Goal: Task Accomplishment & Management: Complete application form

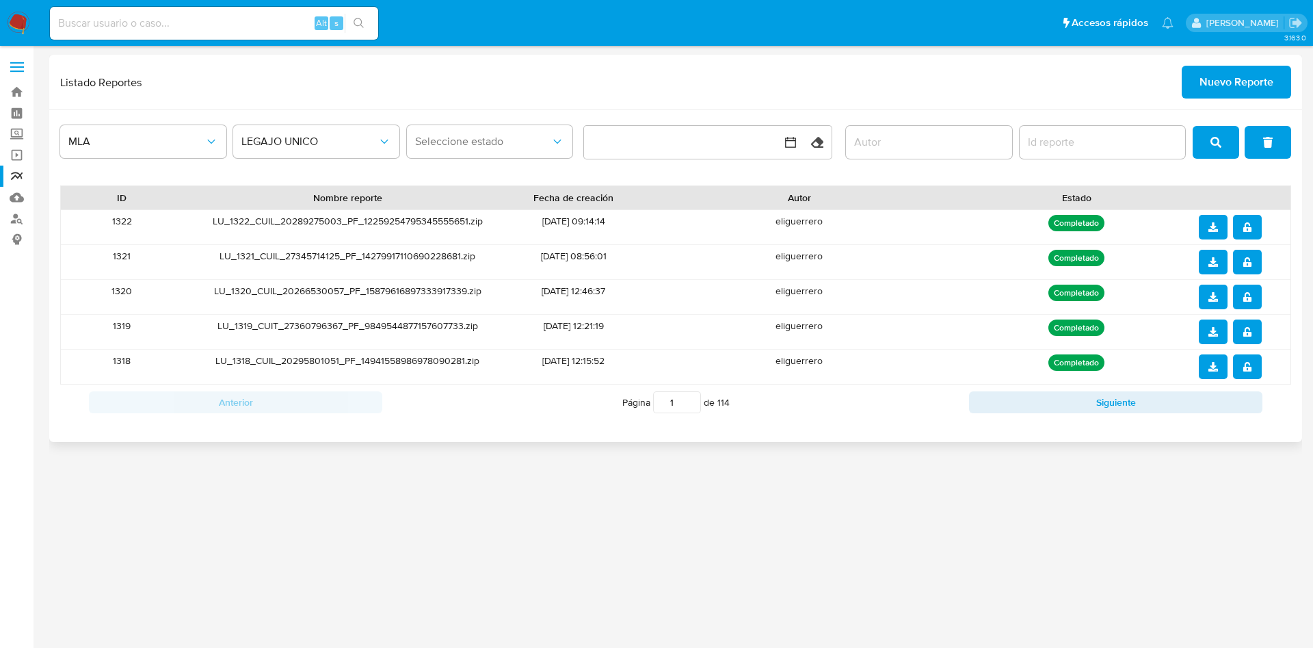
click at [1237, 74] on span "Nuevo Reporte" at bounding box center [1237, 82] width 74 height 30
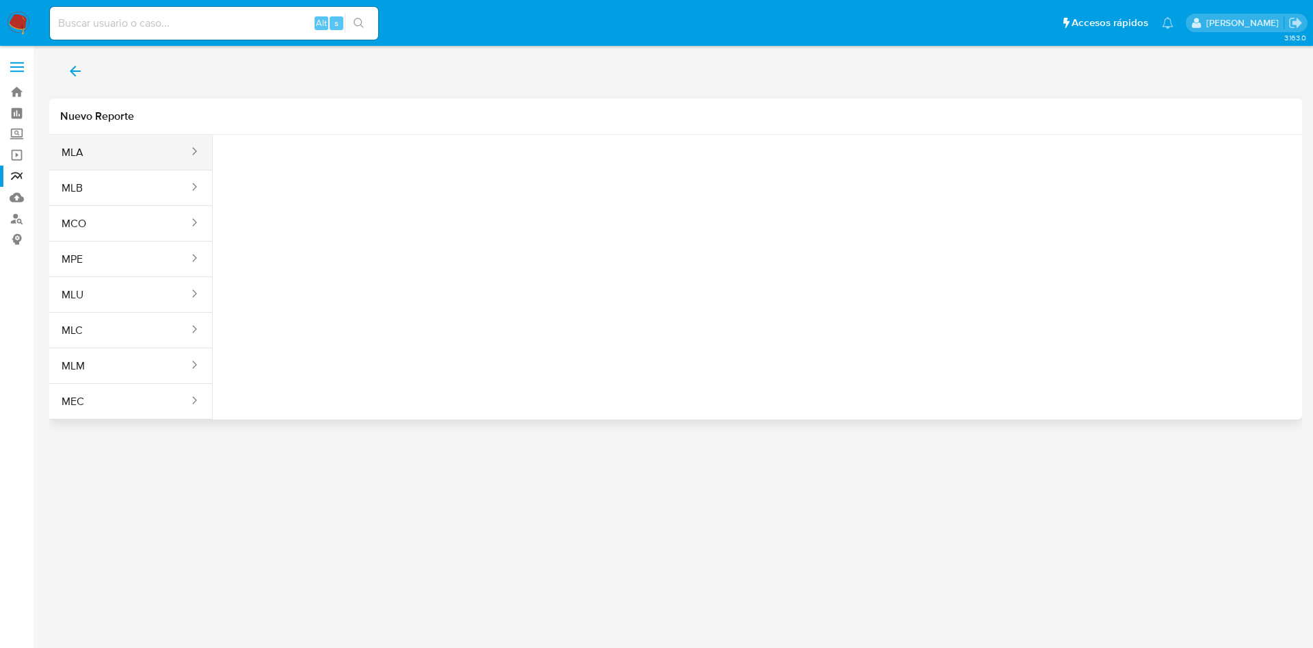
click at [179, 153] on div "sites" at bounding box center [190, 152] width 22 height 16
click at [169, 153] on button "MLA" at bounding box center [119, 152] width 141 height 33
click at [275, 169] on span "Seleccione una opcion" at bounding box center [292, 171] width 120 height 14
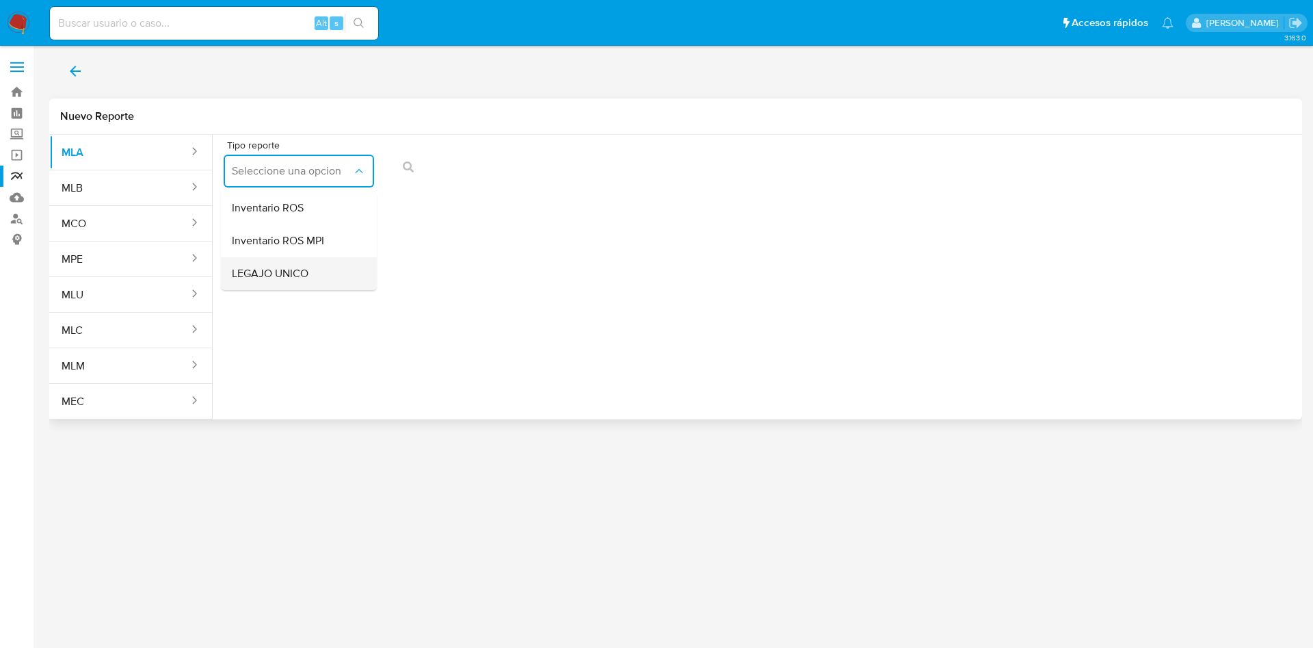
click at [309, 266] on div "LEGAJO UNICO" at bounding box center [295, 273] width 126 height 33
click at [509, 166] on span "CDI" at bounding box center [453, 171] width 120 height 14
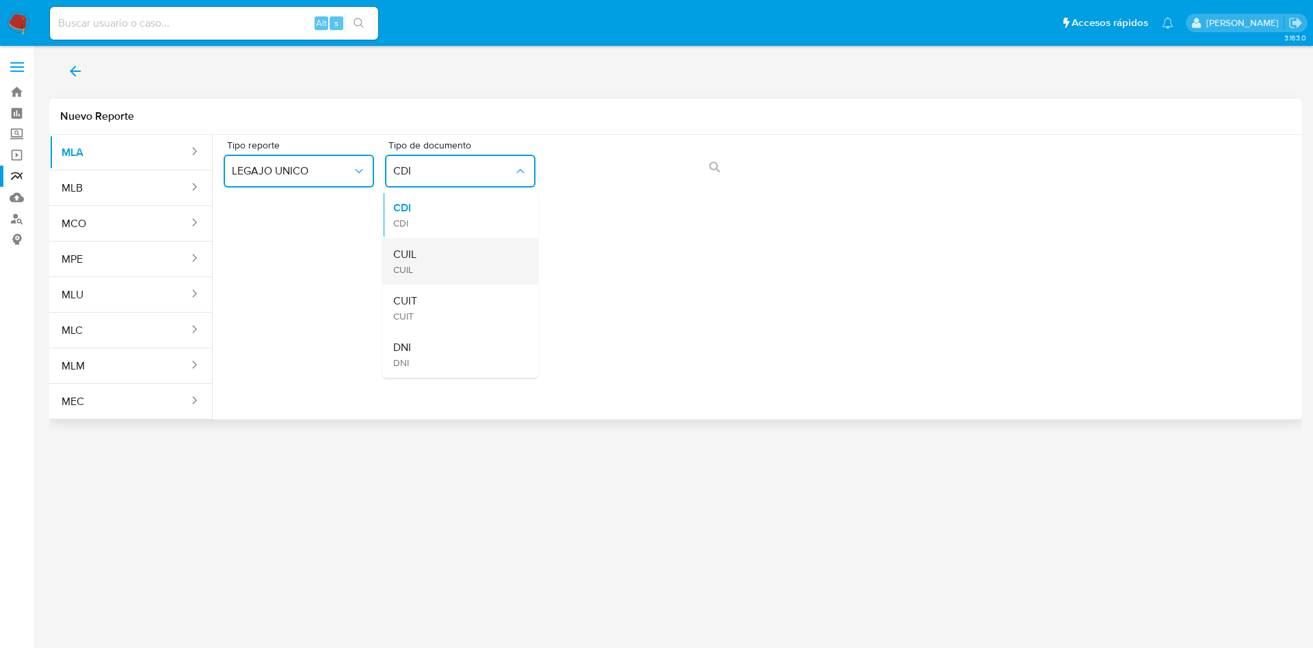
click at [499, 247] on div "CUIL CUIL" at bounding box center [456, 261] width 126 height 47
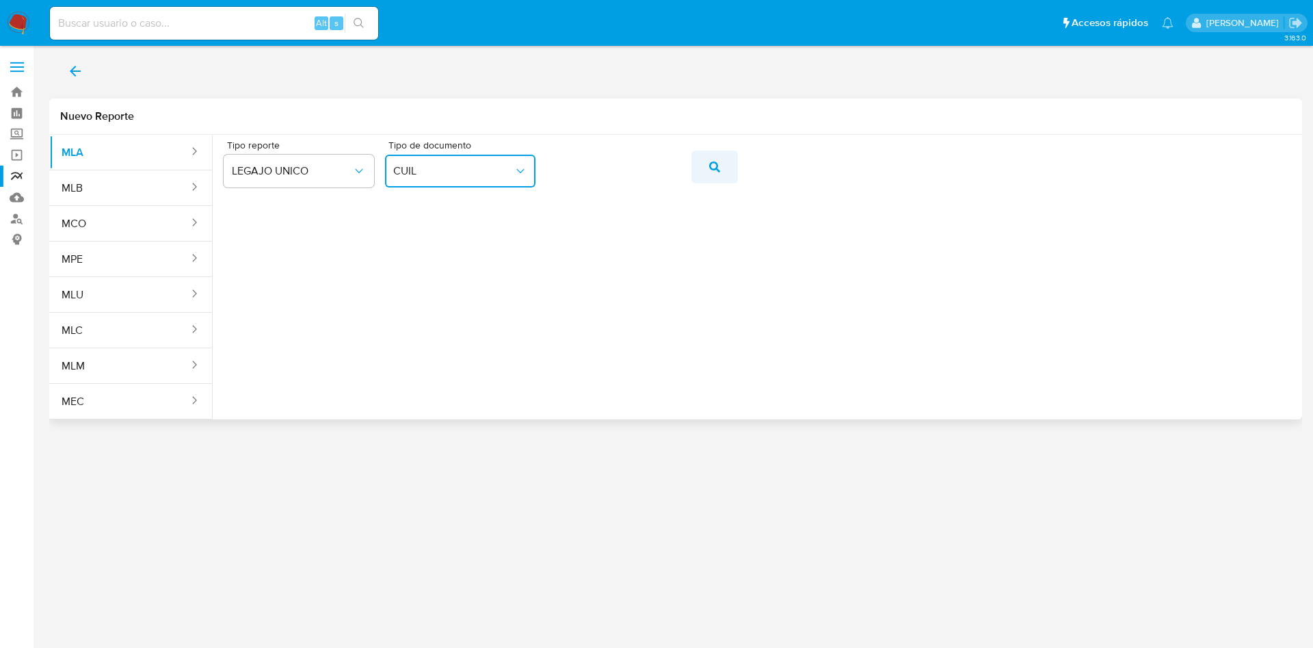
click at [715, 165] on icon "action-search" at bounding box center [714, 166] width 11 height 11
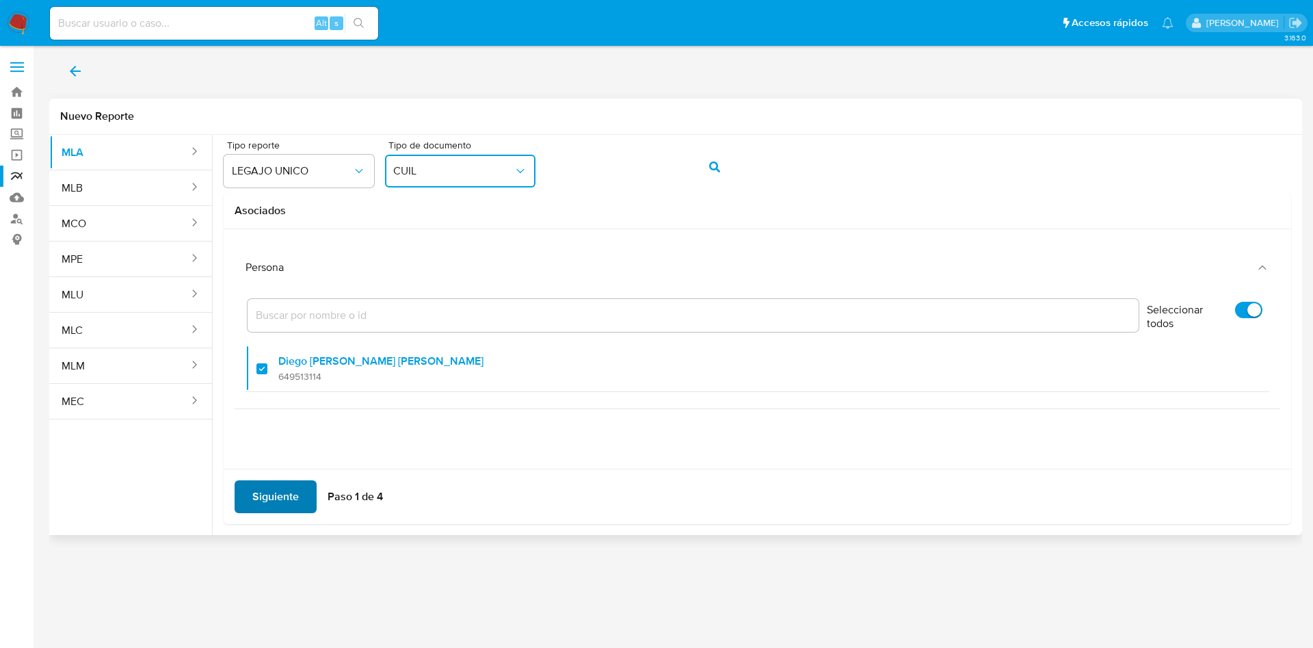
click at [285, 484] on span "Siguiente" at bounding box center [275, 497] width 47 height 30
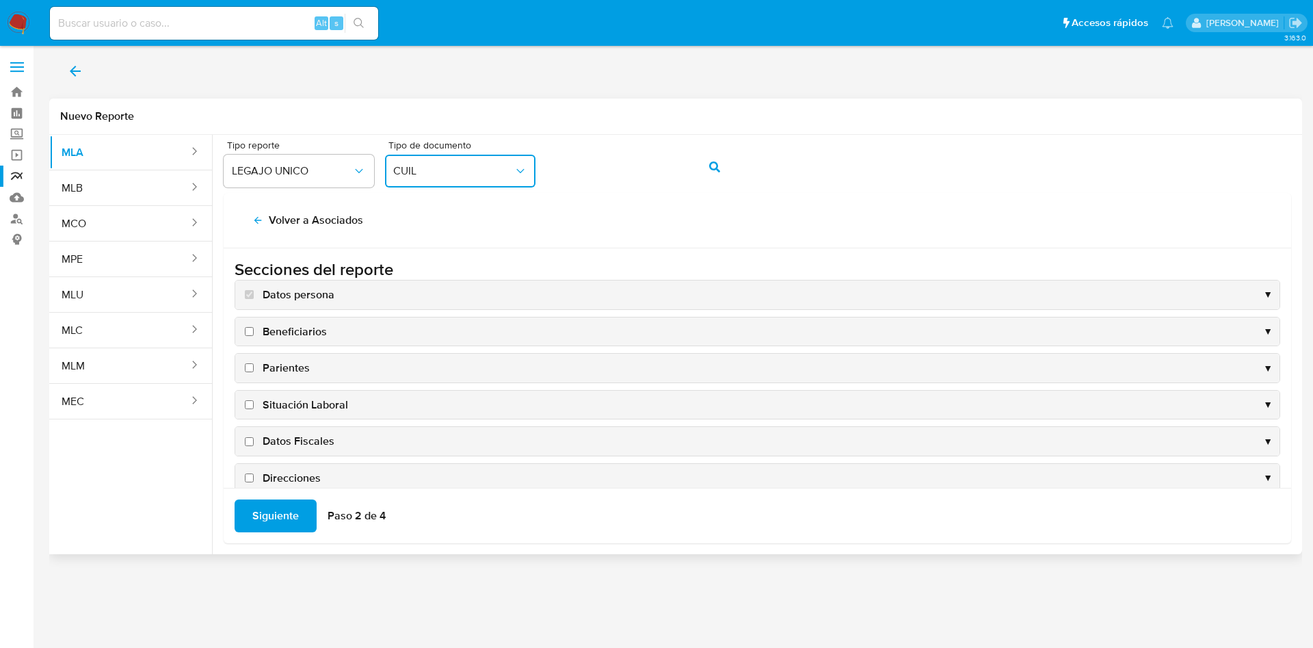
scroll to position [133, 0]
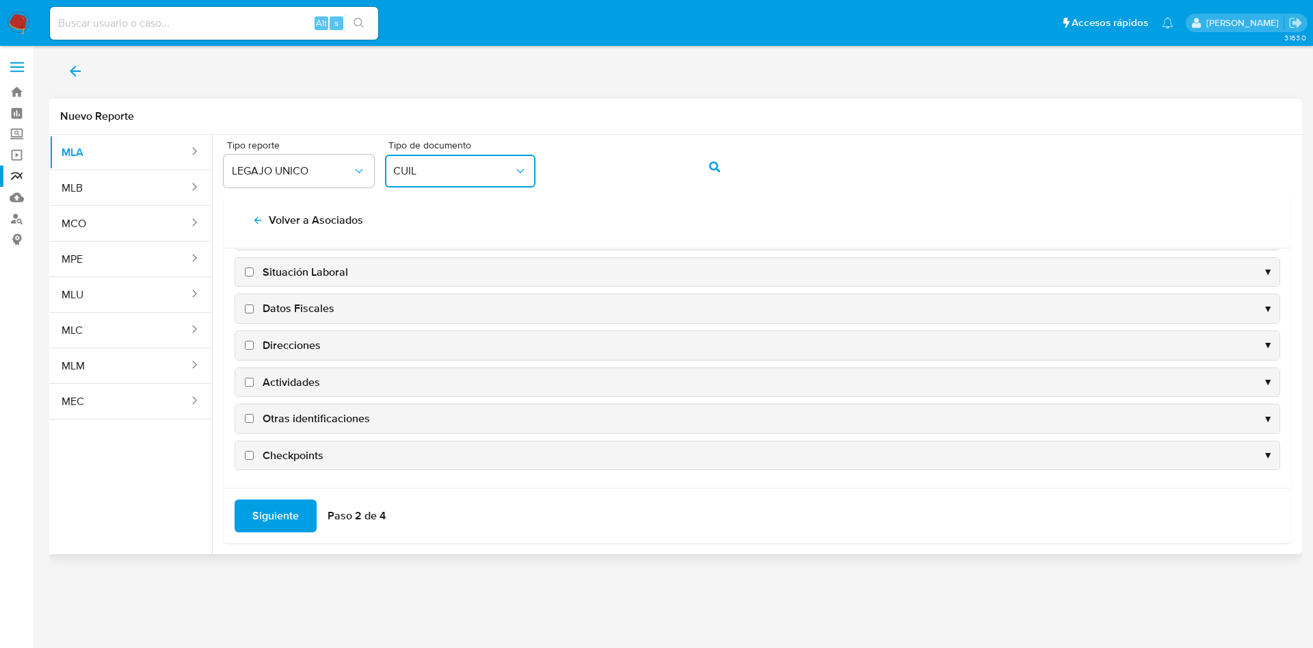
click at [308, 338] on span "Direcciones" at bounding box center [292, 345] width 58 height 15
click at [254, 341] on input "Direcciones" at bounding box center [249, 345] width 9 height 9
checkbox input "true"
click at [295, 378] on span "Actividades" at bounding box center [291, 382] width 57 height 15
click at [254, 378] on input "Actividades" at bounding box center [249, 382] width 9 height 9
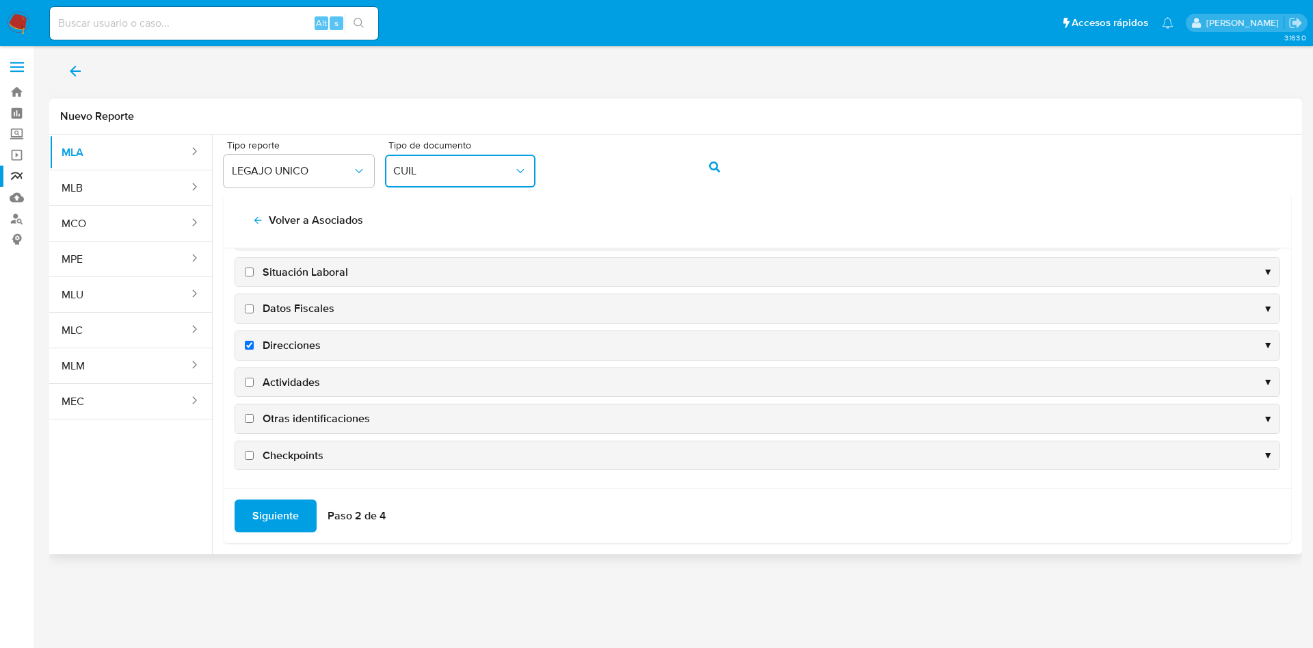
checkbox input "true"
click at [303, 306] on span "Datos Fiscales" at bounding box center [299, 308] width 72 height 15
click at [254, 306] on input "Datos Fiscales" at bounding box center [249, 308] width 9 height 9
checkbox input "true"
click at [304, 415] on span "Otras identificaciones" at bounding box center [316, 418] width 107 height 15
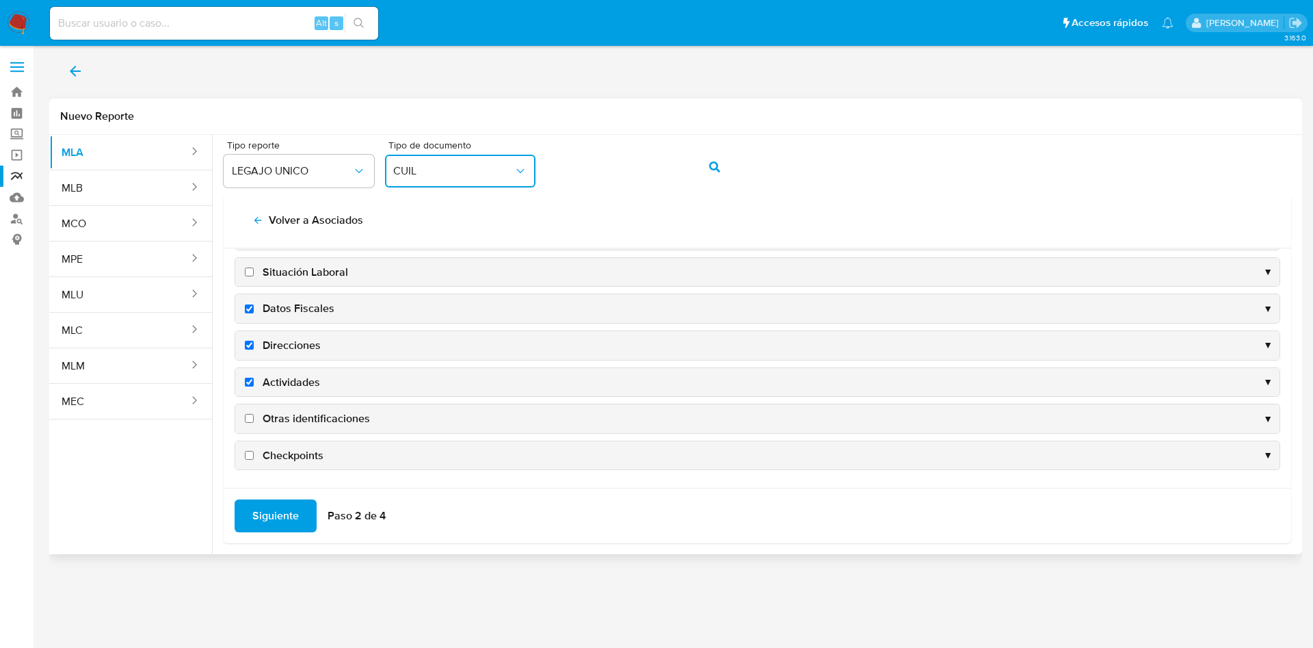
click at [254, 415] on input "Otras identificaciones" at bounding box center [249, 418] width 9 height 9
checkbox input "true"
click at [278, 514] on span "Siguiente" at bounding box center [275, 516] width 47 height 30
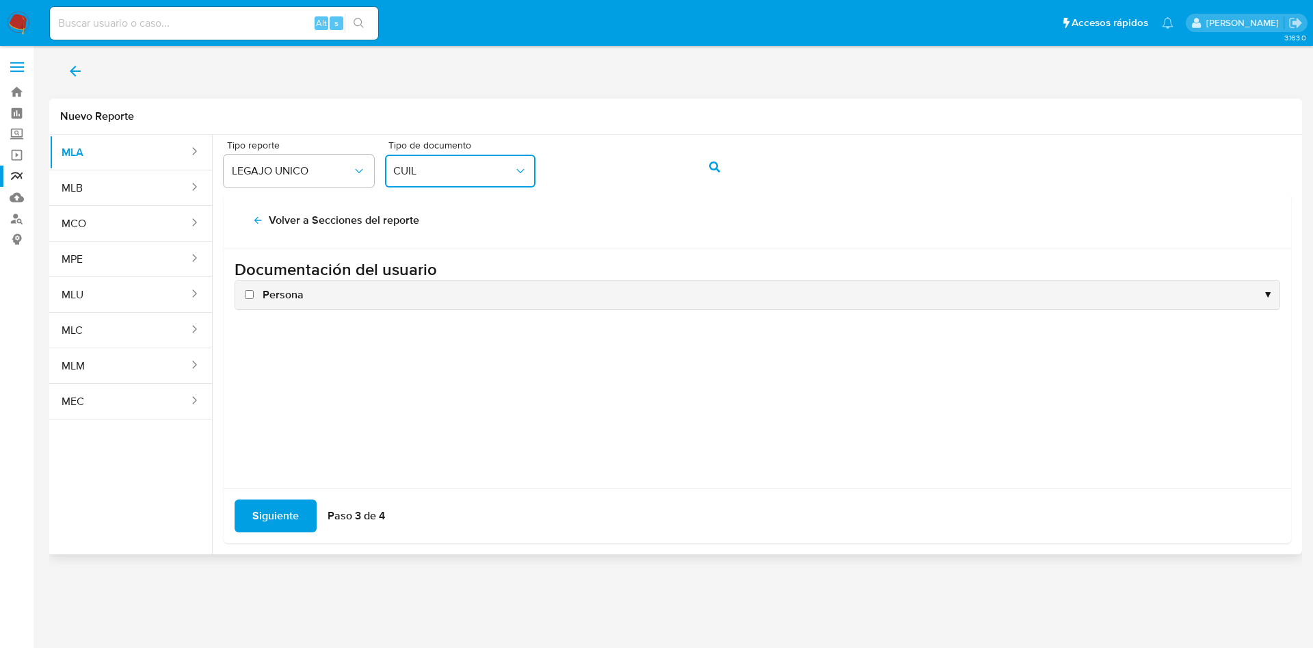
click at [276, 289] on span "Persona" at bounding box center [283, 294] width 41 height 15
click at [254, 290] on input "Persona" at bounding box center [249, 294] width 9 height 9
checkbox input "true"
click at [278, 516] on span "Siguiente" at bounding box center [275, 516] width 47 height 30
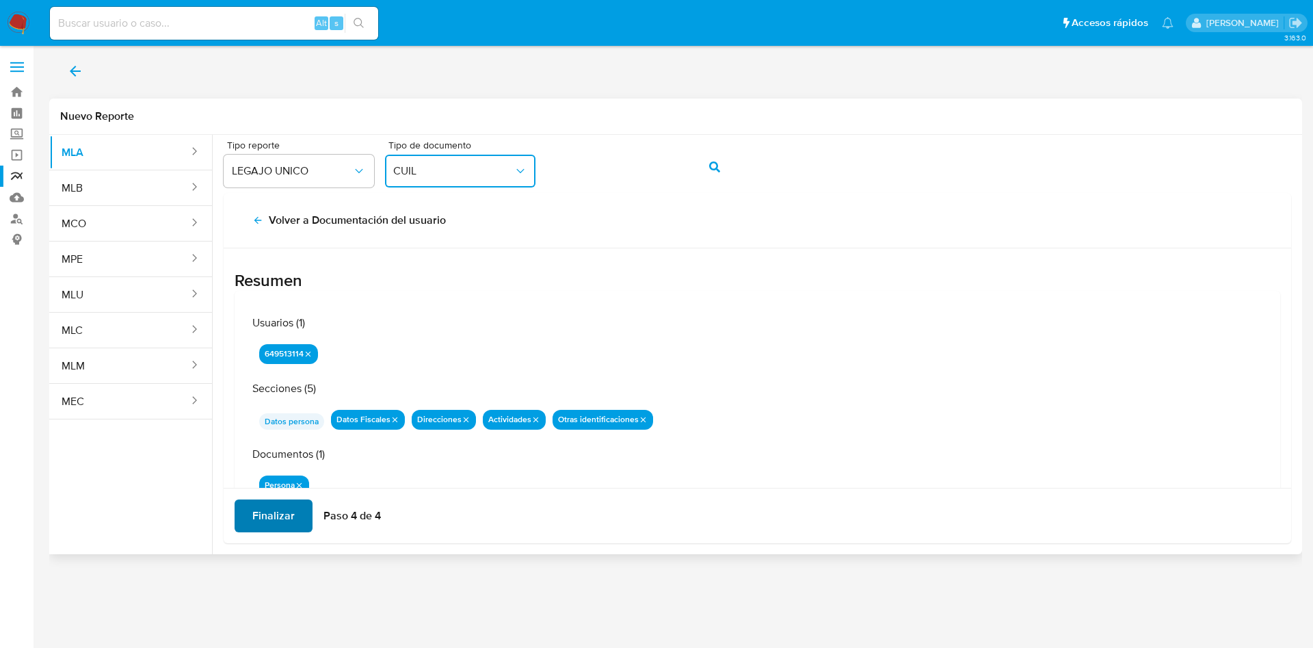
click at [278, 516] on span "Finalizar" at bounding box center [273, 516] width 42 height 30
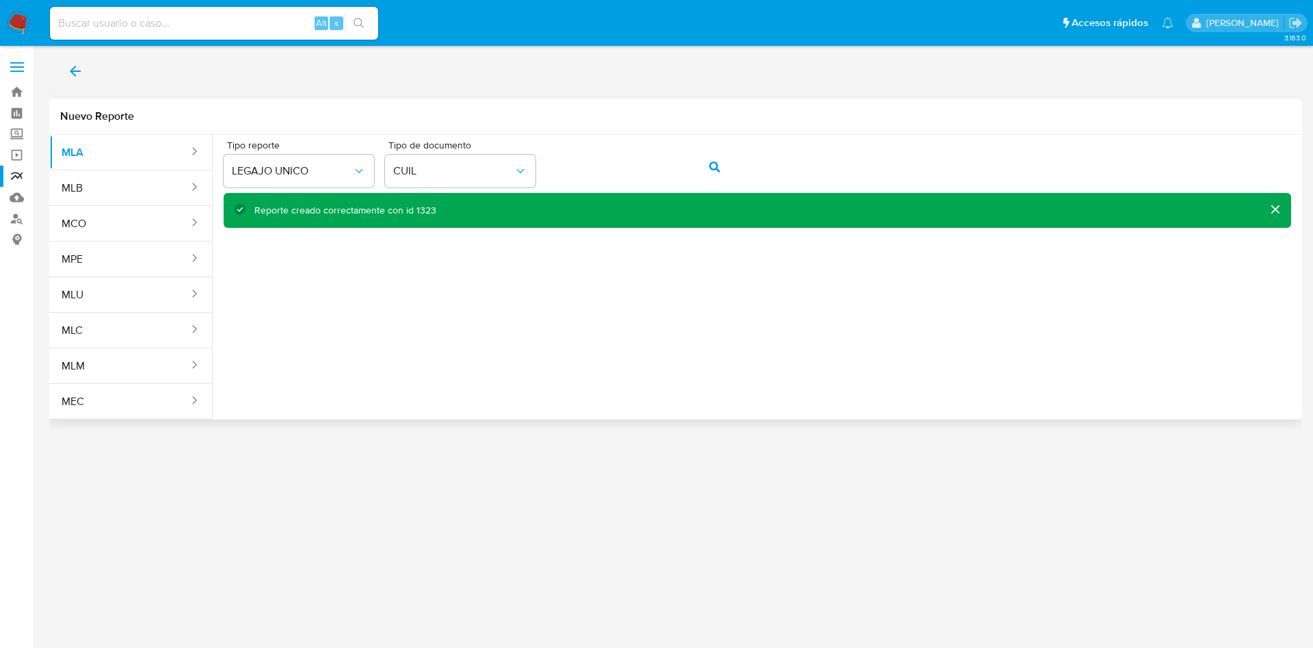
click at [68, 77] on icon "back" at bounding box center [75, 71] width 16 height 16
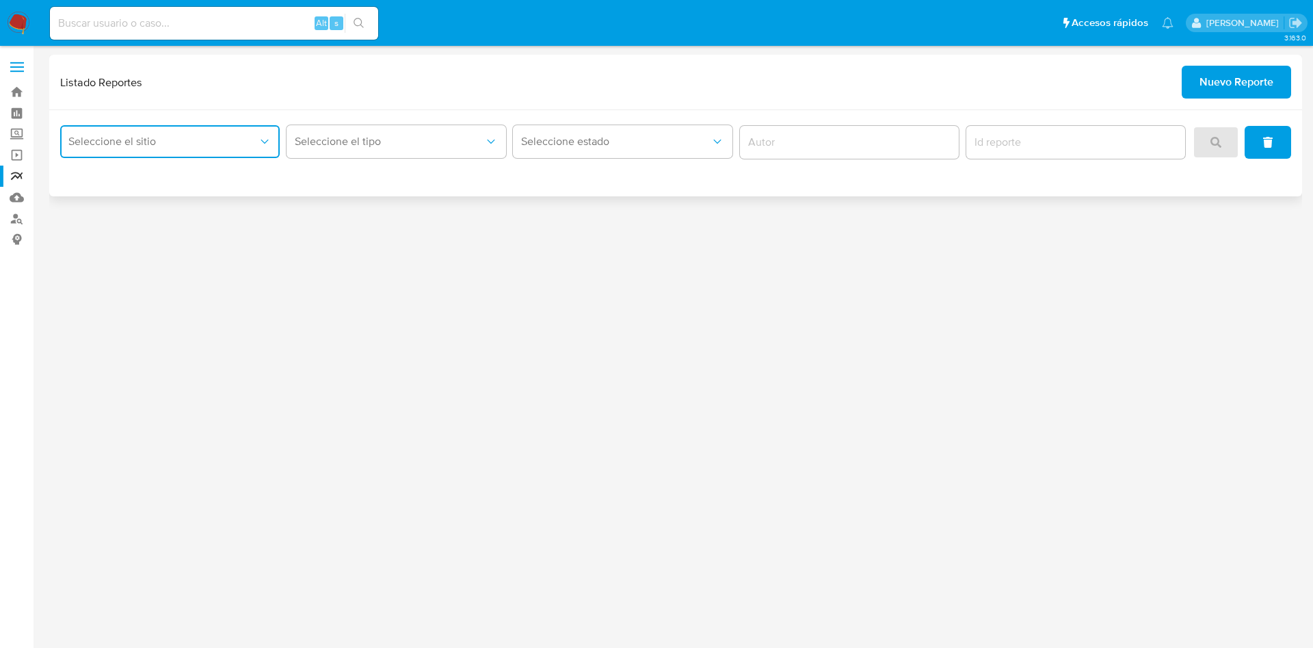
click at [252, 144] on span "Seleccione el sitio" at bounding box center [162, 142] width 189 height 14
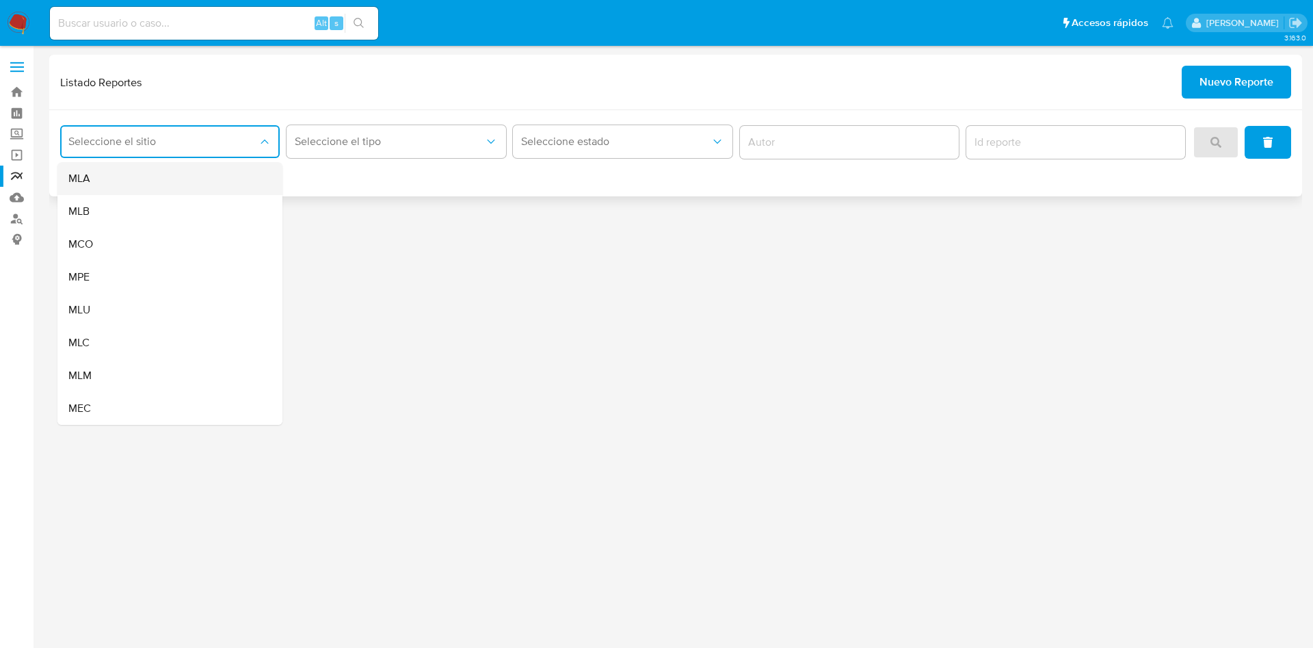
click at [222, 177] on div "MLA" at bounding box center [165, 178] width 195 height 33
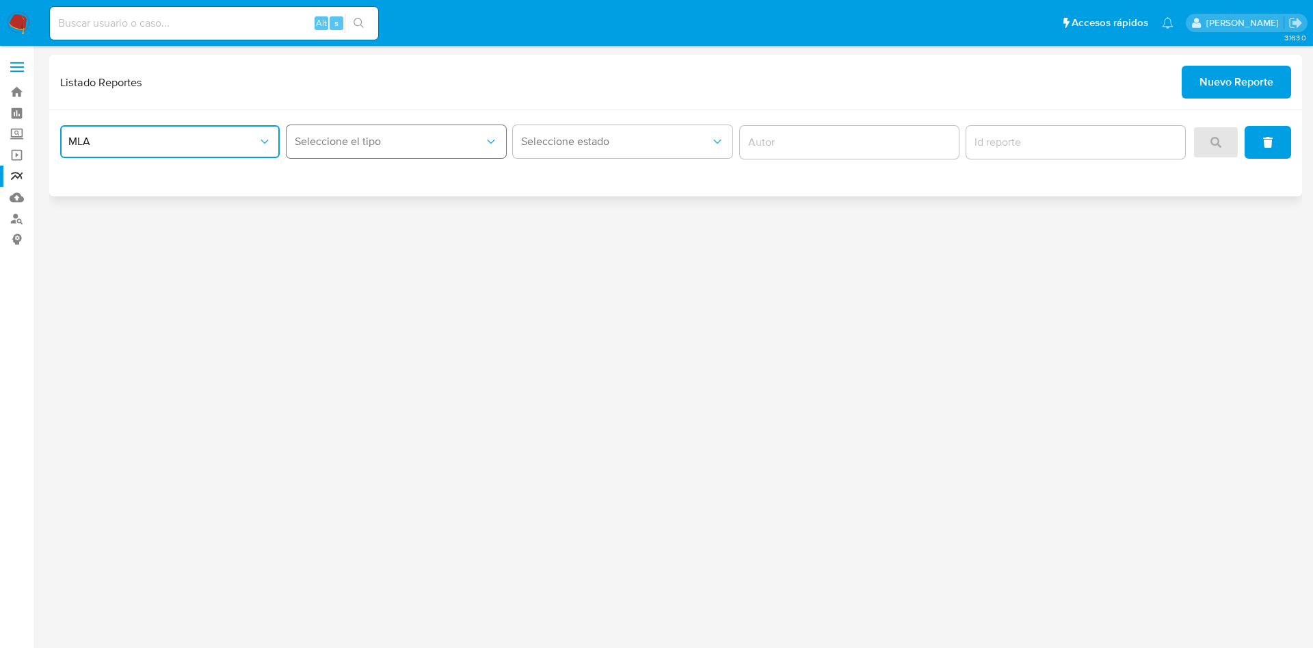
drag, startPoint x: 412, startPoint y: 136, endPoint x: 429, endPoint y: 146, distance: 19.6
click at [429, 146] on span "Seleccione el tipo" at bounding box center [389, 142] width 189 height 14
click at [416, 151] on button "Seleccione el tipo" at bounding box center [397, 141] width 220 height 33
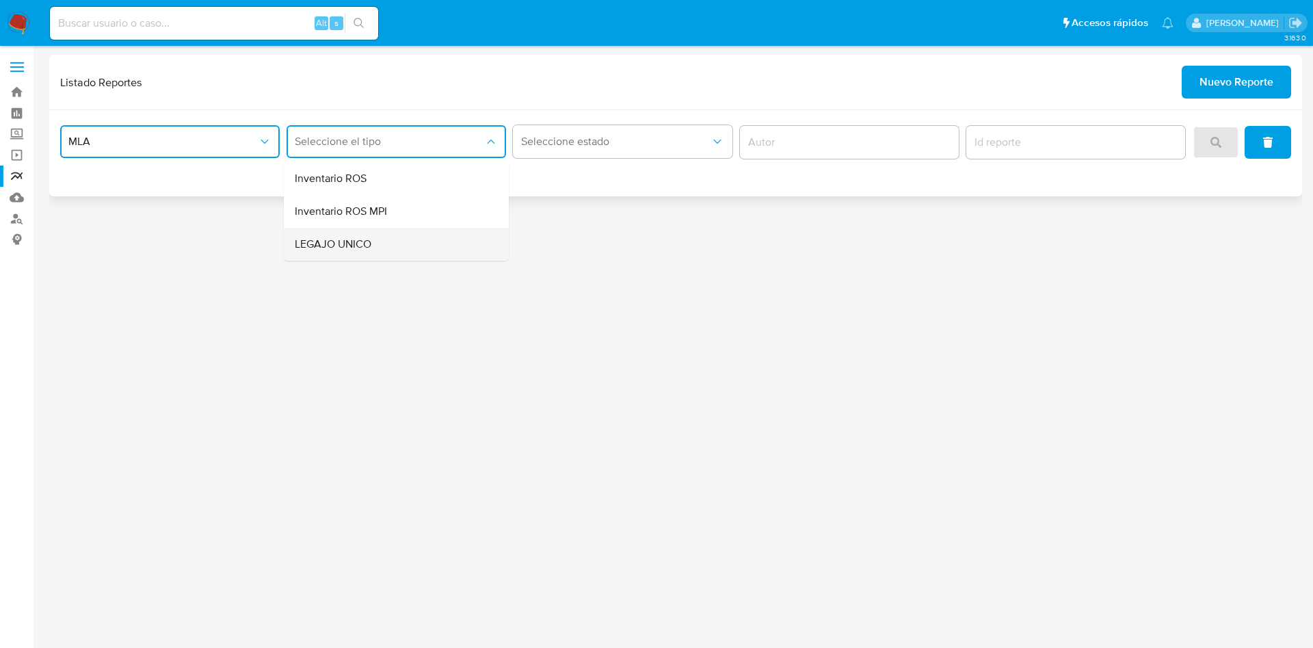
click at [389, 234] on div "LEGAJO UNICO" at bounding box center [392, 244] width 195 height 33
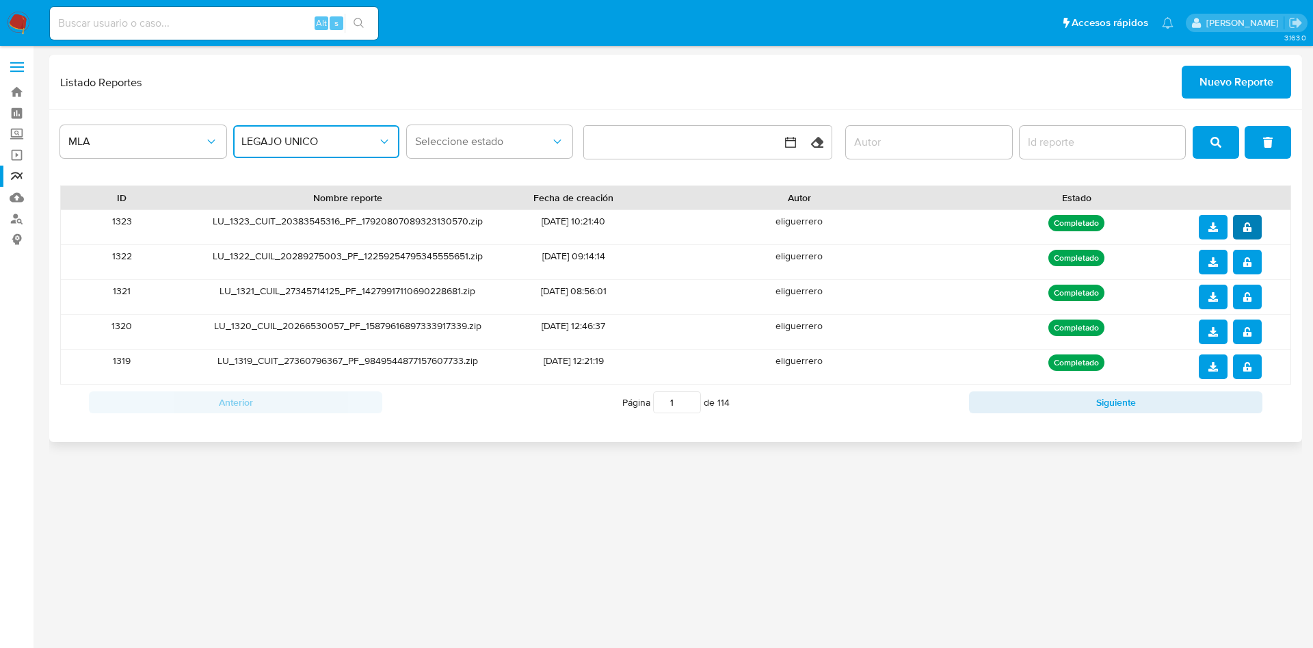
click at [1251, 234] on span "notify_security" at bounding box center [1248, 227] width 10 height 22
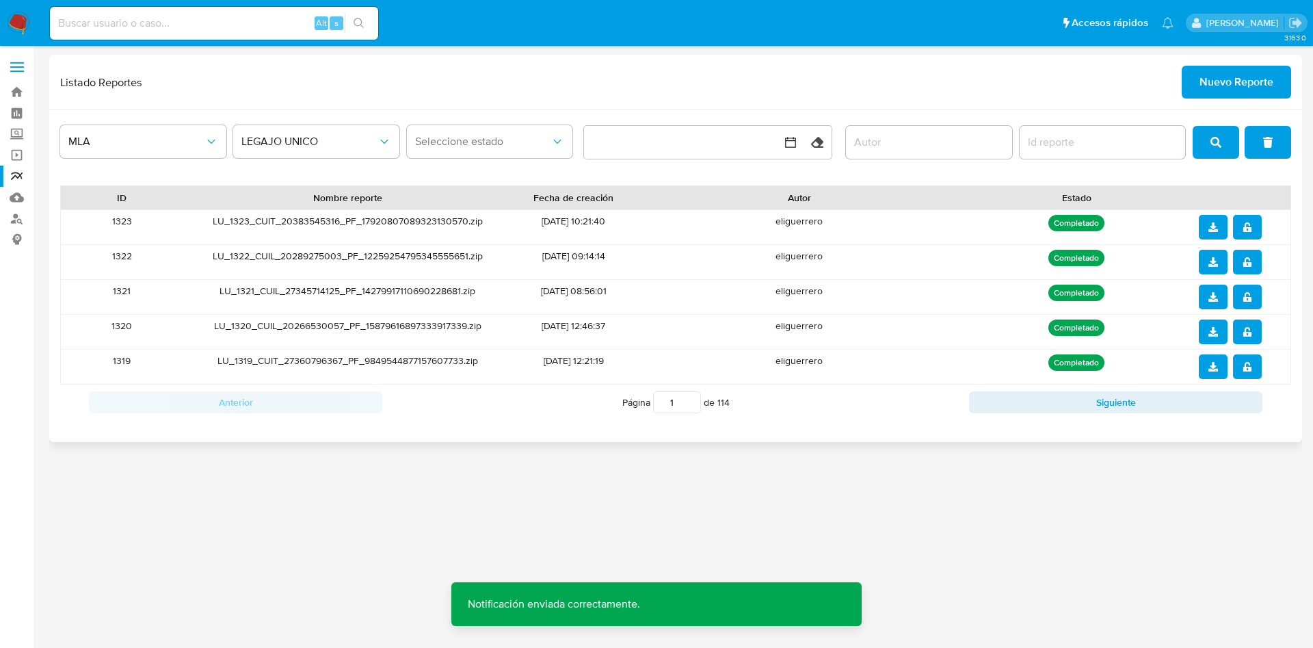
click at [1202, 228] on button "download" at bounding box center [1213, 227] width 29 height 25
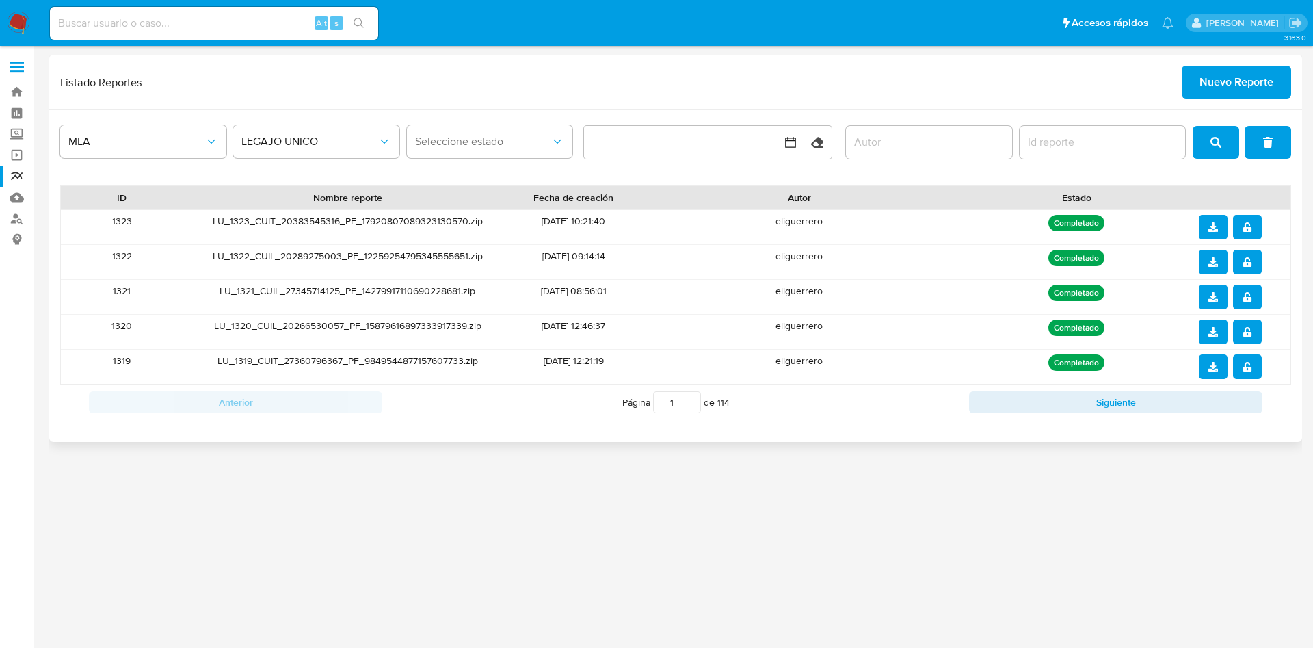
click at [1246, 79] on span "Nuevo Reporte" at bounding box center [1237, 82] width 74 height 30
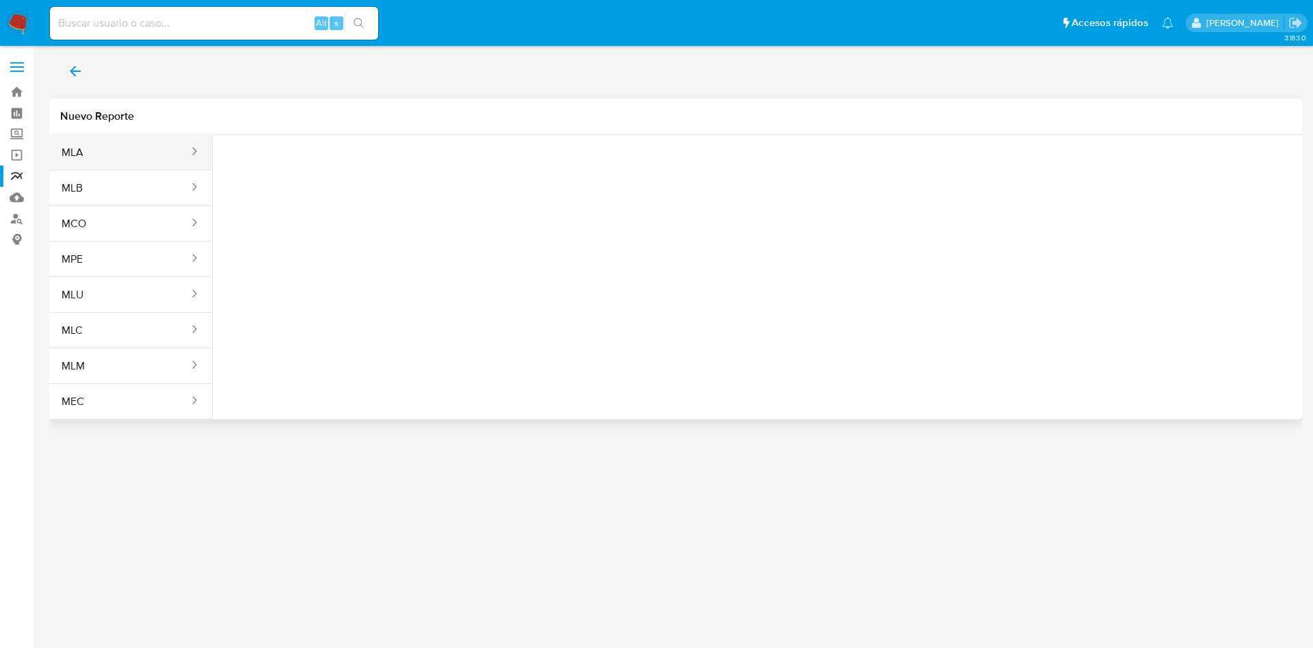
click at [81, 148] on button "MLA" at bounding box center [119, 152] width 141 height 33
click at [343, 159] on button "Seleccione una opcion" at bounding box center [299, 171] width 150 height 33
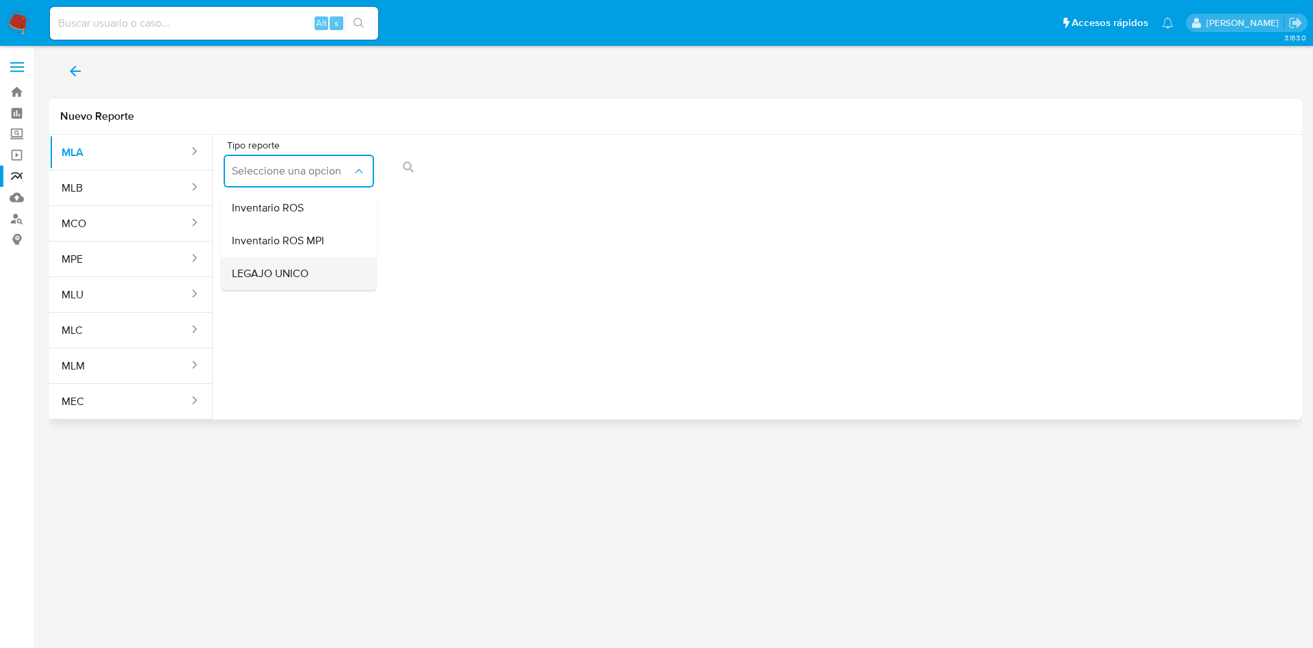
click at [319, 270] on div "LEGAJO UNICO" at bounding box center [295, 273] width 126 height 33
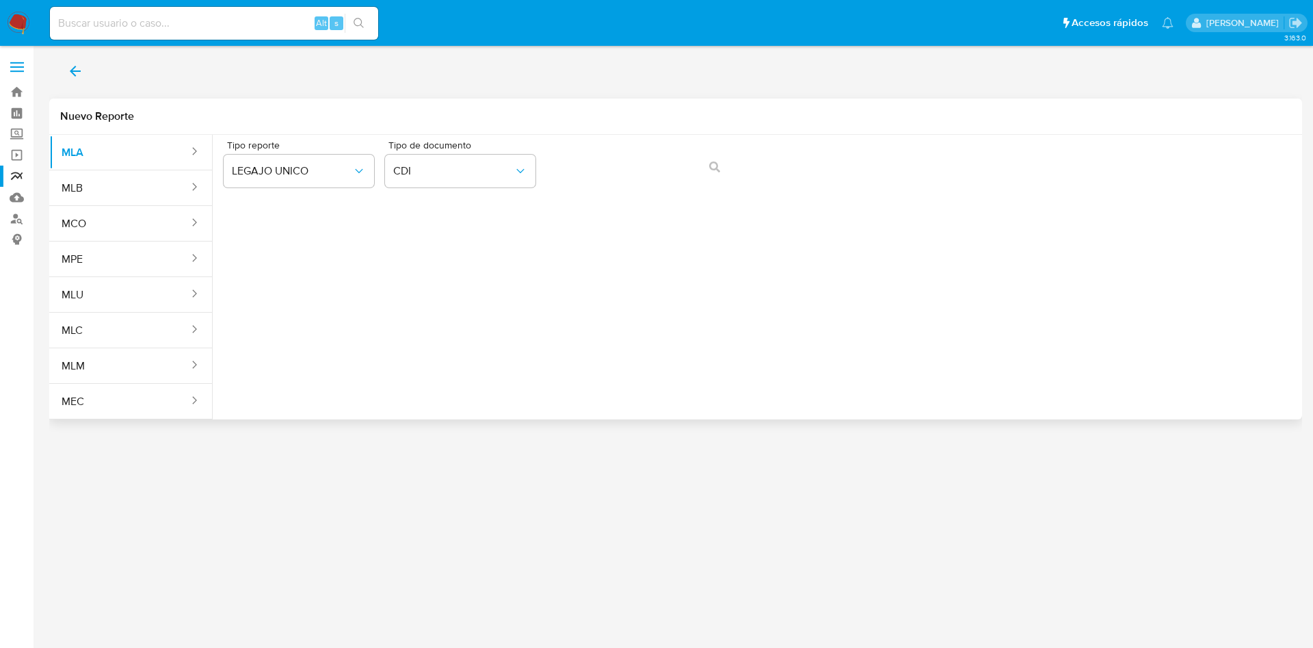
click at [474, 187] on div "Tipo de documento CDI" at bounding box center [460, 166] width 150 height 53
drag, startPoint x: 471, startPoint y: 175, endPoint x: 482, endPoint y: 174, distance: 11.7
click at [482, 174] on span "CDI" at bounding box center [453, 171] width 120 height 14
click at [479, 170] on span "CDI" at bounding box center [453, 171] width 120 height 14
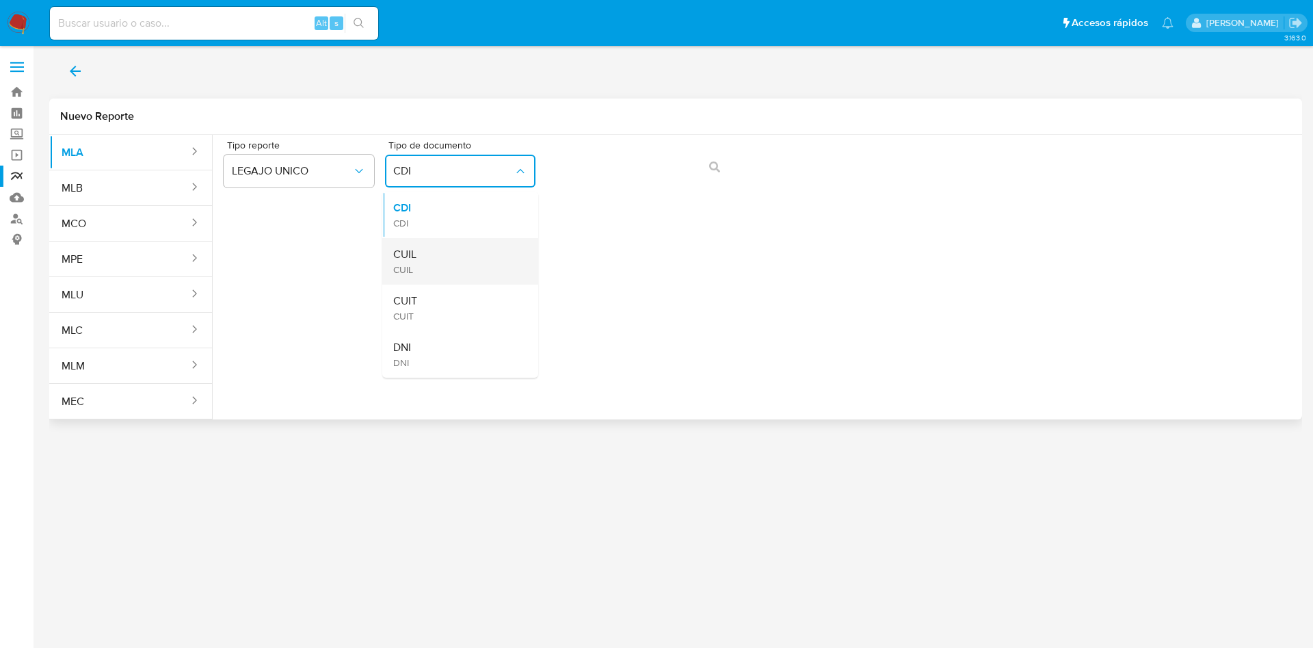
click at [456, 246] on div "CUIL CUIL" at bounding box center [456, 261] width 126 height 47
click at [705, 168] on button "action-search" at bounding box center [715, 166] width 47 height 33
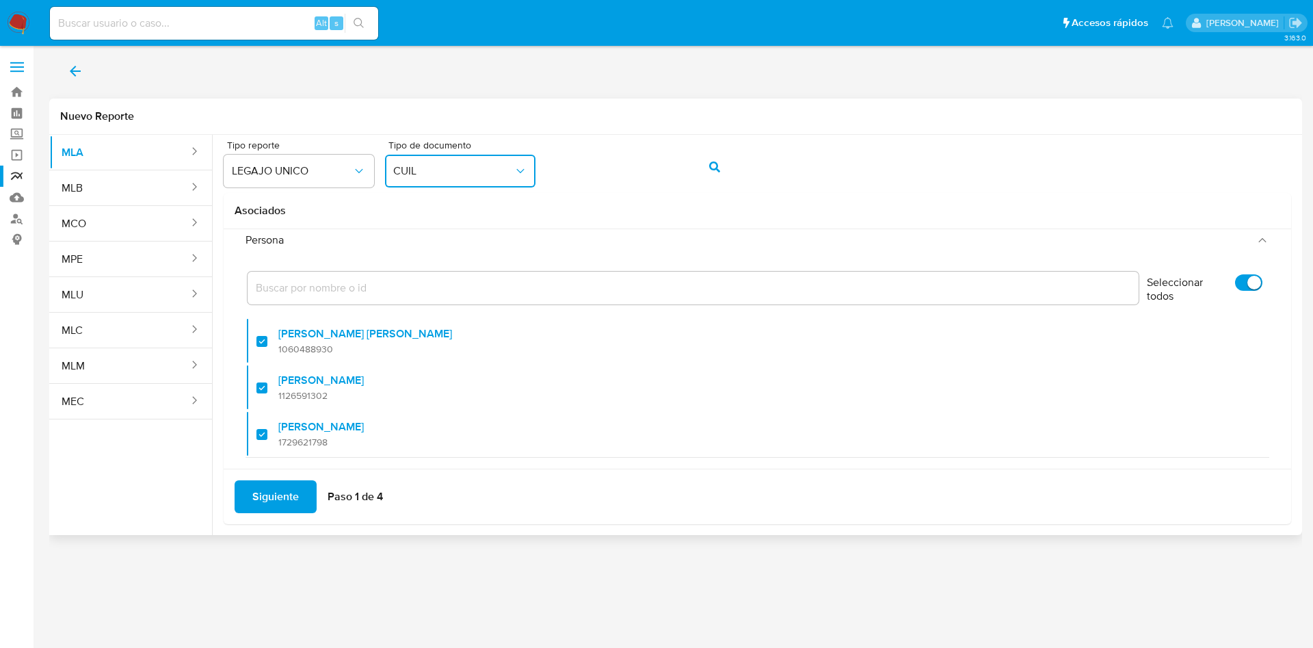
scroll to position [55, 0]
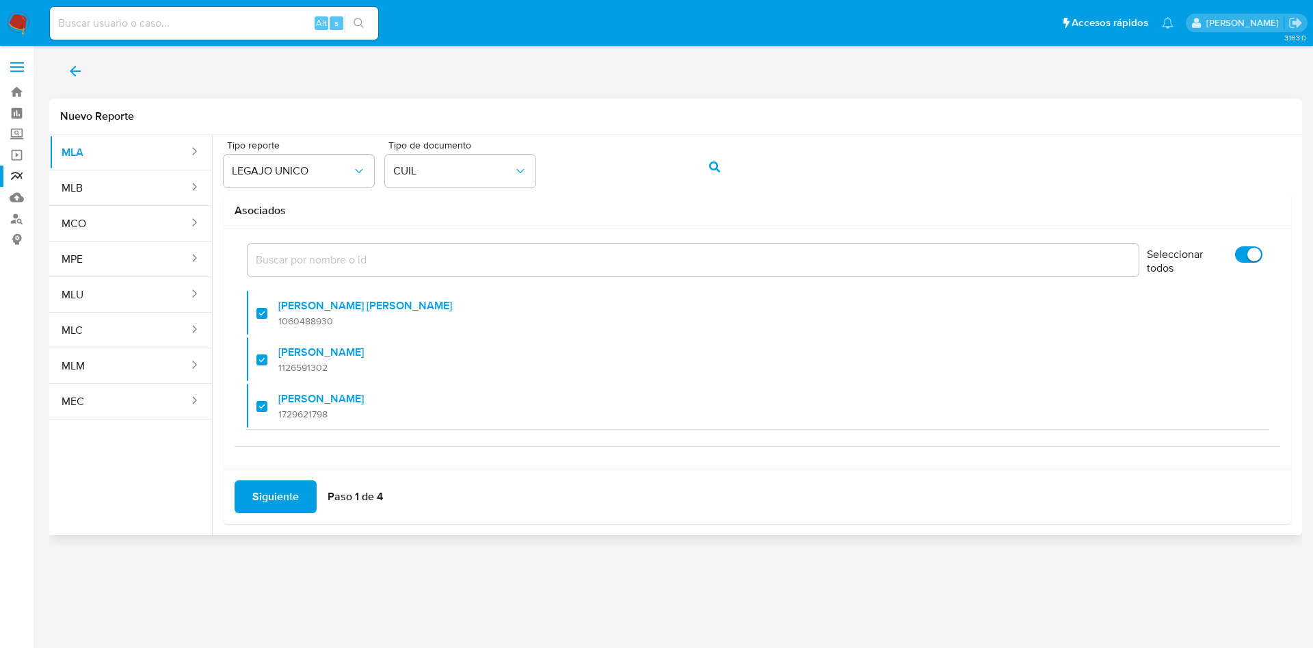
click at [1235, 251] on input "Seleccionar todos" at bounding box center [1248, 254] width 27 height 16
checkbox input "false"
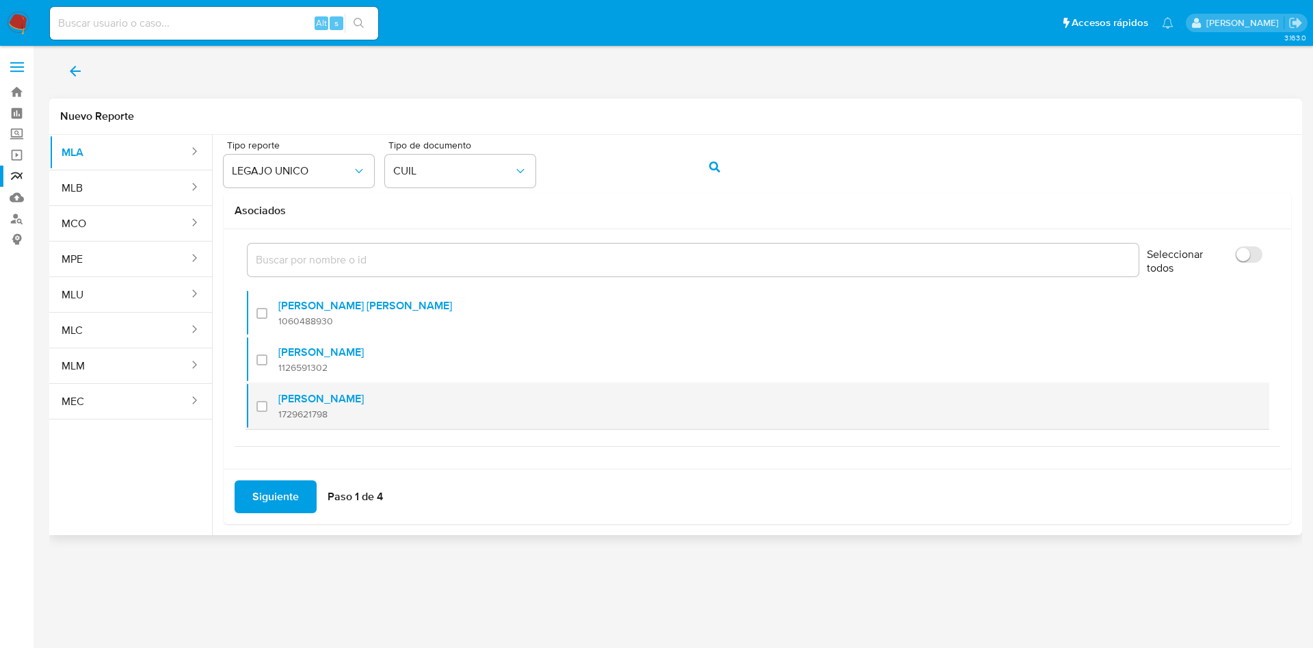
click at [326, 398] on label "[PERSON_NAME]" at bounding box center [321, 399] width 86 height 14
click at [267, 401] on input "checkbox" at bounding box center [262, 406] width 11 height 11
checkbox input "true"
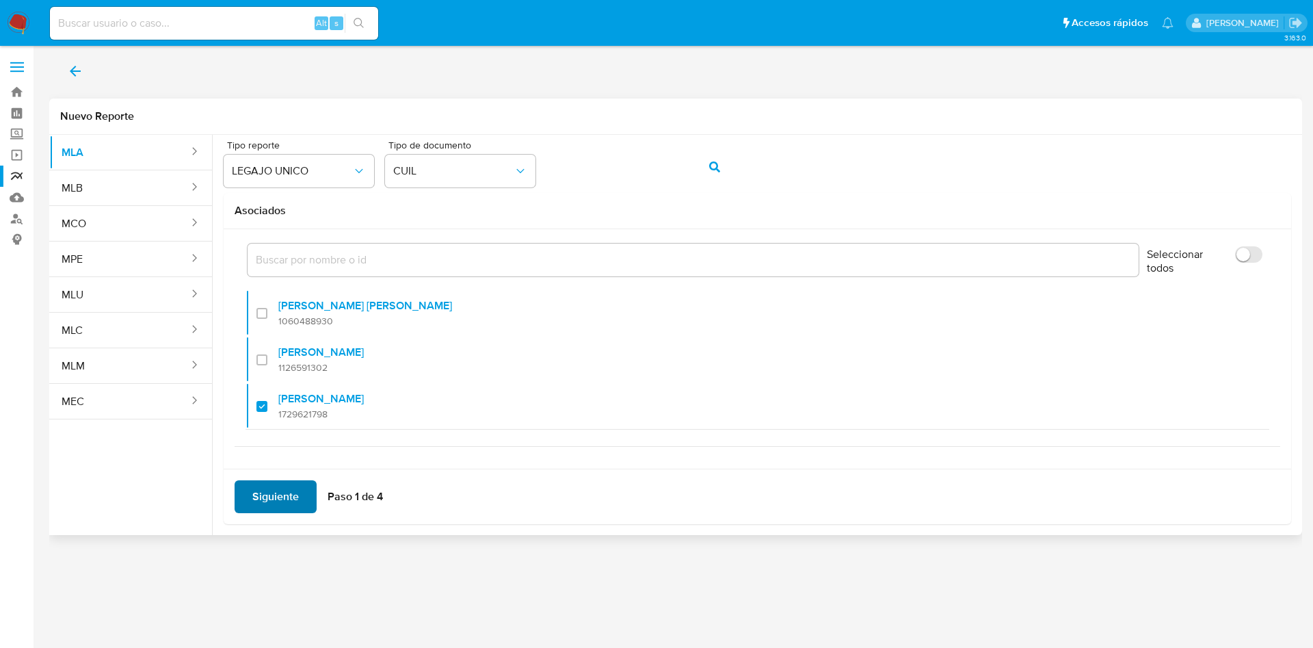
click at [272, 498] on span "Siguiente" at bounding box center [275, 497] width 47 height 30
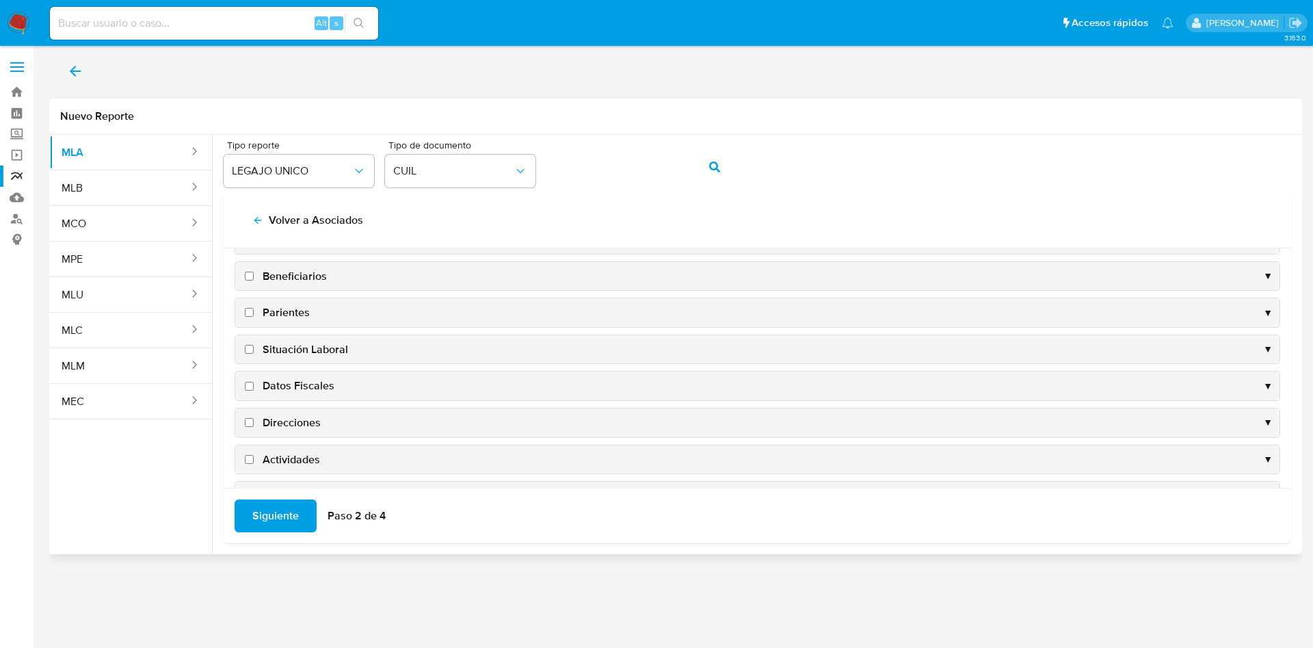
scroll to position [133, 0]
click at [284, 304] on span "Datos Fiscales" at bounding box center [299, 308] width 72 height 15
click at [254, 304] on input "Datos Fiscales" at bounding box center [249, 308] width 9 height 9
checkbox input "true"
click at [288, 352] on span "Direcciones" at bounding box center [292, 345] width 58 height 15
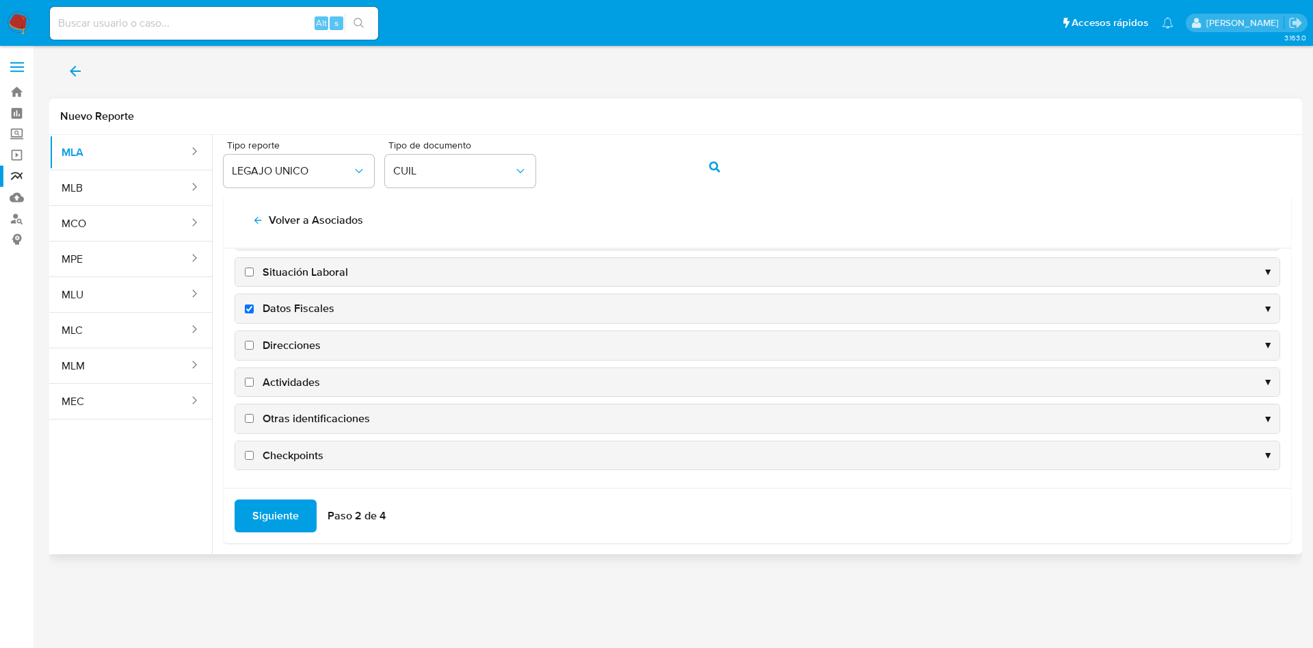
click at [254, 350] on input "Direcciones" at bounding box center [249, 345] width 9 height 9
checkbox input "true"
click at [291, 383] on span "Actividades" at bounding box center [291, 382] width 57 height 15
click at [254, 383] on input "Actividades" at bounding box center [249, 382] width 9 height 9
checkbox input "true"
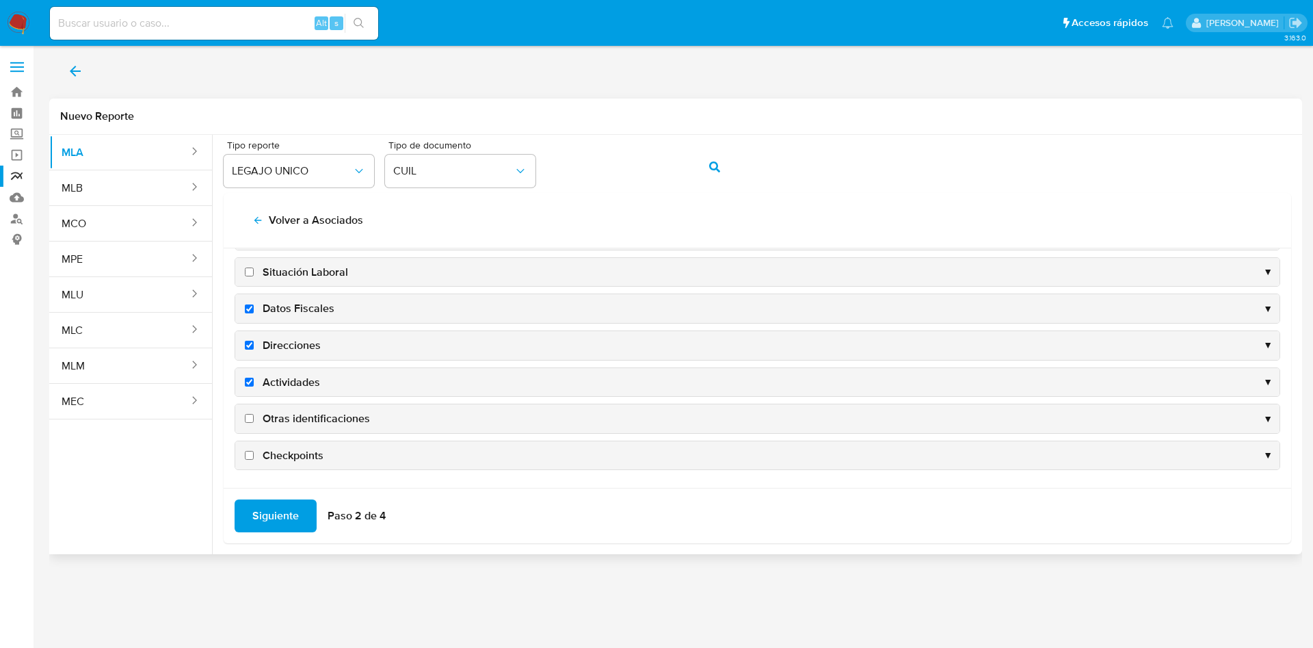
click at [299, 425] on span "Otras identificaciones" at bounding box center [316, 418] width 107 height 15
click at [254, 423] on input "Otras identificaciones" at bounding box center [249, 418] width 9 height 9
checkbox input "true"
click at [279, 515] on span "Siguiente" at bounding box center [275, 516] width 47 height 30
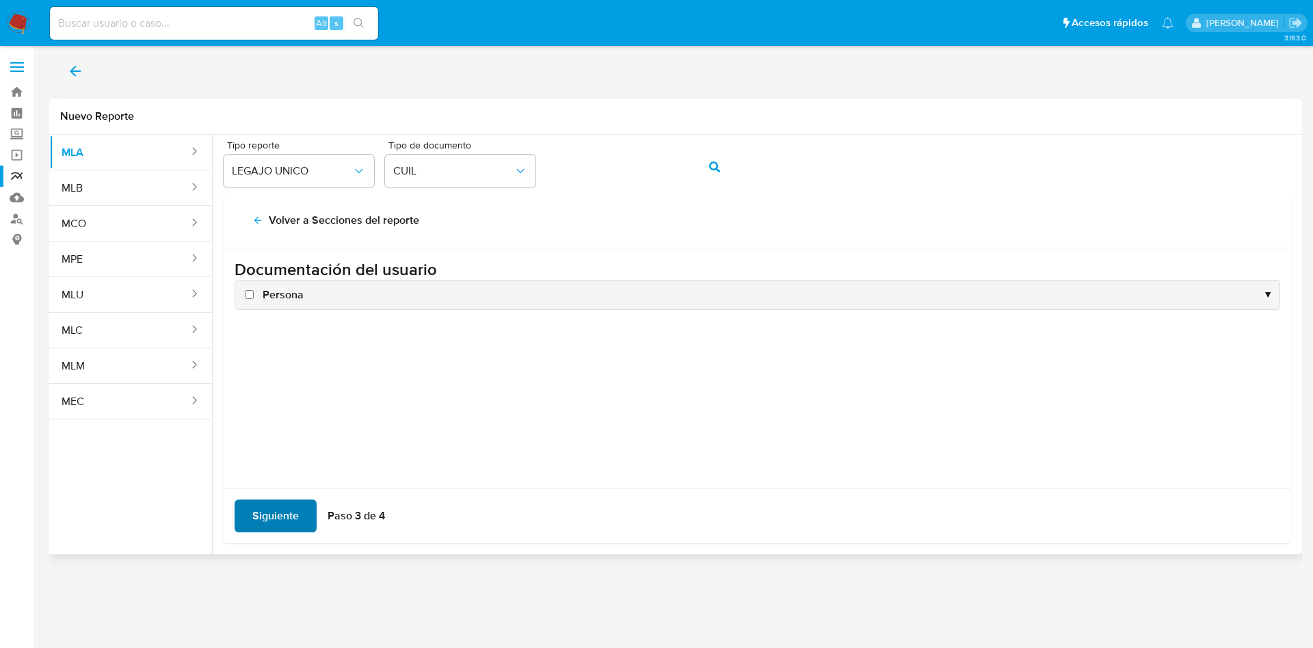
scroll to position [0, 0]
click at [285, 296] on span "Persona" at bounding box center [283, 294] width 41 height 15
click at [254, 296] on input "Persona" at bounding box center [249, 294] width 9 height 9
checkbox input "true"
click at [294, 509] on span "Siguiente" at bounding box center [275, 516] width 47 height 30
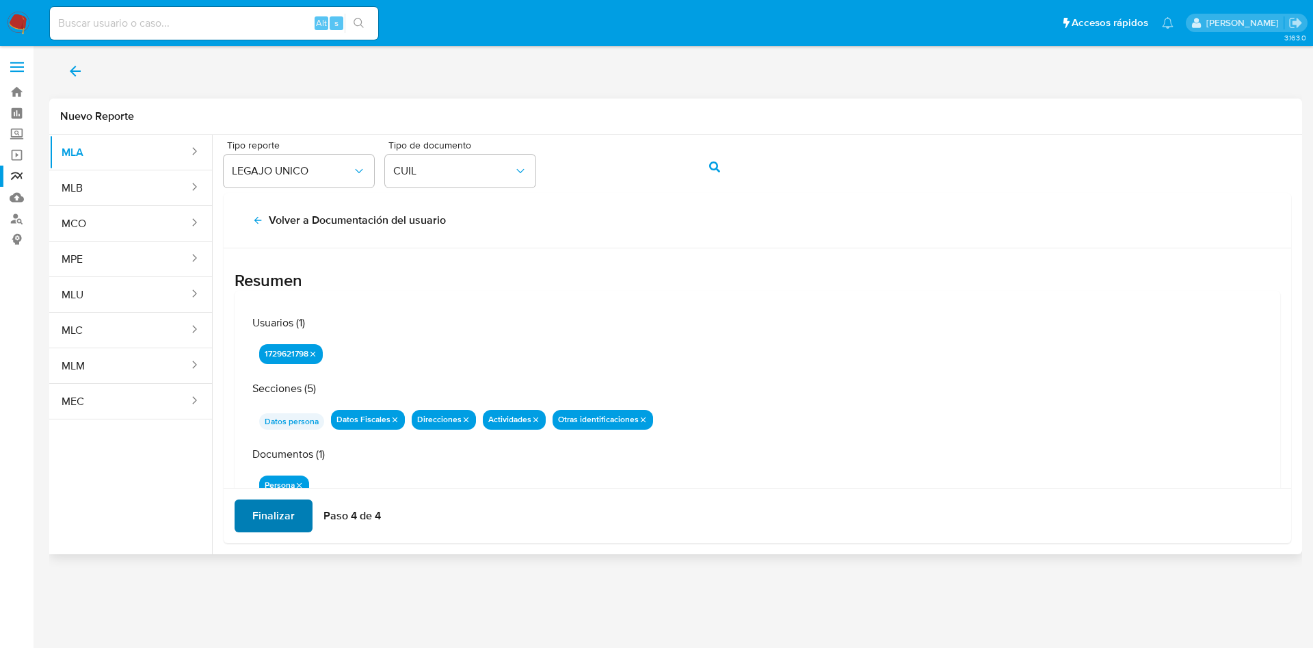
click at [291, 513] on span "Finalizar" at bounding box center [273, 516] width 42 height 30
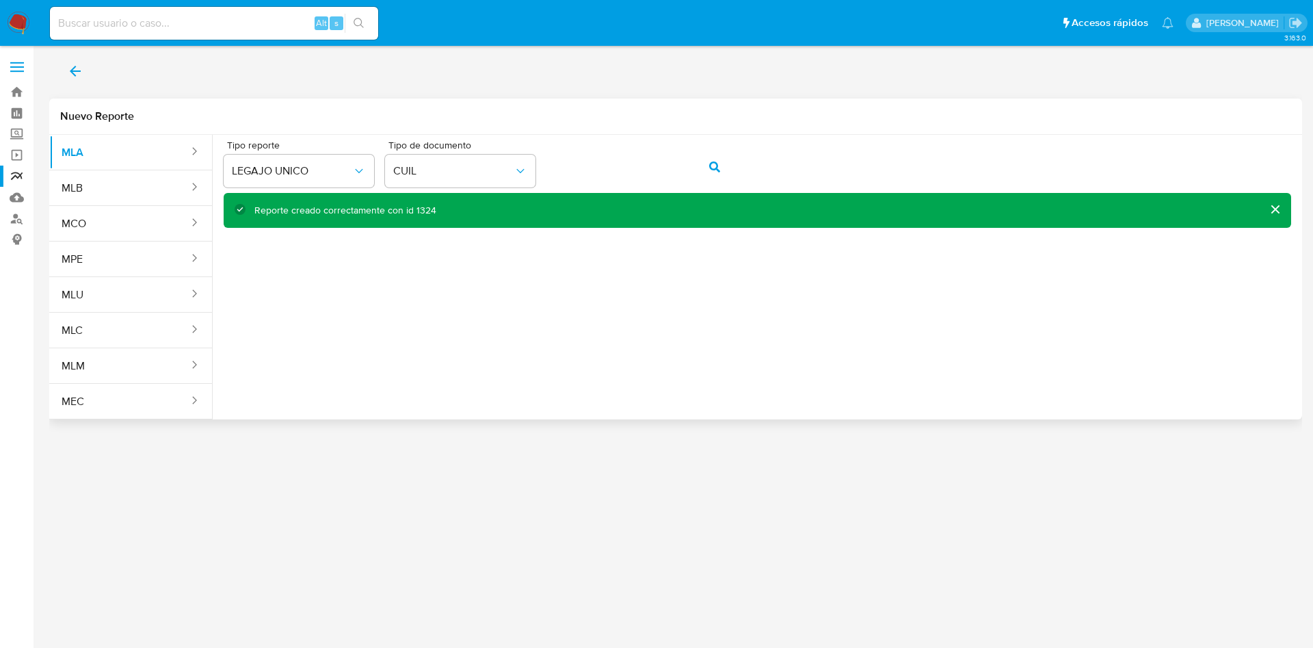
click at [71, 66] on icon "back" at bounding box center [75, 71] width 16 height 16
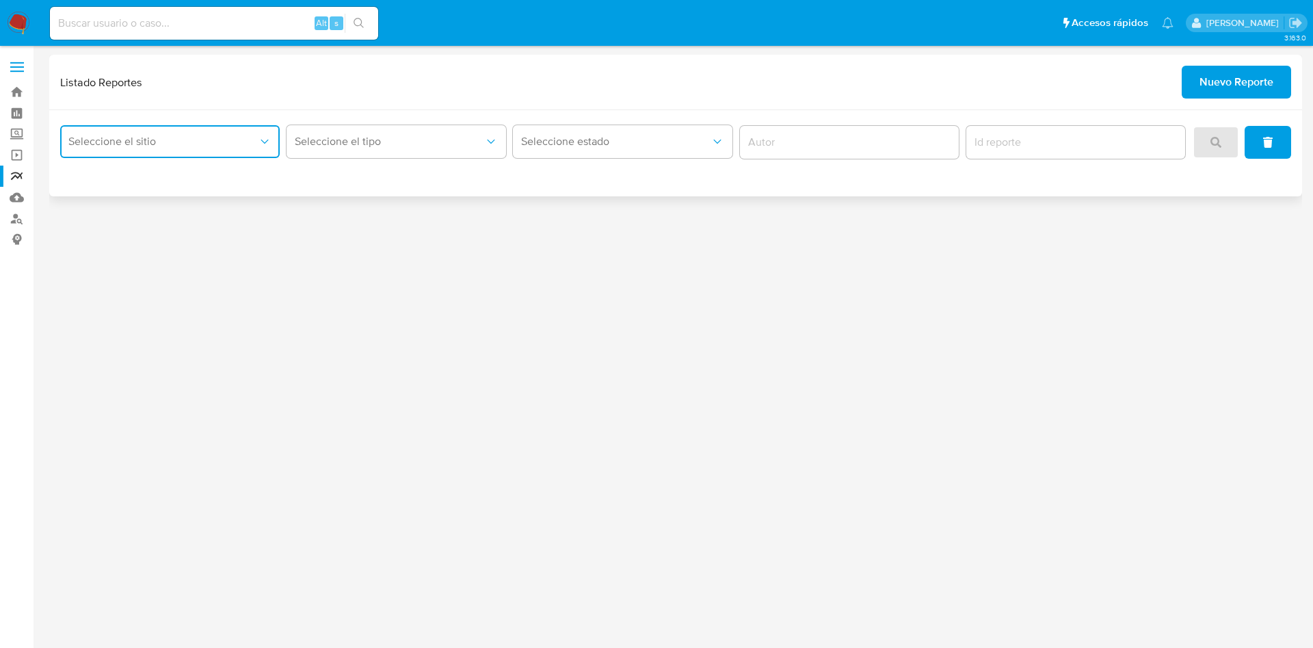
click at [211, 144] on span "Seleccione el sitio" at bounding box center [162, 142] width 189 height 14
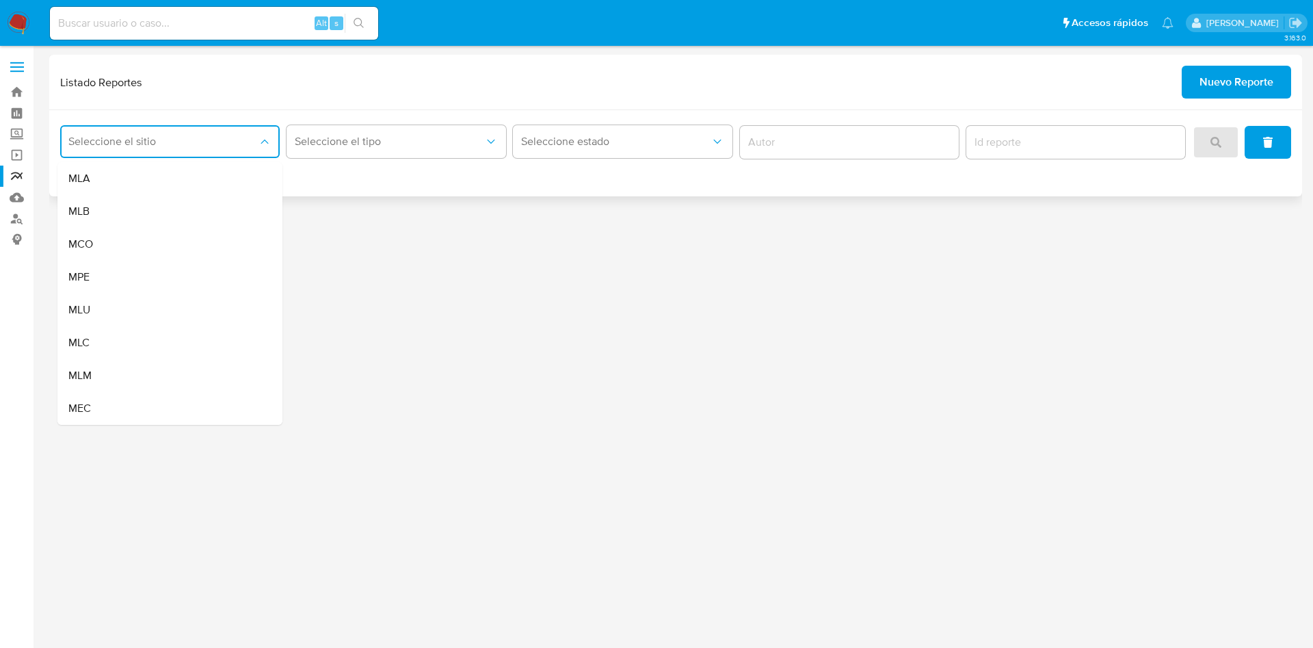
click at [211, 144] on span "Seleccione el sitio" at bounding box center [162, 142] width 189 height 14
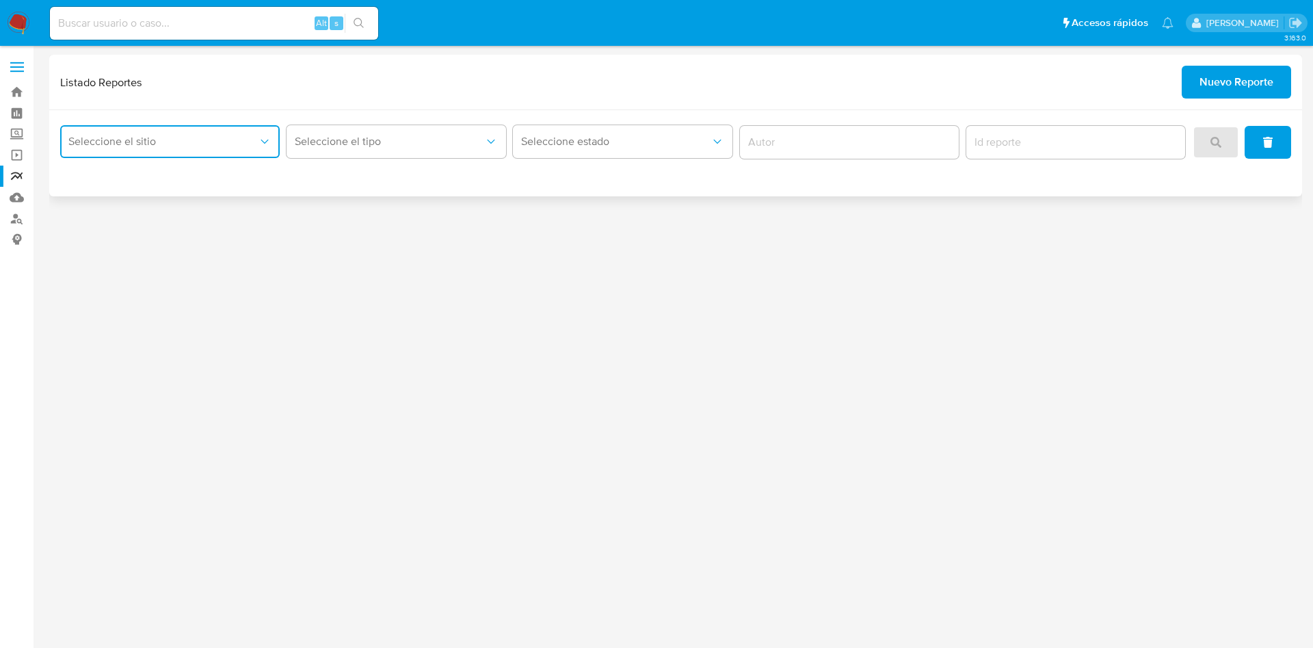
click at [211, 144] on span "Seleccione el sitio" at bounding box center [162, 142] width 189 height 14
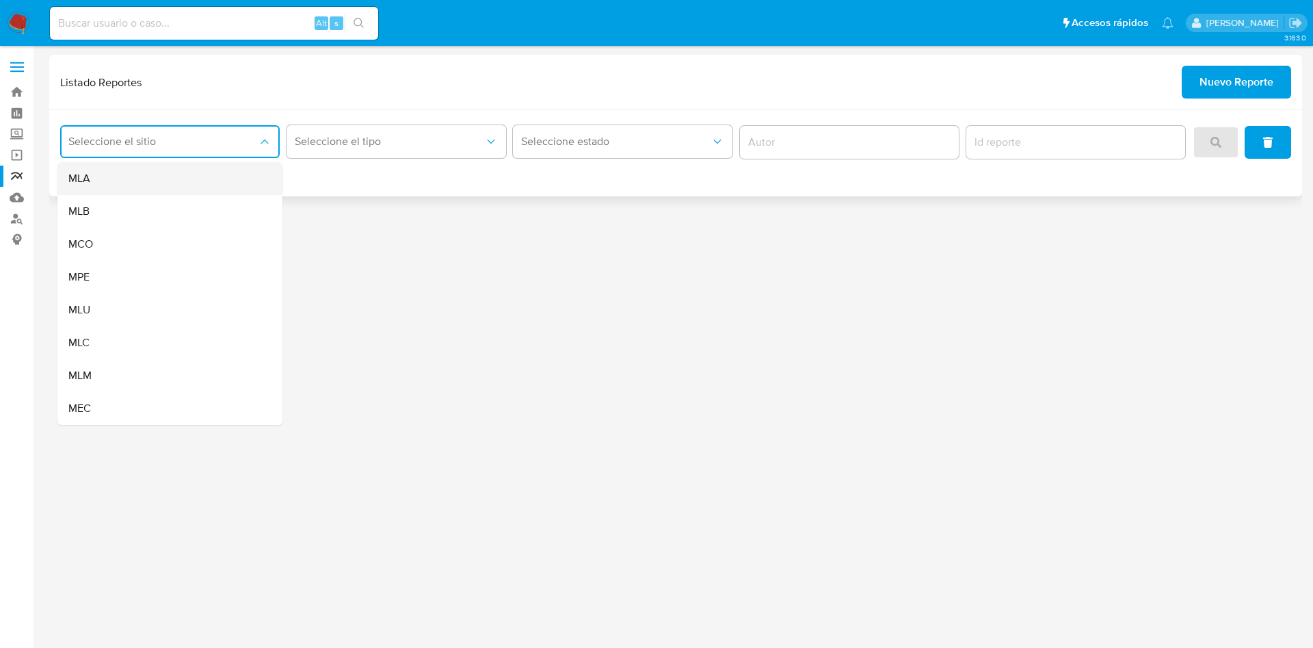
click at [206, 177] on div "MLA" at bounding box center [165, 178] width 195 height 33
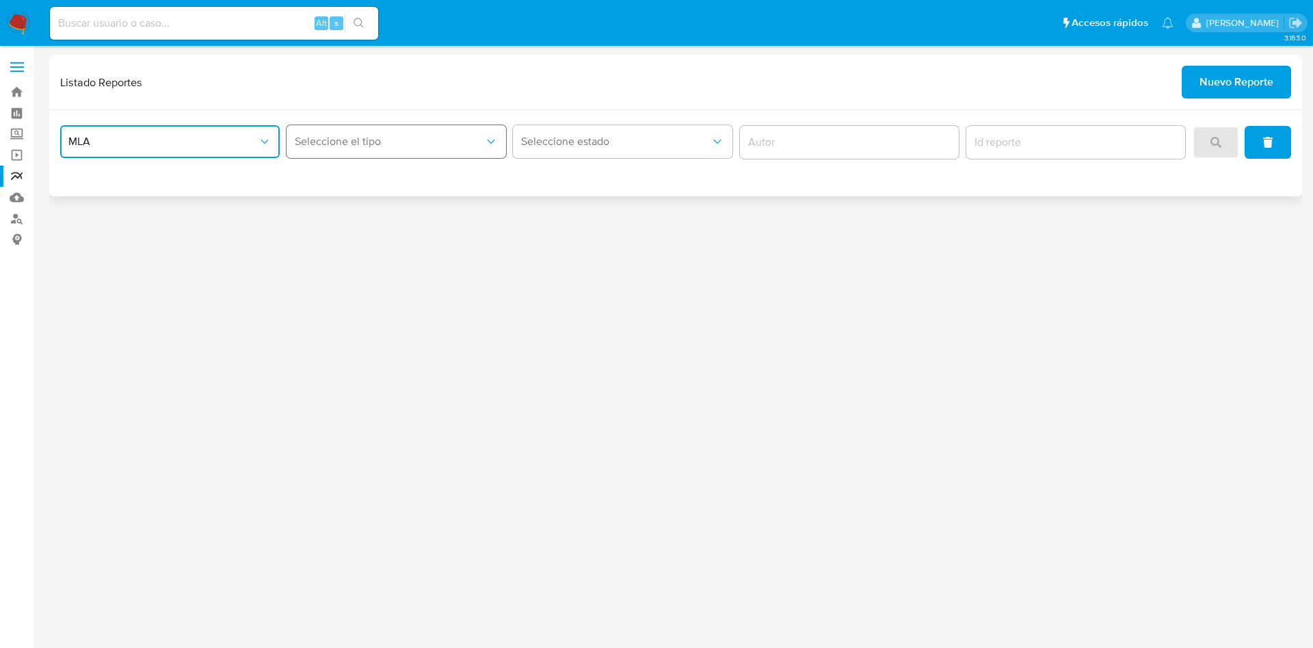
click at [360, 148] on button "Seleccione el tipo" at bounding box center [397, 141] width 220 height 33
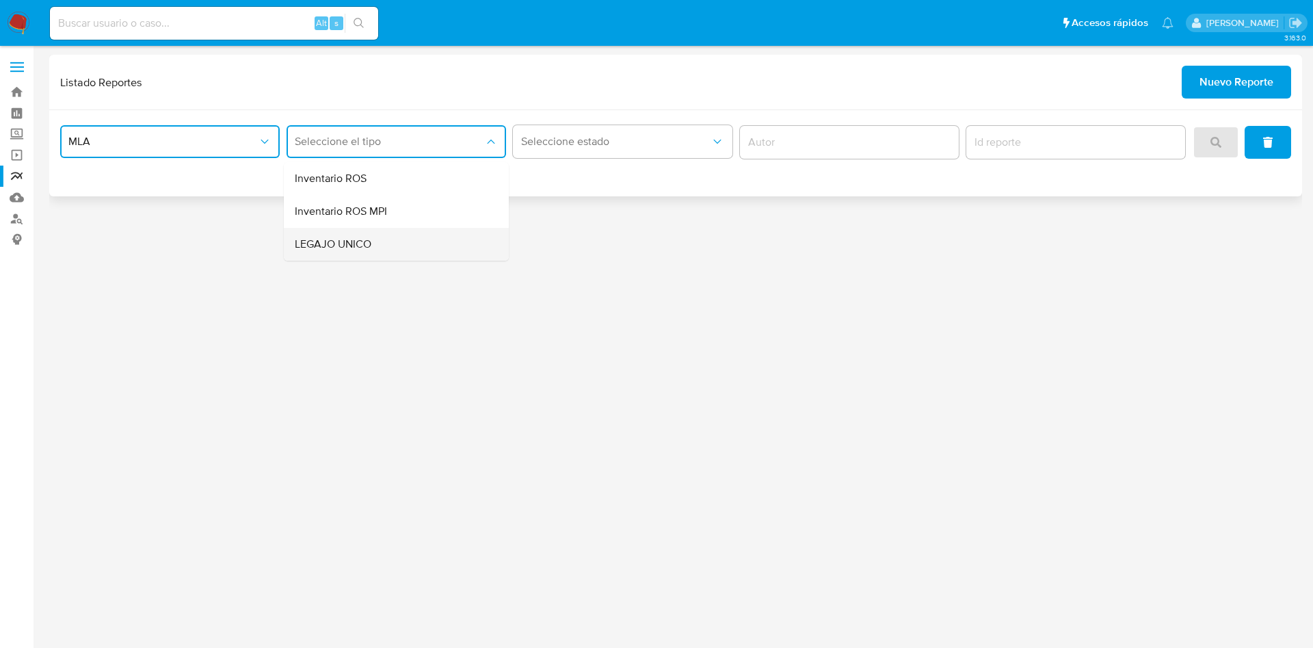
click at [371, 235] on div "LEGAJO UNICO" at bounding box center [392, 244] width 195 height 33
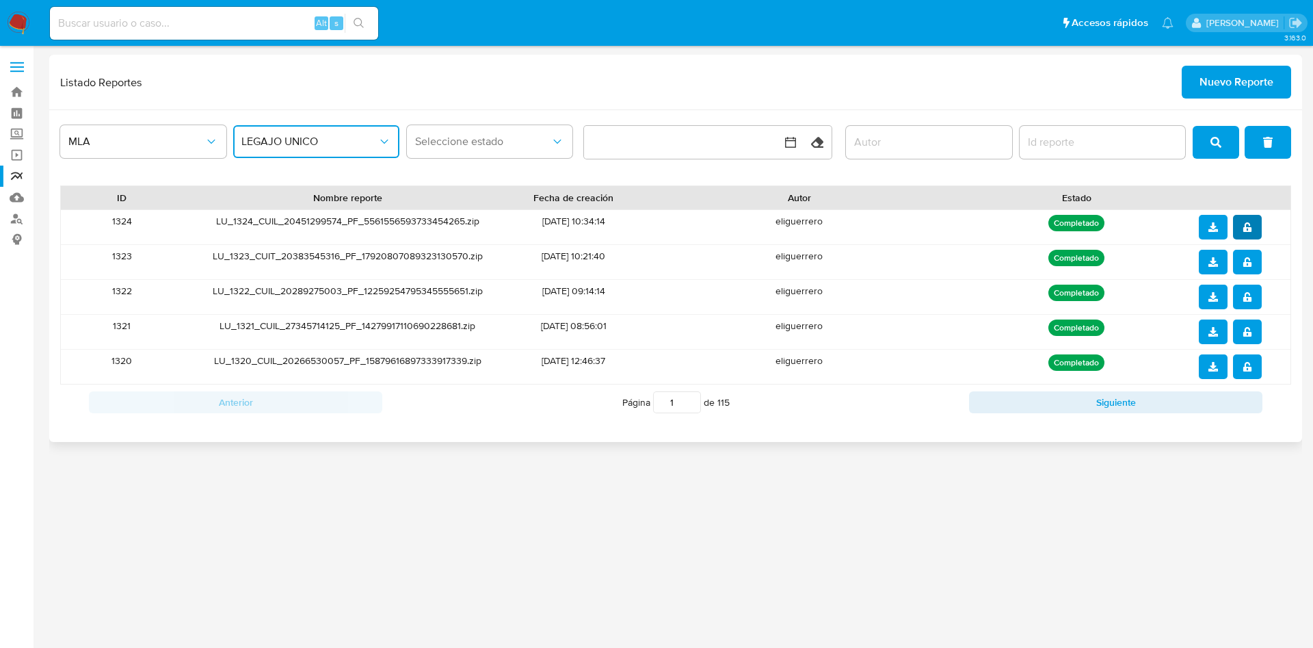
click at [1243, 227] on icon "notify_security" at bounding box center [1248, 227] width 10 height 10
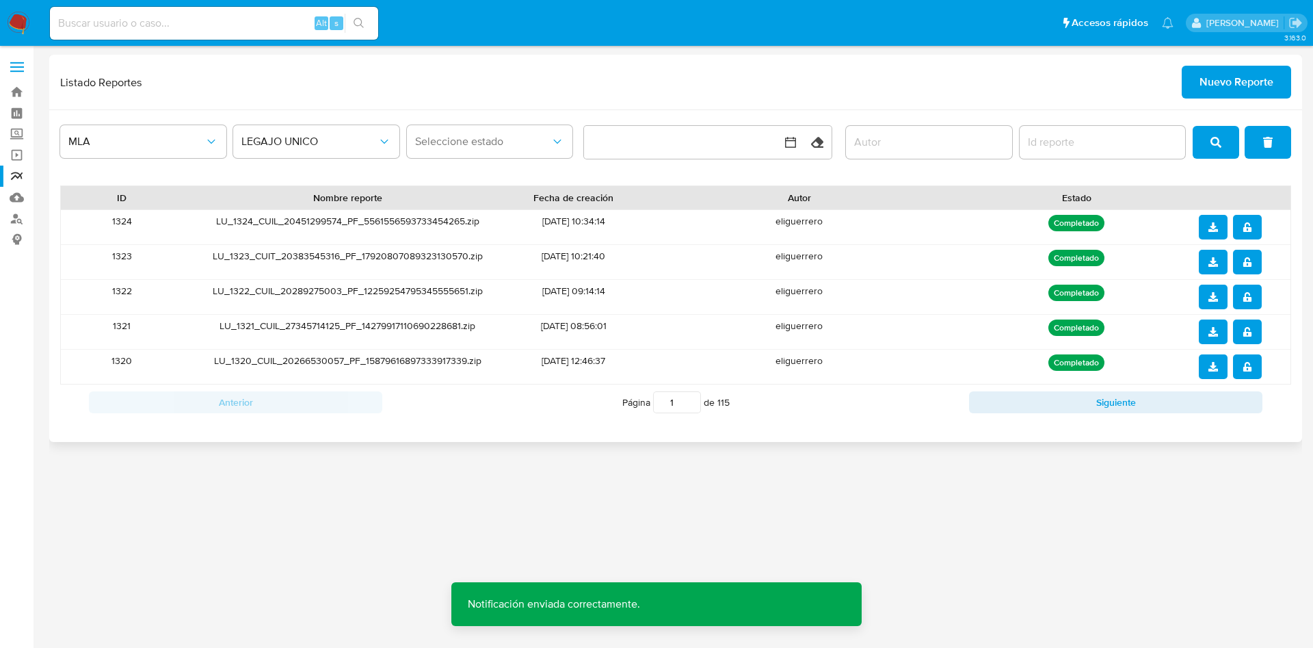
click at [1211, 228] on icon "download" at bounding box center [1214, 227] width 10 height 10
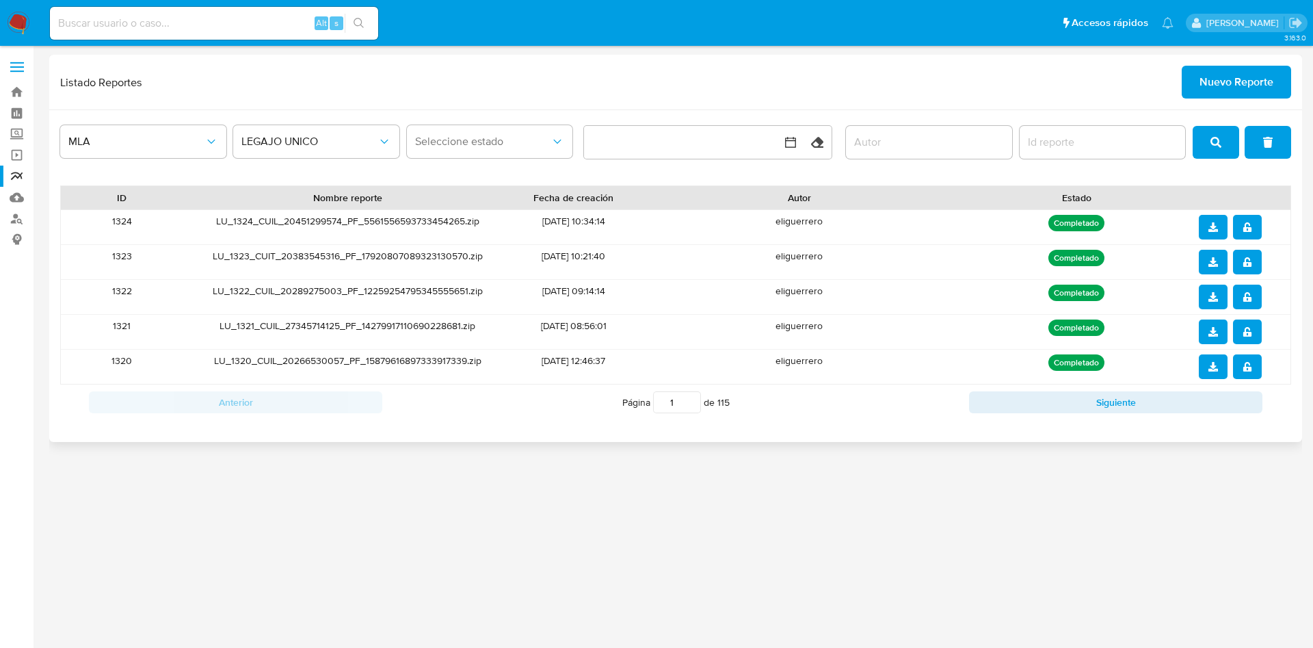
click at [1231, 87] on span "Nuevo Reporte" at bounding box center [1237, 82] width 74 height 30
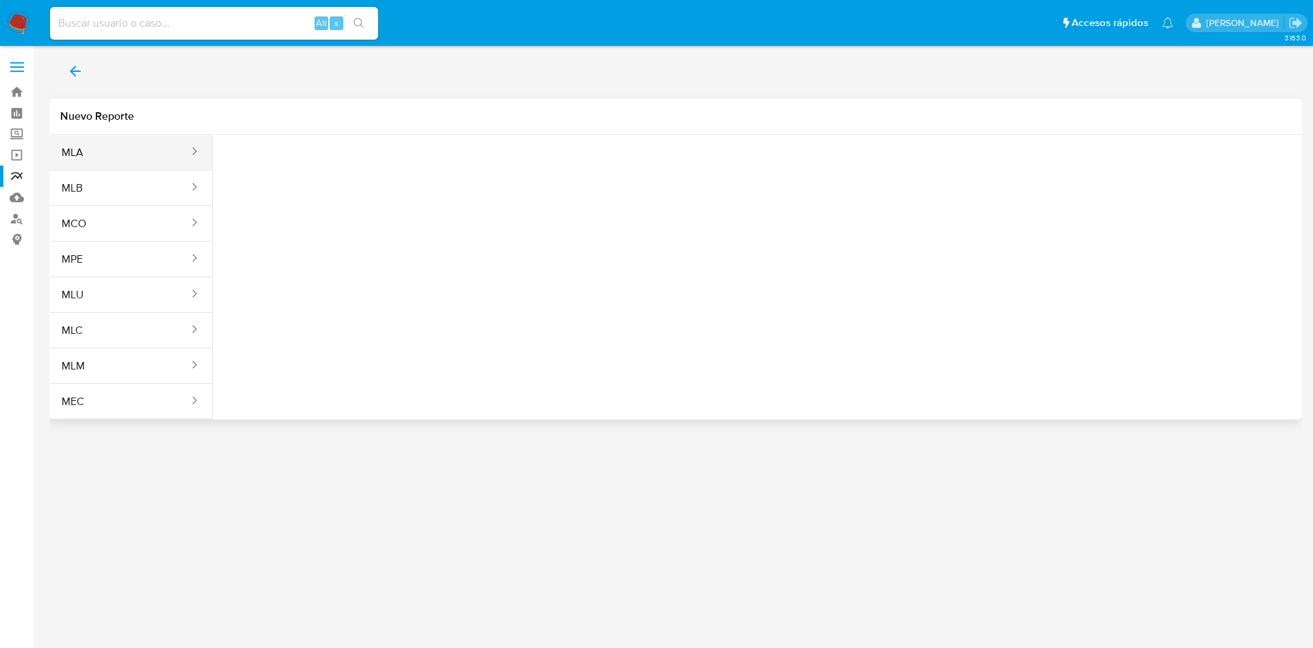
click at [158, 150] on button "MLA" at bounding box center [119, 152] width 141 height 33
click at [338, 170] on span "Seleccione una opcion" at bounding box center [292, 171] width 120 height 14
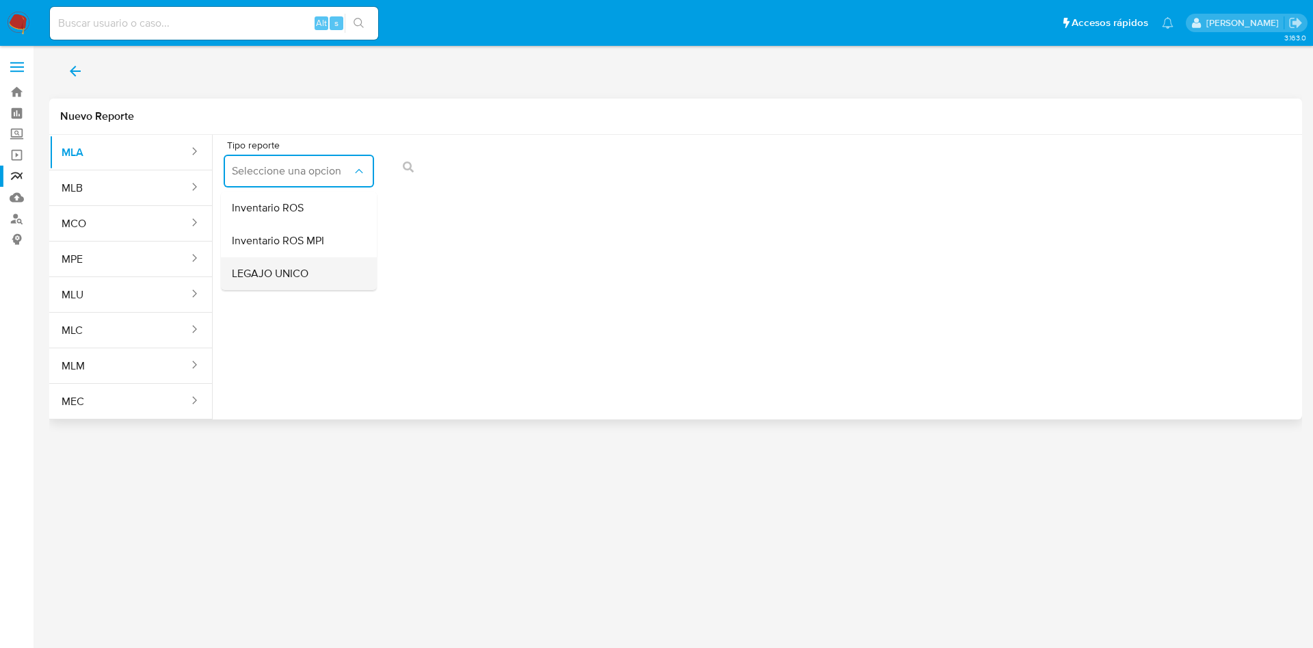
click at [333, 276] on div "LEGAJO UNICO" at bounding box center [295, 273] width 126 height 33
click at [502, 166] on span "CDI" at bounding box center [453, 171] width 120 height 14
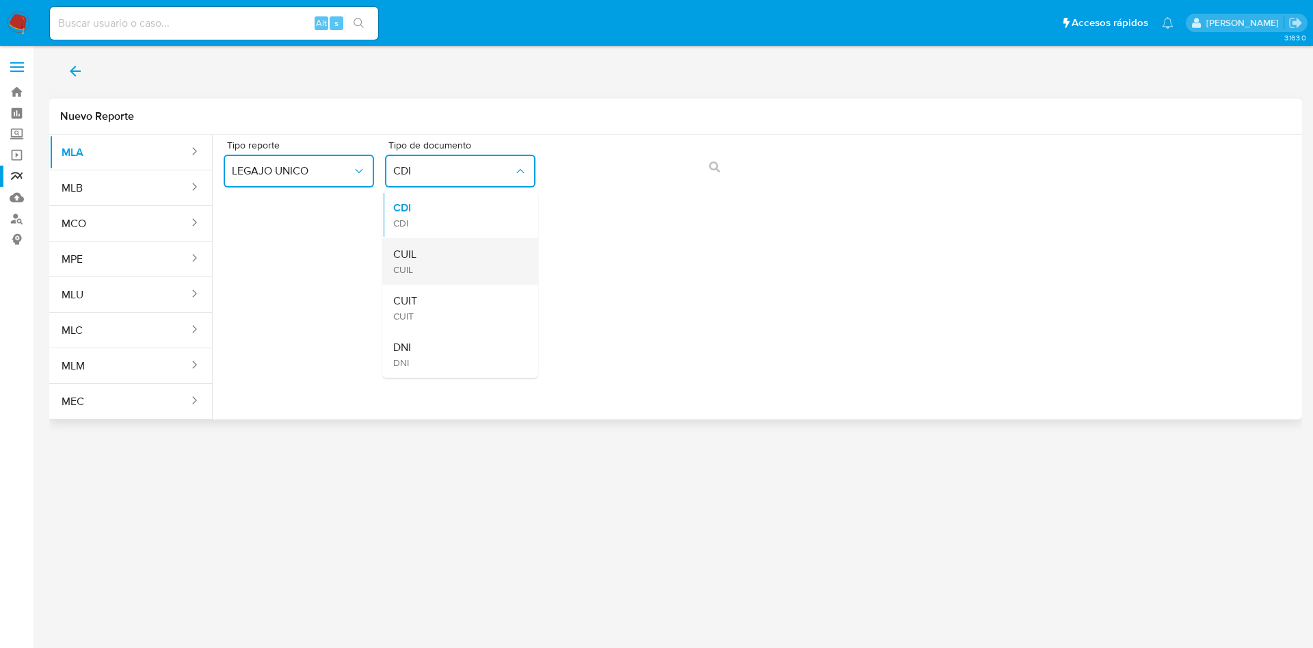
click at [476, 270] on div "CUIL CUIL" at bounding box center [456, 261] width 126 height 47
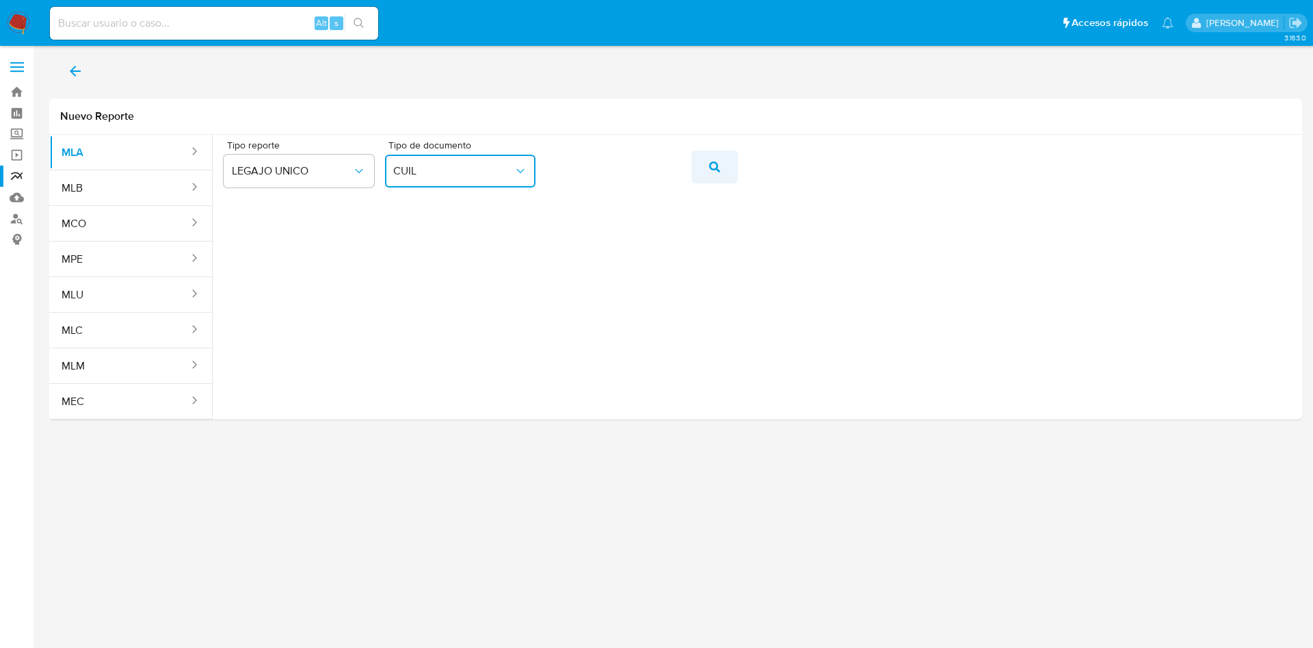
click at [716, 170] on icon "action-search" at bounding box center [714, 166] width 11 height 11
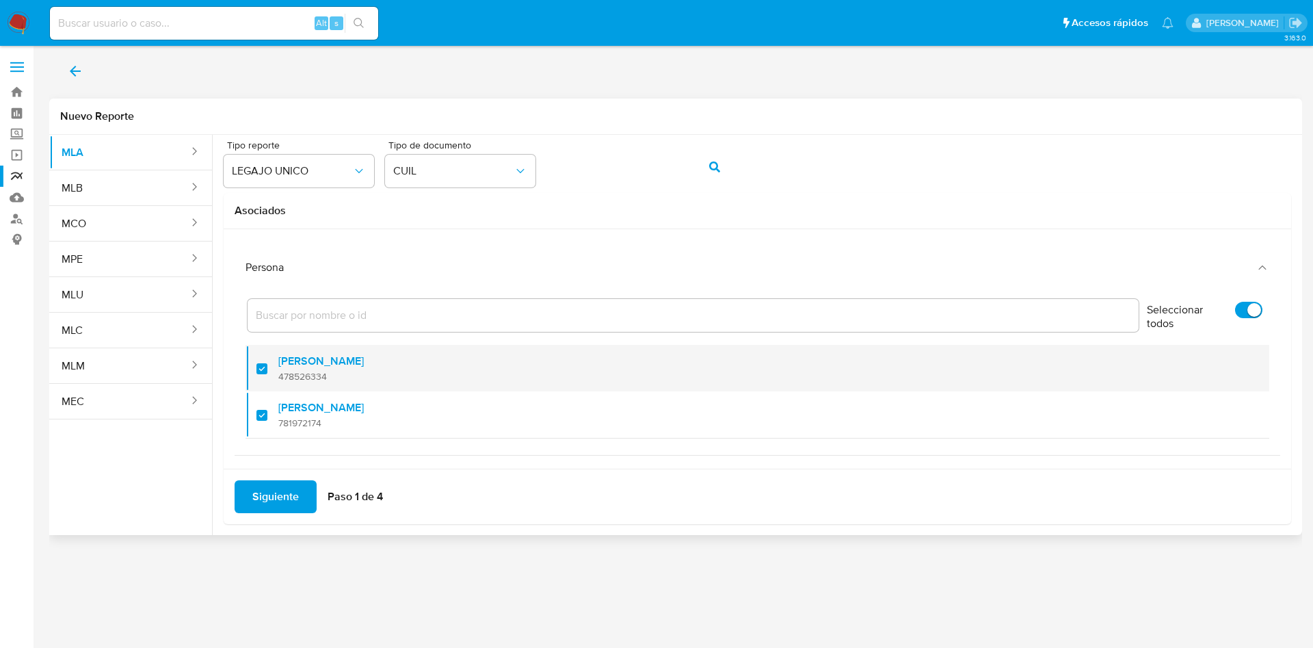
click at [289, 365] on label "[PERSON_NAME]" at bounding box center [321, 361] width 86 height 14
click at [267, 365] on input "checkbox" at bounding box center [262, 368] width 11 height 11
checkbox input "false"
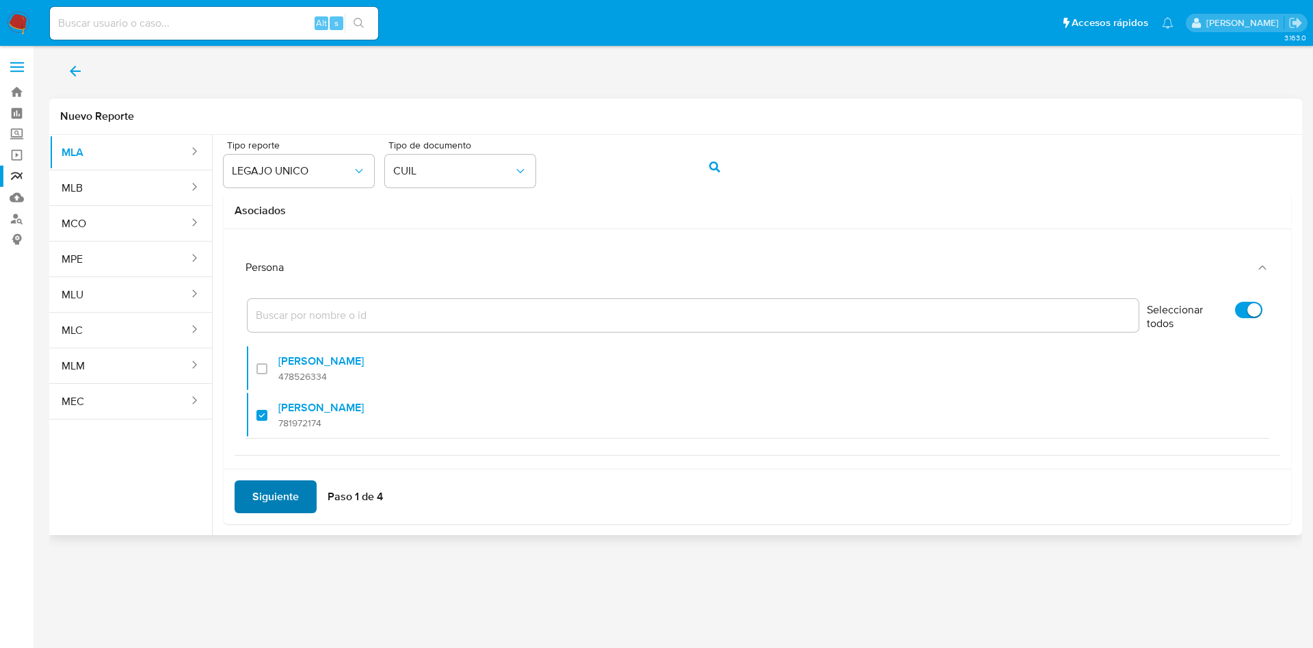
click at [276, 496] on span "Siguiente" at bounding box center [275, 497] width 47 height 30
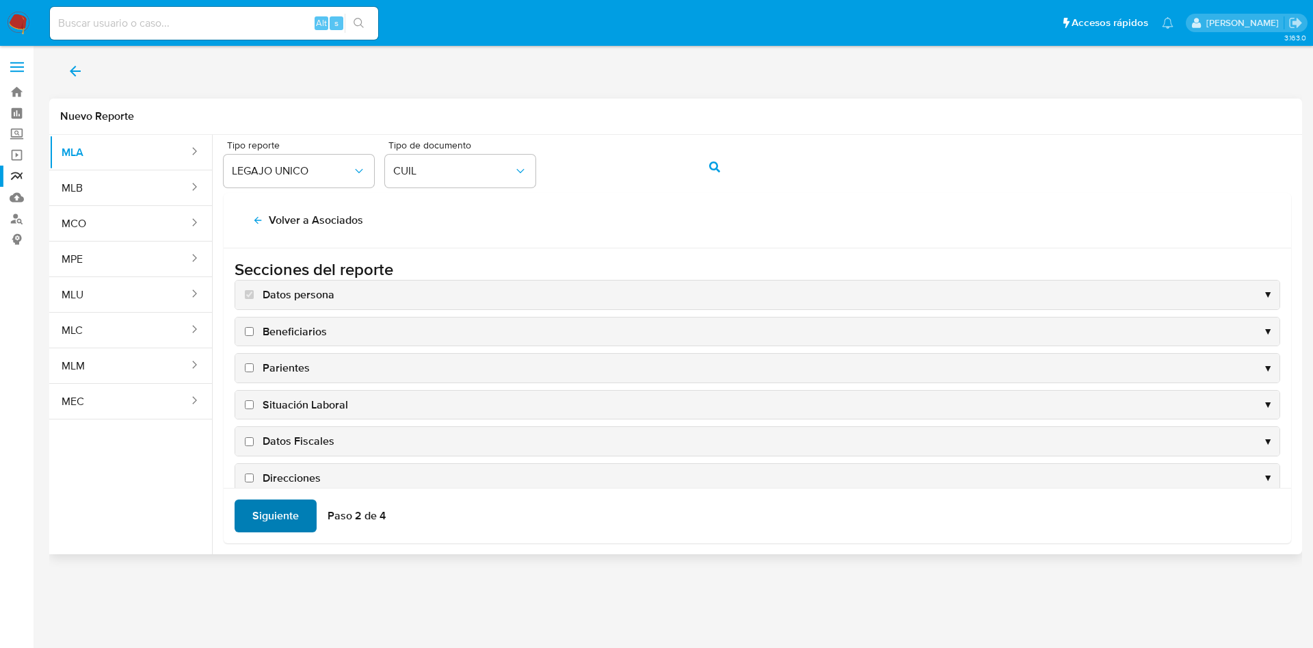
scroll to position [133, 0]
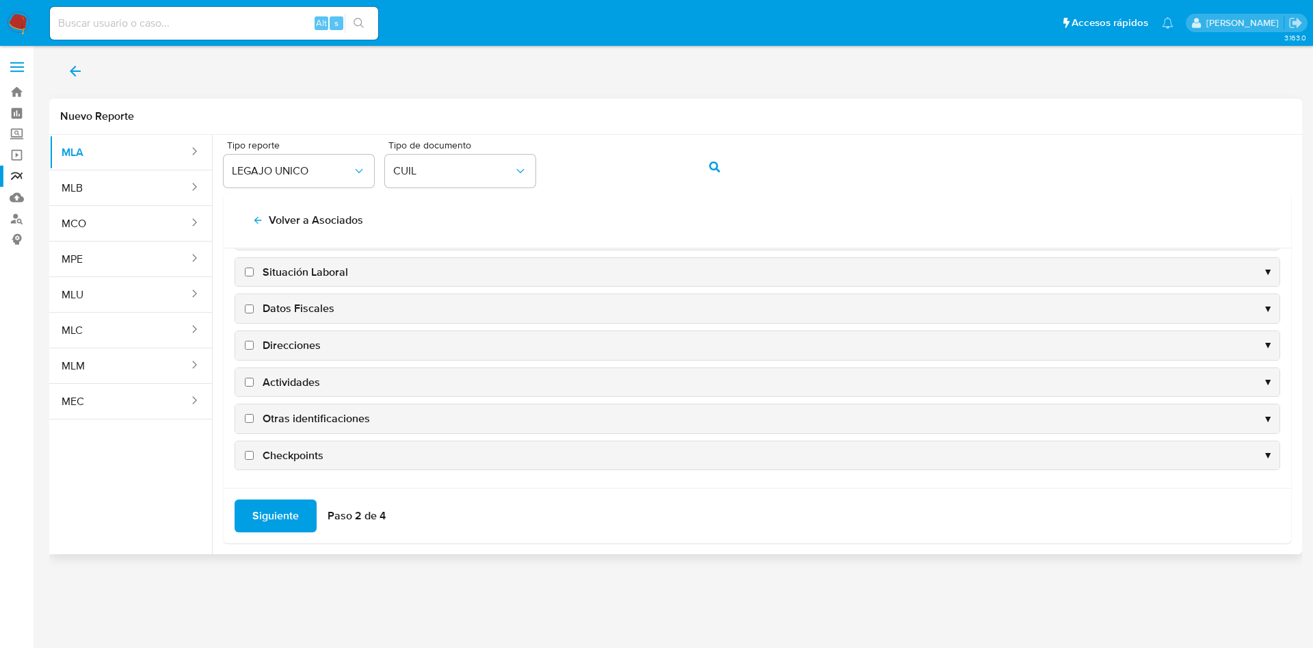
drag, startPoint x: 307, startPoint y: 439, endPoint x: 314, endPoint y: 404, distance: 36.2
click at [314, 404] on div "Datos persona ▼ Beneficiarios ▼ Parientes ▼ Situación Laboral ▼ Datos Fiscales …" at bounding box center [758, 308] width 1046 height 323
click at [282, 303] on span "Datos Fiscales" at bounding box center [299, 308] width 72 height 15
click at [254, 304] on input "Datos Fiscales" at bounding box center [249, 308] width 9 height 9
checkbox input "true"
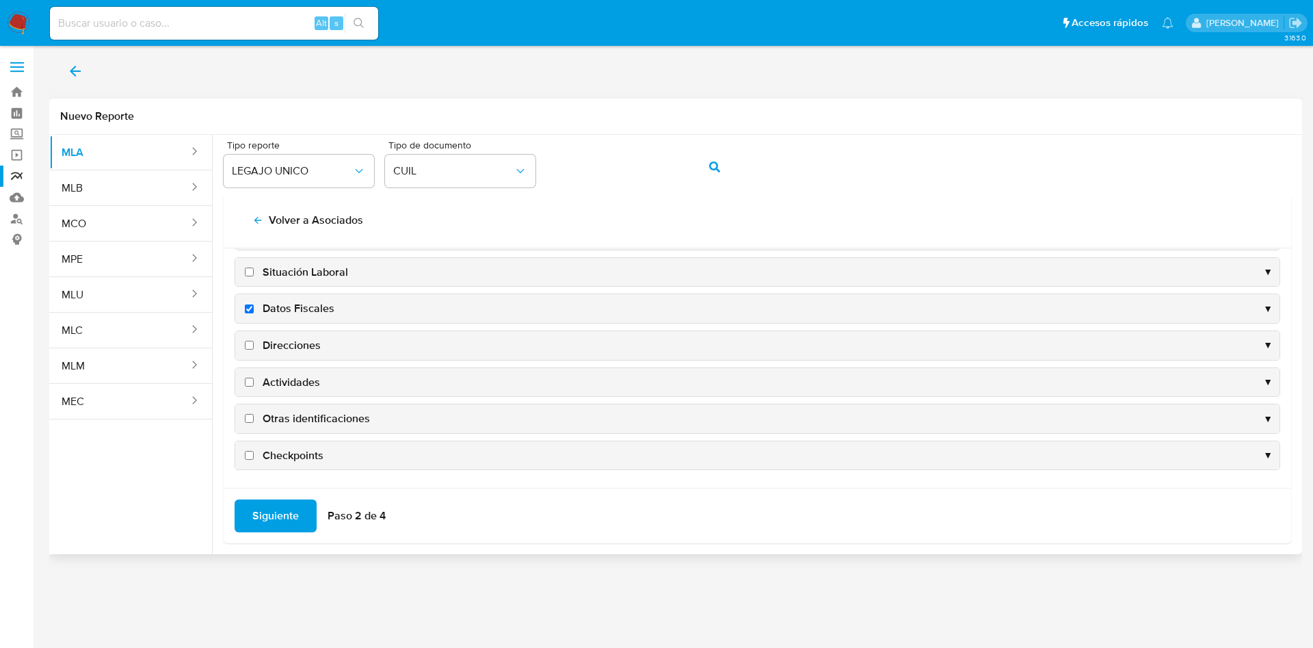
click at [284, 341] on span "Direcciones" at bounding box center [292, 345] width 58 height 15
click at [254, 341] on input "Direcciones" at bounding box center [249, 345] width 9 height 9
checkbox input "true"
click at [286, 375] on span "Actividades" at bounding box center [291, 382] width 57 height 15
click at [254, 378] on input "Actividades" at bounding box center [249, 382] width 9 height 9
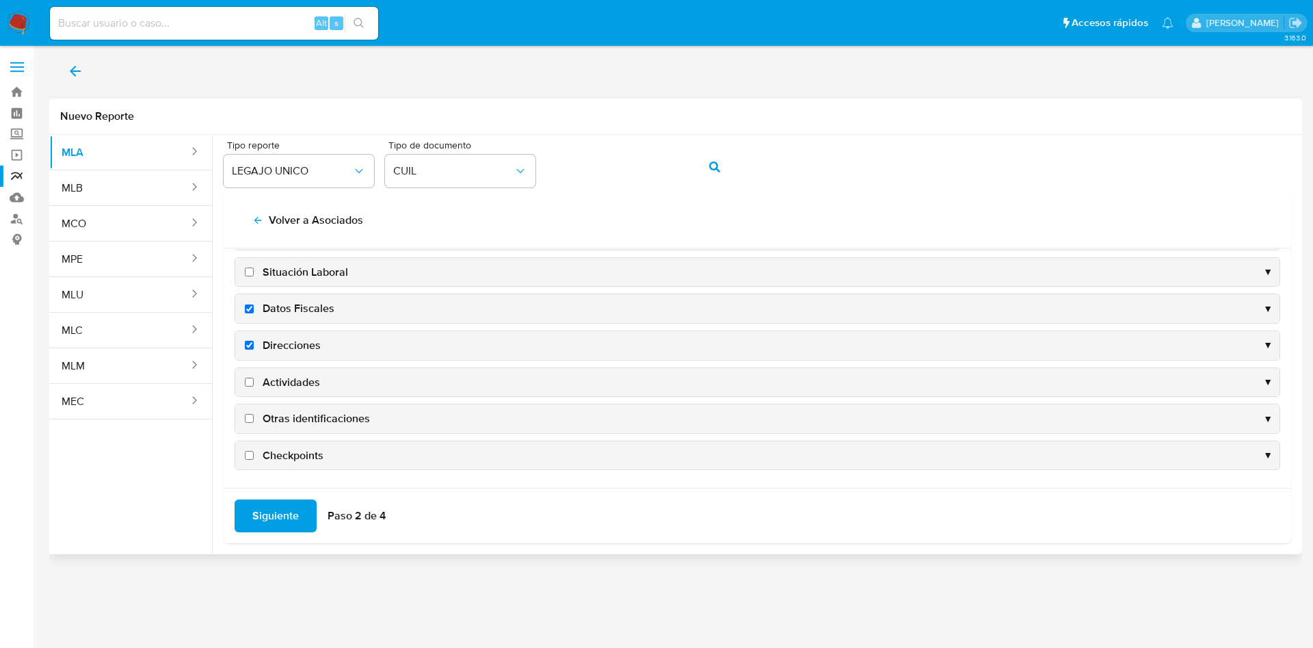
checkbox input "true"
click at [287, 416] on span "Otras identificaciones" at bounding box center [316, 418] width 107 height 15
click at [254, 416] on input "Otras identificaciones" at bounding box center [249, 418] width 9 height 9
checkbox input "true"
click at [267, 506] on span "Siguiente" at bounding box center [275, 516] width 47 height 30
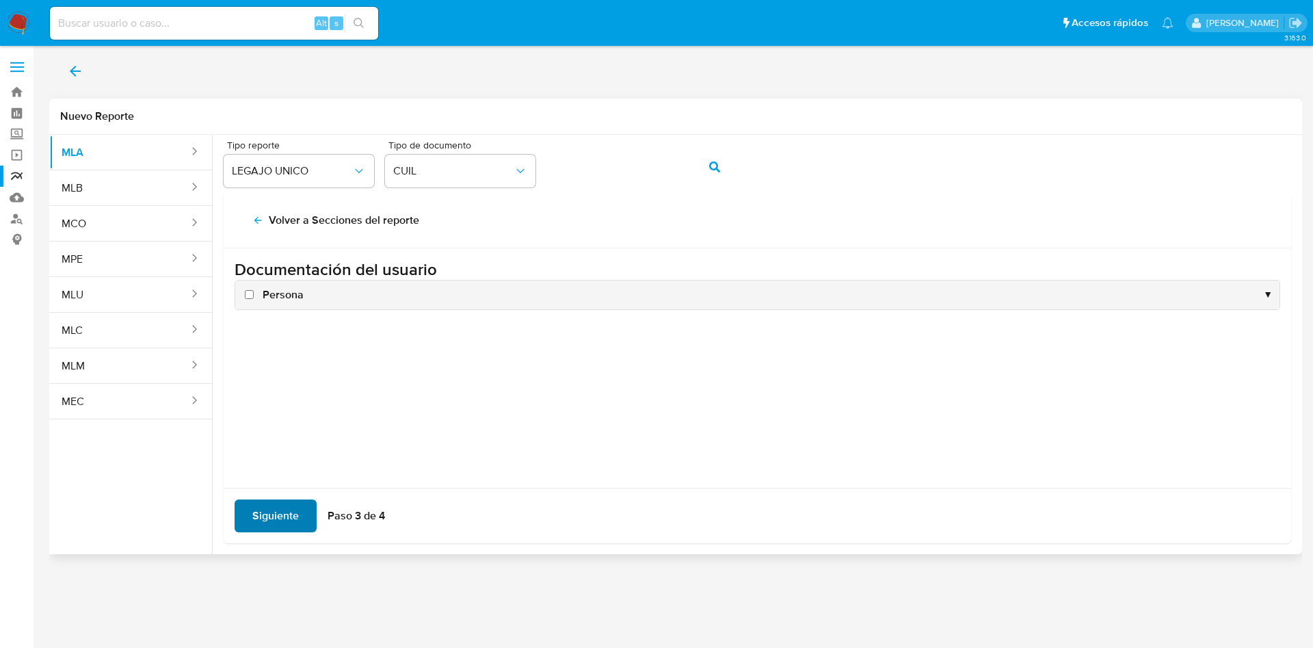
scroll to position [0, 0]
click at [271, 298] on span "Persona" at bounding box center [283, 294] width 41 height 15
click at [254, 298] on input "Persona" at bounding box center [249, 294] width 9 height 9
checkbox input "true"
click at [276, 513] on span "Siguiente" at bounding box center [275, 516] width 47 height 30
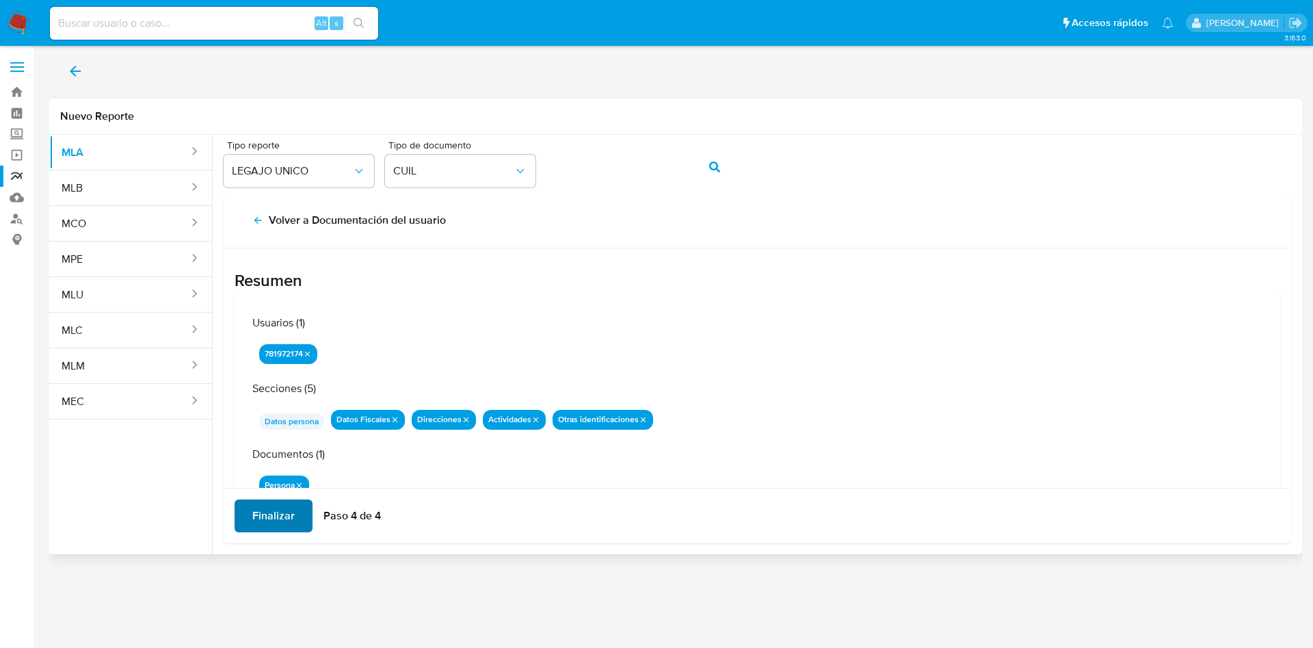
click at [276, 513] on span "Finalizar" at bounding box center [273, 516] width 42 height 30
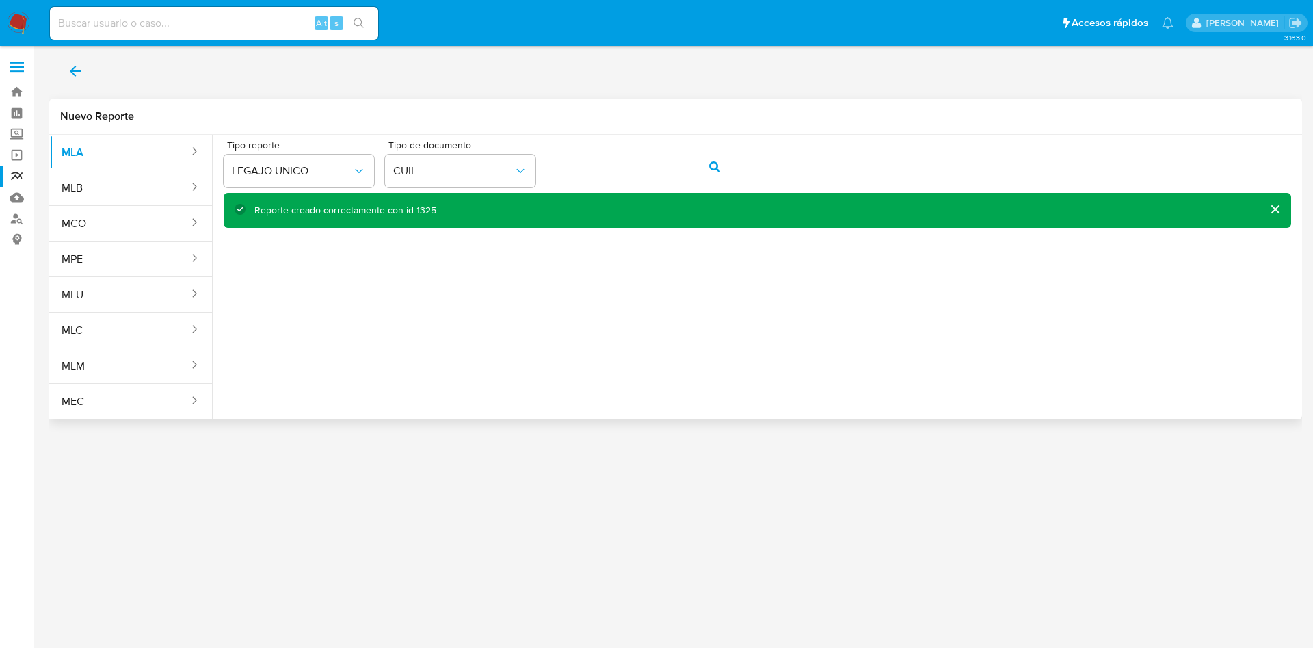
click at [57, 70] on button "back" at bounding box center [75, 71] width 52 height 33
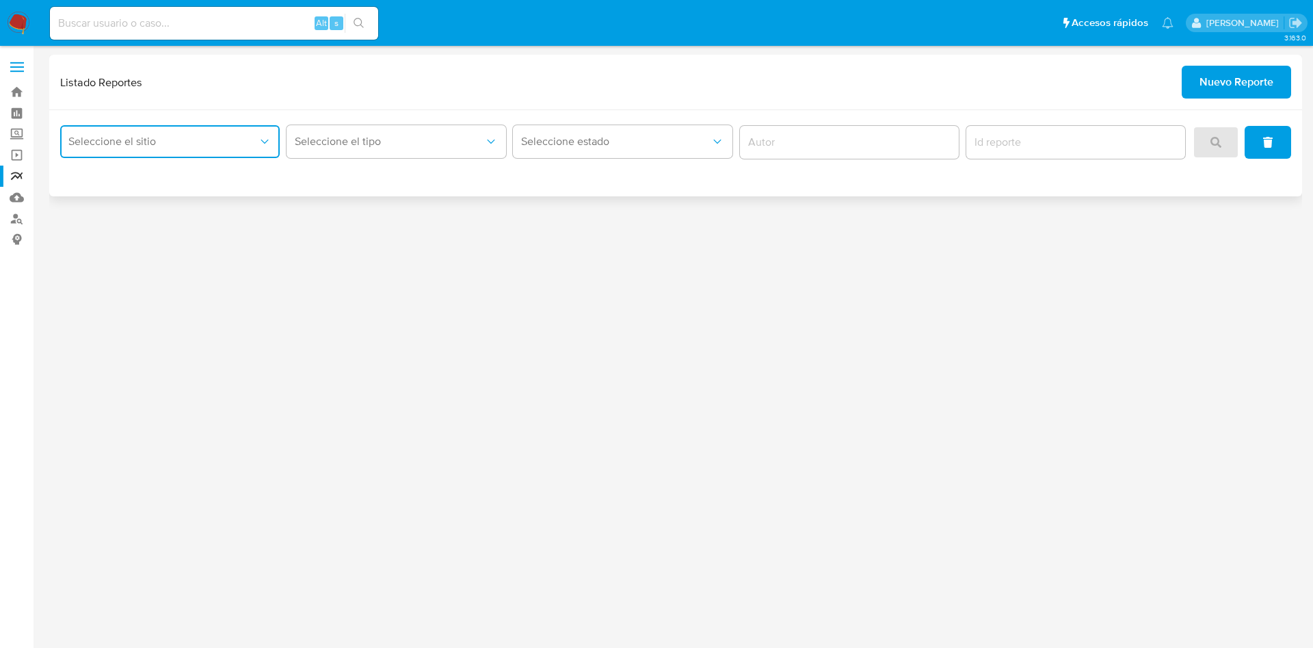
drag, startPoint x: 256, startPoint y: 140, endPoint x: 248, endPoint y: 165, distance: 26.6
click at [248, 165] on div "Seleccione el sitio Seleccione el tipo Seleccione estado" at bounding box center [675, 153] width 1253 height 86
click at [248, 145] on span "Seleccione el sitio" at bounding box center [162, 142] width 189 height 14
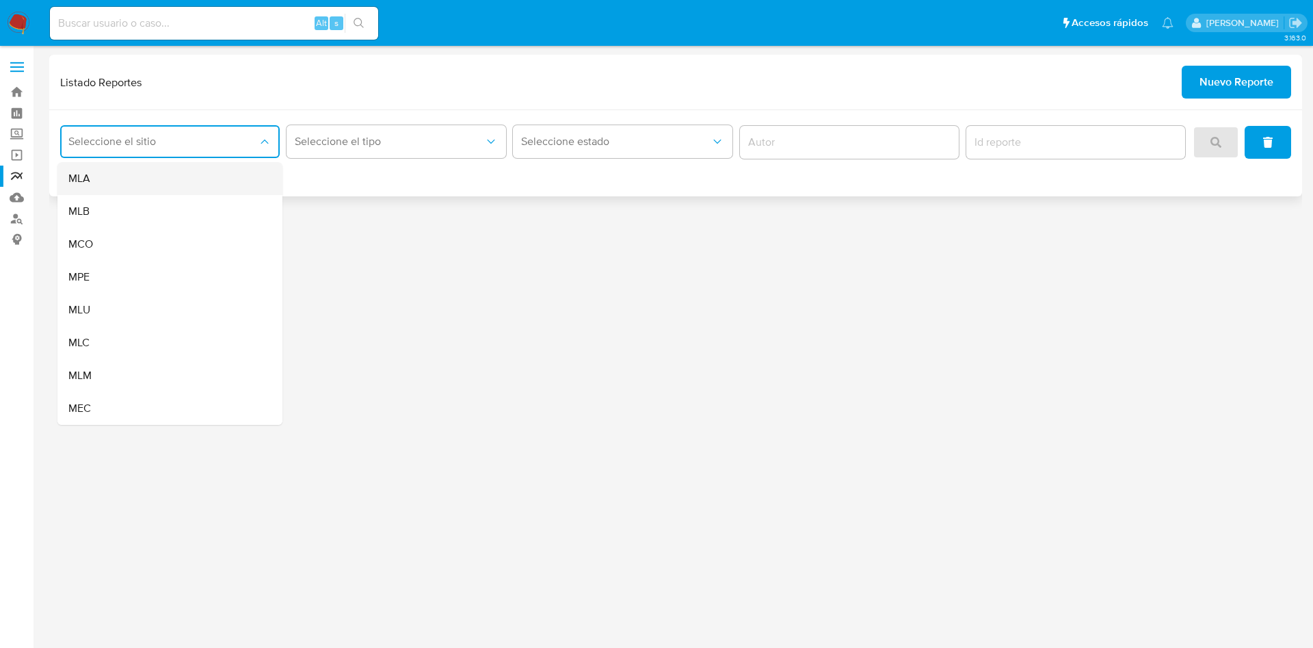
click at [215, 172] on div "MLA" at bounding box center [165, 178] width 195 height 33
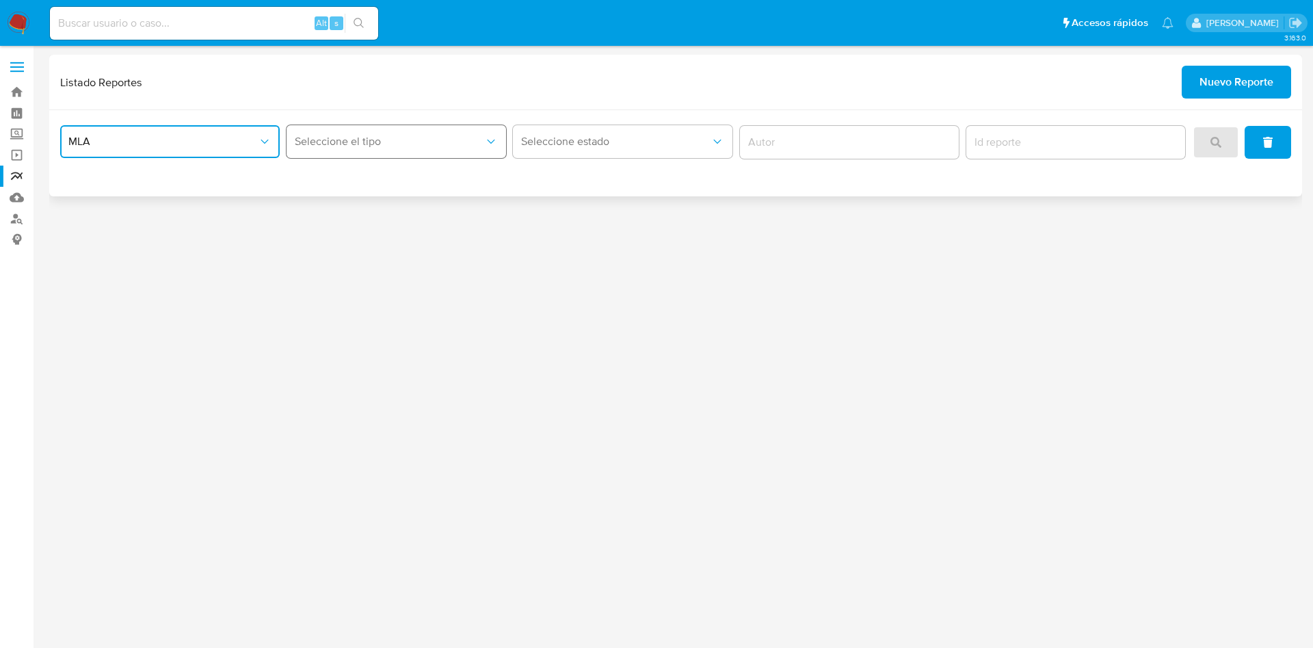
click at [377, 145] on span "Seleccione el tipo" at bounding box center [389, 142] width 189 height 14
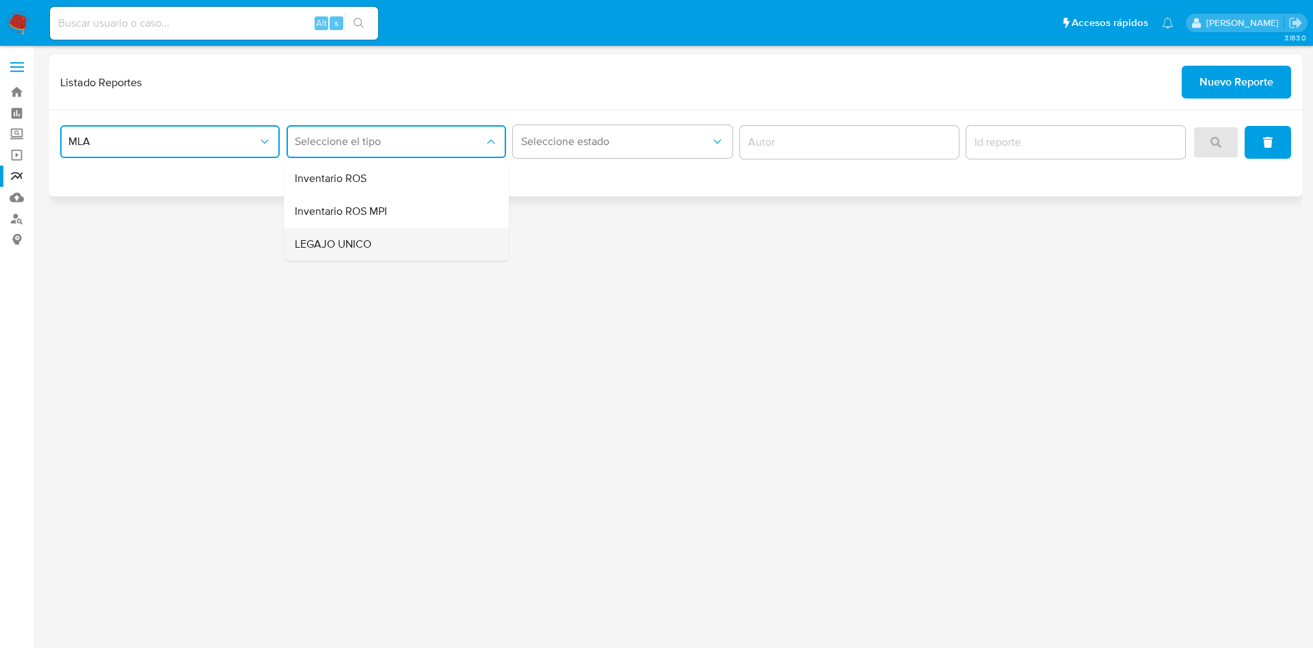
click at [380, 243] on div "LEGAJO UNICO" at bounding box center [392, 244] width 195 height 33
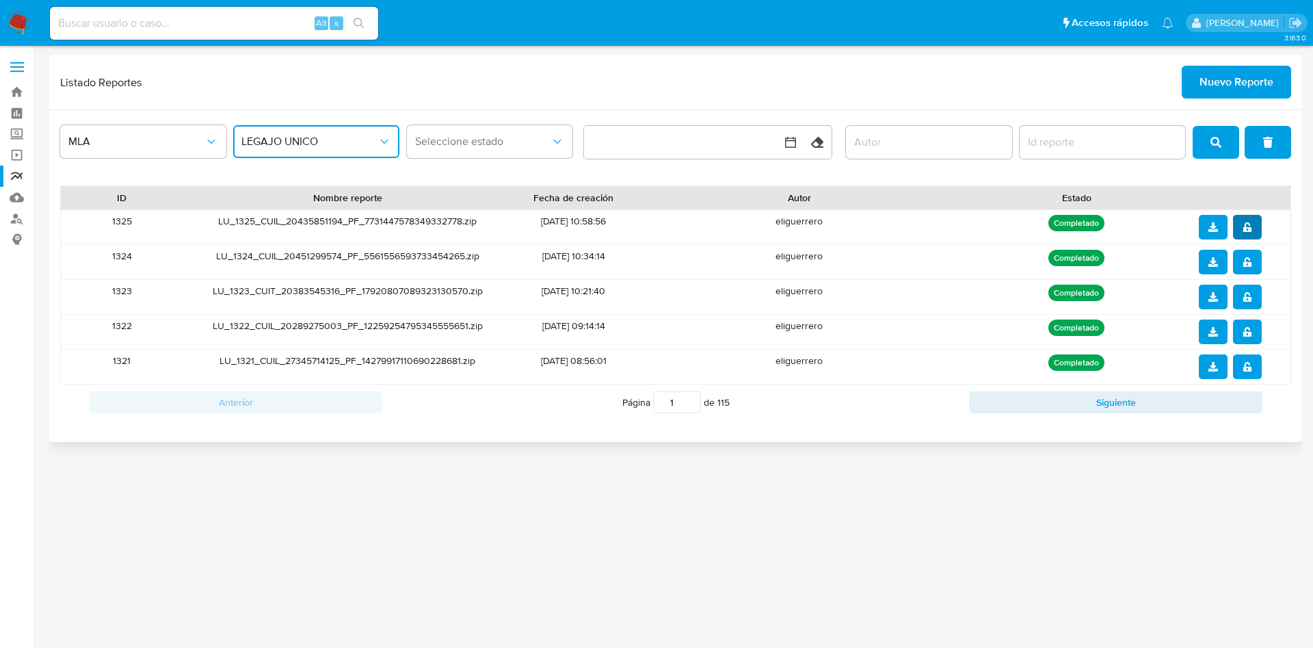
click at [1251, 226] on icon "notify_security" at bounding box center [1248, 227] width 10 height 10
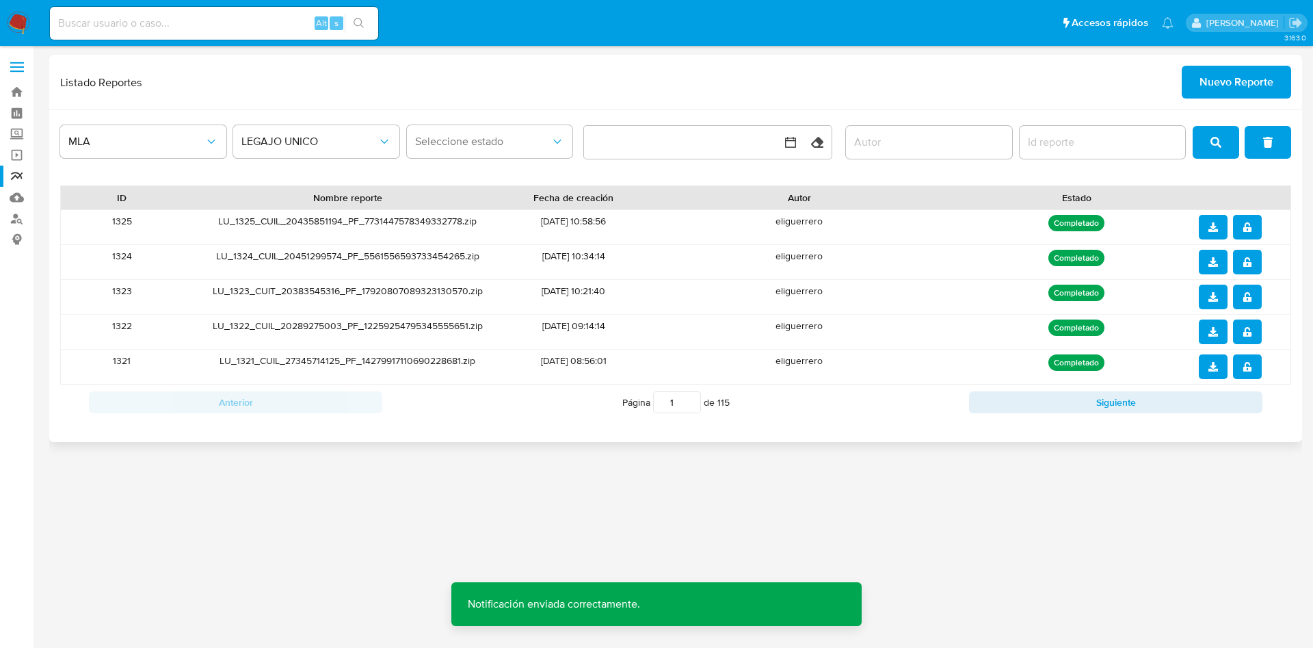
click at [1211, 233] on span "download" at bounding box center [1214, 227] width 10 height 22
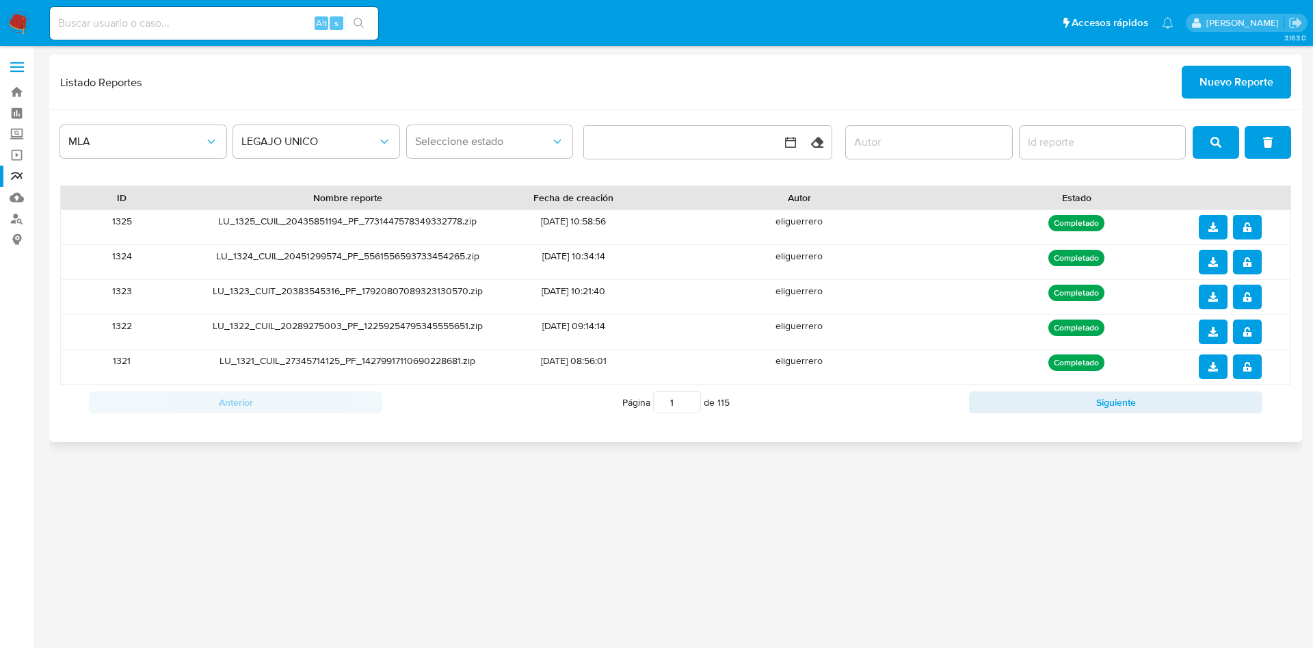
click at [1200, 85] on span "Nuevo Reporte" at bounding box center [1237, 82] width 74 height 30
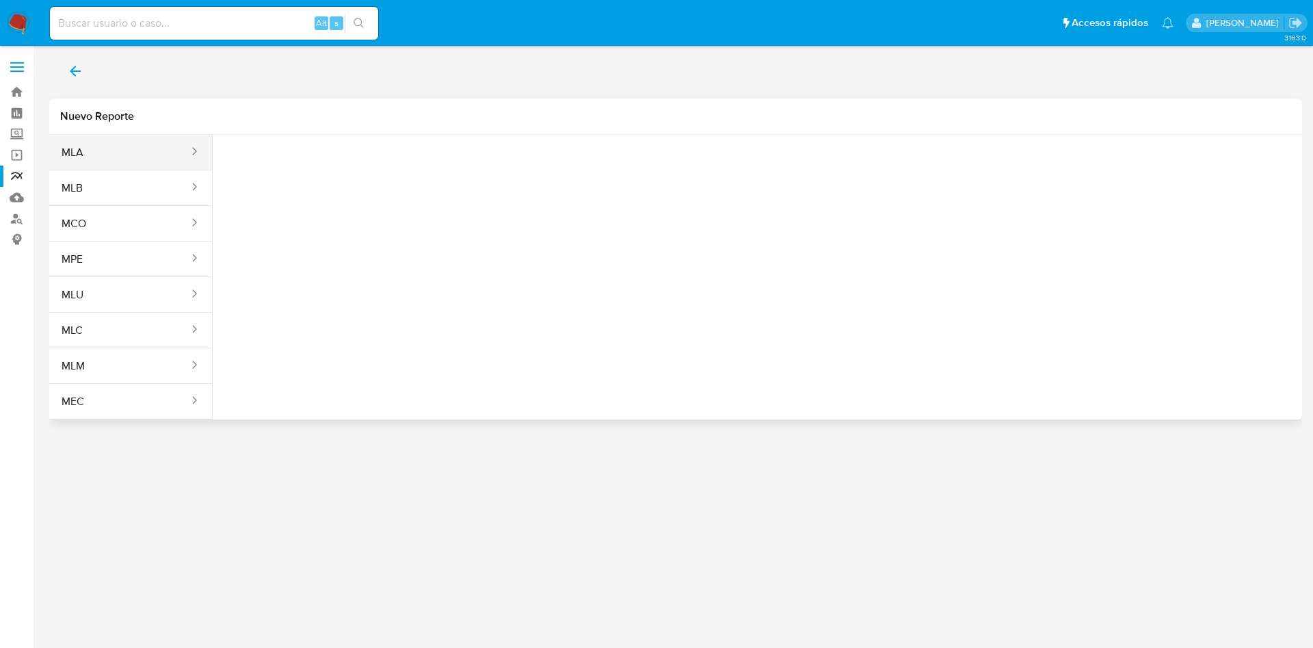
click at [171, 162] on button "MLA" at bounding box center [119, 152] width 141 height 33
click at [304, 172] on span "Seleccione una opcion" at bounding box center [292, 171] width 120 height 14
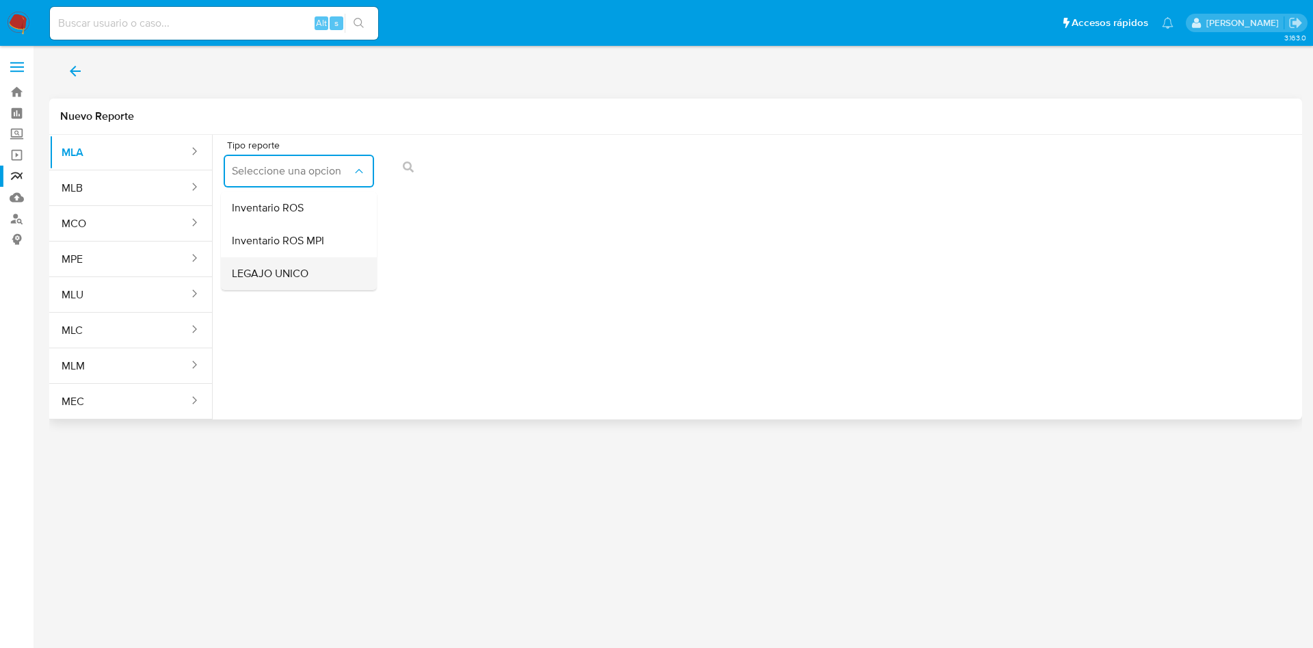
click at [303, 272] on span "LEGAJO UNICO" at bounding box center [270, 274] width 77 height 14
click at [502, 175] on span "CDI" at bounding box center [453, 171] width 120 height 14
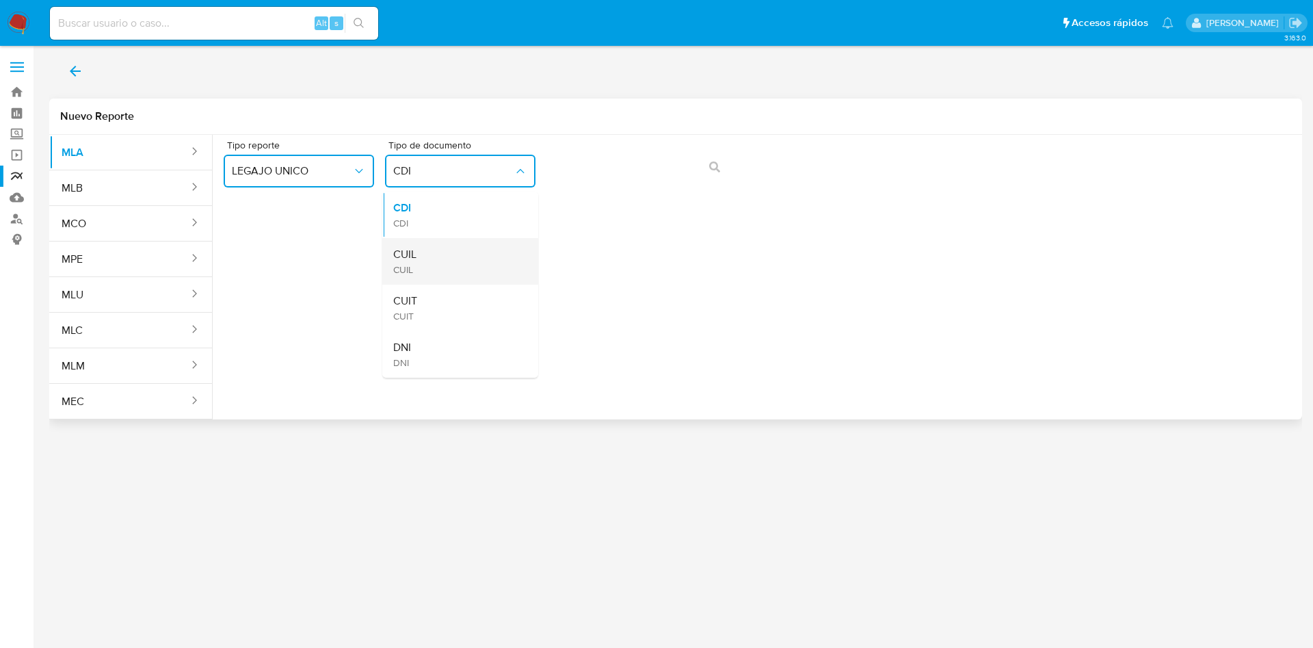
click at [504, 248] on div "CUIL CUIL" at bounding box center [456, 261] width 126 height 47
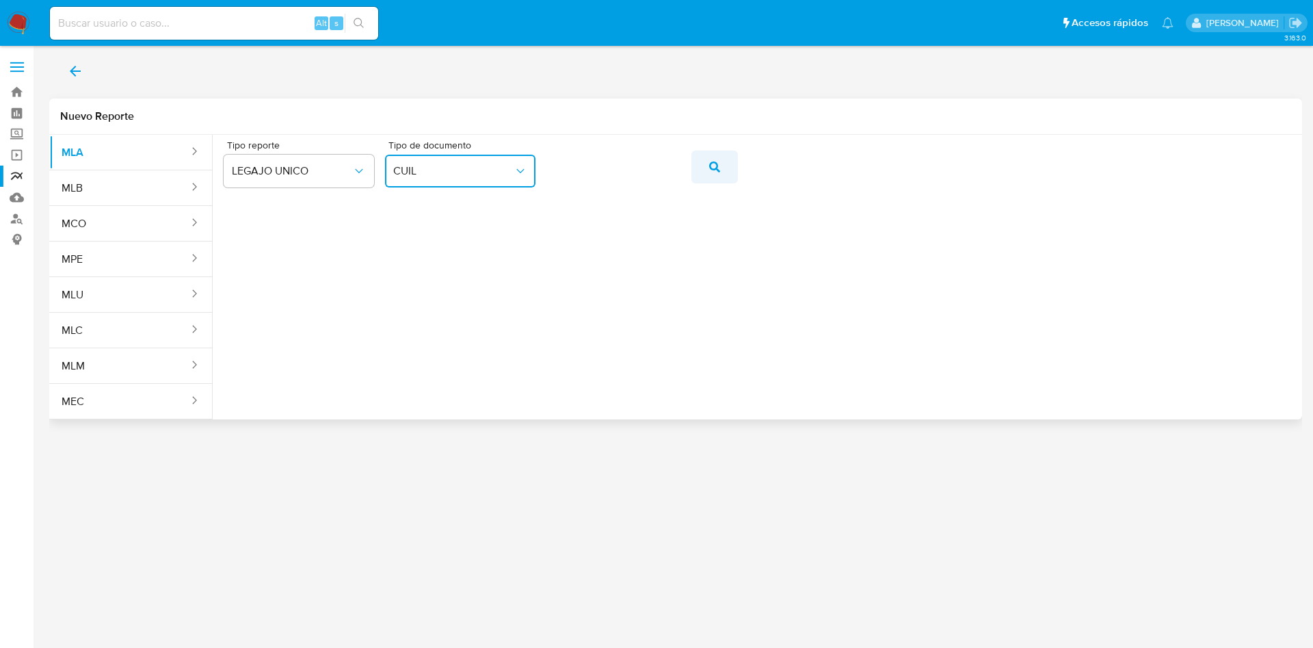
click at [711, 163] on icon "action-search" at bounding box center [714, 166] width 11 height 11
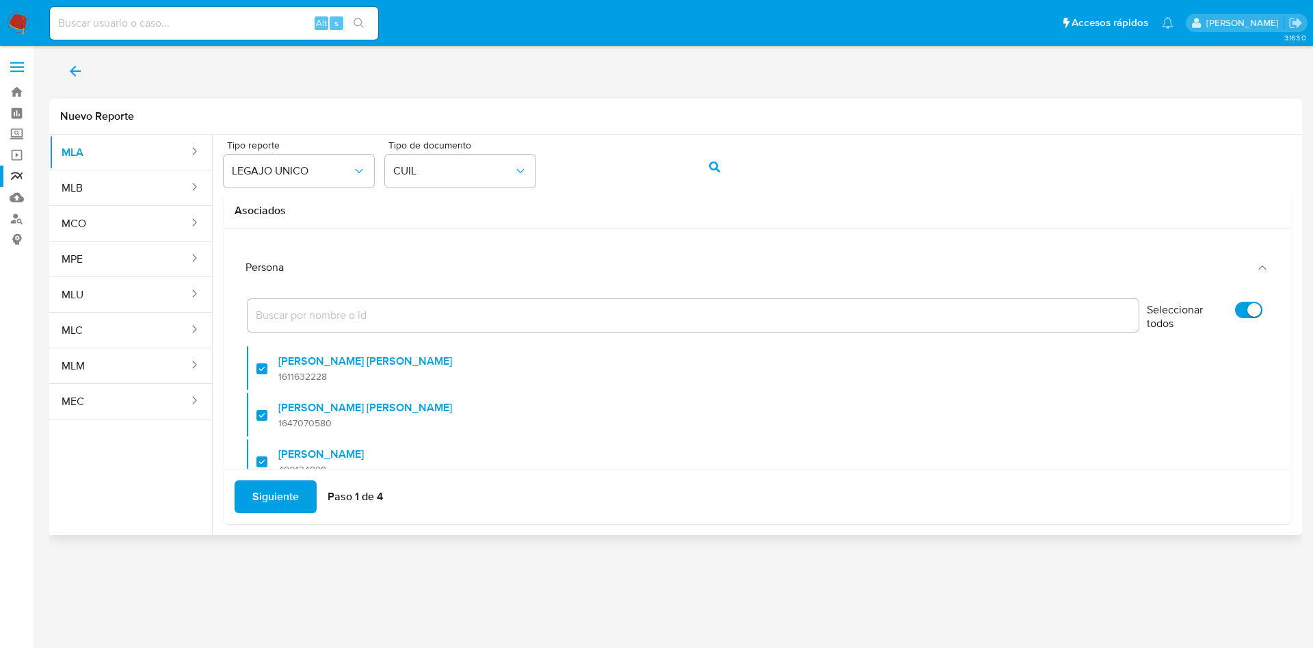
click at [1235, 308] on input "Seleccionar todos" at bounding box center [1248, 310] width 27 height 16
checkbox input "false"
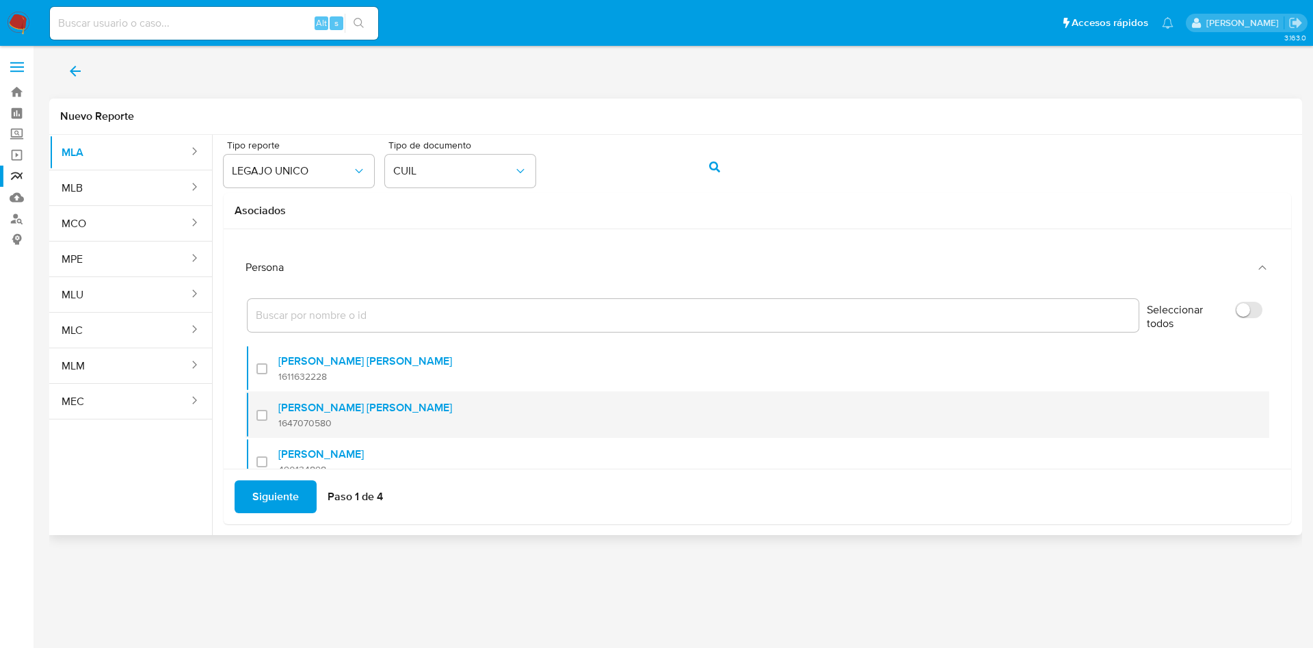
click at [254, 415] on li "[PERSON_NAME] [PERSON_NAME] 1647070580" at bounding box center [758, 414] width 1024 height 47
checkbox input "true"
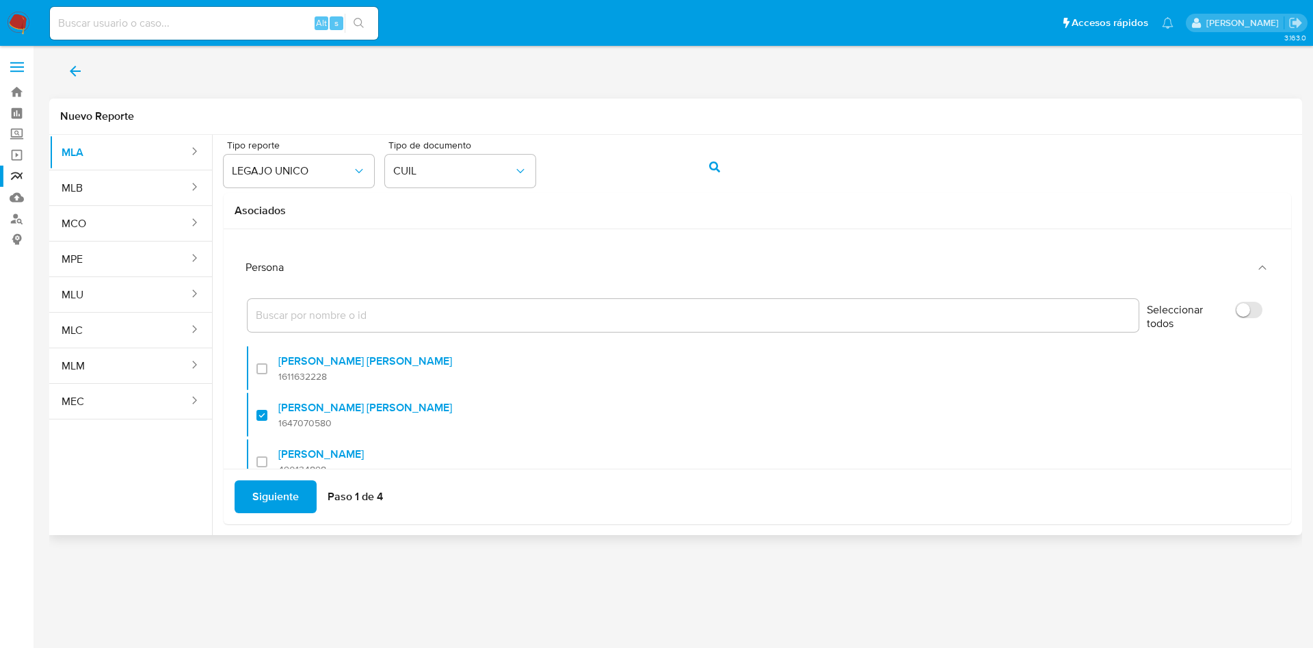
click at [278, 493] on span "Siguiente" at bounding box center [275, 497] width 47 height 30
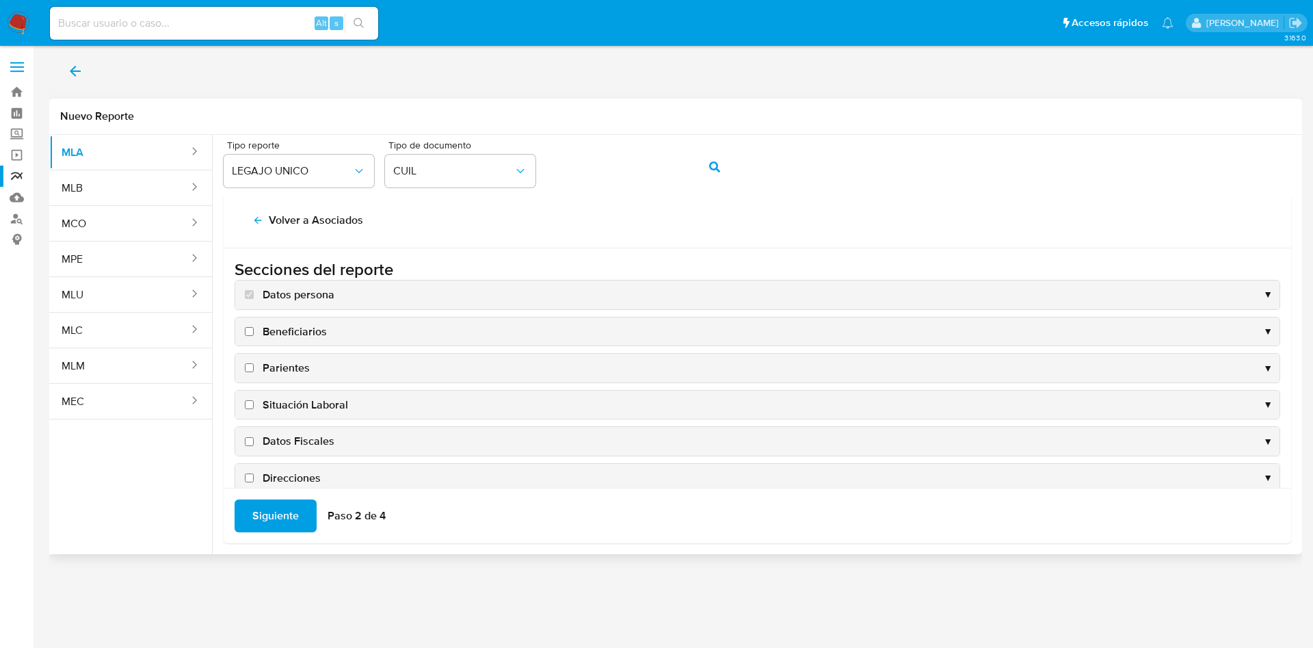
scroll to position [133, 0]
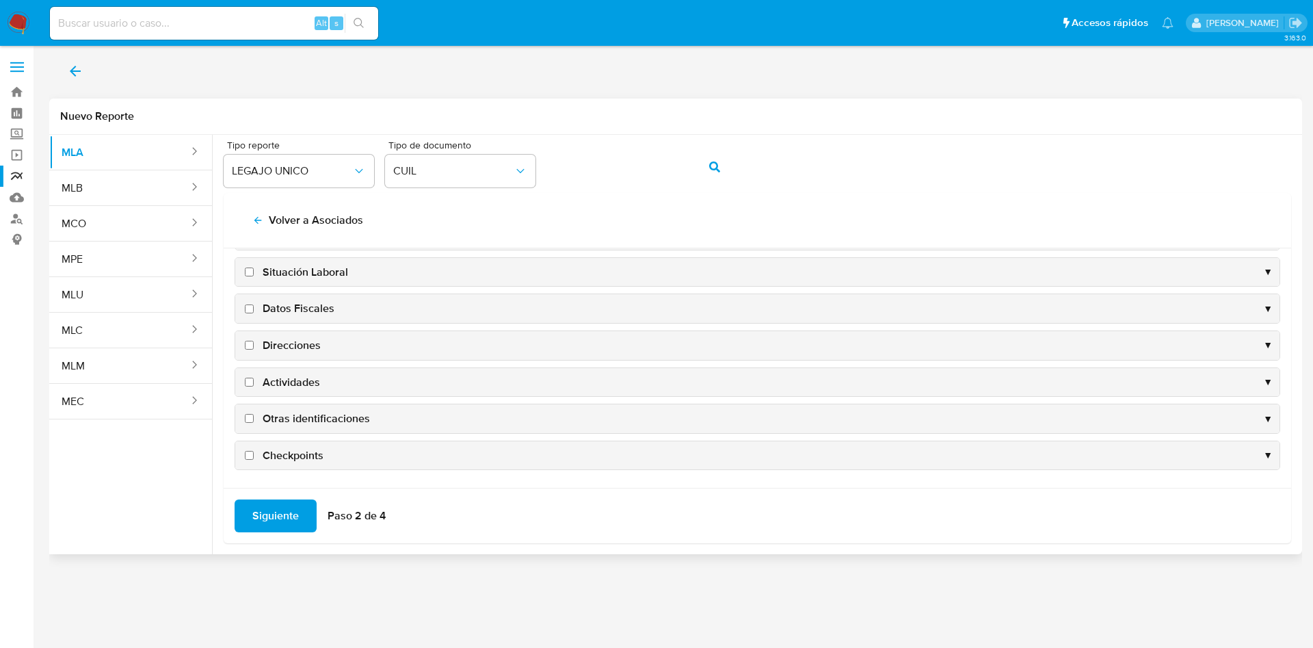
click at [313, 308] on span "Datos Fiscales" at bounding box center [299, 308] width 72 height 15
click at [254, 308] on input "Datos Fiscales" at bounding box center [249, 308] width 9 height 9
checkbox input "true"
click at [291, 341] on span "Direcciones" at bounding box center [292, 345] width 58 height 15
click at [254, 341] on input "Direcciones" at bounding box center [249, 345] width 9 height 9
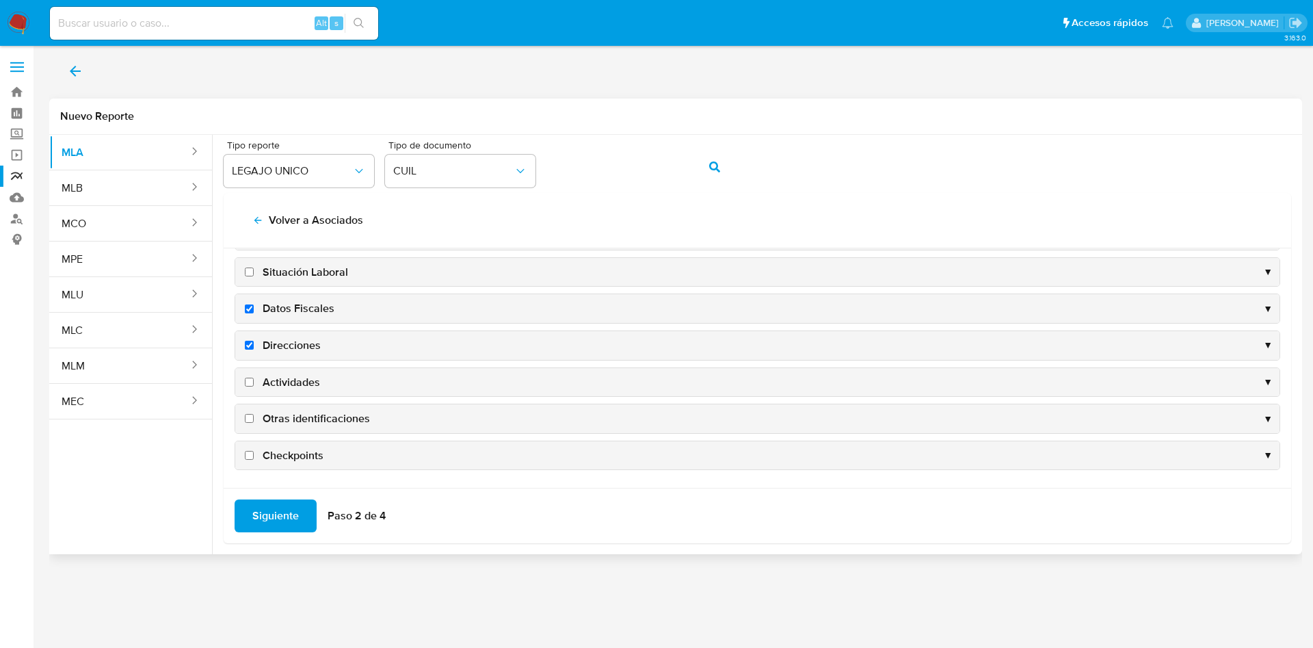
checkbox input "true"
click at [293, 376] on span "Actividades" at bounding box center [291, 382] width 57 height 15
click at [254, 378] on input "Actividades" at bounding box center [249, 382] width 9 height 9
checkbox input "true"
click at [301, 411] on span "Otras identificaciones" at bounding box center [316, 418] width 107 height 15
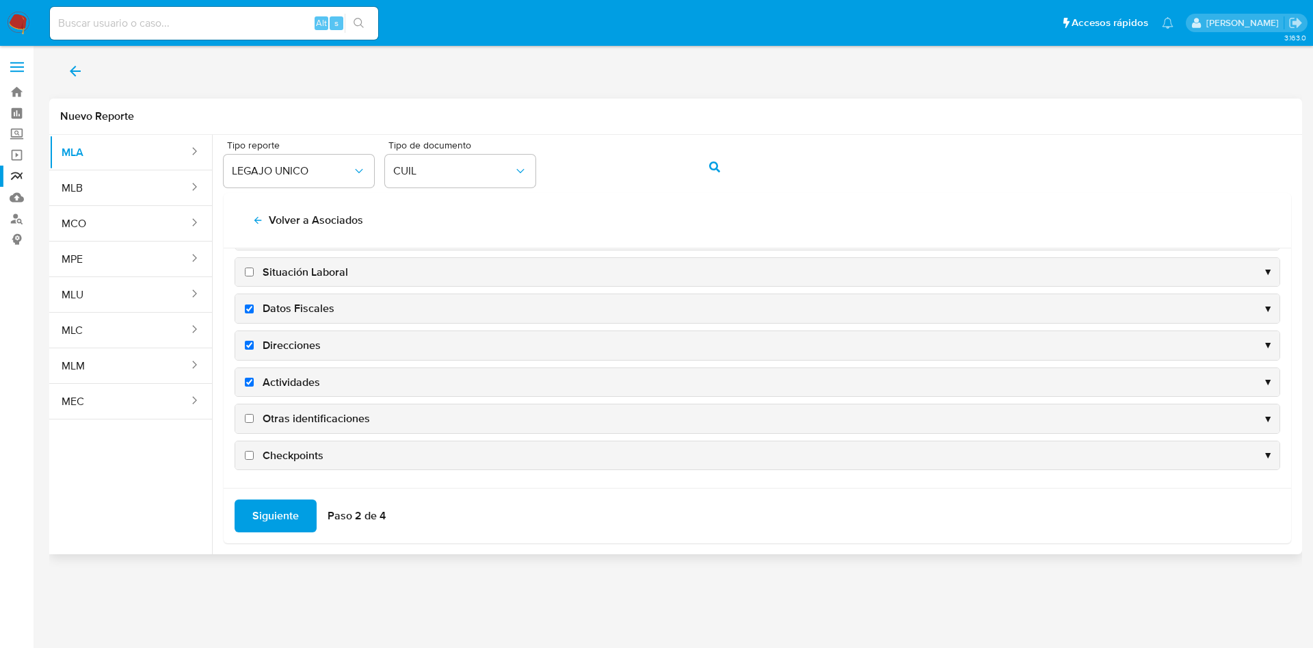
click at [254, 414] on input "Otras identificaciones" at bounding box center [249, 418] width 9 height 9
checkbox input "true"
click at [283, 524] on span "Siguiente" at bounding box center [275, 516] width 47 height 30
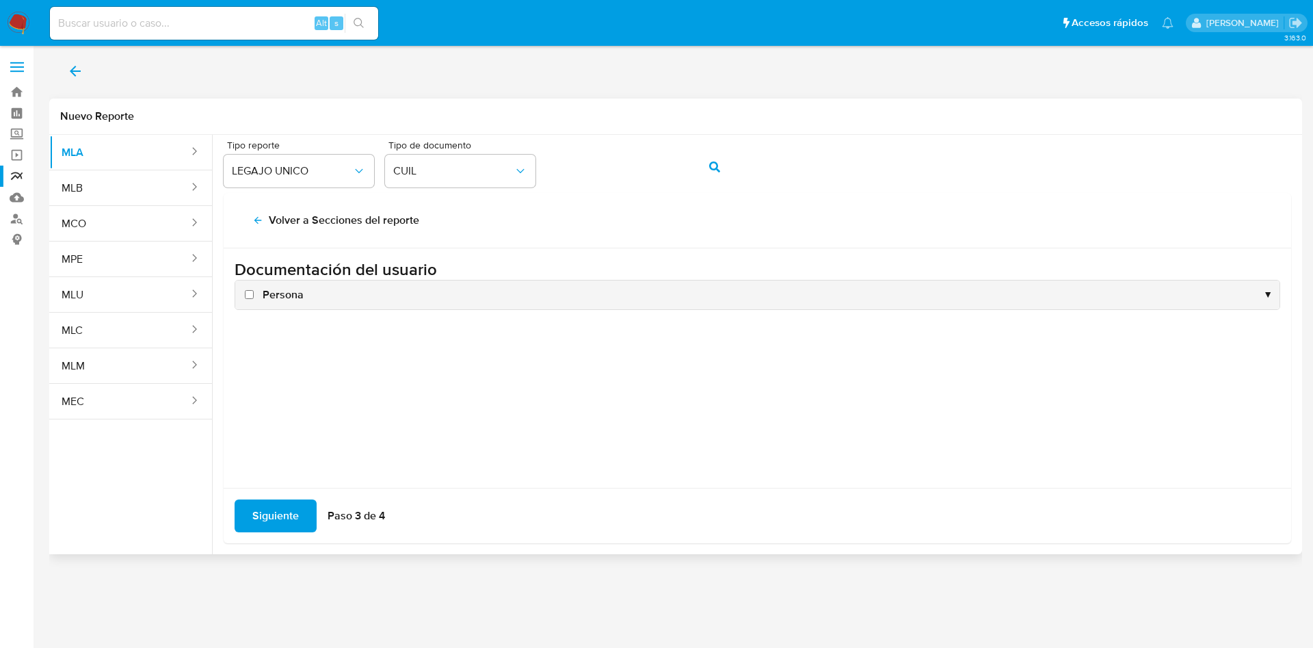
scroll to position [0, 0]
click at [271, 295] on span "Persona" at bounding box center [283, 294] width 41 height 15
click at [254, 295] on input "Persona" at bounding box center [249, 294] width 9 height 9
checkbox input "true"
click at [272, 510] on span "Siguiente" at bounding box center [275, 516] width 47 height 30
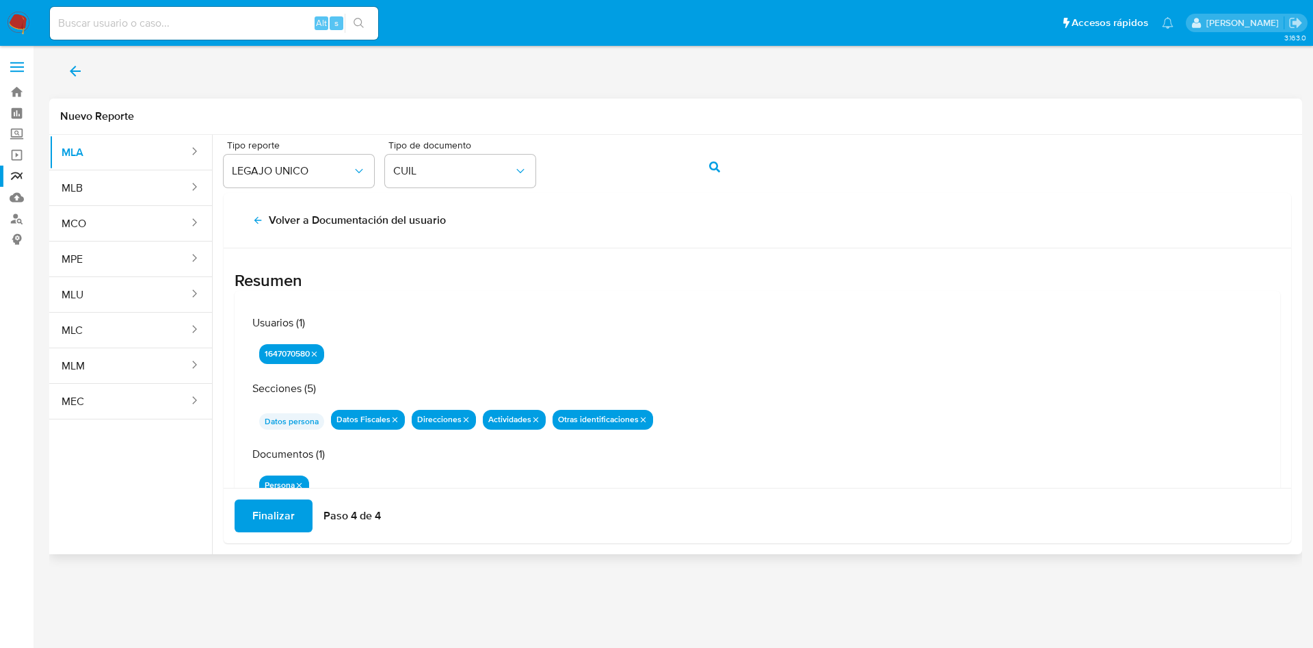
click at [272, 510] on span "Finalizar" at bounding box center [273, 516] width 42 height 30
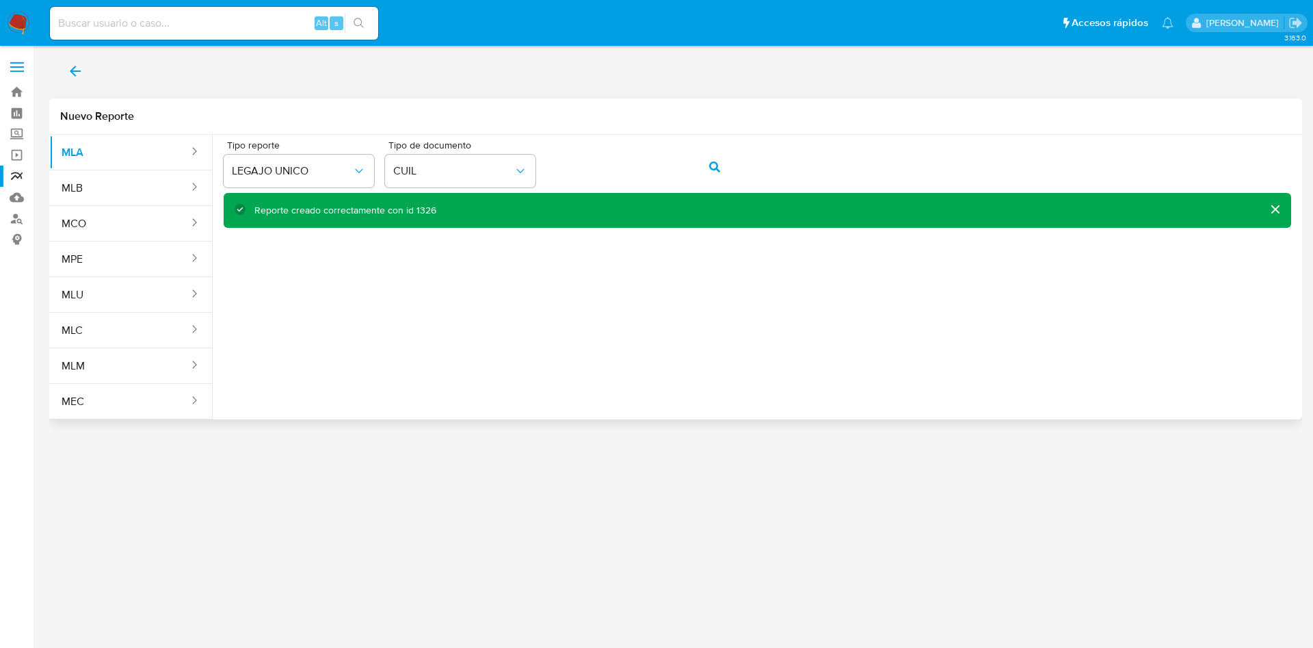
click at [80, 67] on icon "back" at bounding box center [75, 71] width 16 height 16
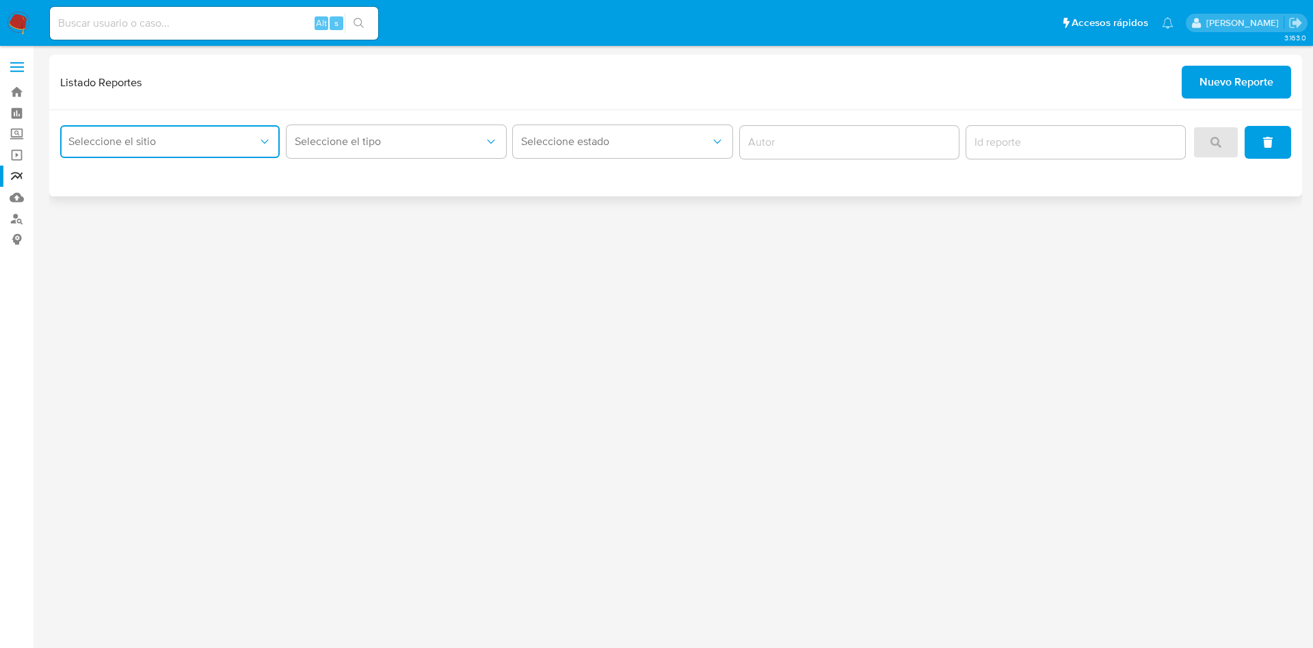
click at [226, 139] on span "Seleccione el sitio" at bounding box center [162, 142] width 189 height 14
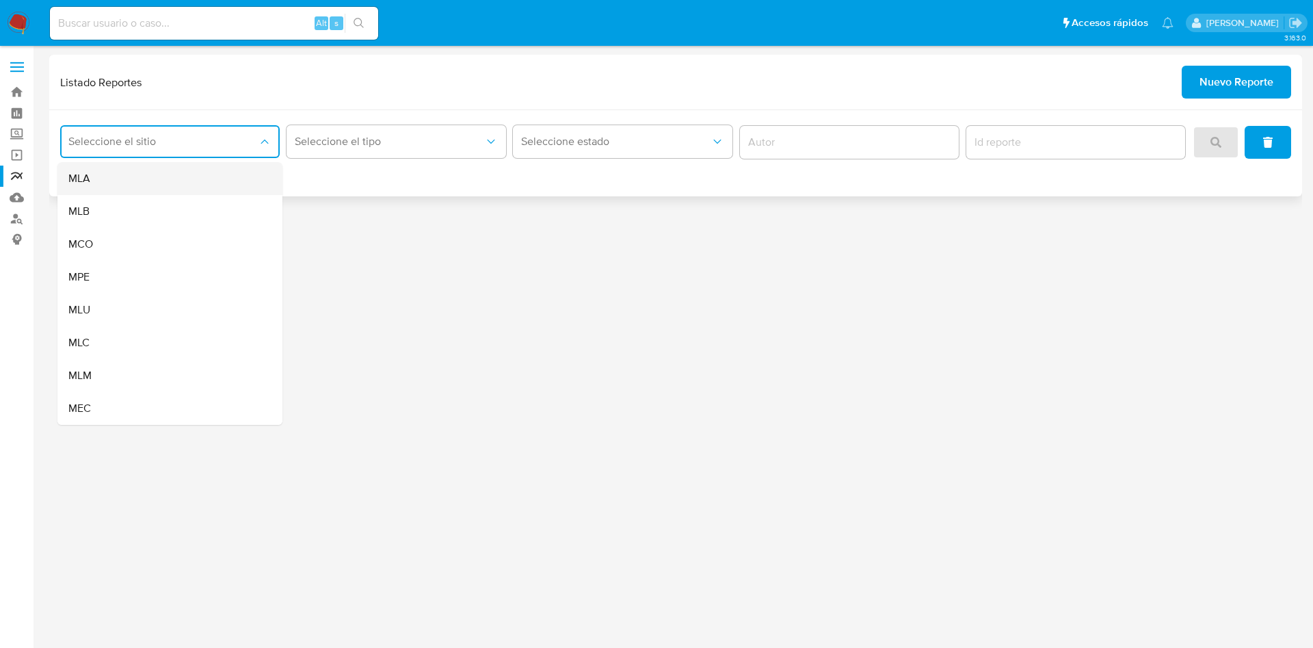
click at [229, 179] on div "MLA" at bounding box center [165, 178] width 195 height 33
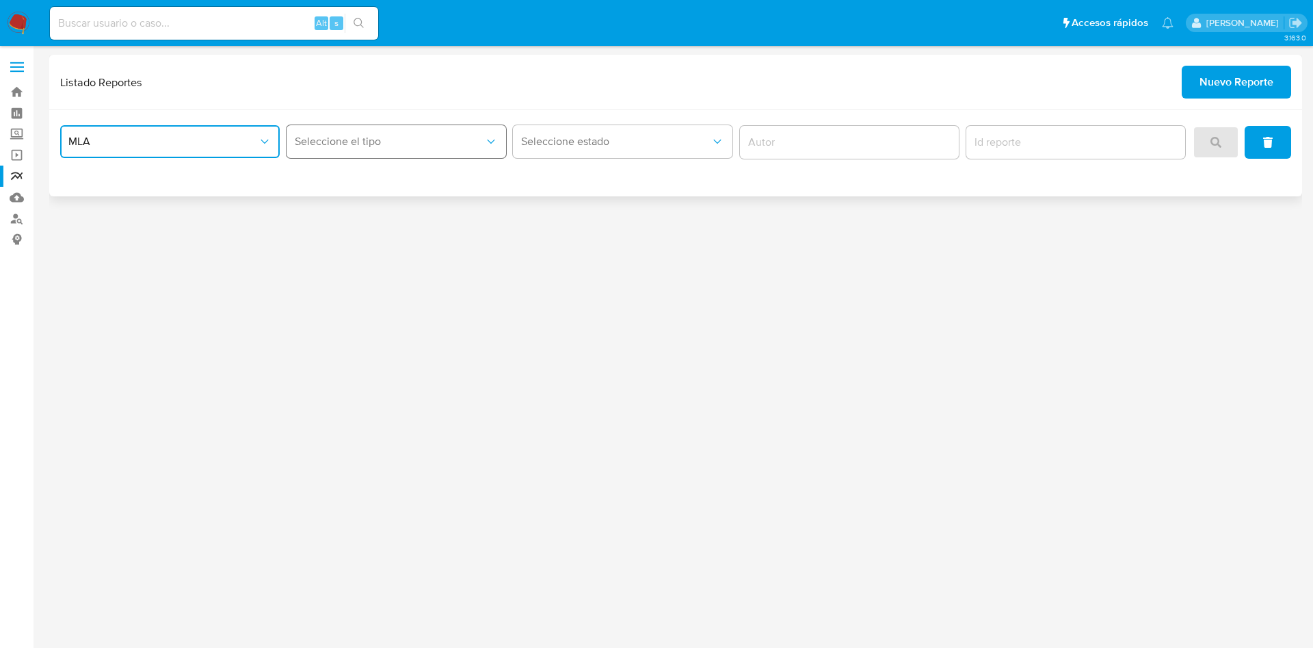
click at [373, 144] on span "Seleccione el tipo" at bounding box center [389, 142] width 189 height 14
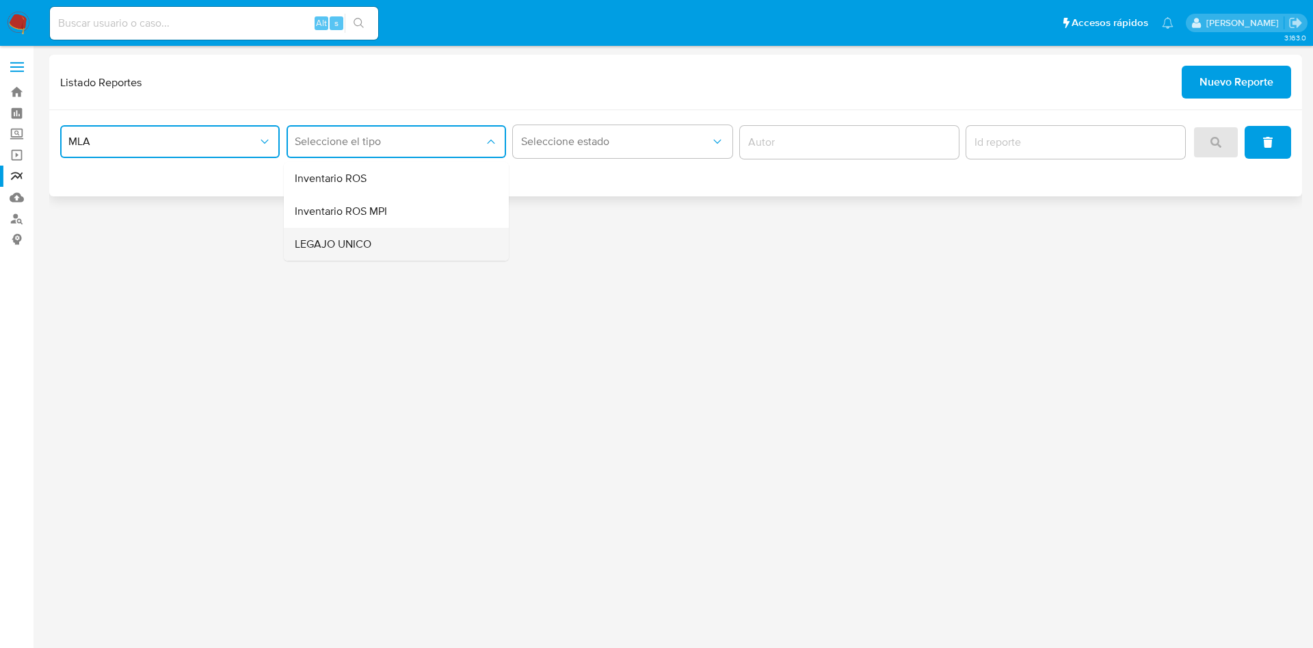
click at [384, 250] on div "LEGAJO UNICO" at bounding box center [392, 244] width 195 height 33
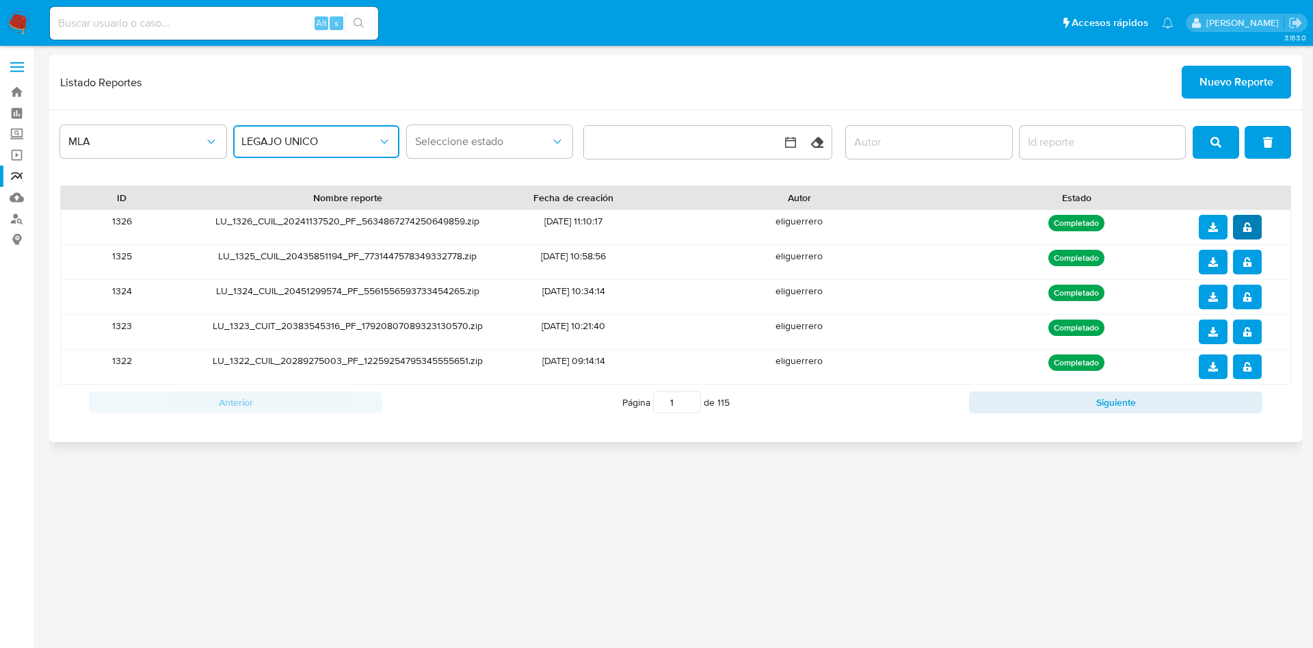
click at [1252, 234] on button "notify_security" at bounding box center [1247, 227] width 29 height 25
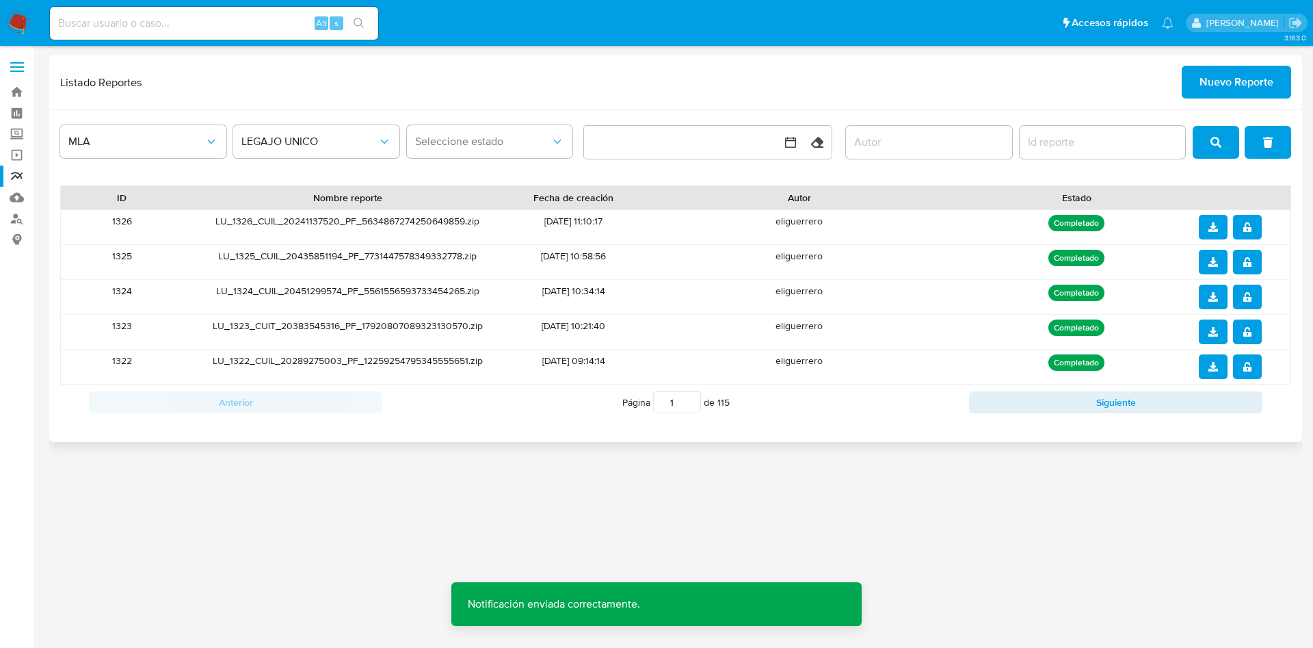
click at [1218, 228] on button "download" at bounding box center [1213, 227] width 29 height 25
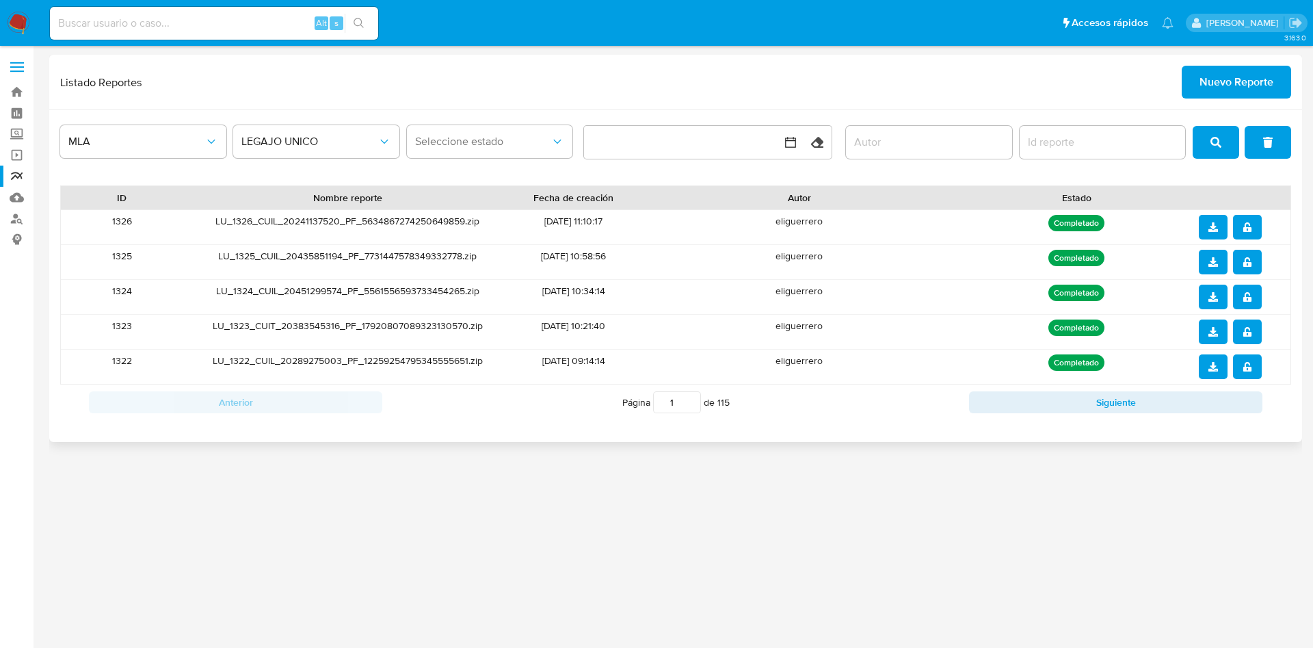
click at [1231, 87] on span "Nuevo Reporte" at bounding box center [1237, 82] width 74 height 30
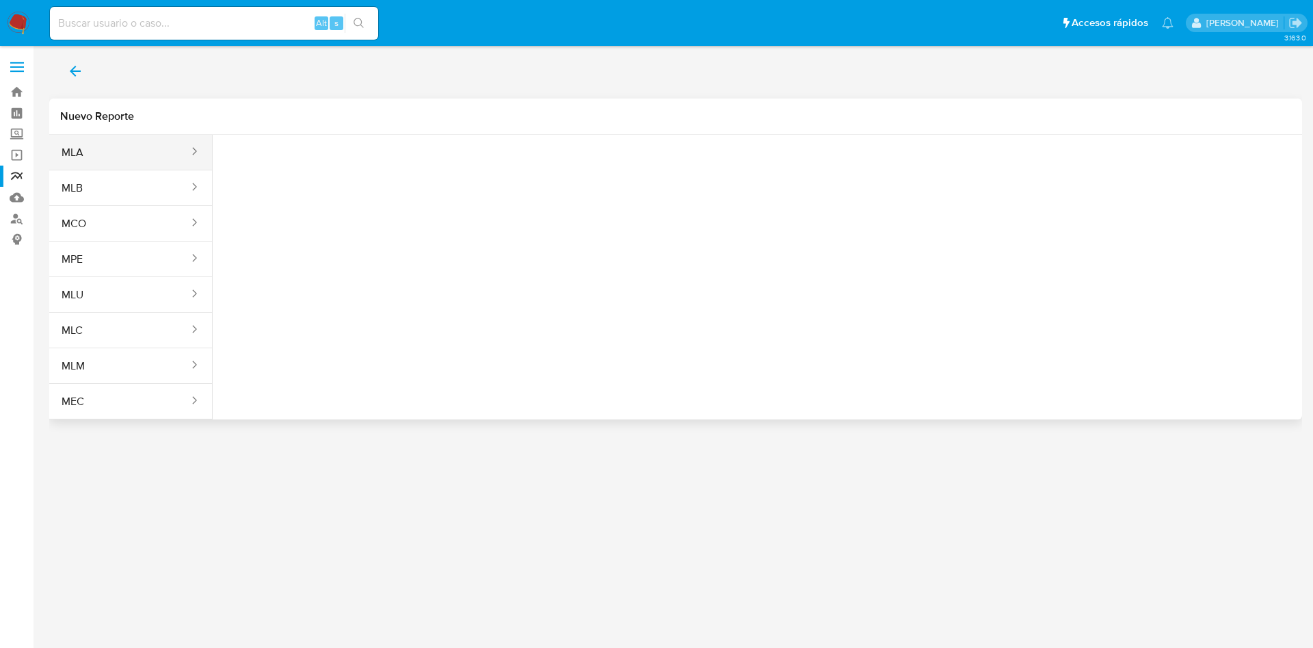
click at [103, 153] on button "MLA" at bounding box center [119, 152] width 141 height 33
click at [255, 163] on button "Seleccione una opcion" at bounding box center [299, 171] width 150 height 33
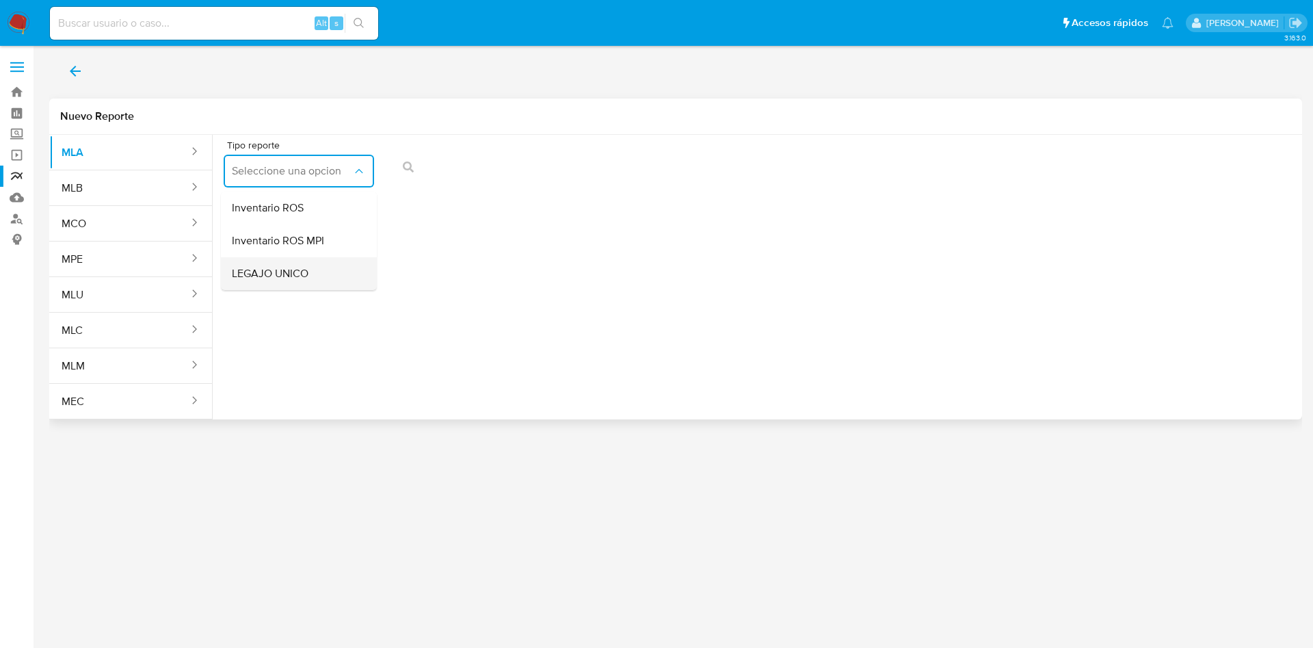
click at [326, 263] on div "LEGAJO UNICO" at bounding box center [295, 273] width 126 height 33
click at [497, 170] on span "CDI" at bounding box center [453, 171] width 120 height 14
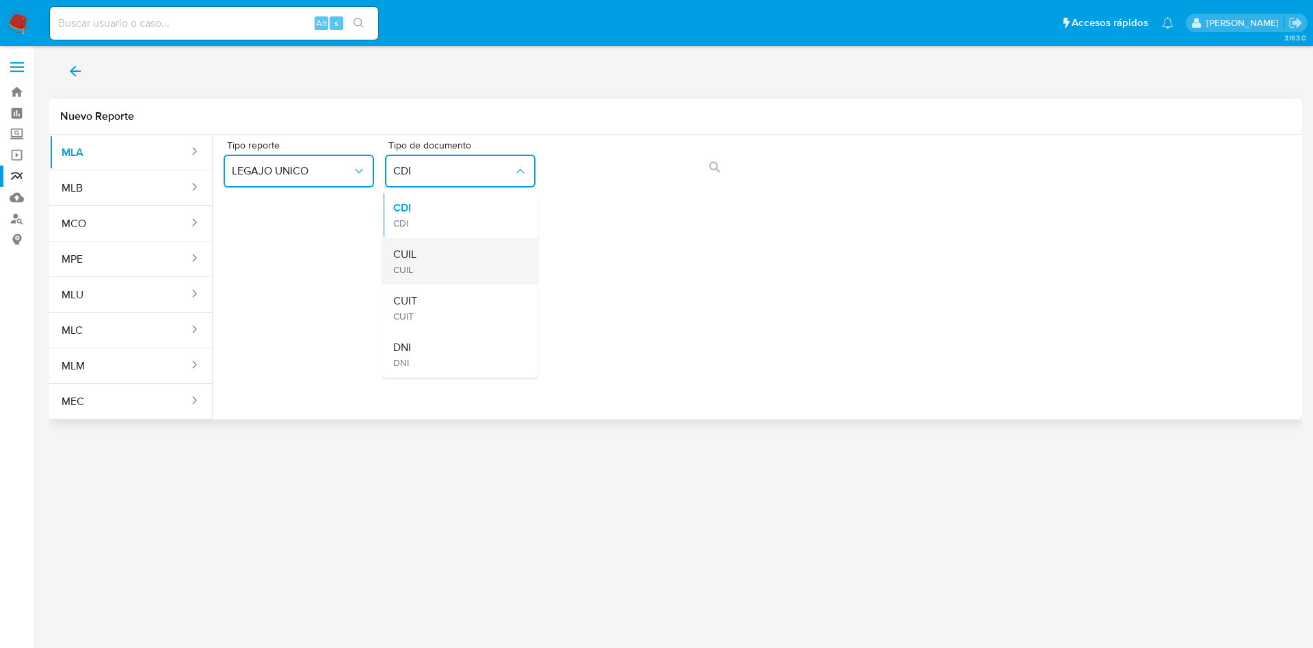
click at [494, 250] on div "CUIL CUIL" at bounding box center [456, 261] width 126 height 47
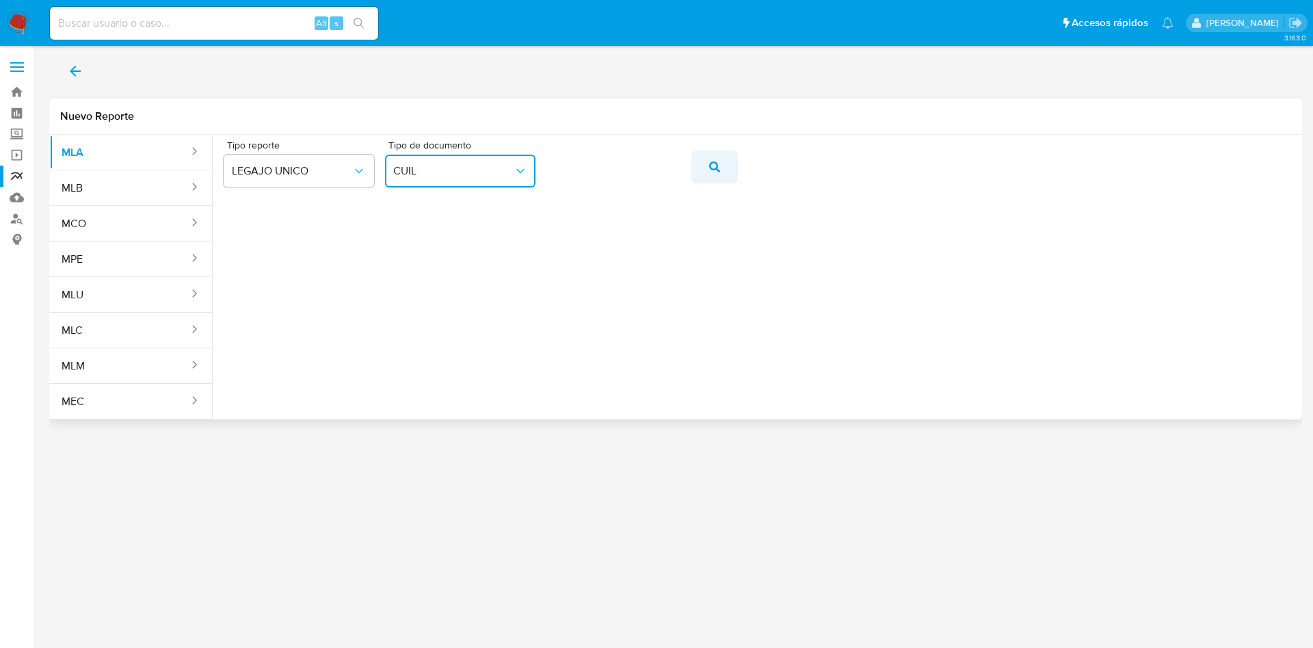
click at [719, 164] on icon "action-search" at bounding box center [714, 166] width 11 height 11
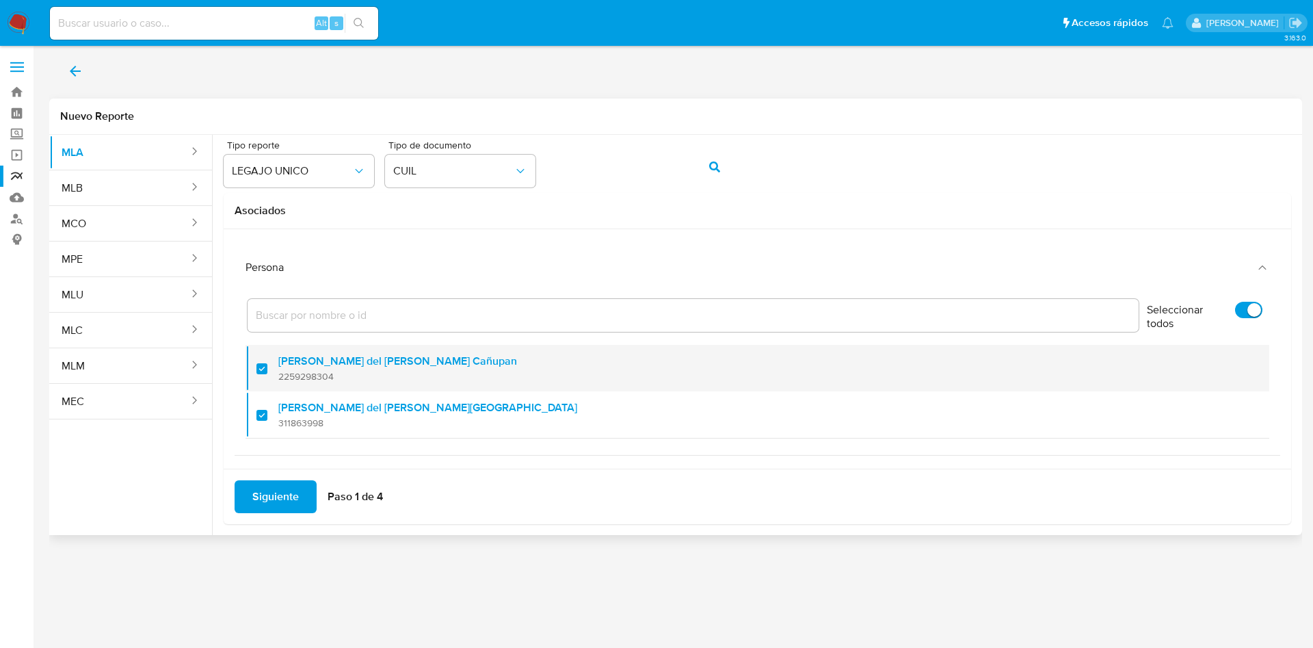
click at [262, 367] on div at bounding box center [268, 368] width 22 height 32
checkbox input "false"
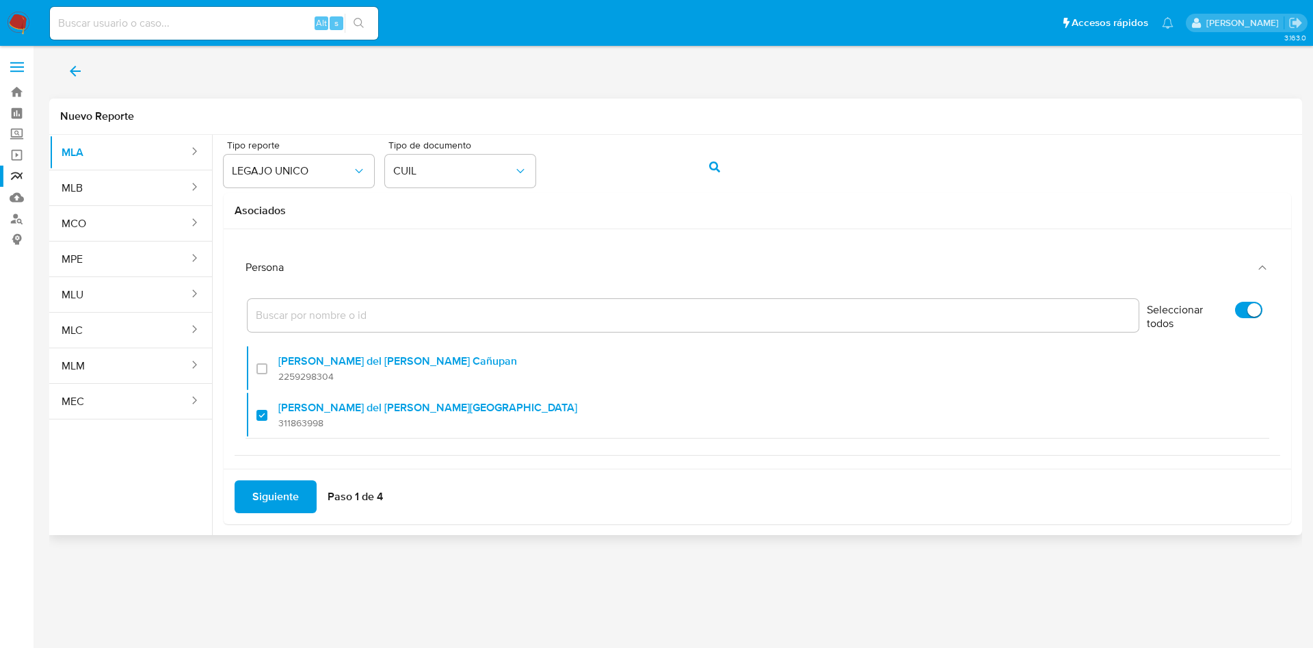
click at [266, 489] on span "Siguiente" at bounding box center [275, 497] width 47 height 30
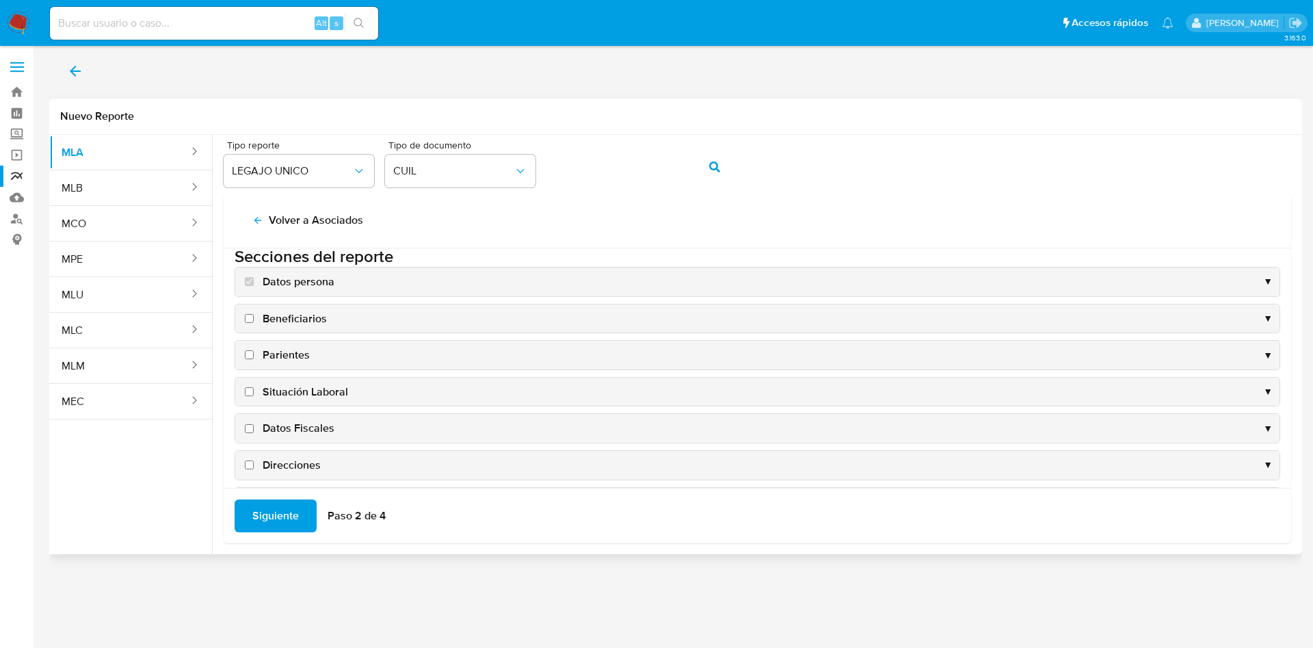
scroll to position [25, 0]
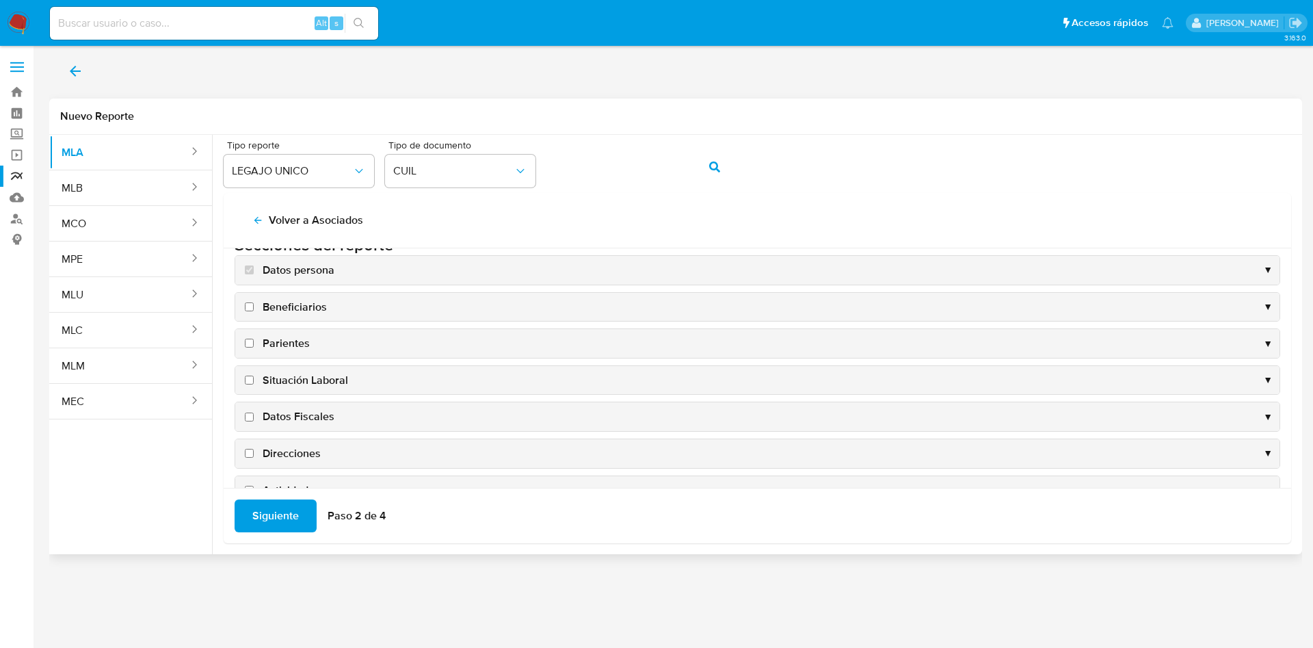
drag, startPoint x: 305, startPoint y: 439, endPoint x: 295, endPoint y: 471, distance: 33.5
click at [295, 471] on div "Datos persona ▼ Beneficiarios ▼ Parientes ▼ Situación Laboral ▼ Datos Fiscales …" at bounding box center [758, 416] width 1046 height 323
click at [253, 408] on div "Datos Fiscales ▼" at bounding box center [757, 416] width 1044 height 29
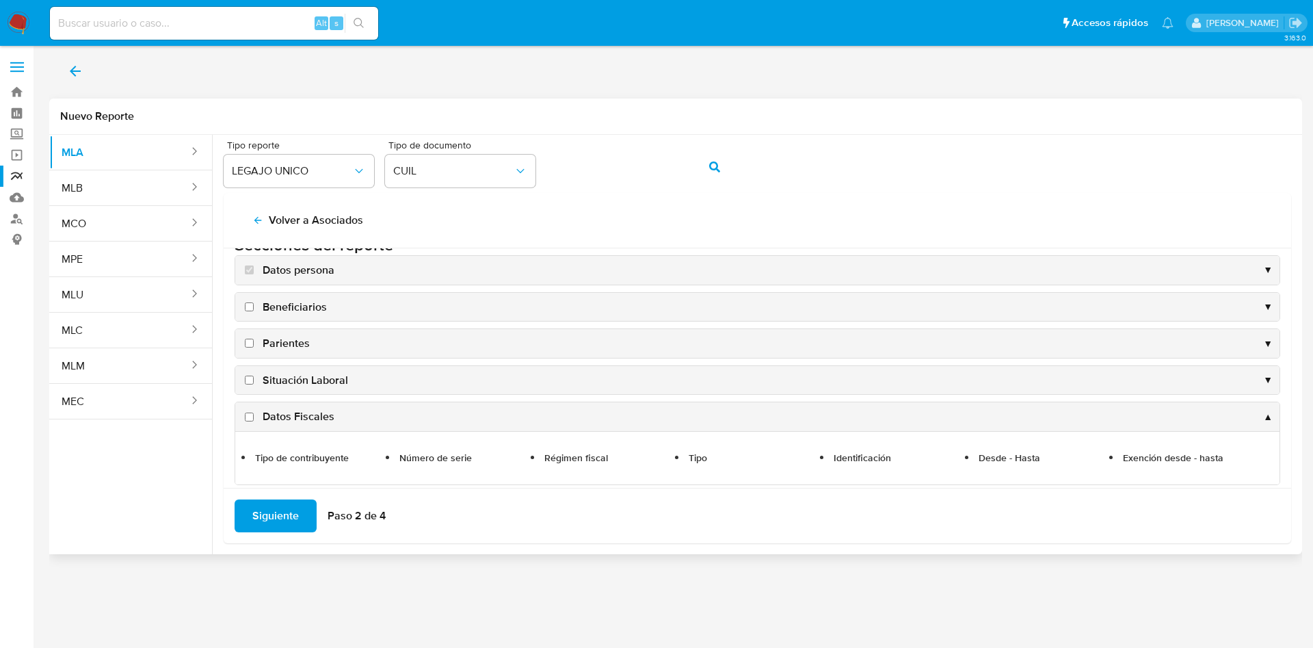
click at [263, 343] on span "Parientes" at bounding box center [286, 343] width 47 height 15
click at [254, 343] on input "Parientes" at bounding box center [249, 343] width 9 height 9
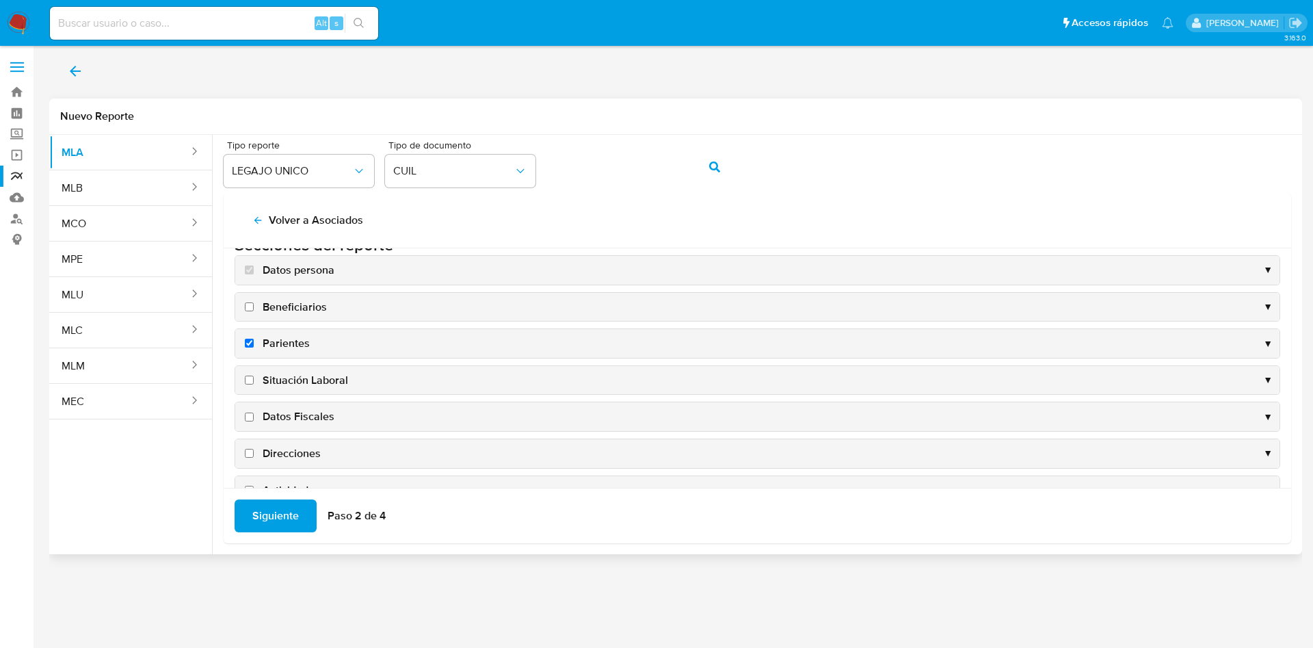
click at [269, 371] on div "Situación Laboral ▼" at bounding box center [757, 380] width 1044 height 29
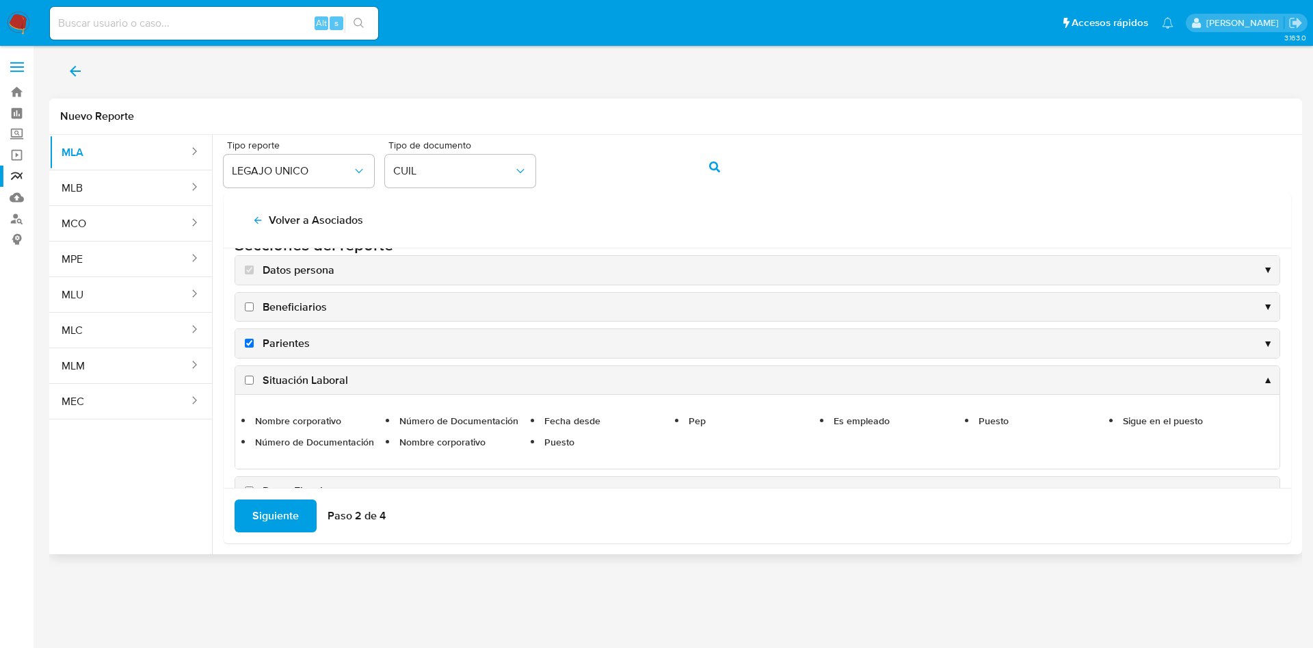
click at [282, 337] on span "Parientes" at bounding box center [286, 343] width 47 height 15
click at [254, 339] on input "Parientes" at bounding box center [249, 343] width 9 height 9
checkbox input "false"
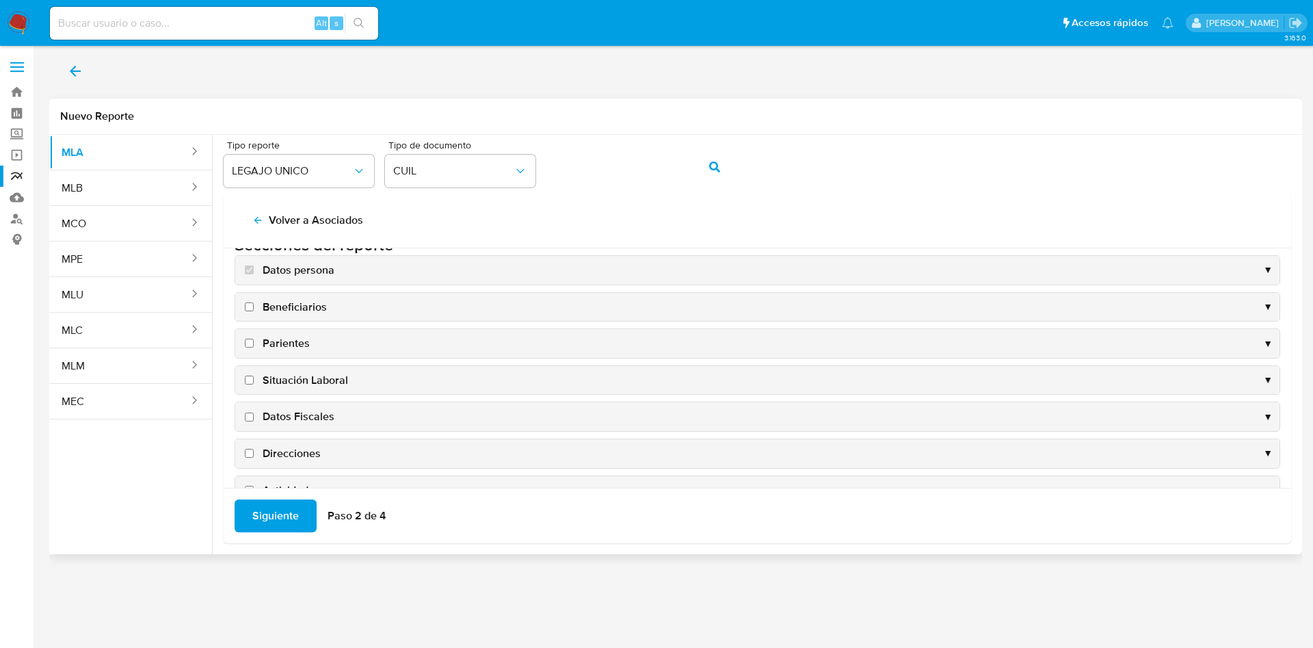
click at [250, 415] on input "Datos Fiscales" at bounding box center [249, 416] width 9 height 9
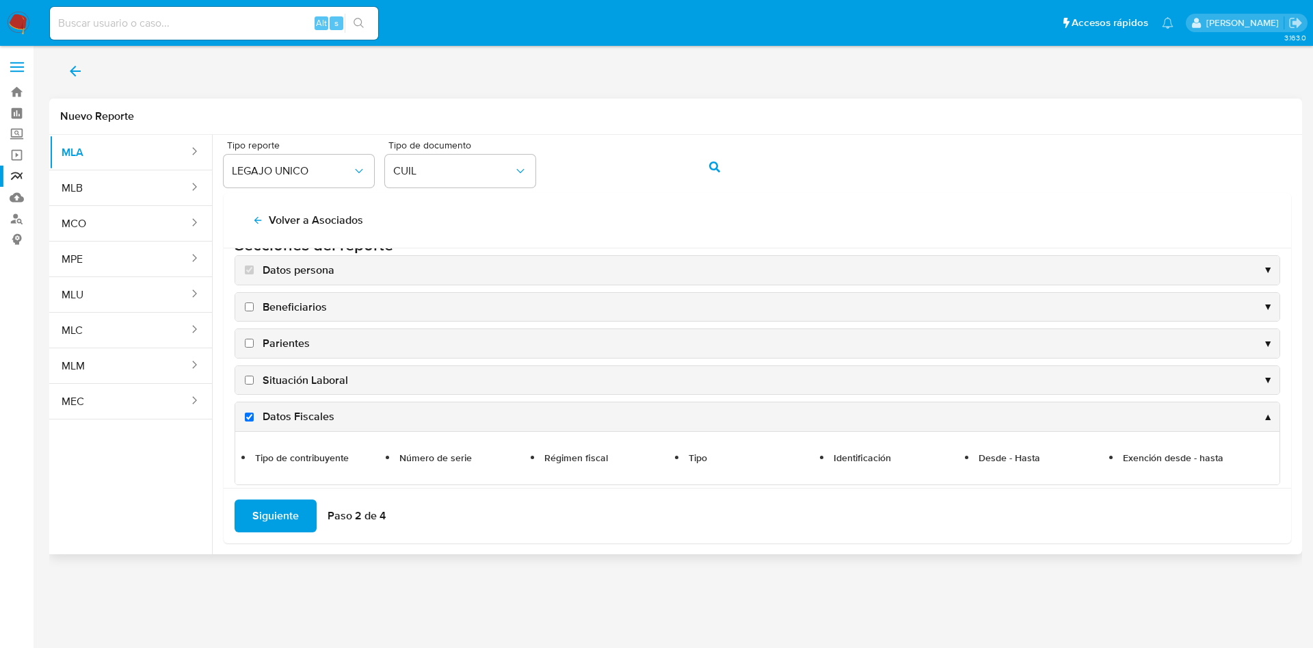
click at [318, 418] on span "Datos Fiscales" at bounding box center [299, 416] width 72 height 15
click at [254, 418] on input "Datos Fiscales" at bounding box center [249, 416] width 9 height 9
click at [305, 417] on span "Datos Fiscales" at bounding box center [299, 416] width 72 height 15
click at [254, 417] on input "Datos Fiscales" at bounding box center [249, 416] width 9 height 9
checkbox input "true"
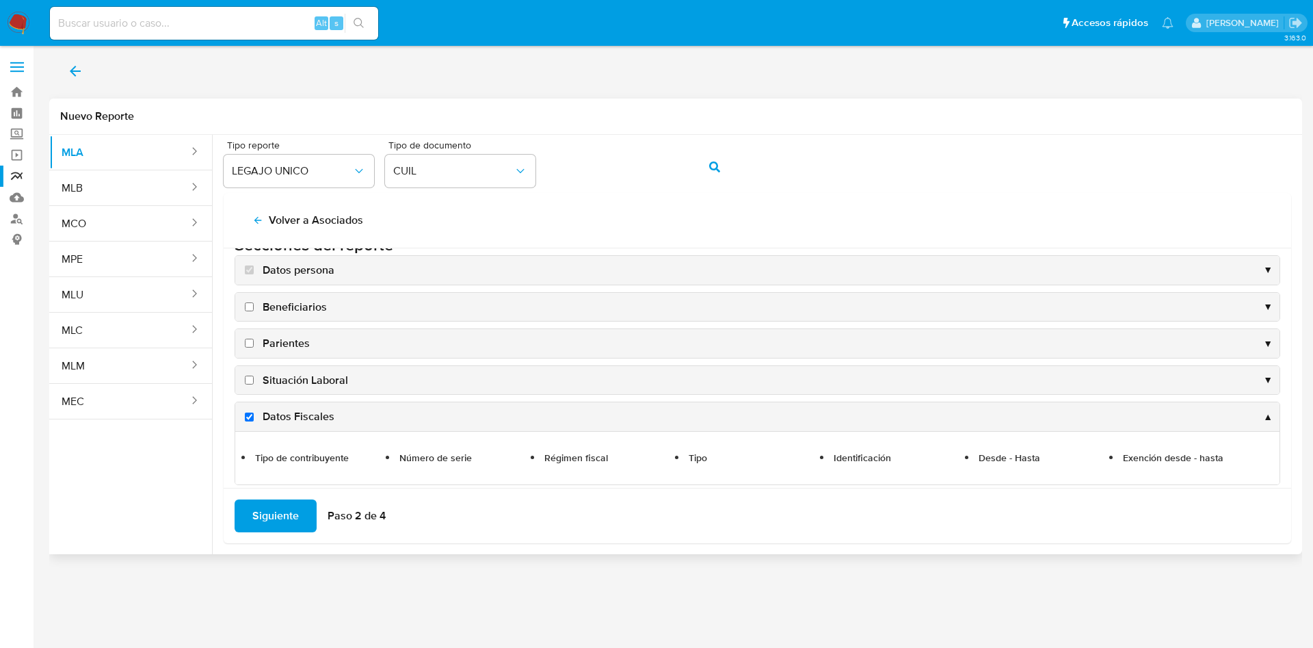
click at [318, 451] on li "Tipo de contribuyente" at bounding box center [323, 457] width 141 height 17
click at [395, 419] on div "Datos Fiscales ▲" at bounding box center [757, 416] width 1044 height 29
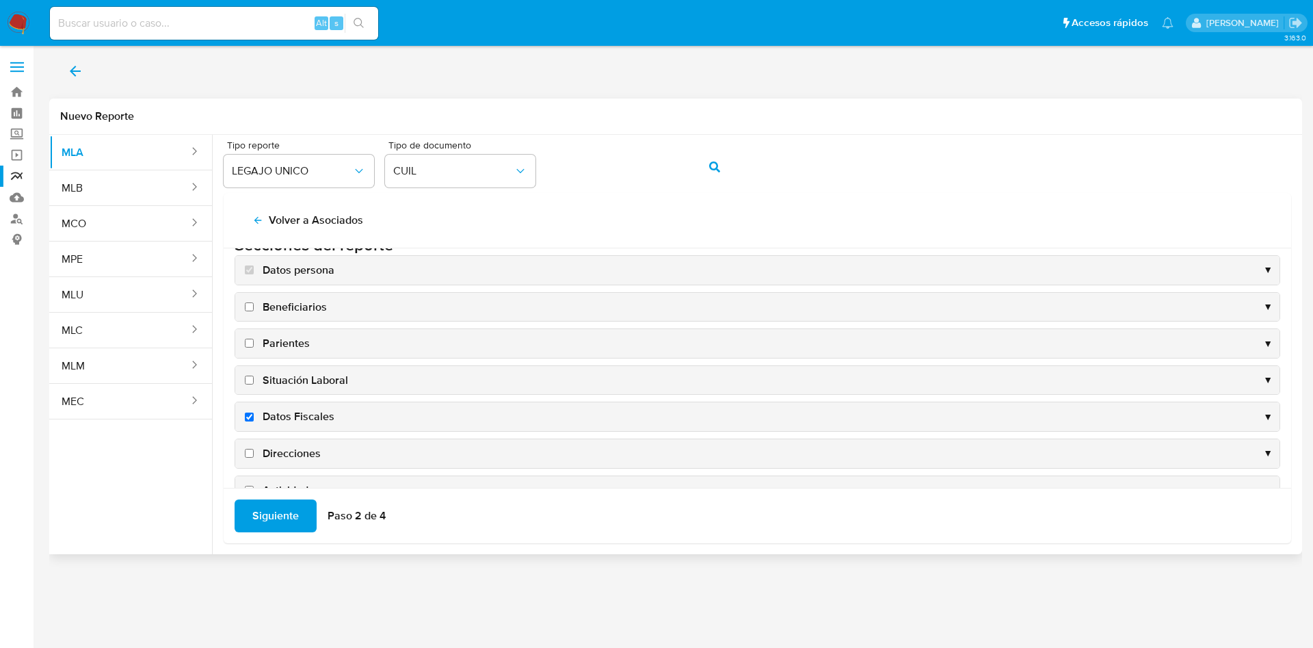
click at [319, 456] on span "Direcciones" at bounding box center [292, 453] width 58 height 15
click at [254, 456] on input "Direcciones" at bounding box center [249, 453] width 9 height 9
checkbox input "true"
click at [335, 482] on div "Actividades ▼" at bounding box center [757, 490] width 1044 height 29
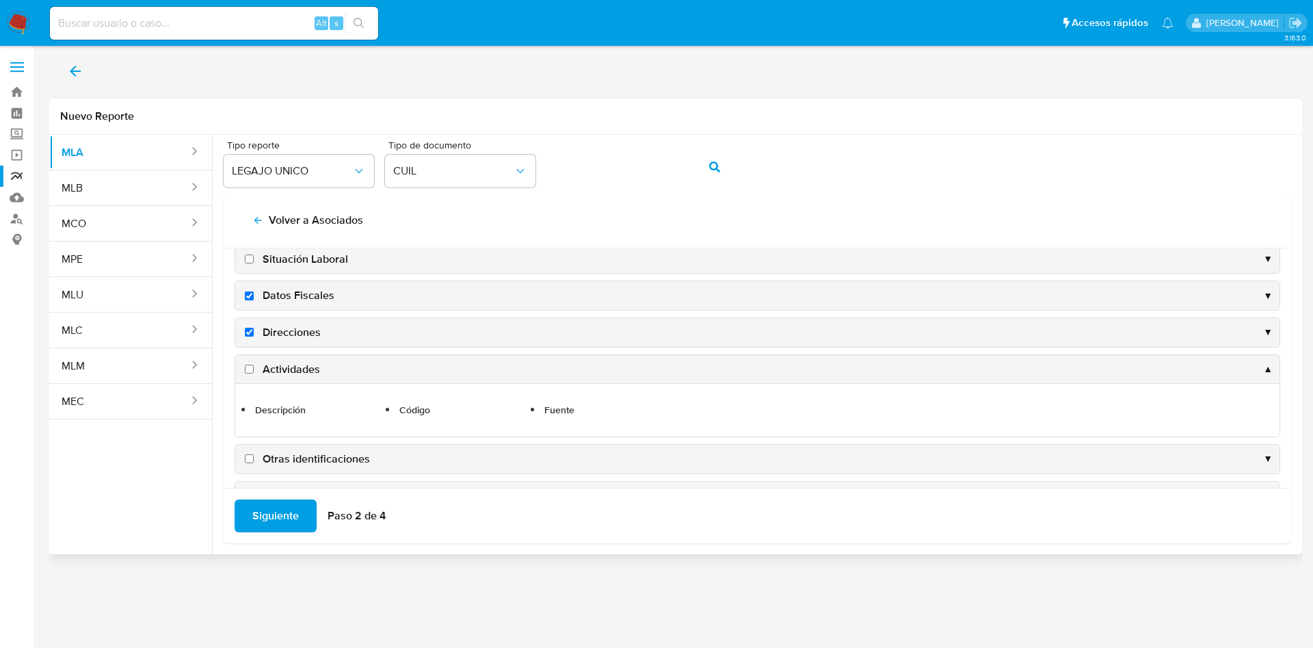
scroll to position [143, 0]
click at [275, 367] on span "Actividades" at bounding box center [291, 372] width 57 height 15
click at [254, 367] on input "Actividades" at bounding box center [249, 371] width 9 height 9
checkbox input "true"
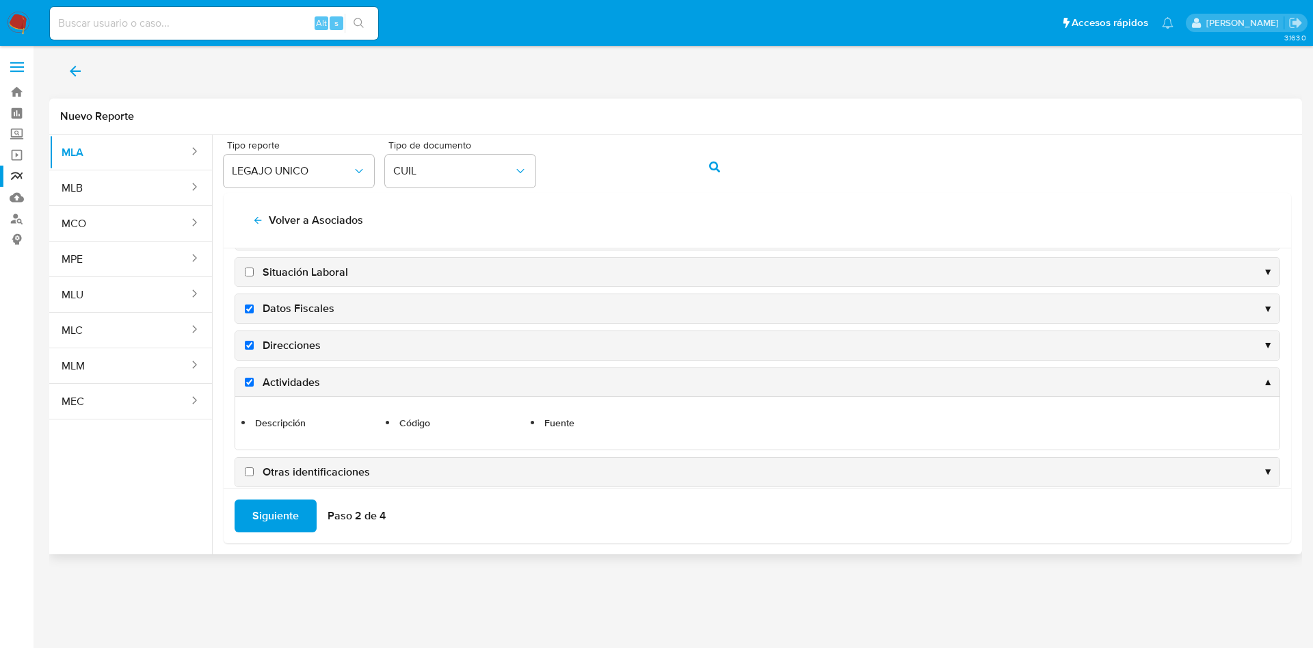
click at [272, 469] on span "Otras identificaciones" at bounding box center [316, 471] width 107 height 15
click at [254, 469] on input "Otras identificaciones" at bounding box center [249, 471] width 9 height 9
checkbox input "true"
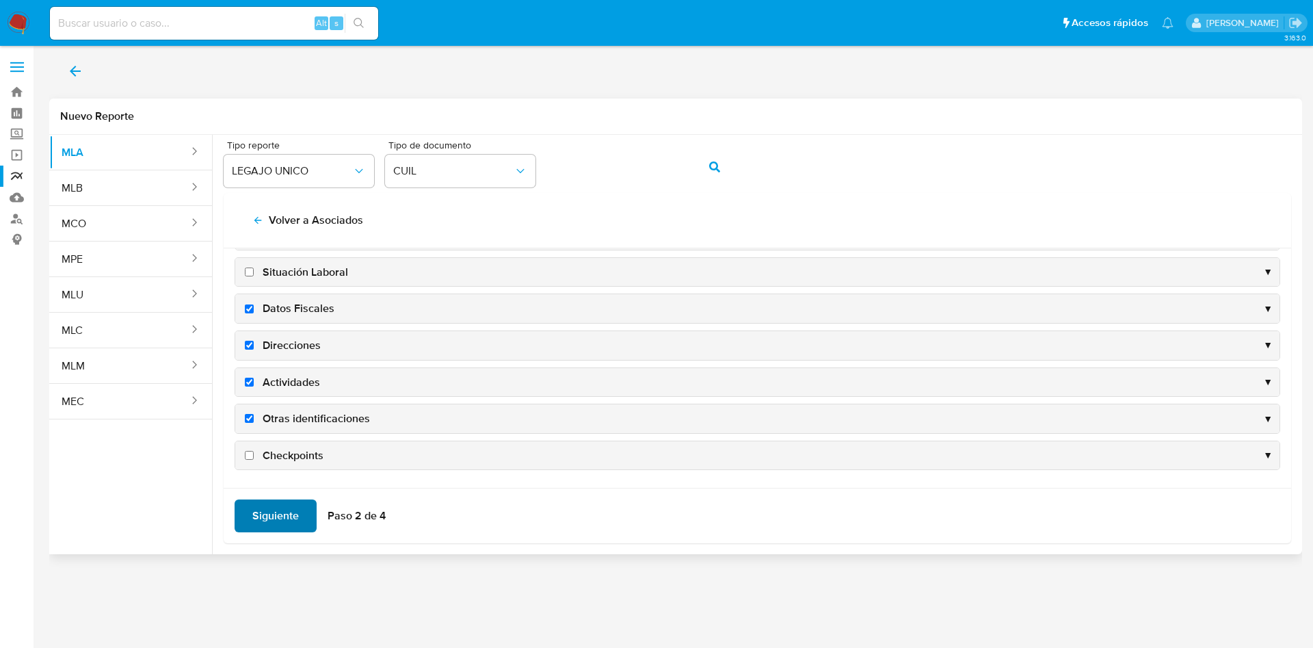
click at [285, 510] on span "Siguiente" at bounding box center [275, 516] width 47 height 30
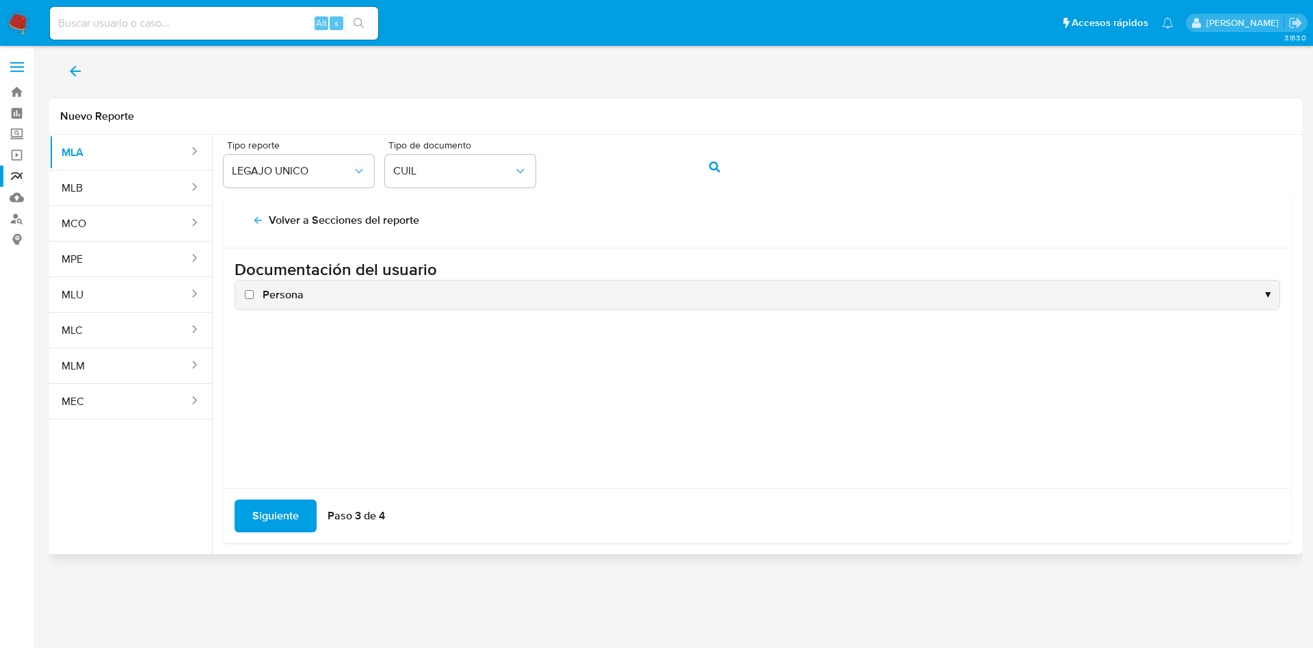
click at [278, 291] on span "Persona" at bounding box center [283, 294] width 41 height 15
click at [254, 291] on input "Persona" at bounding box center [249, 294] width 9 height 9
checkbox input "true"
click at [278, 503] on span "Siguiente" at bounding box center [275, 516] width 47 height 30
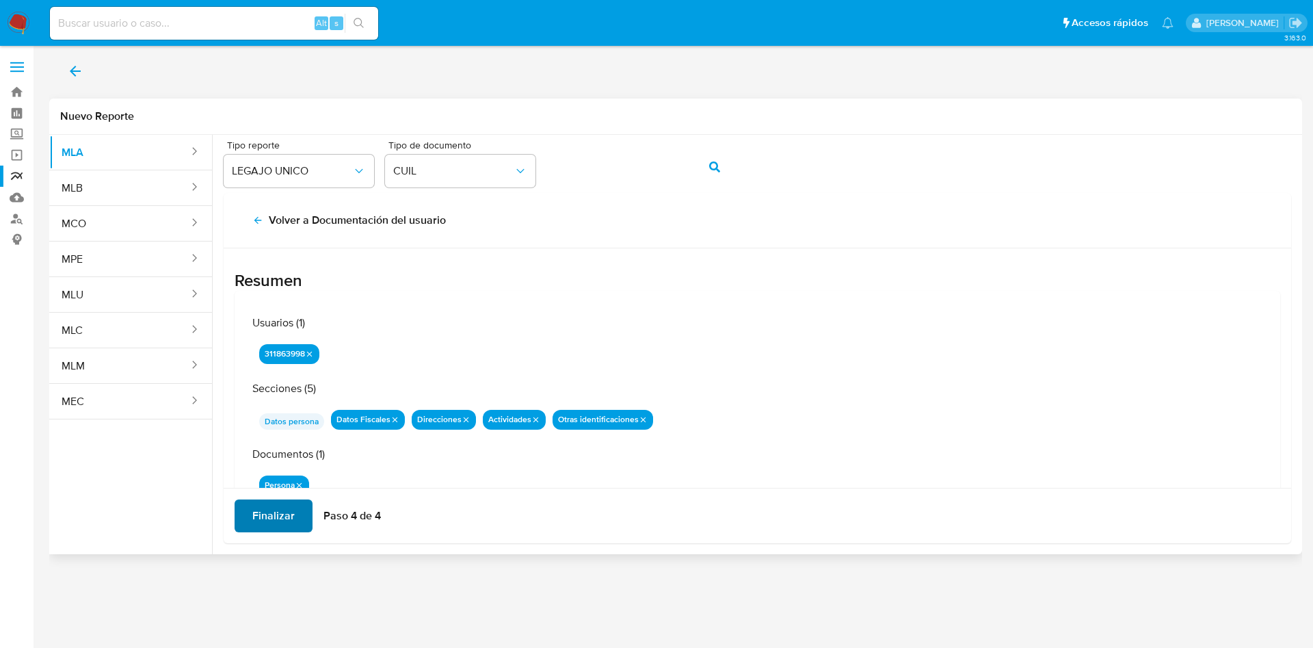
click at [279, 516] on span "Finalizar" at bounding box center [273, 516] width 42 height 30
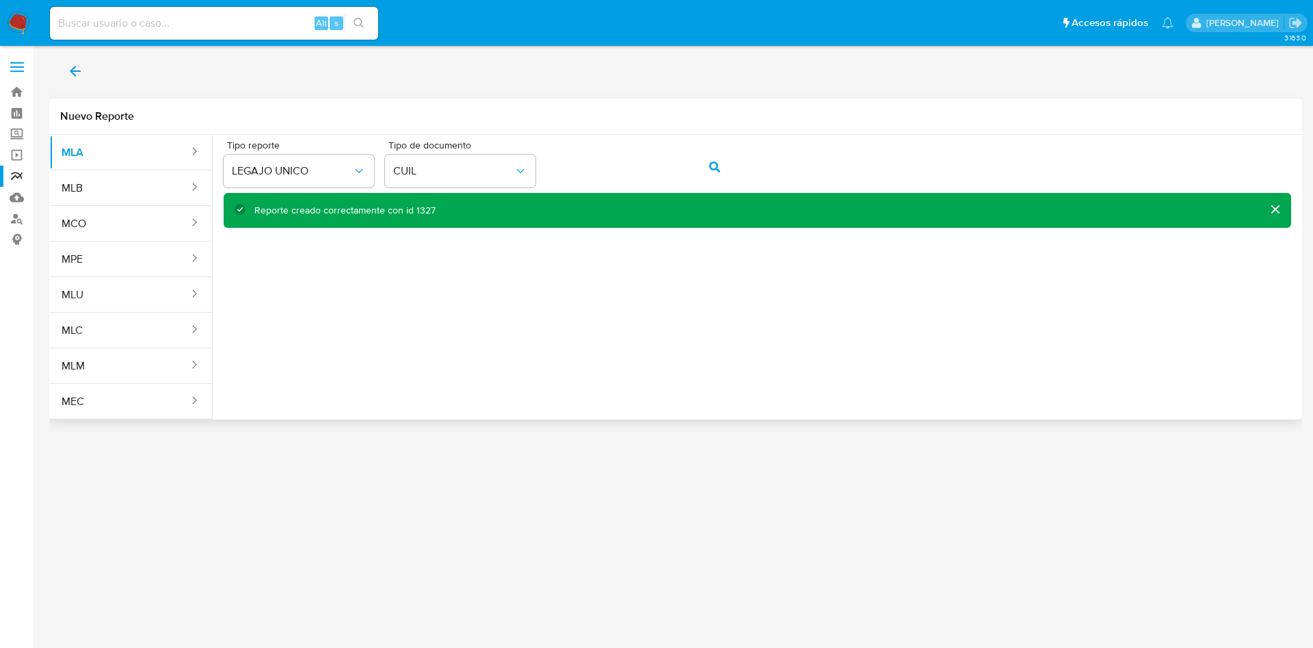
click at [87, 66] on button "back" at bounding box center [75, 71] width 52 height 33
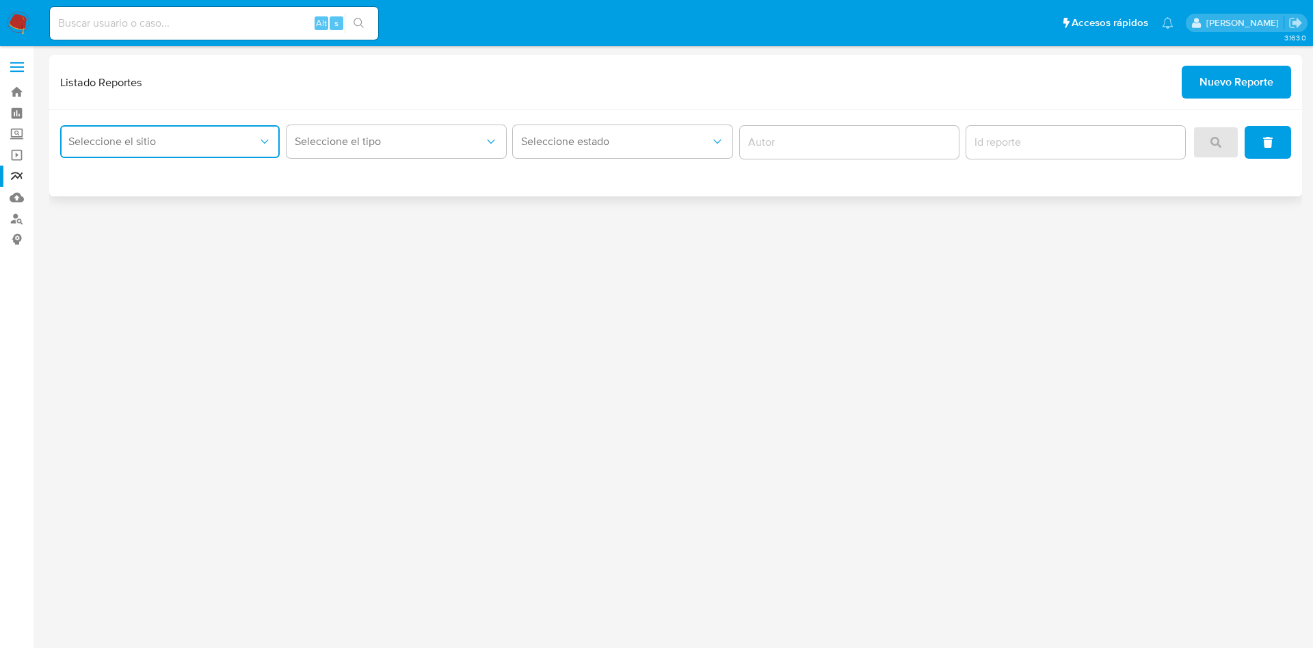
click at [189, 140] on span "Seleccione el sitio" at bounding box center [162, 142] width 189 height 14
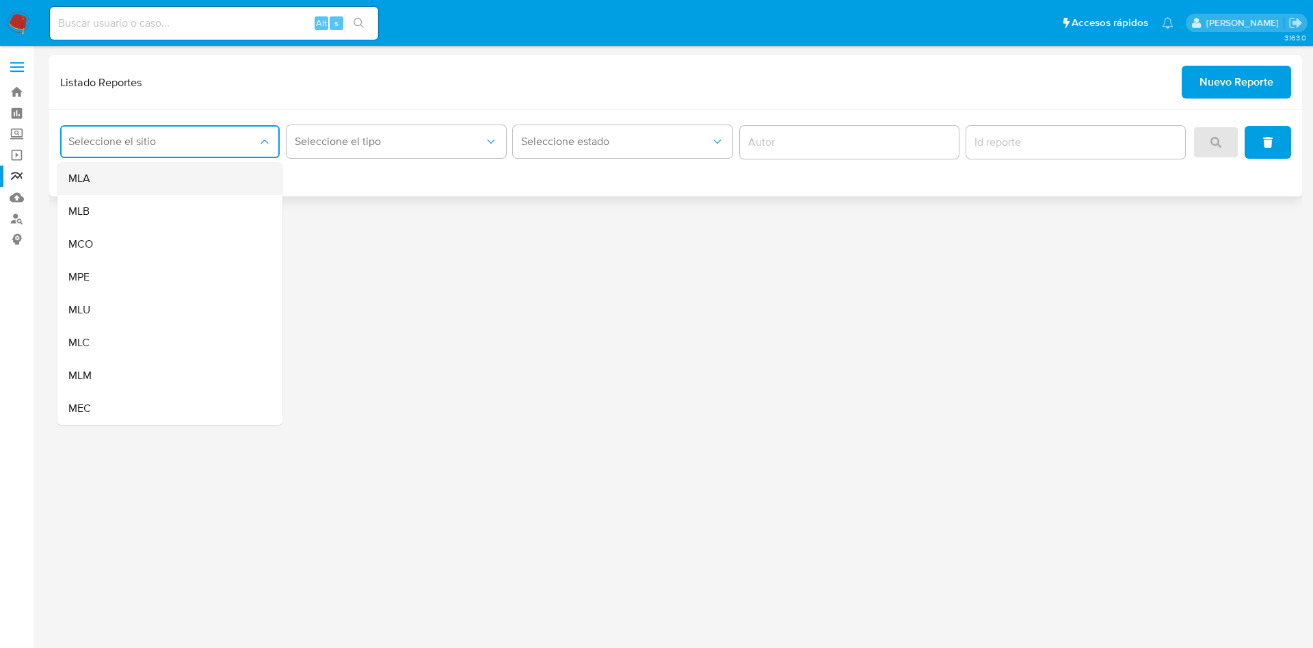
click at [183, 174] on div "MLA" at bounding box center [165, 178] width 195 height 33
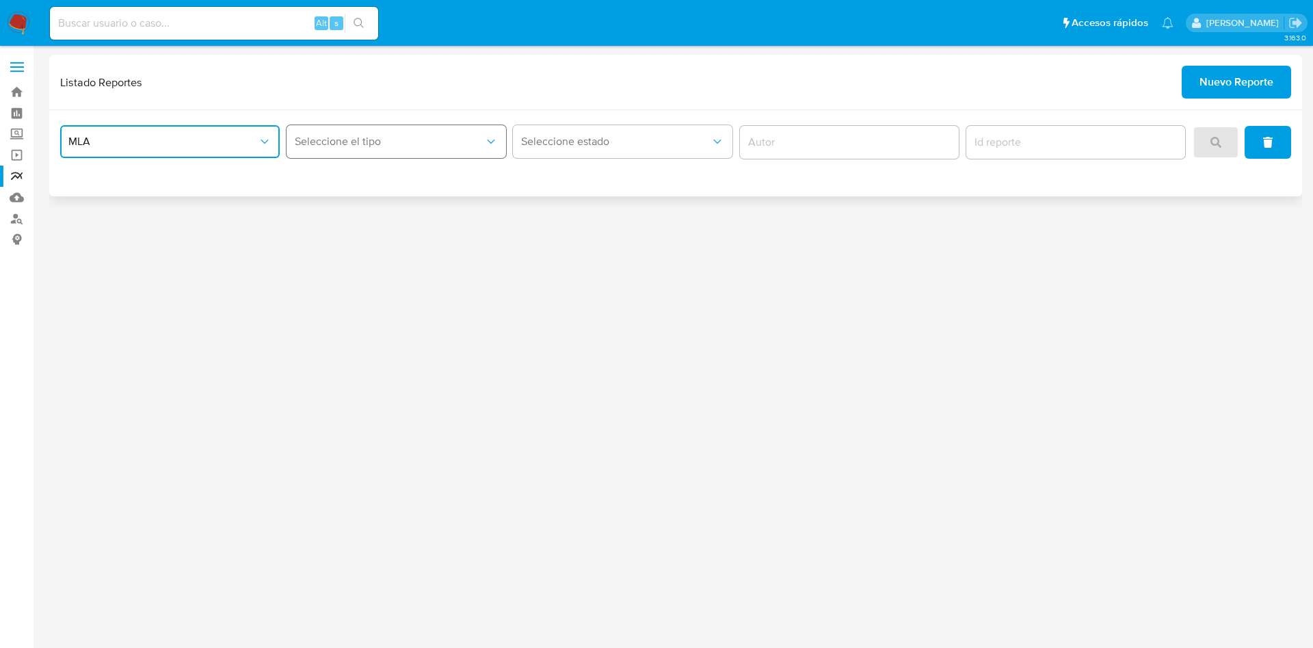
click at [380, 142] on span "Seleccione el tipo" at bounding box center [389, 142] width 189 height 14
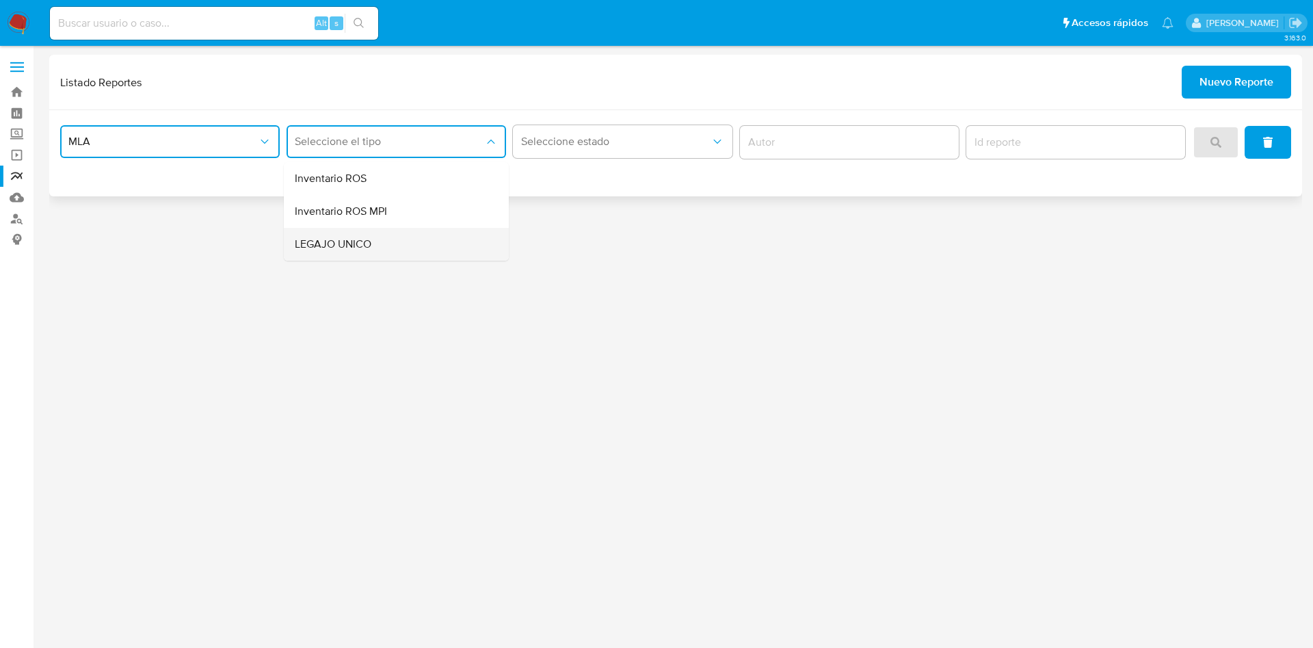
click at [399, 247] on div "LEGAJO UNICO" at bounding box center [392, 244] width 195 height 33
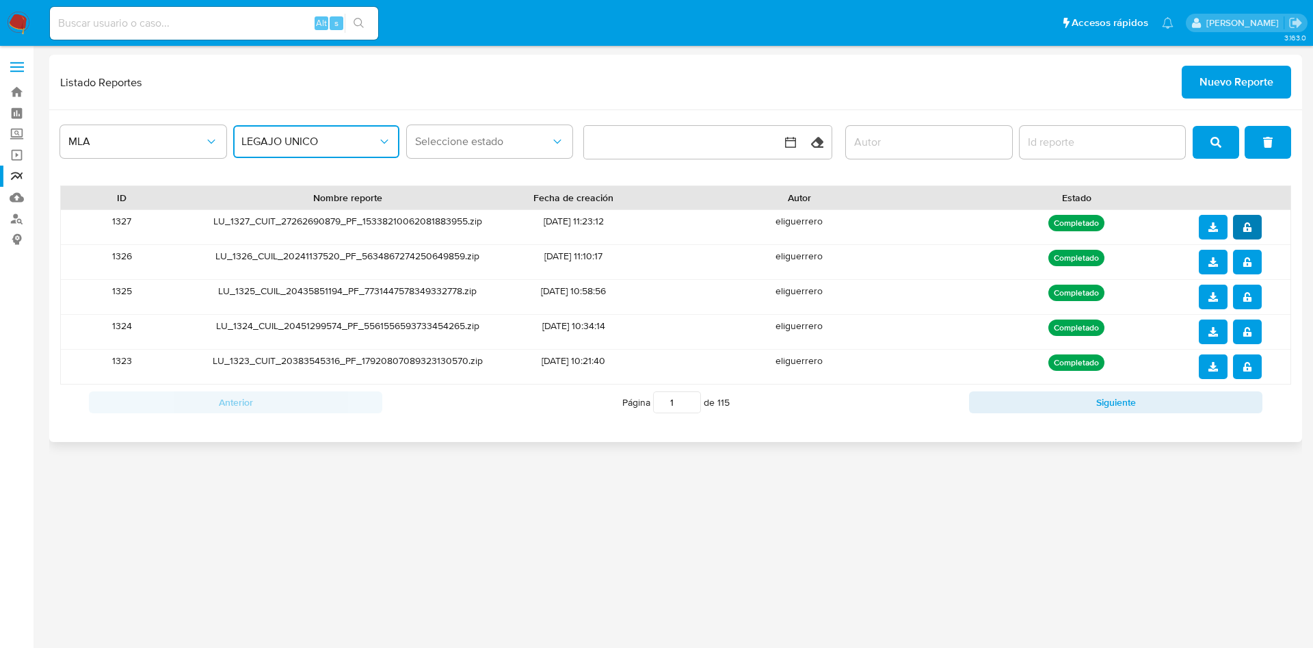
click at [1253, 228] on button "notify_security" at bounding box center [1247, 227] width 29 height 25
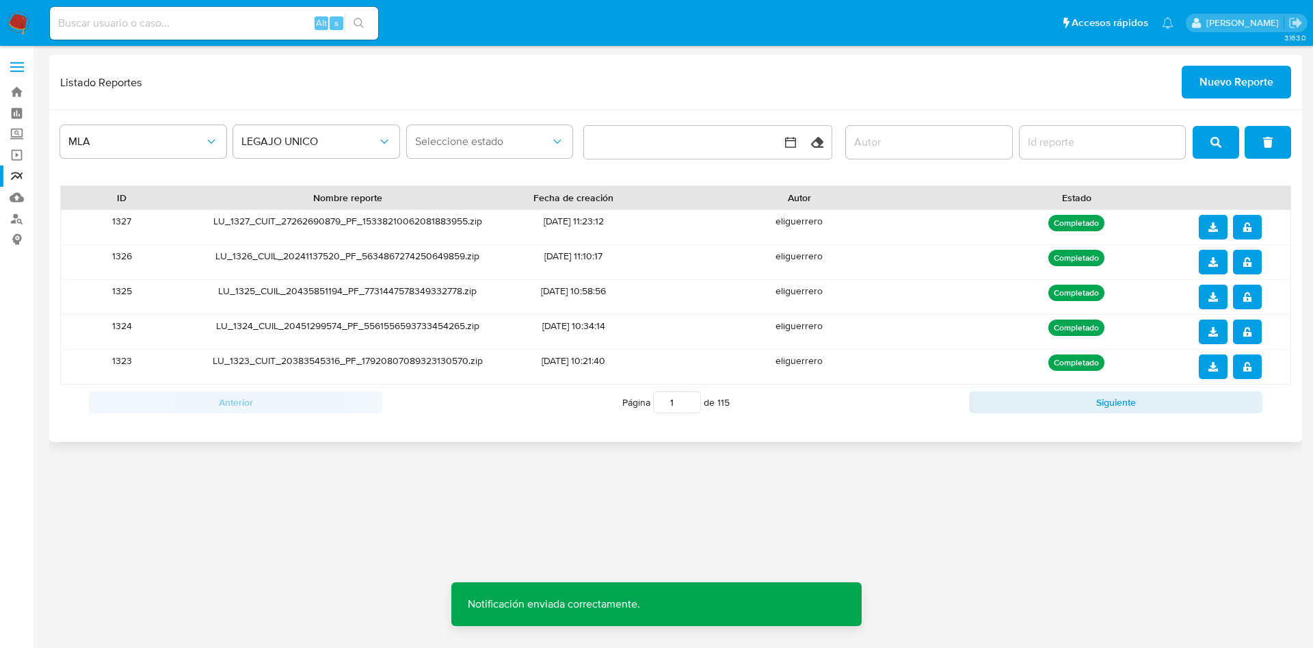
click at [1217, 226] on icon "download" at bounding box center [1214, 227] width 10 height 10
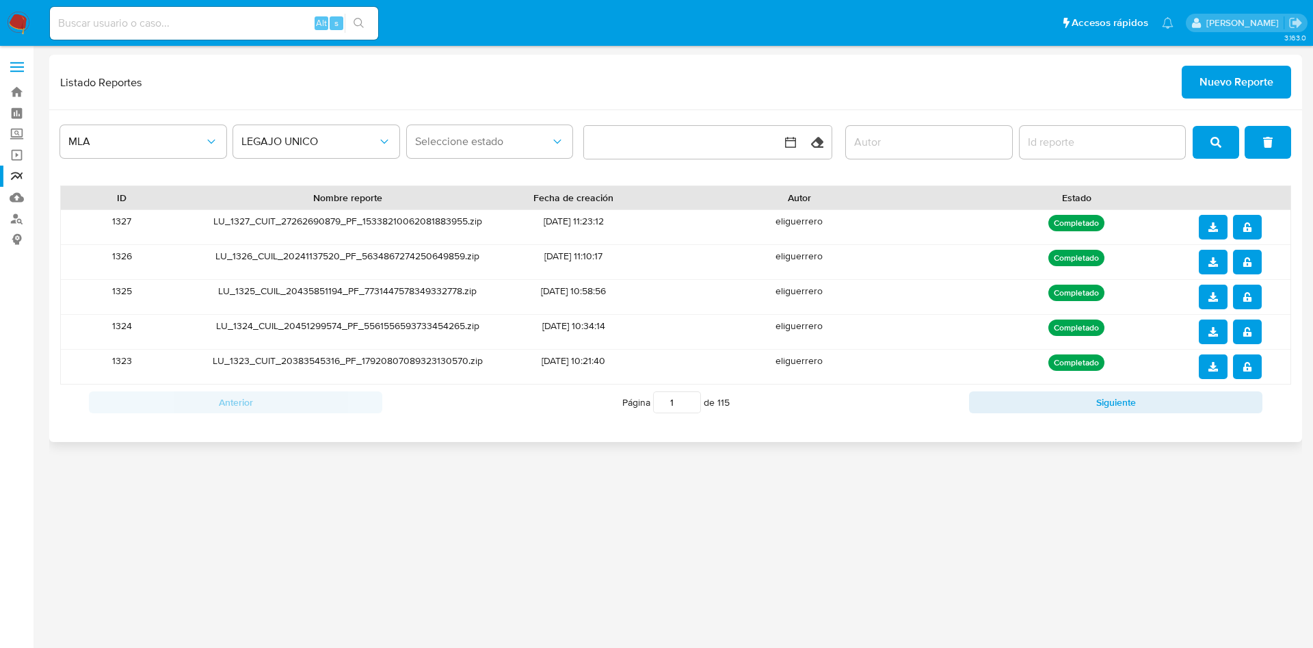
click at [1245, 232] on span "notify_security" at bounding box center [1248, 227] width 10 height 22
click at [1247, 80] on span "Nuevo Reporte" at bounding box center [1237, 82] width 74 height 30
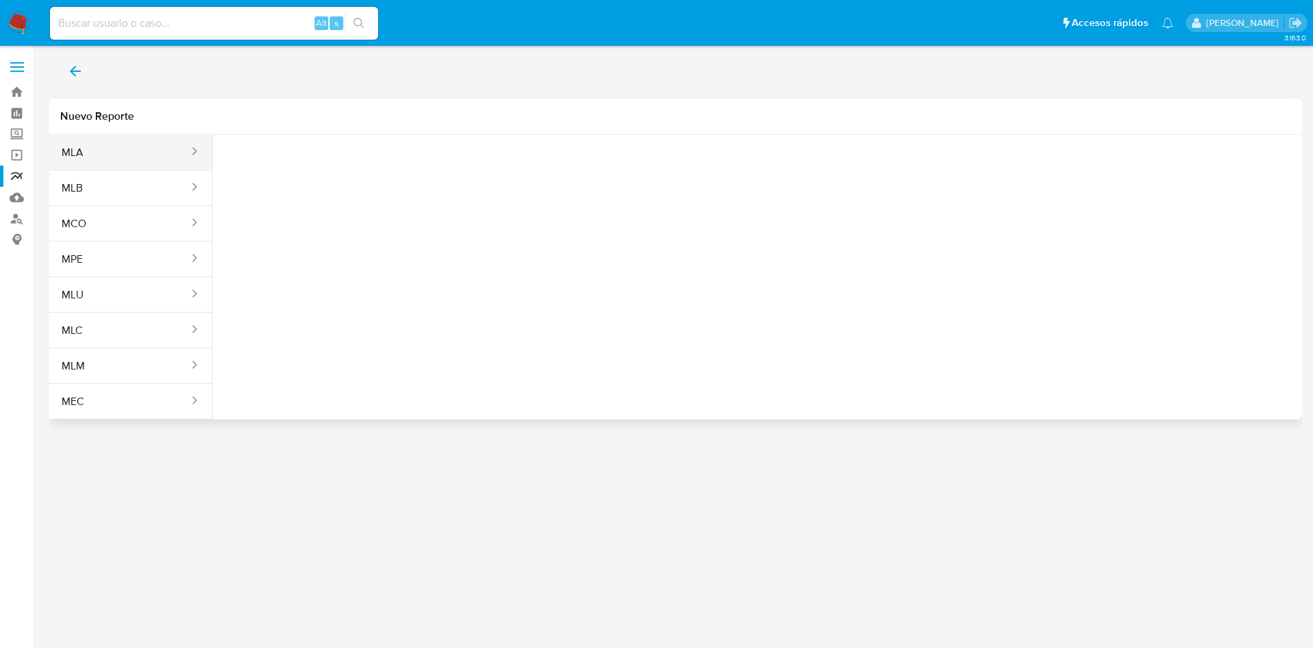
click at [171, 145] on button "MLA" at bounding box center [119, 152] width 141 height 33
drag, startPoint x: 248, startPoint y: 168, endPoint x: 302, endPoint y: 171, distance: 53.4
click at [302, 171] on span "Seleccione una opcion" at bounding box center [292, 171] width 120 height 14
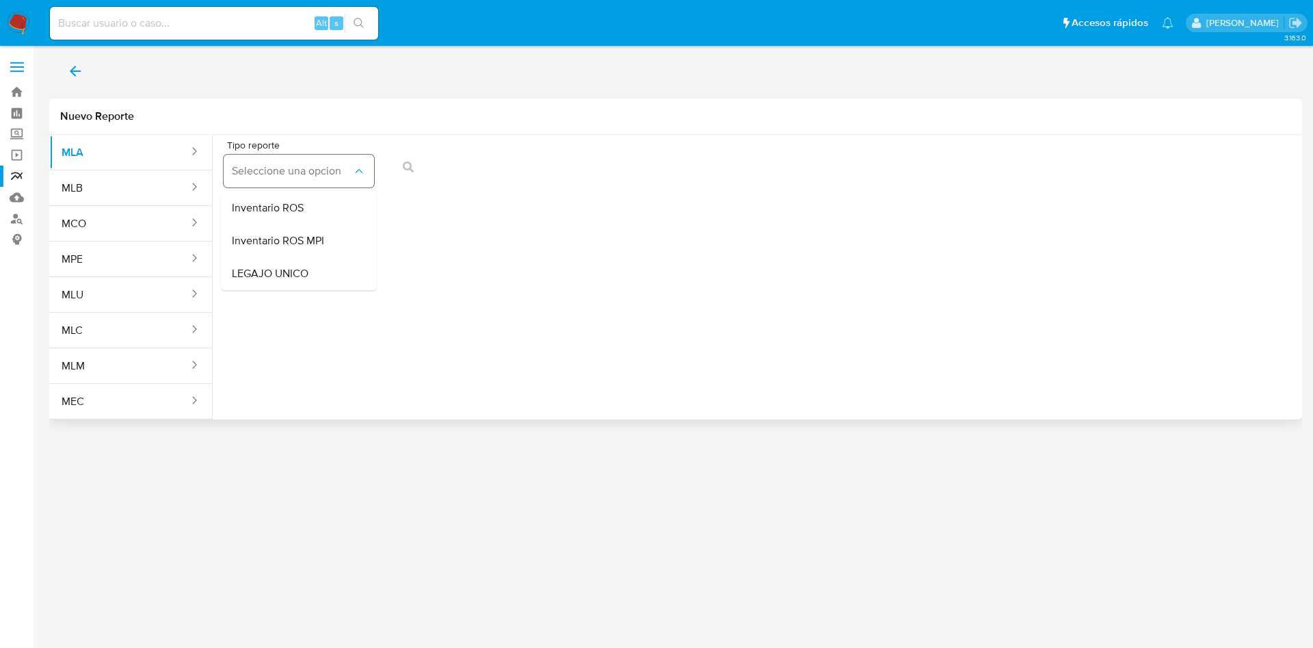
click at [302, 171] on span "Seleccione una opcion" at bounding box center [292, 171] width 120 height 14
click at [302, 176] on span "Seleccione una opcion" at bounding box center [292, 171] width 120 height 14
click at [289, 274] on span "LEGAJO UNICO" at bounding box center [270, 274] width 77 height 14
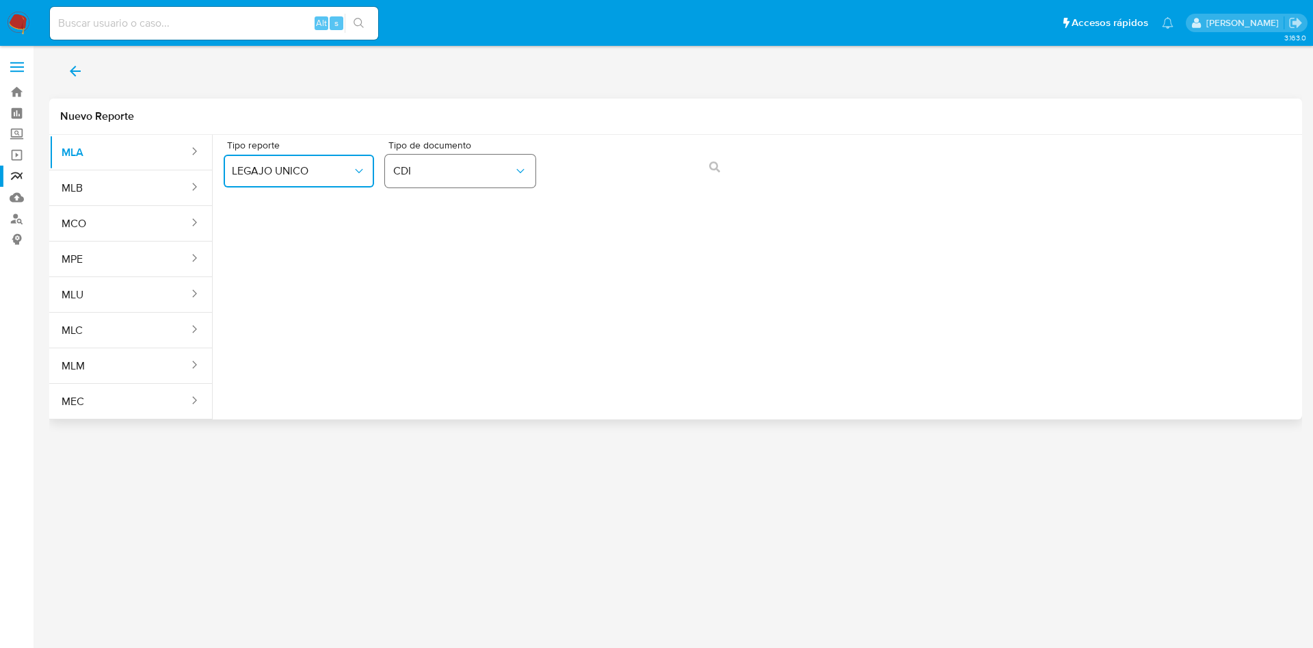
click at [440, 171] on span "CDI" at bounding box center [453, 171] width 120 height 14
click at [452, 250] on div "CUIL CUIL" at bounding box center [456, 261] width 126 height 47
click at [720, 168] on icon "action-search" at bounding box center [714, 166] width 11 height 11
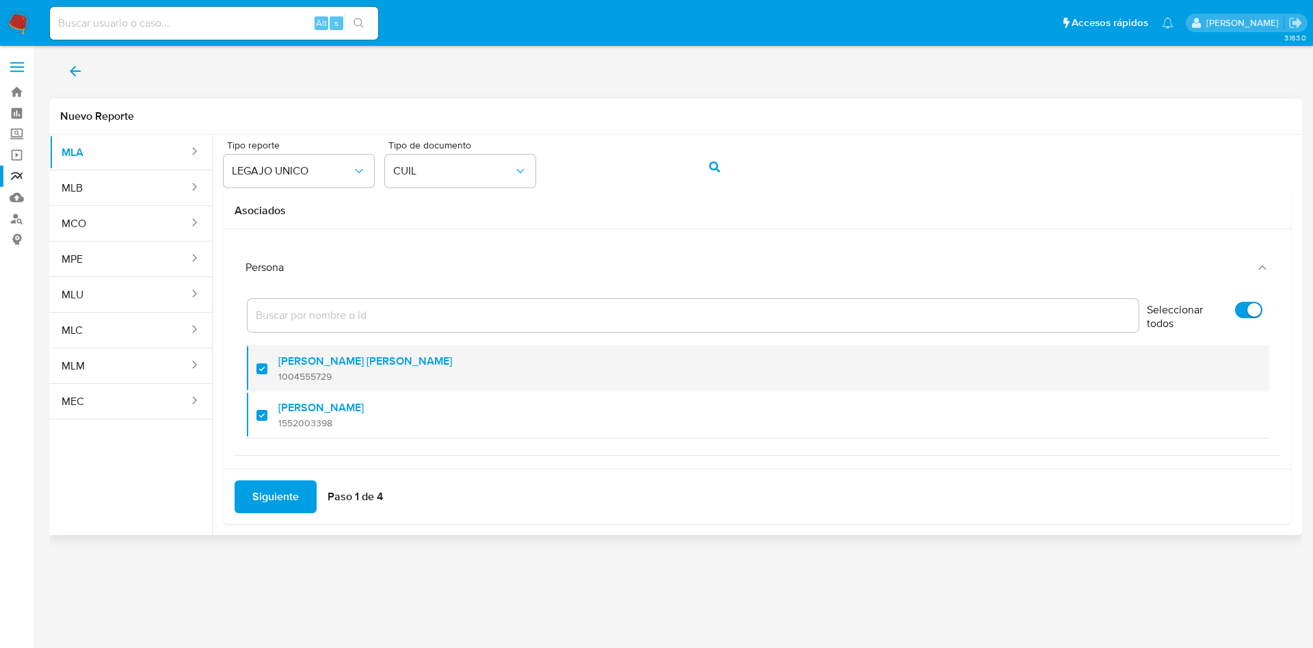
click at [287, 367] on label "[PERSON_NAME] [PERSON_NAME]" at bounding box center [365, 361] width 174 height 14
click at [267, 367] on input "checkbox" at bounding box center [262, 368] width 11 height 11
checkbox input "false"
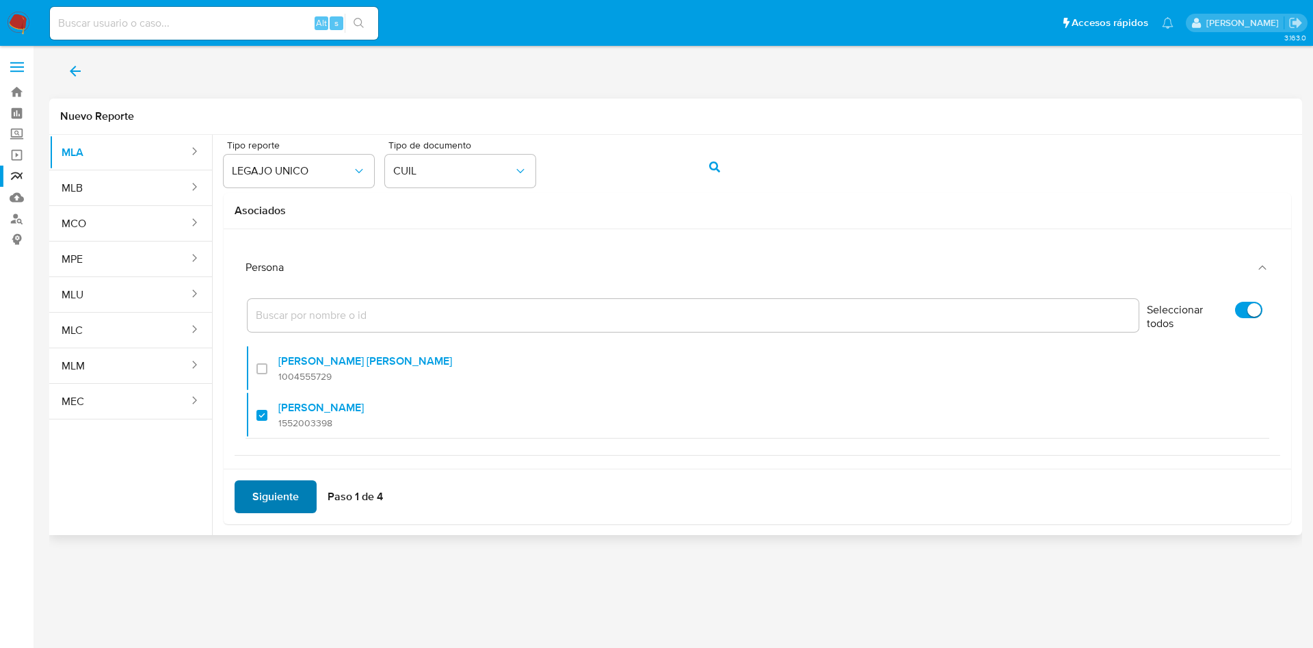
click at [271, 484] on span "Siguiente" at bounding box center [275, 497] width 47 height 30
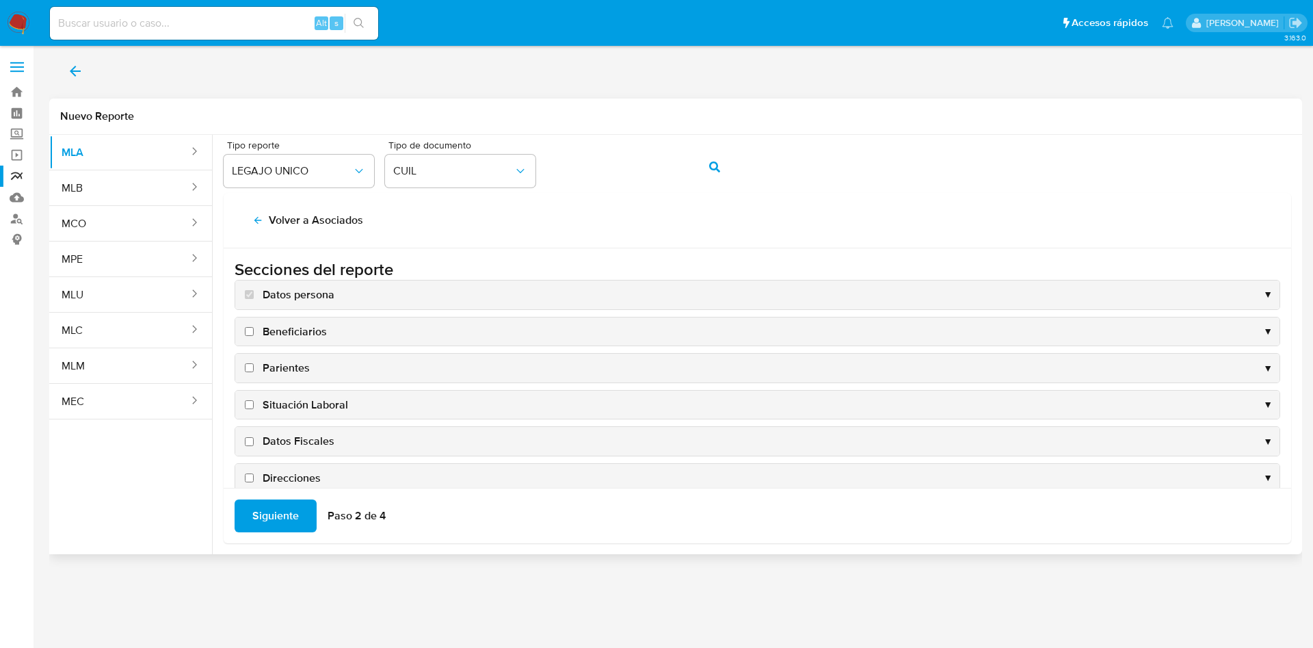
scroll to position [133, 0]
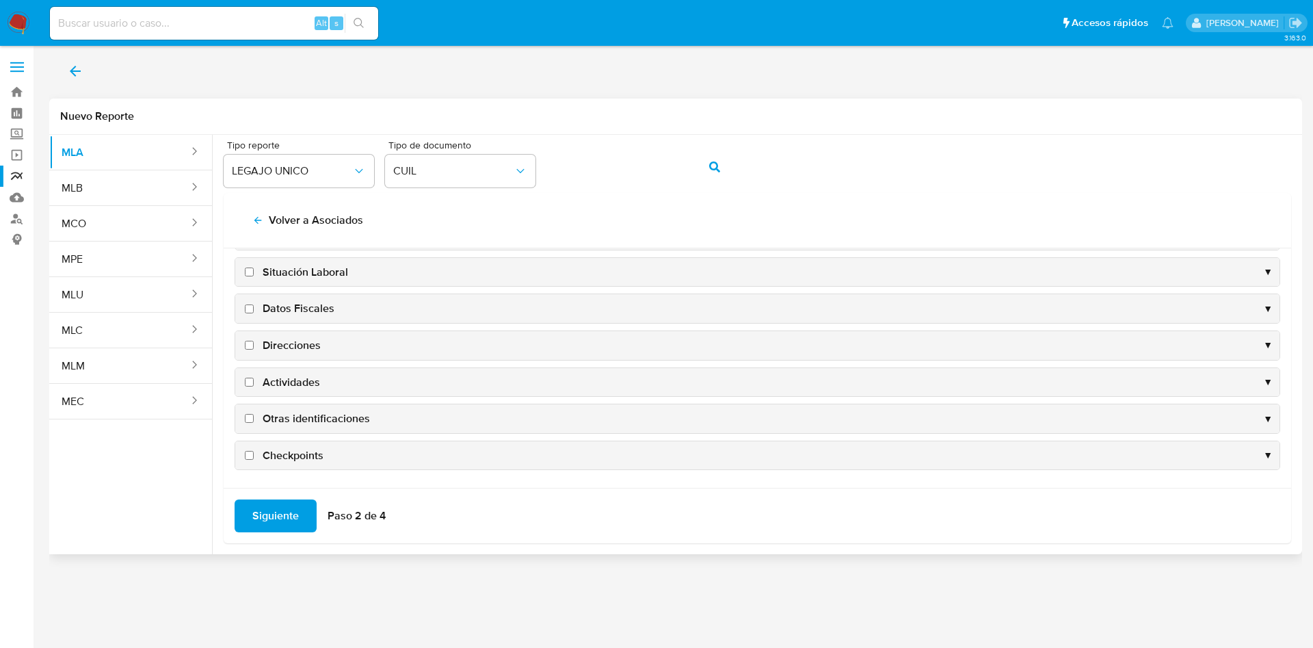
click at [272, 343] on span "Direcciones" at bounding box center [292, 345] width 58 height 15
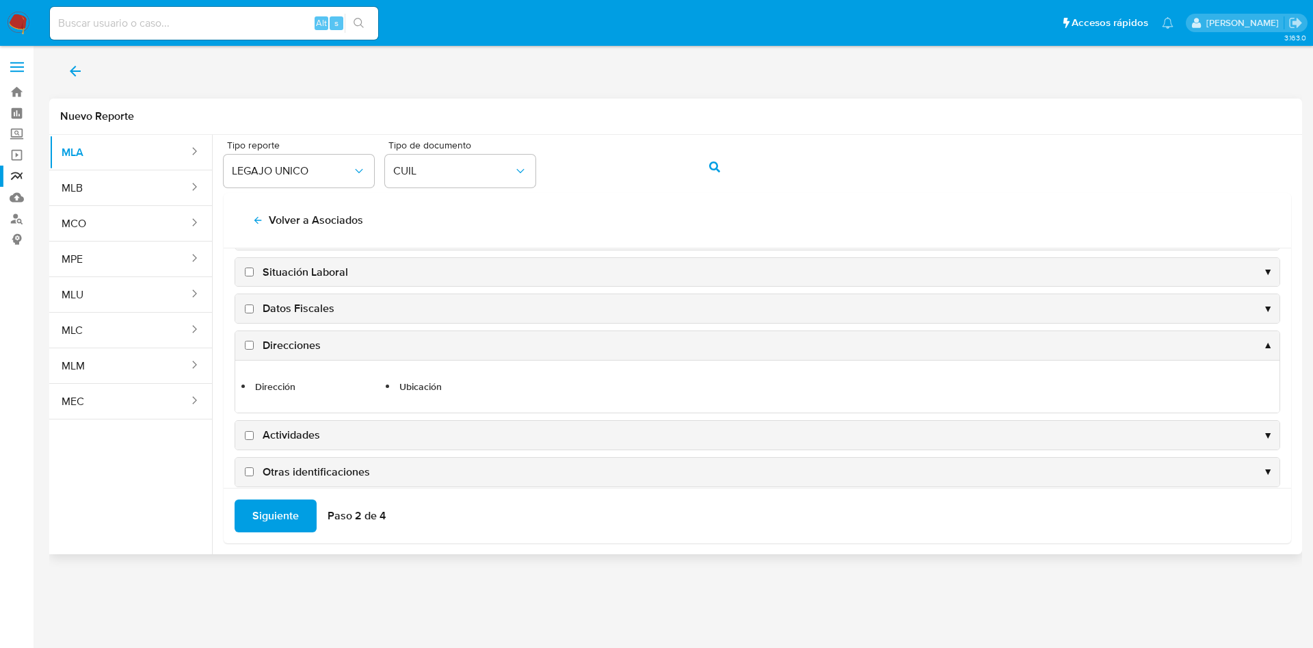
click at [290, 311] on span "Datos Fiscales" at bounding box center [299, 308] width 72 height 15
click at [254, 311] on input "Datos Fiscales" at bounding box center [249, 308] width 9 height 9
checkbox input "true"
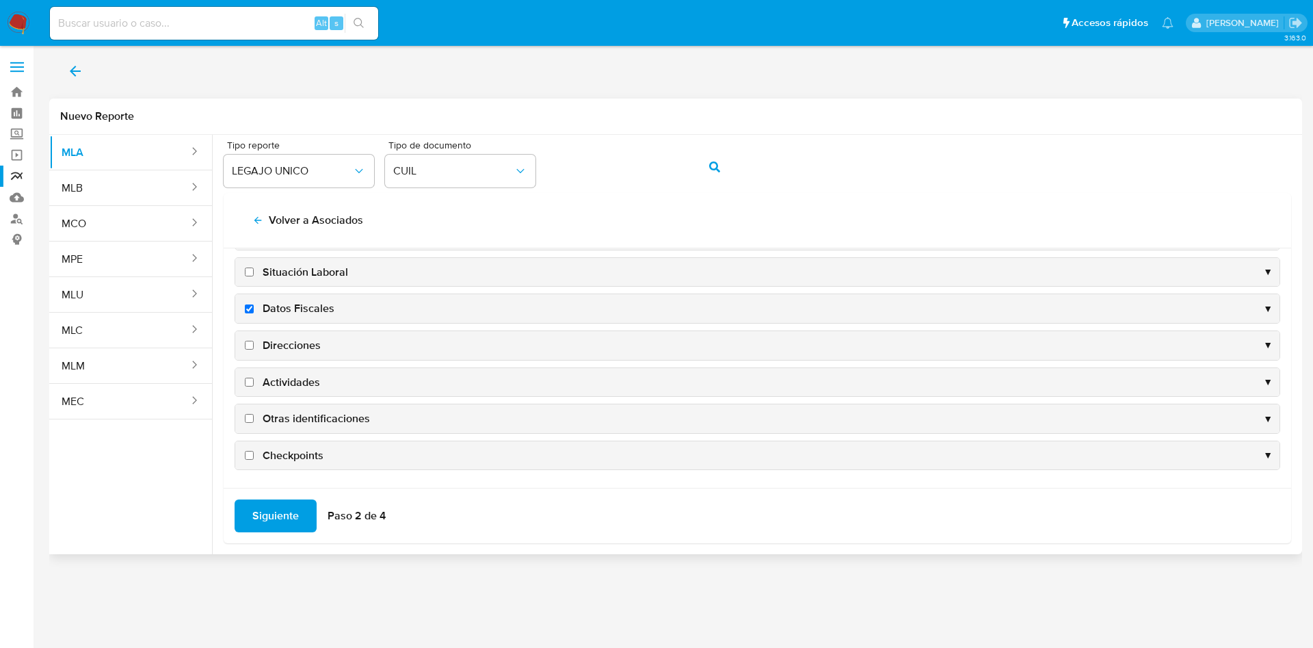
click at [271, 345] on span "Direcciones" at bounding box center [292, 345] width 58 height 15
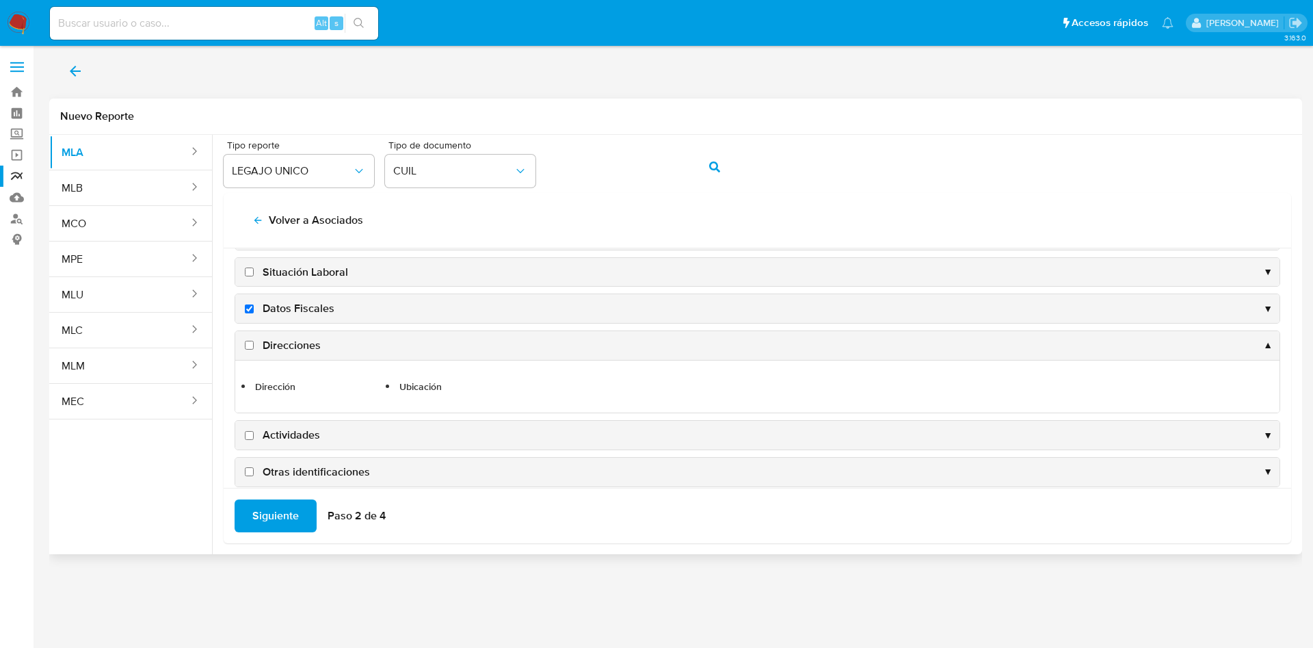
click at [250, 347] on input "Direcciones" at bounding box center [249, 345] width 9 height 9
checkbox input "true"
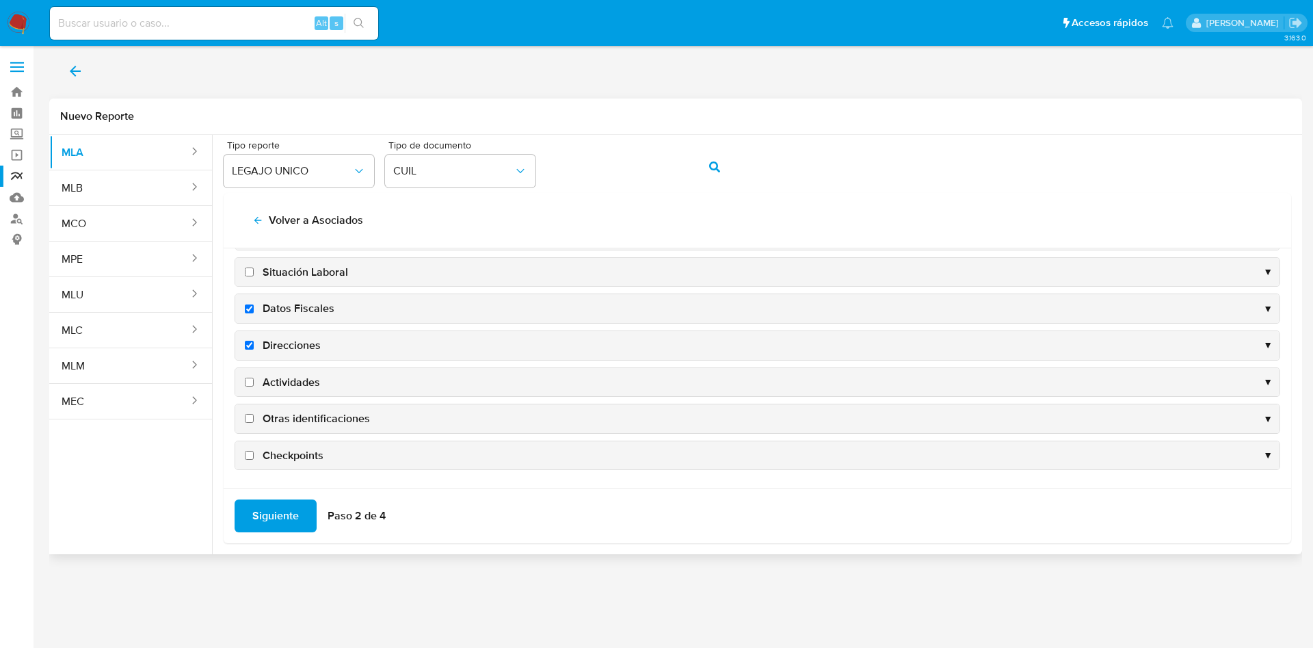
click at [250, 383] on input "Actividades" at bounding box center [249, 382] width 9 height 9
checkbox input "true"
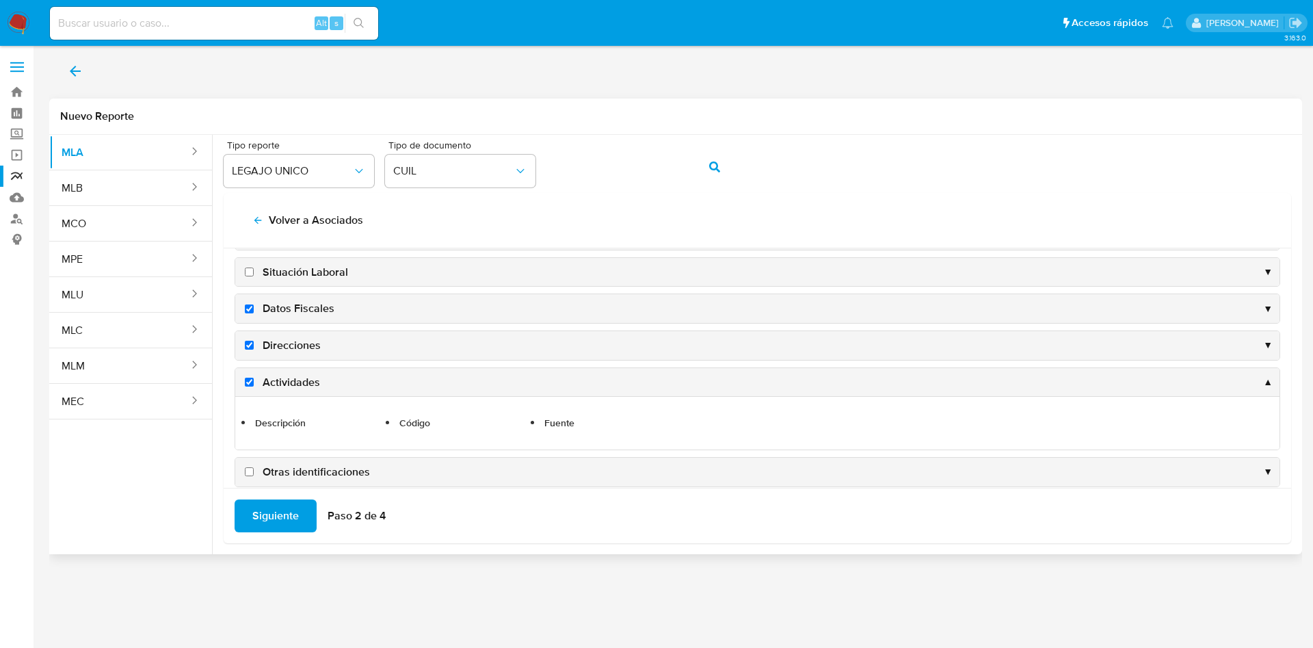
click at [252, 467] on input "Otras identificaciones" at bounding box center [249, 471] width 9 height 9
checkbox input "true"
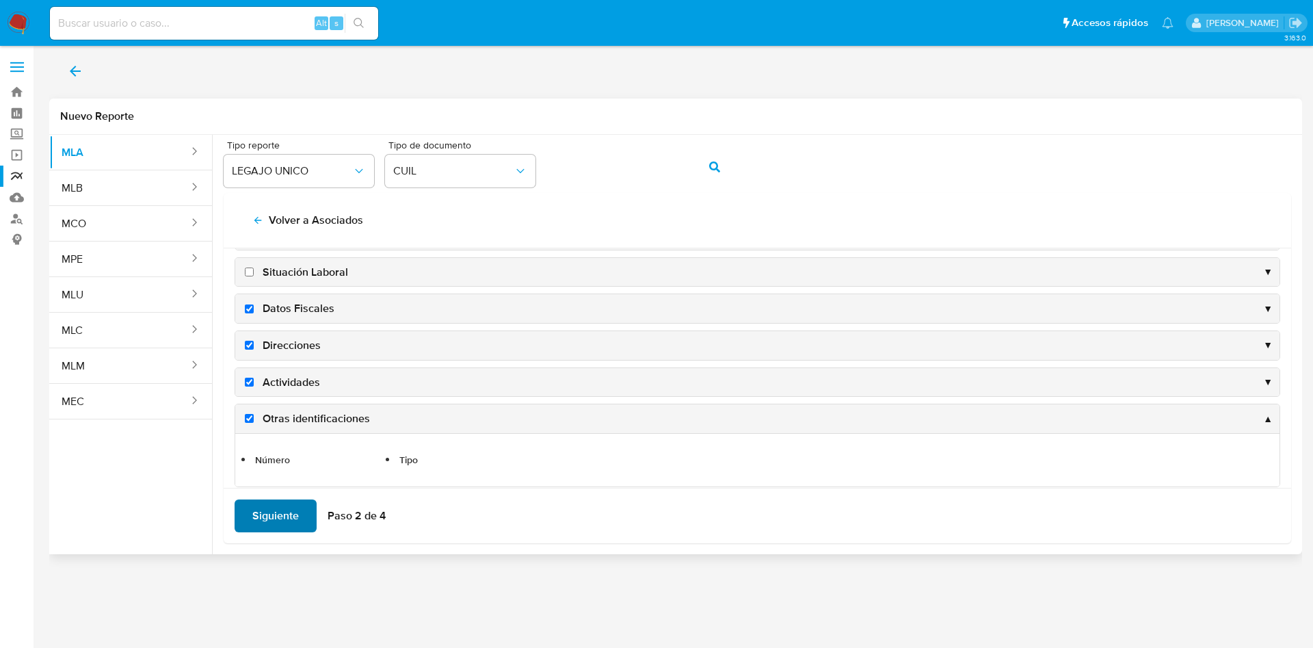
click at [278, 514] on span "Siguiente" at bounding box center [275, 516] width 47 height 30
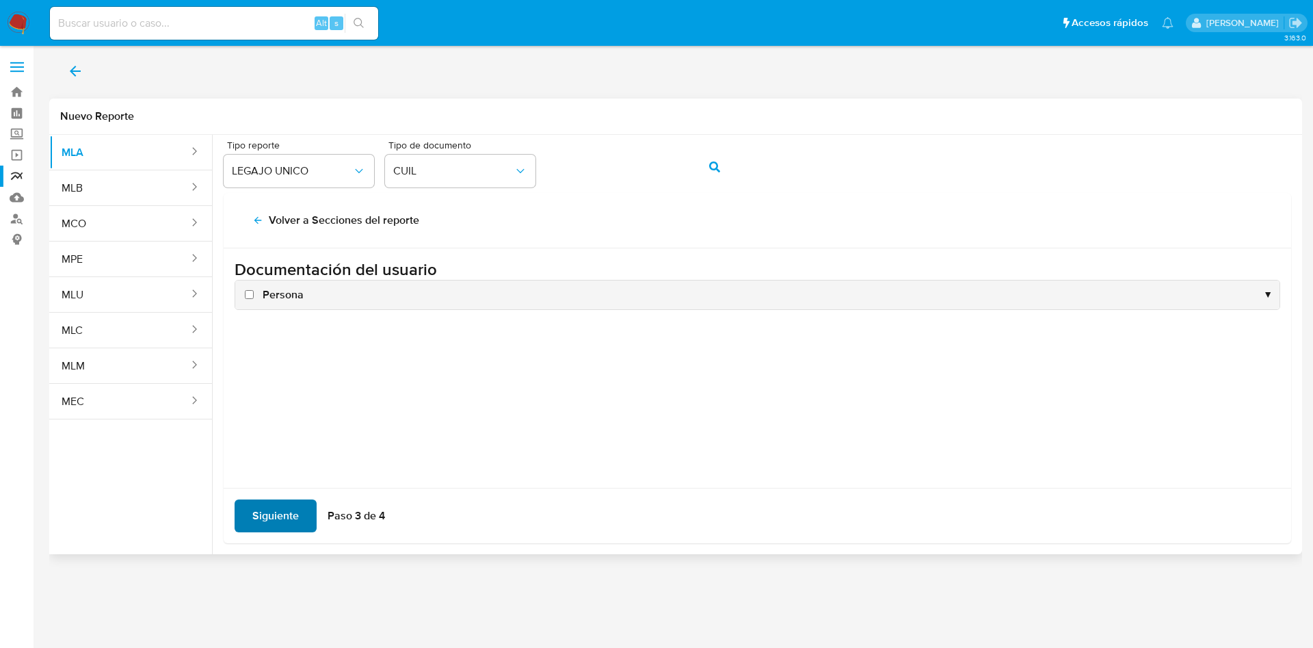
click at [278, 514] on span "Siguiente" at bounding box center [275, 516] width 47 height 30
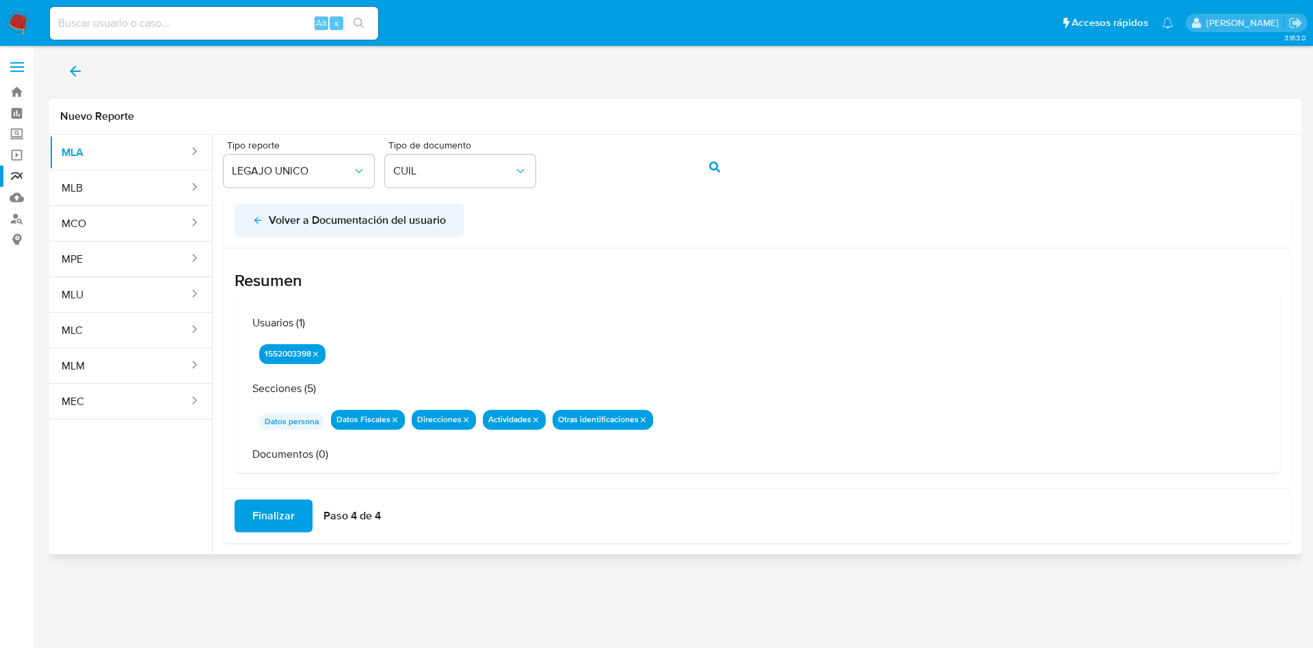
click at [261, 218] on icon "back" at bounding box center [257, 220] width 11 height 11
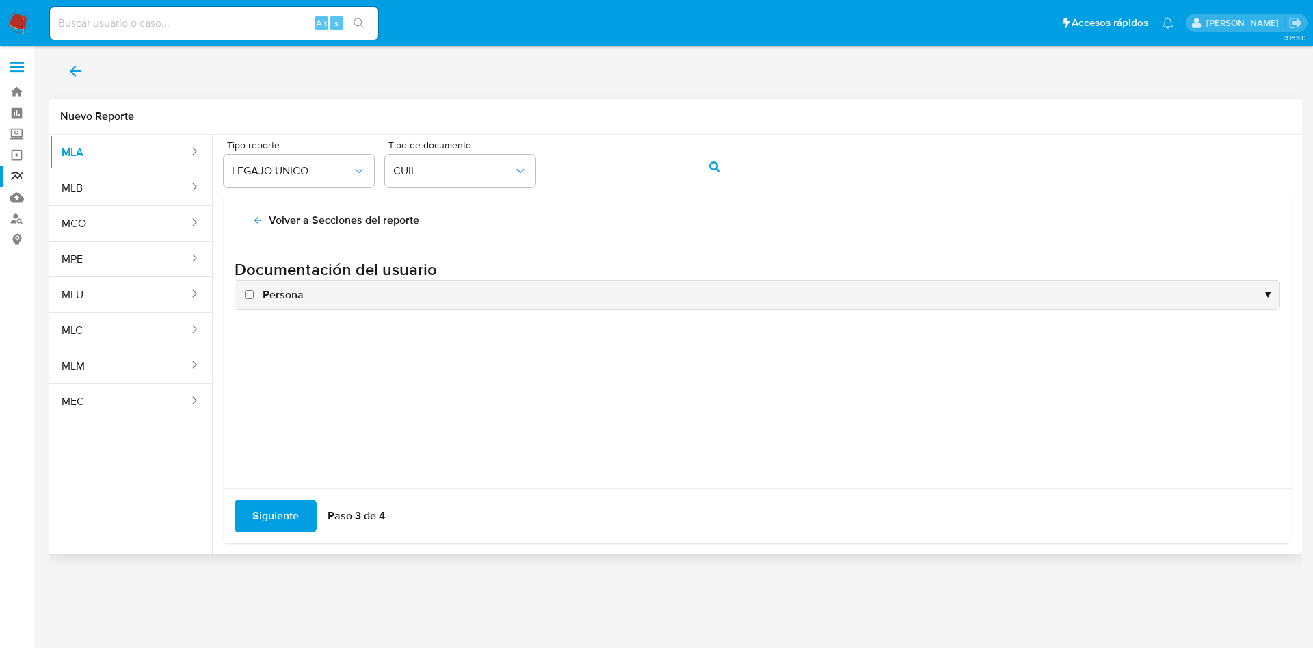
click at [252, 293] on input "Persona" at bounding box center [249, 294] width 9 height 9
checkbox input "true"
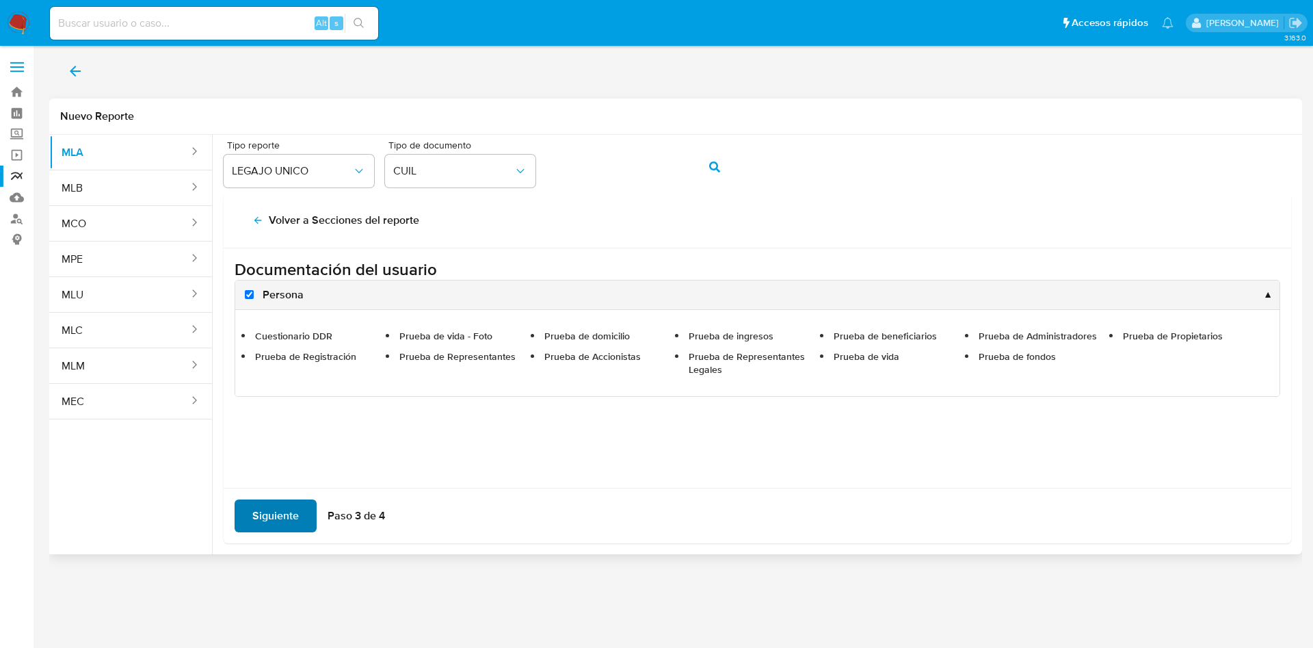
click at [280, 516] on span "Siguiente" at bounding box center [275, 516] width 47 height 30
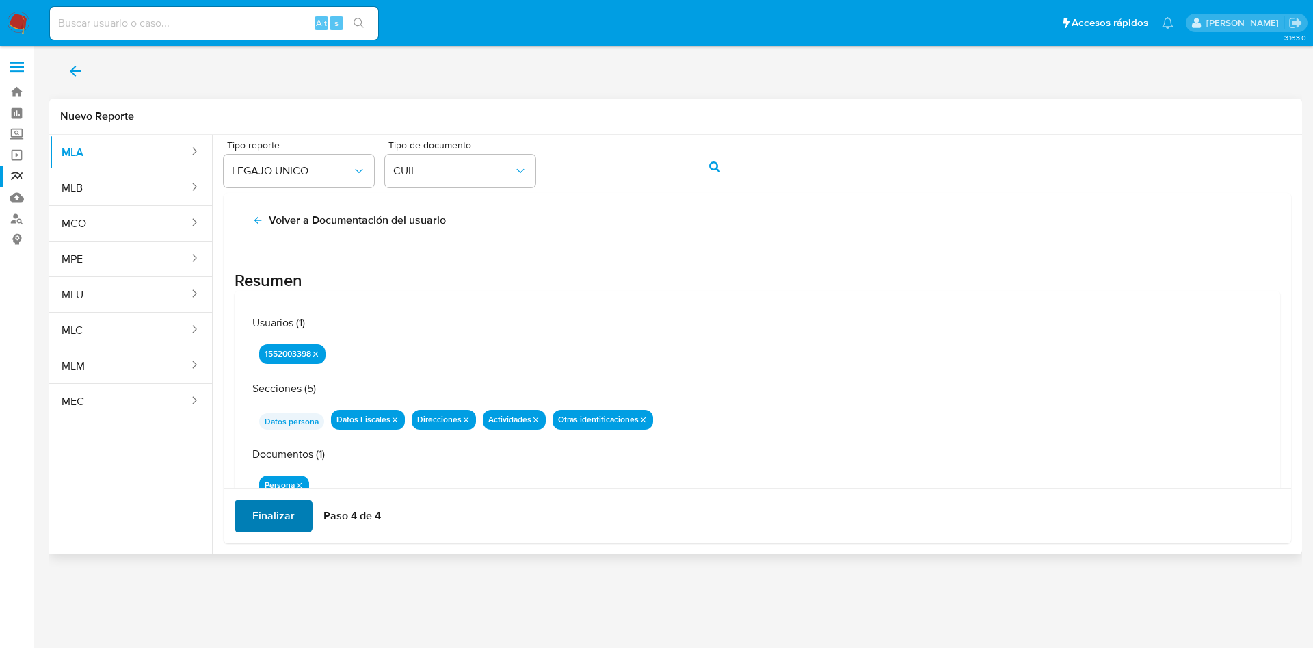
click at [279, 520] on span "Finalizar" at bounding box center [273, 516] width 42 height 30
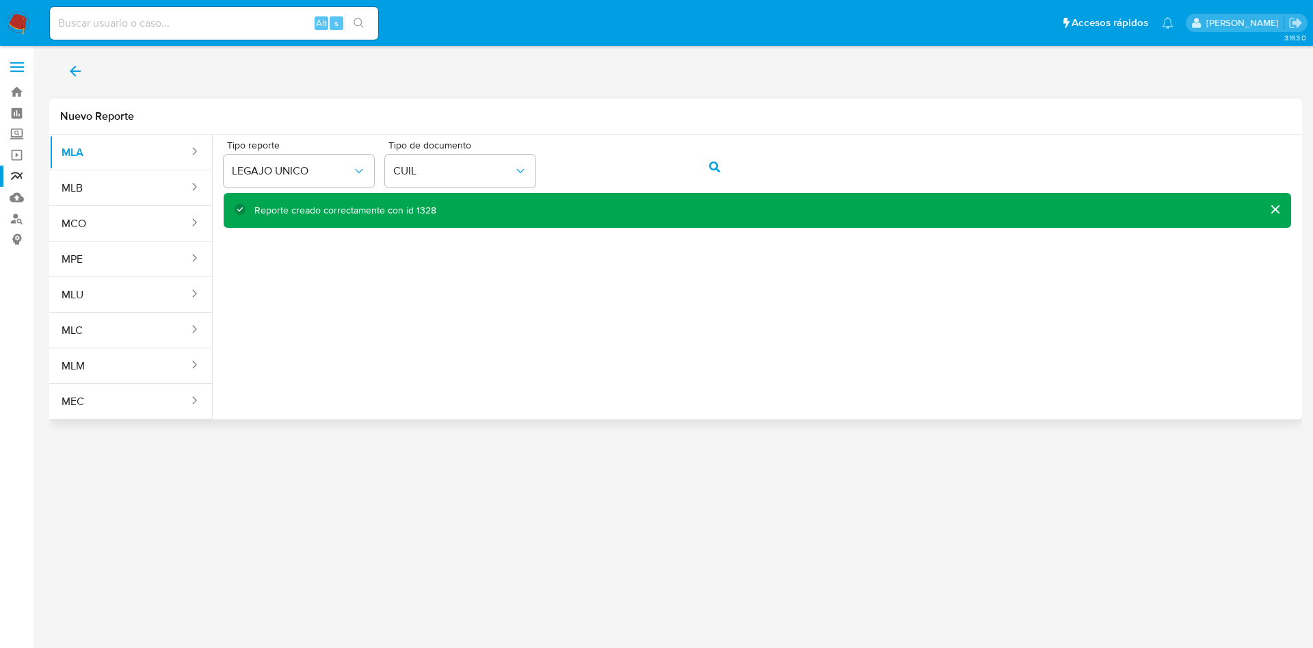
click at [69, 66] on icon "back" at bounding box center [75, 71] width 16 height 16
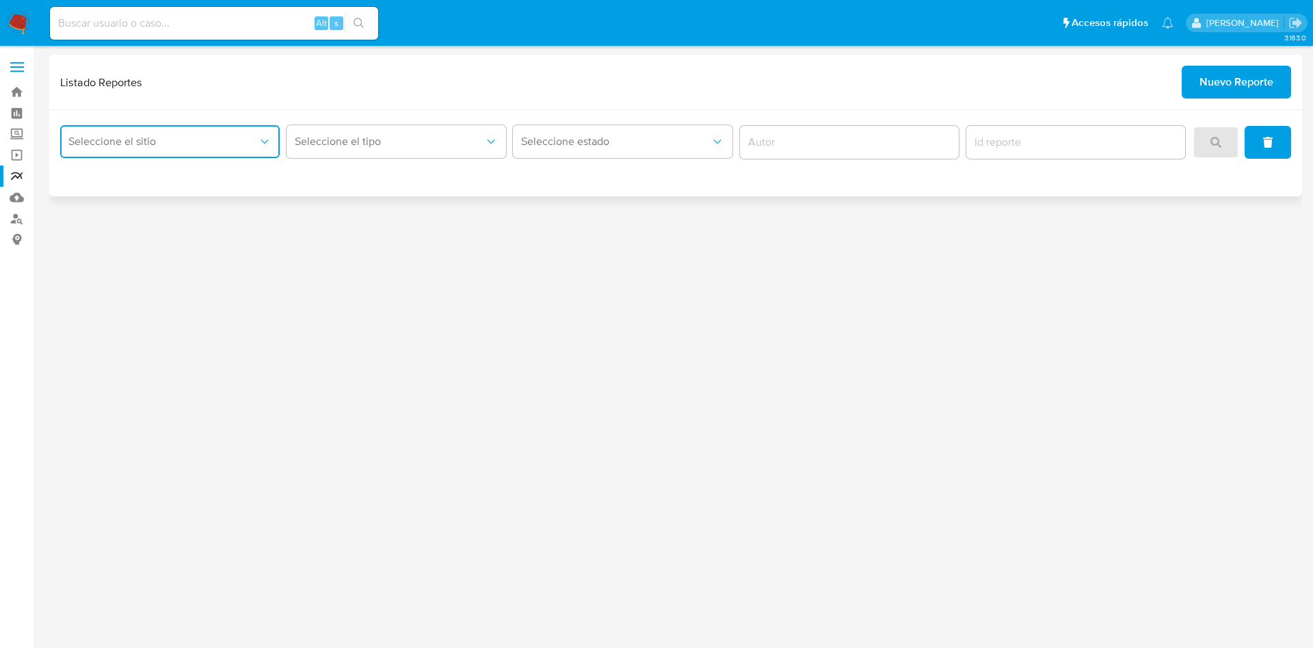
click at [231, 142] on span "Seleccione el sitio" at bounding box center [162, 142] width 189 height 14
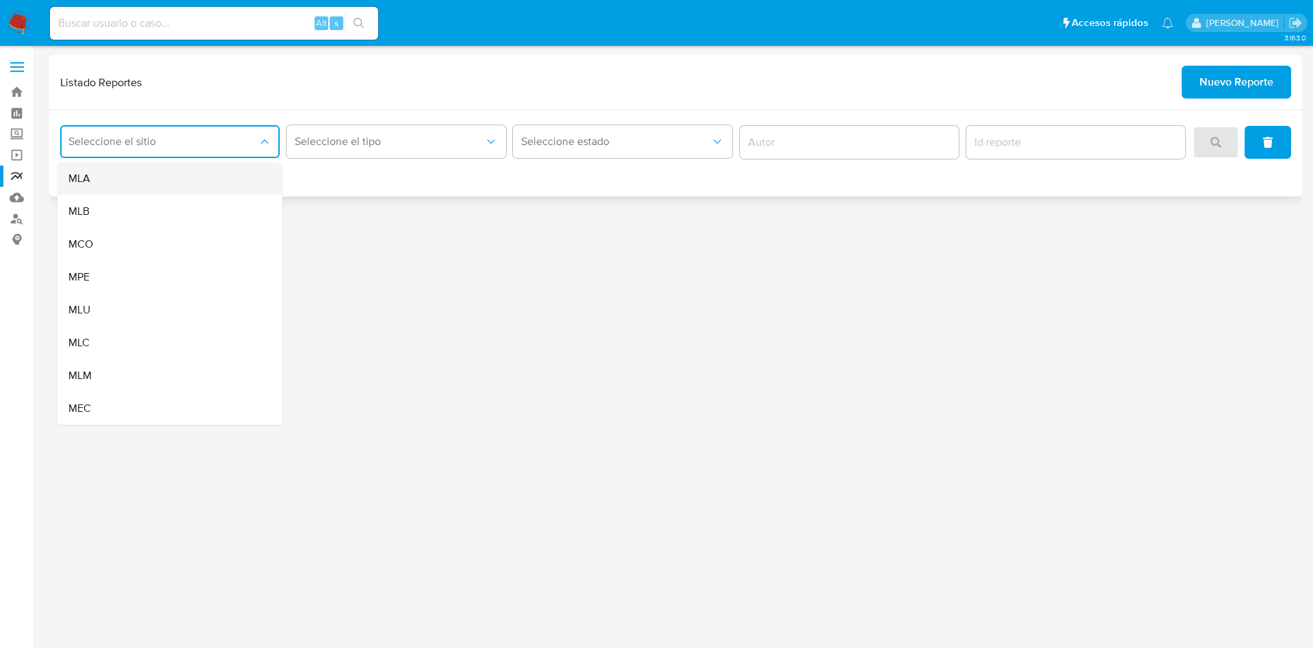
click at [226, 173] on div "MLA" at bounding box center [165, 178] width 195 height 33
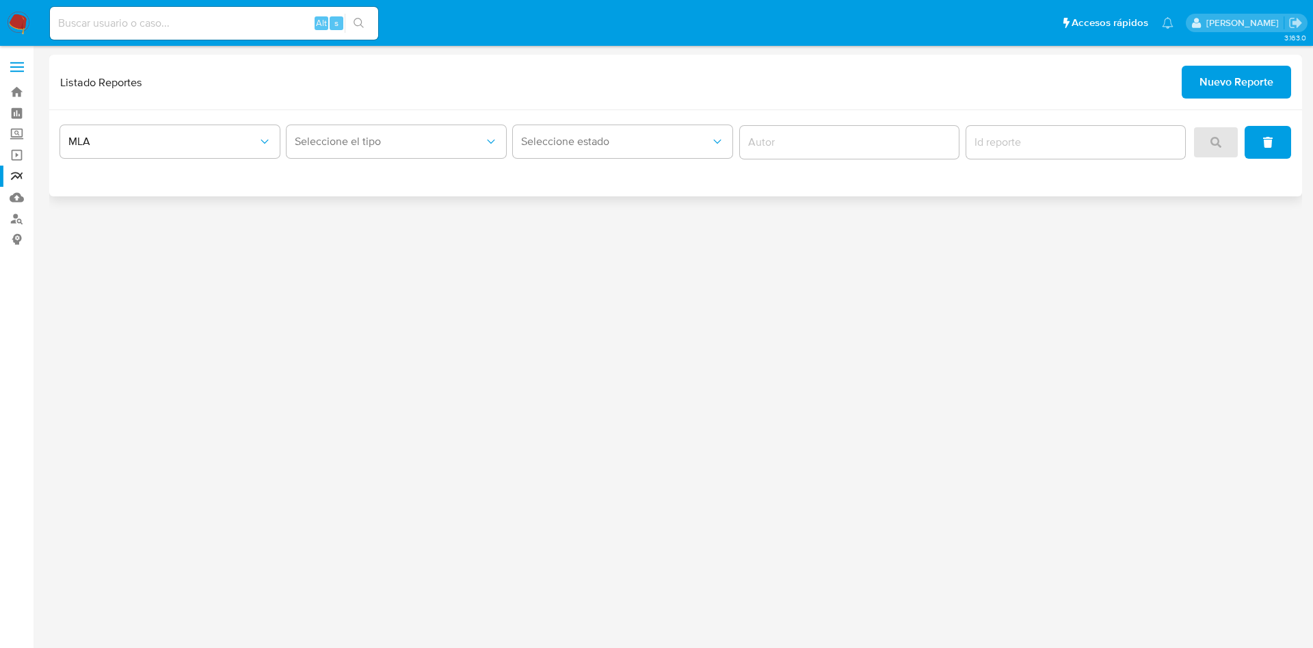
click at [425, 159] on div "Seleccione el tipo" at bounding box center [397, 142] width 220 height 42
click at [445, 144] on span "Seleccione el tipo" at bounding box center [389, 142] width 189 height 14
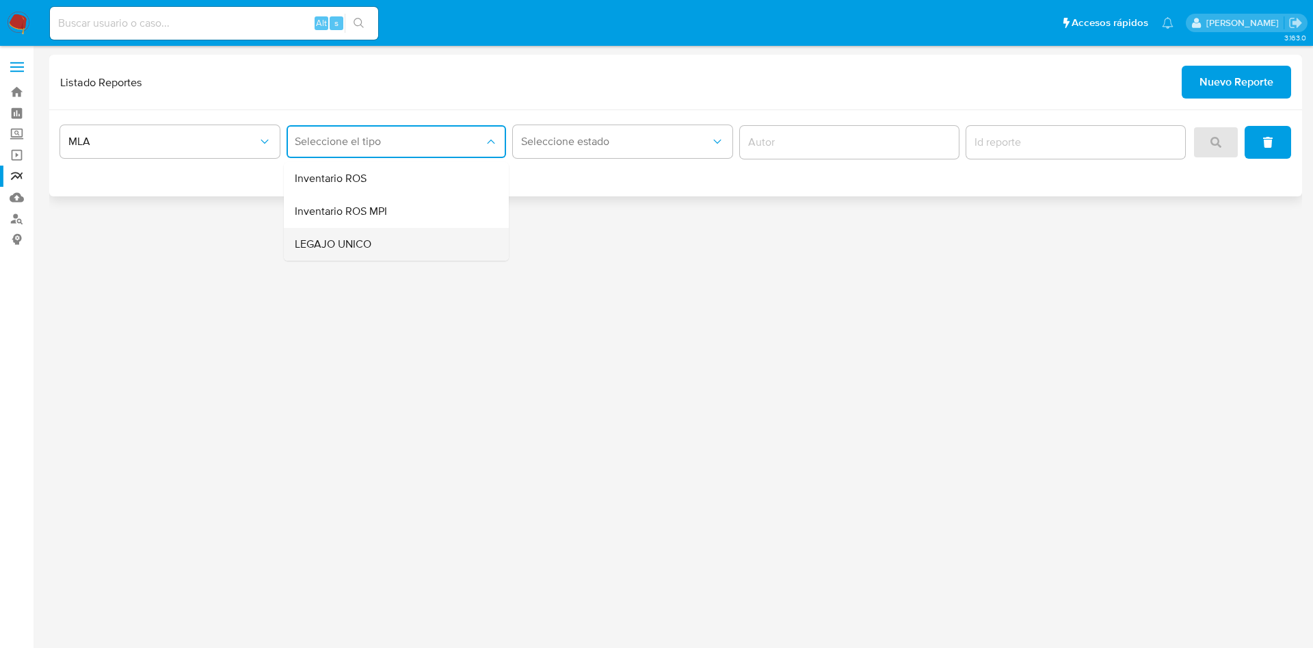
click at [429, 231] on div "LEGAJO UNICO" at bounding box center [392, 244] width 195 height 33
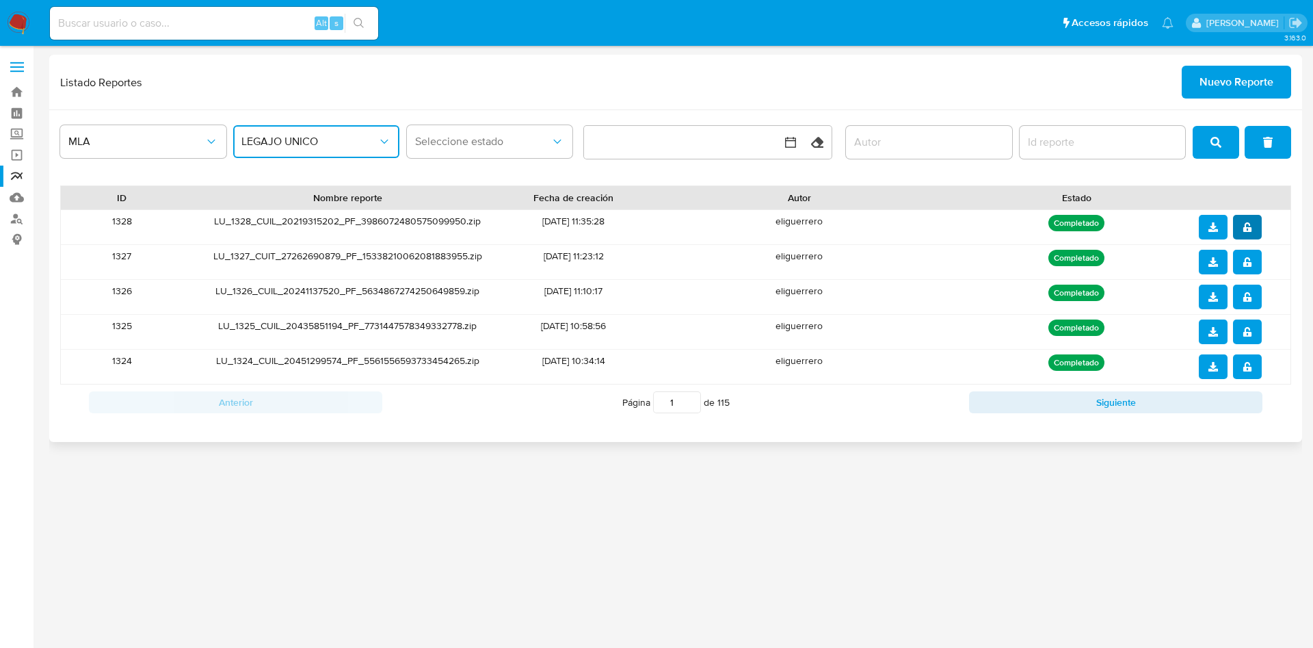
click at [1258, 233] on button "notify_security" at bounding box center [1247, 227] width 29 height 25
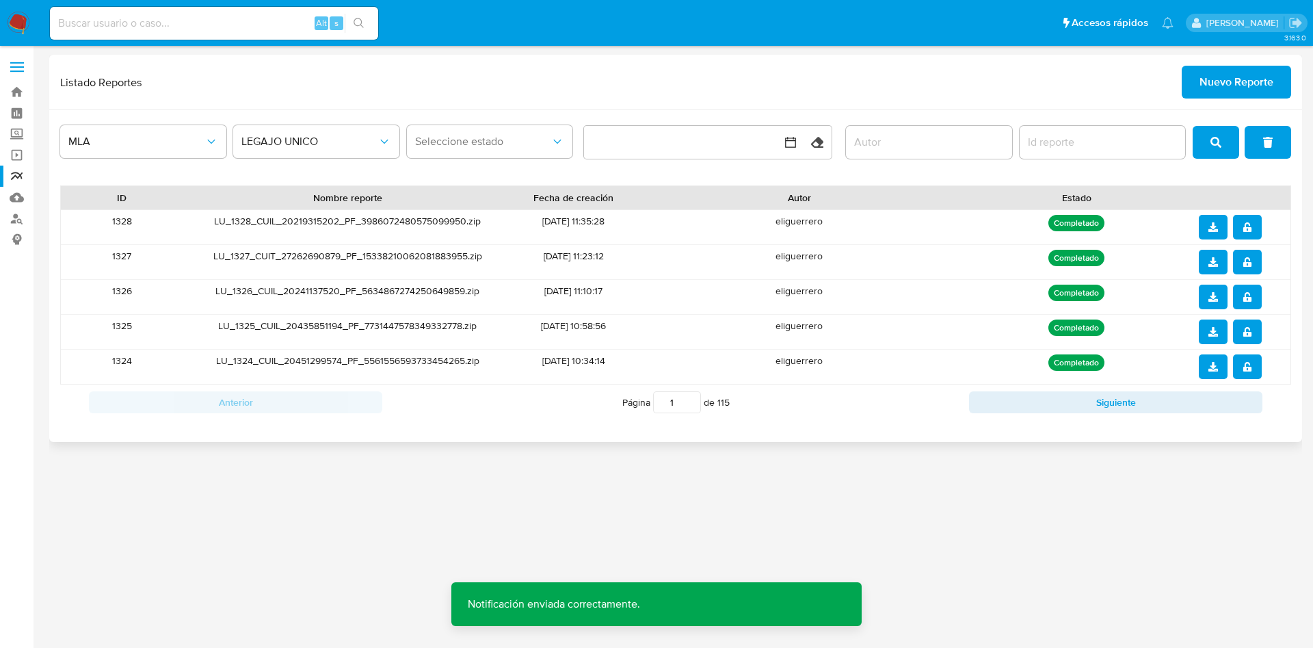
click at [1210, 228] on icon "download" at bounding box center [1214, 227] width 10 height 10
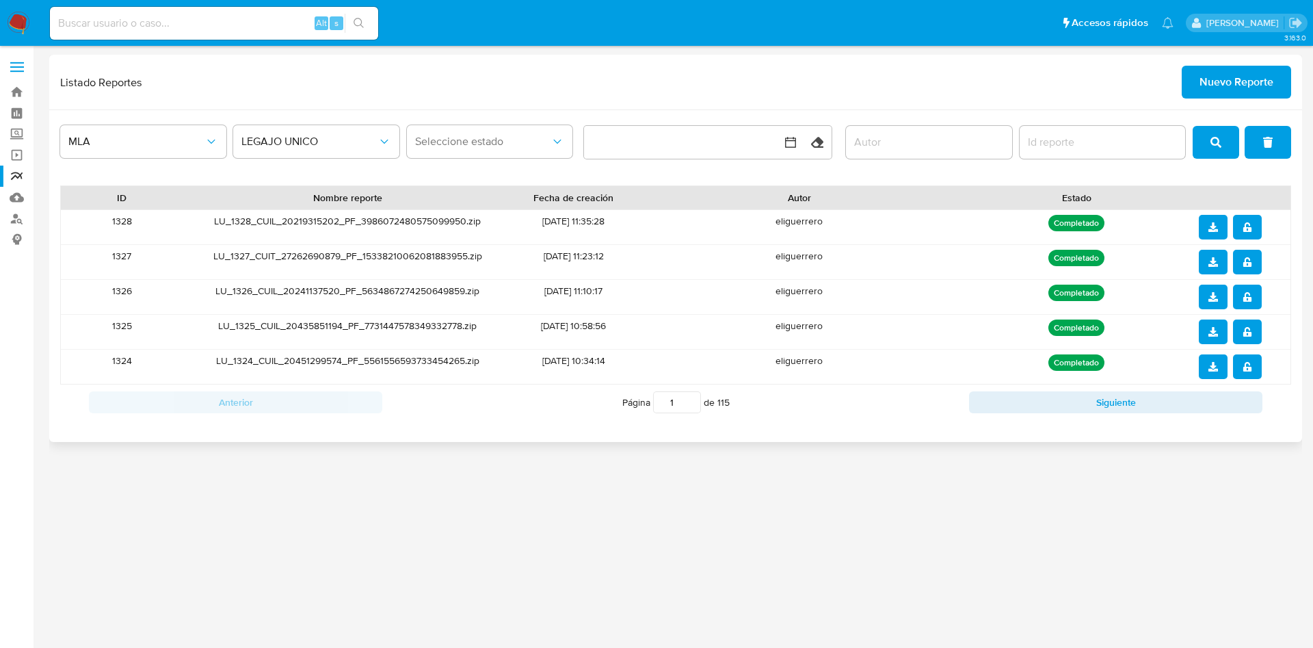
click at [1244, 79] on span "Nuevo Reporte" at bounding box center [1237, 82] width 74 height 30
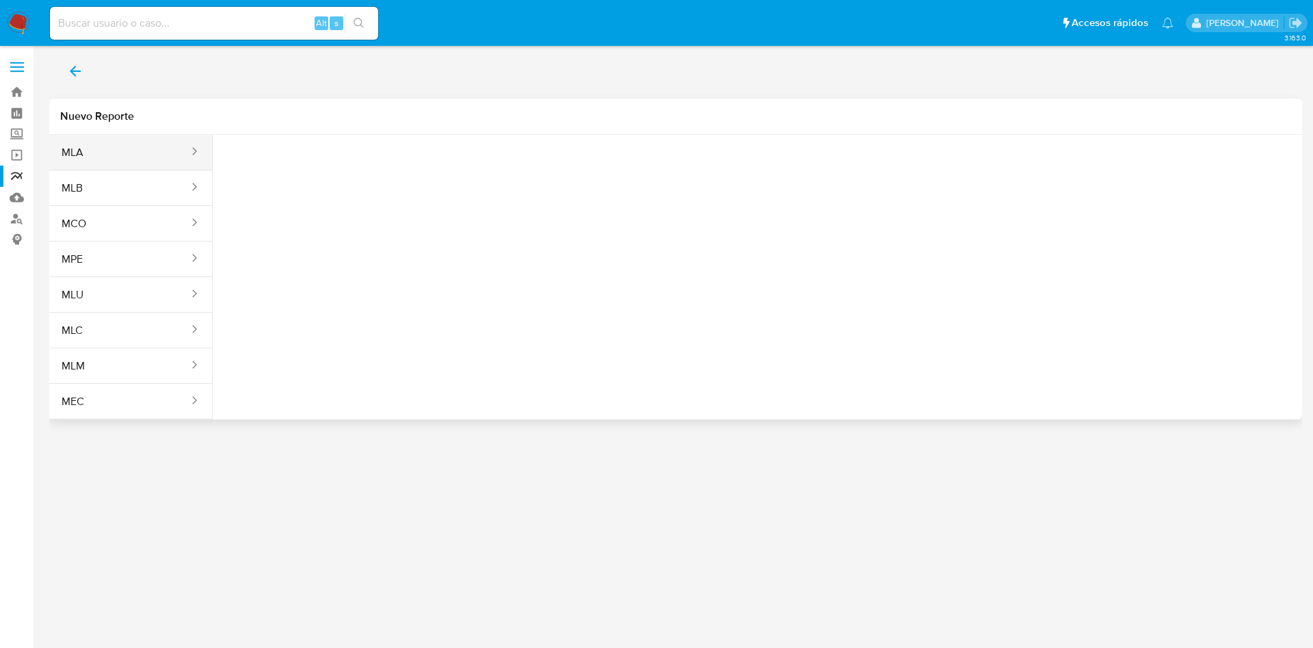
click at [160, 148] on button "MLA" at bounding box center [119, 152] width 141 height 33
click at [296, 176] on span "Seleccione una opcion" at bounding box center [292, 171] width 120 height 14
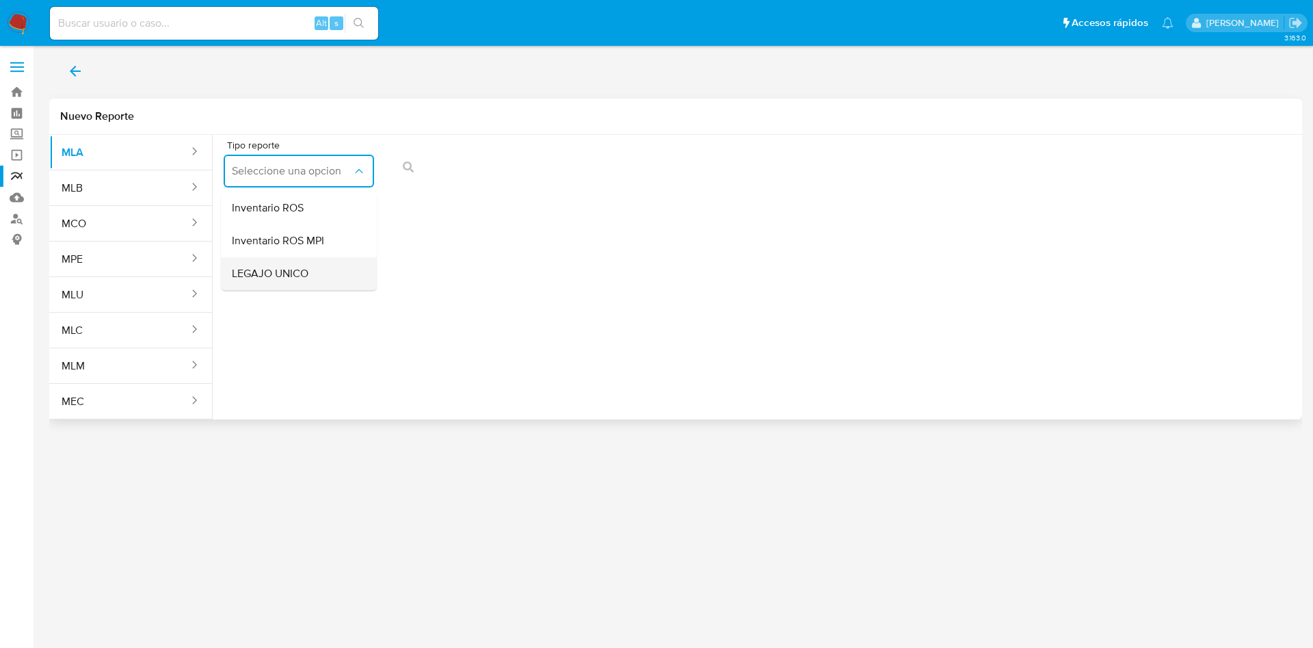
click at [308, 269] on span "LEGAJO UNICO" at bounding box center [270, 274] width 77 height 14
click at [464, 164] on span "CDI" at bounding box center [453, 171] width 120 height 14
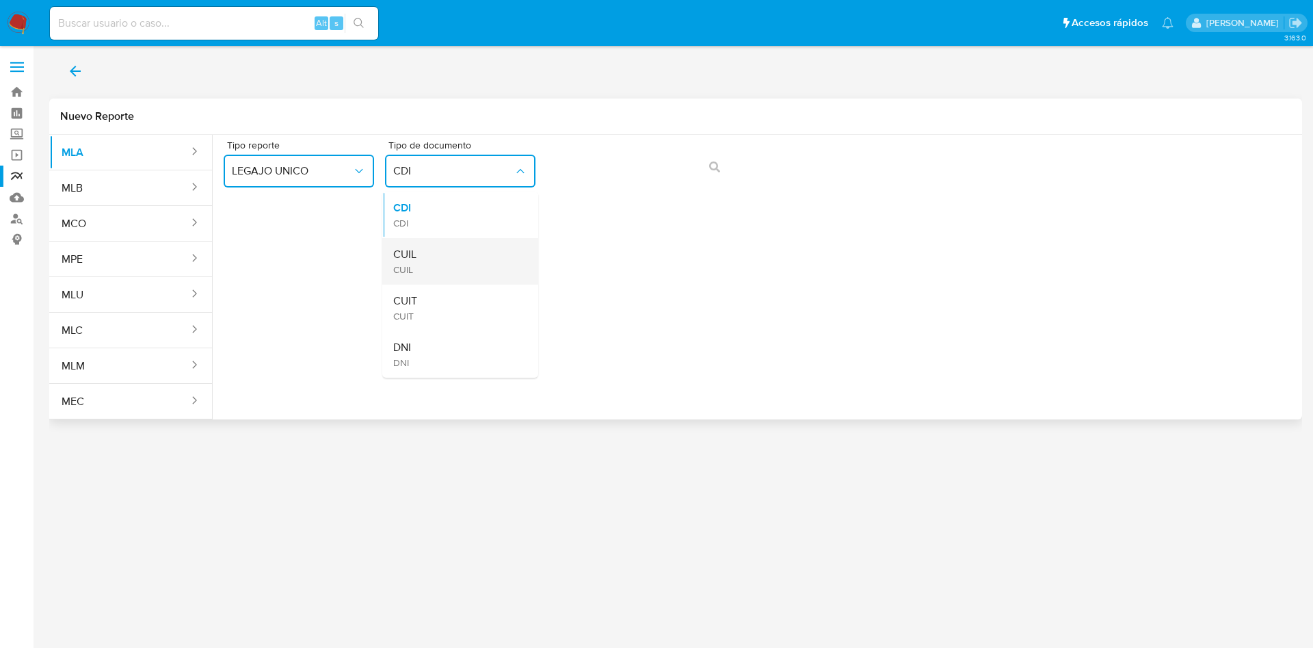
click at [462, 259] on div "CUIL CUIL" at bounding box center [456, 261] width 126 height 47
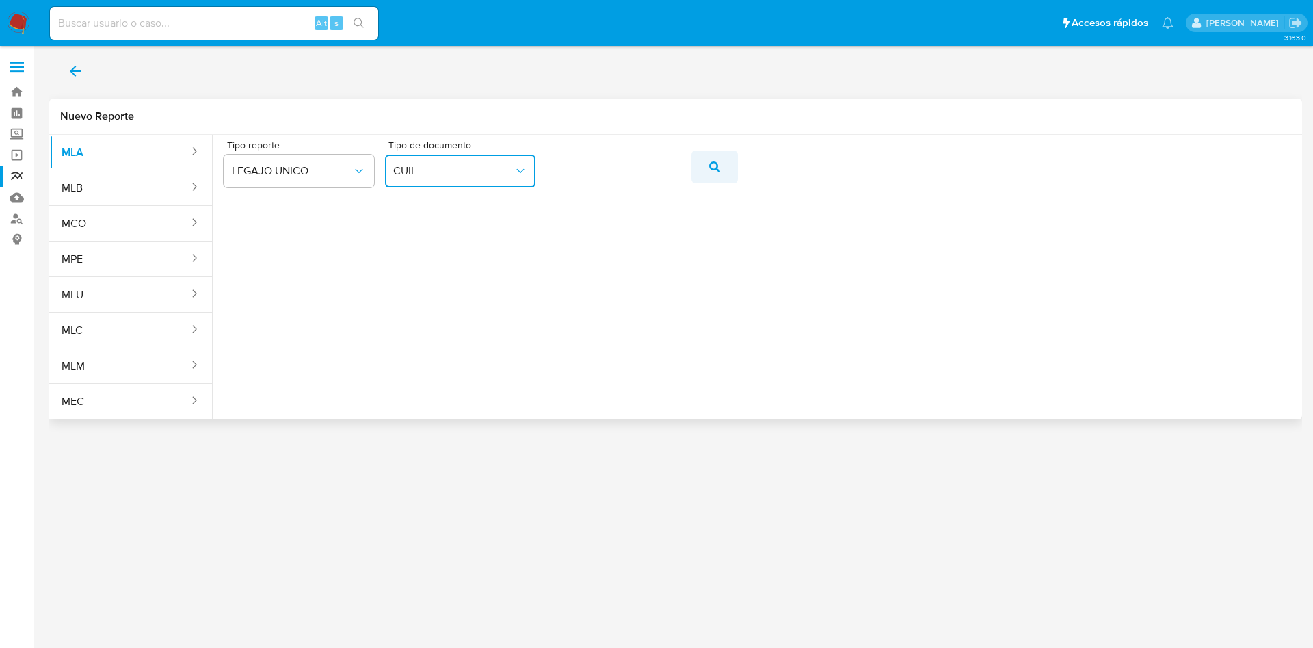
click at [718, 168] on icon "action-search" at bounding box center [714, 166] width 11 height 11
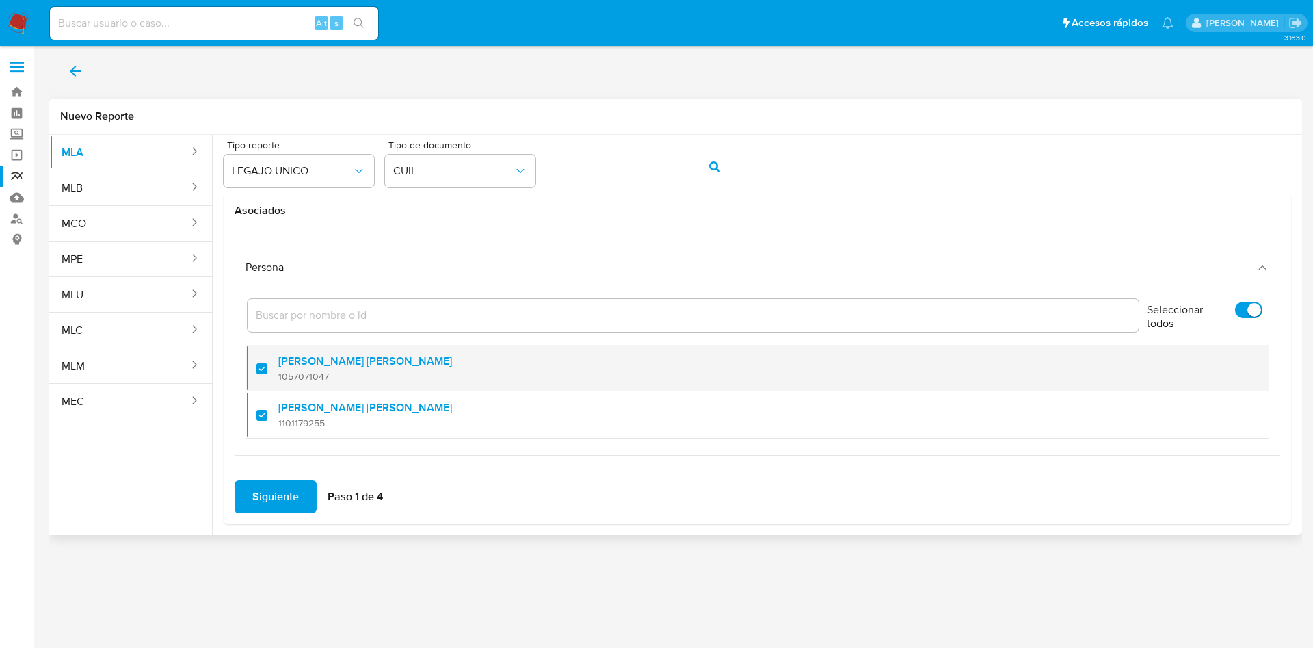
click at [292, 365] on label "[PERSON_NAME] [PERSON_NAME]" at bounding box center [365, 361] width 174 height 14
click at [267, 365] on input "checkbox" at bounding box center [262, 368] width 11 height 11
checkbox input "false"
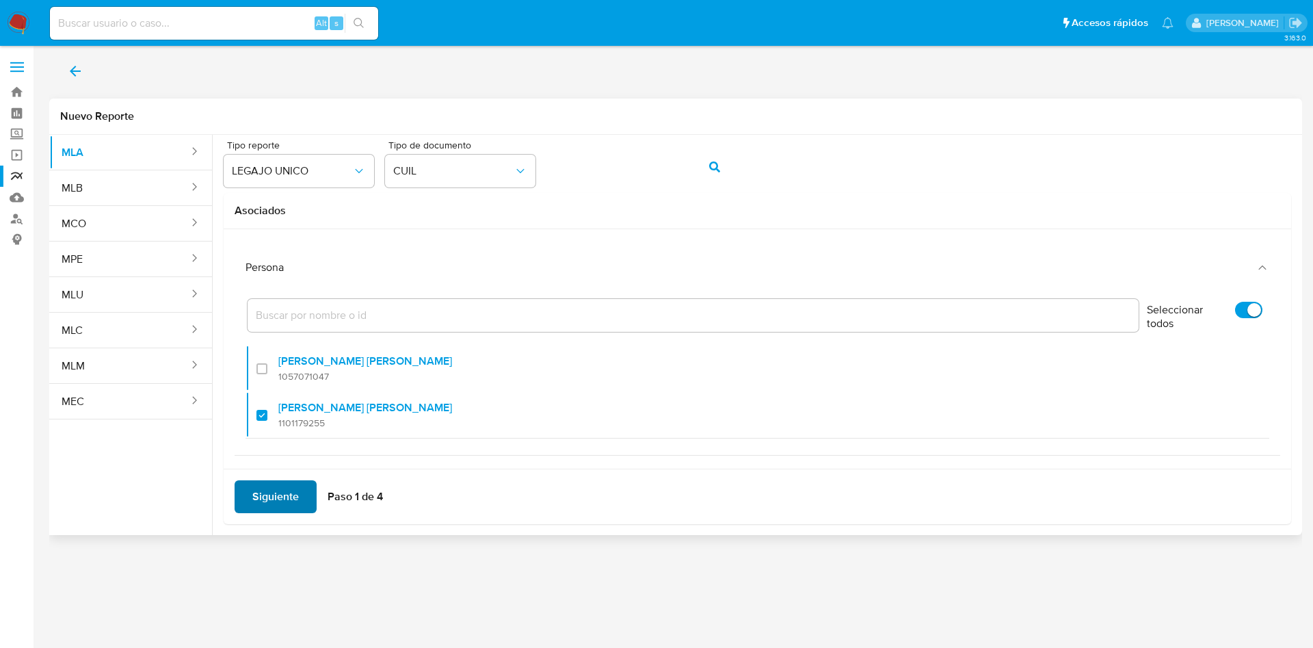
click at [269, 501] on span "Siguiente" at bounding box center [275, 497] width 47 height 30
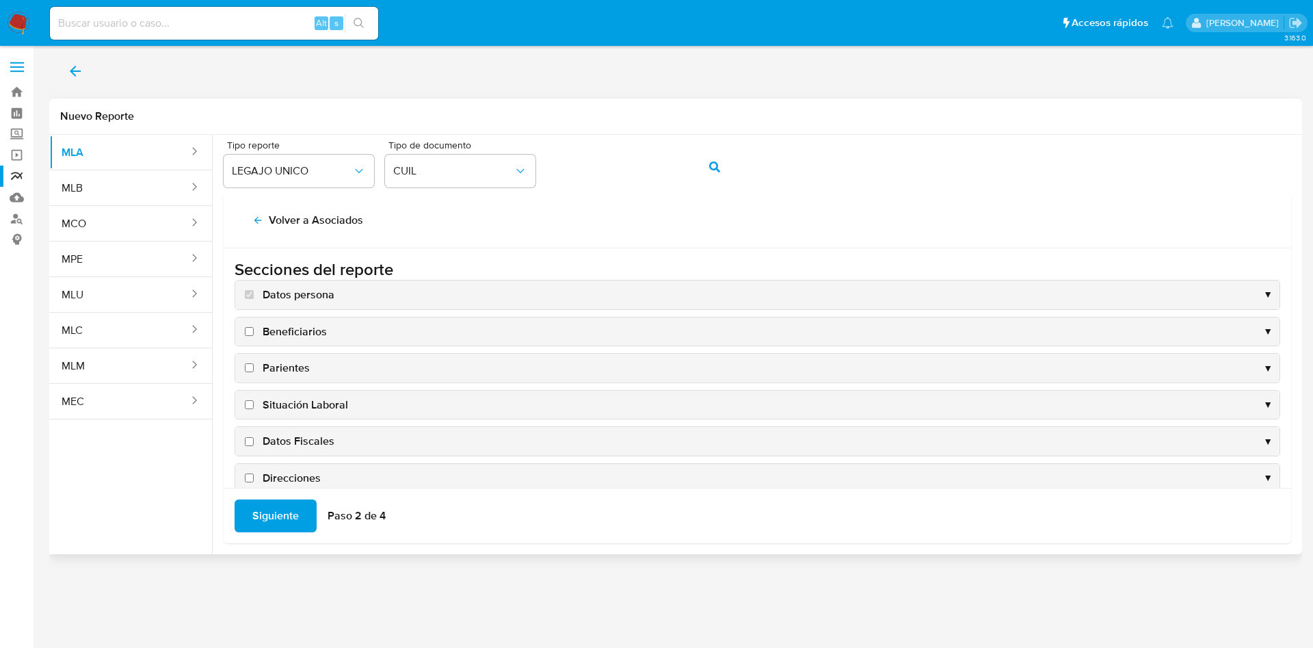
click at [302, 441] on span "Datos Fiscales" at bounding box center [299, 441] width 72 height 15
click at [254, 441] on input "Datos Fiscales" at bounding box center [249, 441] width 9 height 9
checkbox input "true"
click at [308, 477] on span "Direcciones" at bounding box center [292, 478] width 58 height 15
click at [254, 477] on input "Direcciones" at bounding box center [249, 477] width 9 height 9
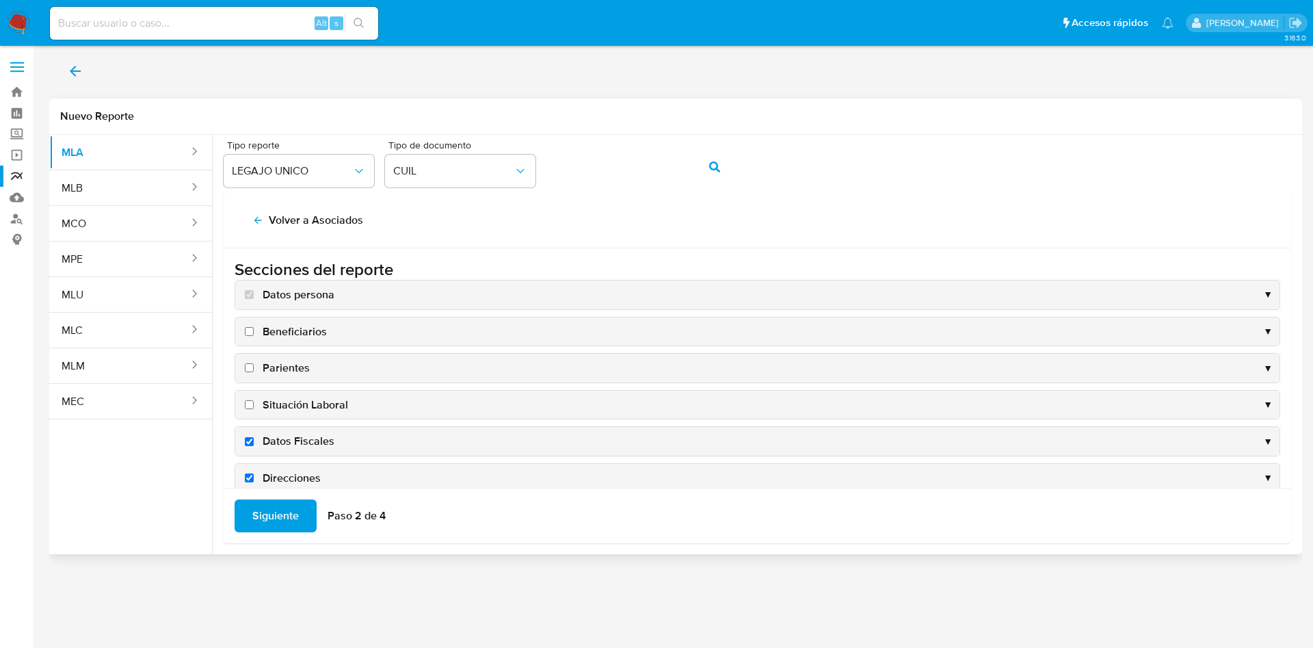
checkbox input "true"
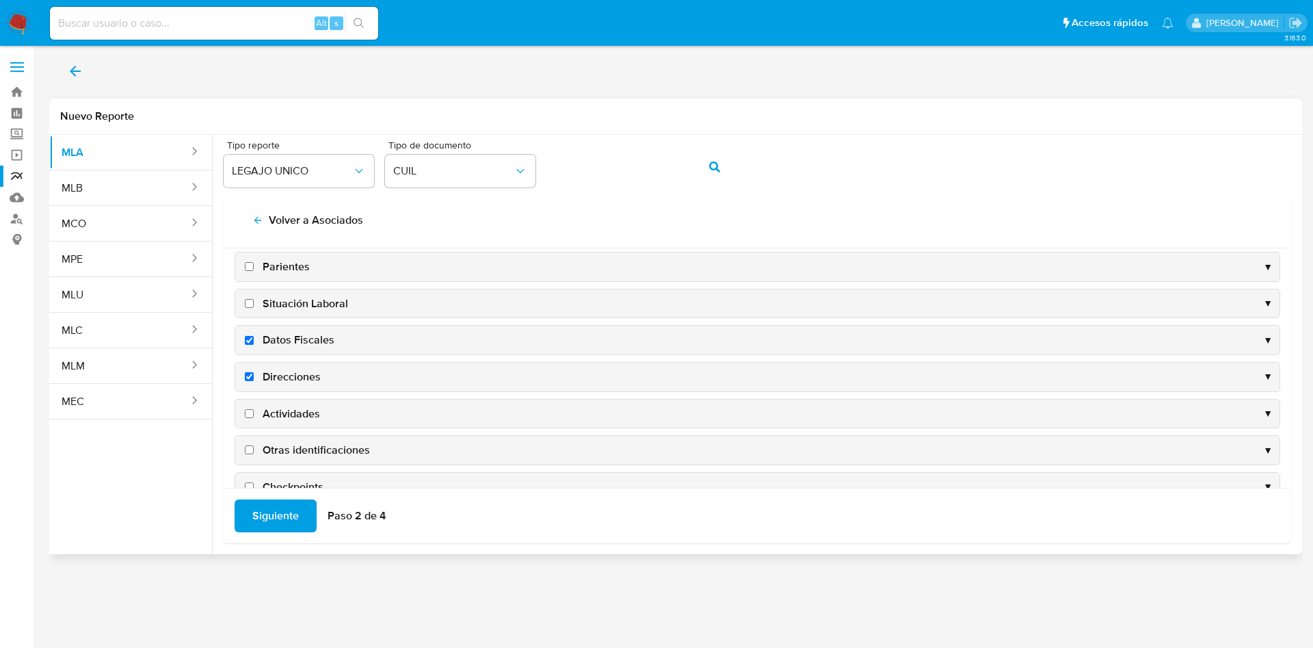
scroll to position [133, 0]
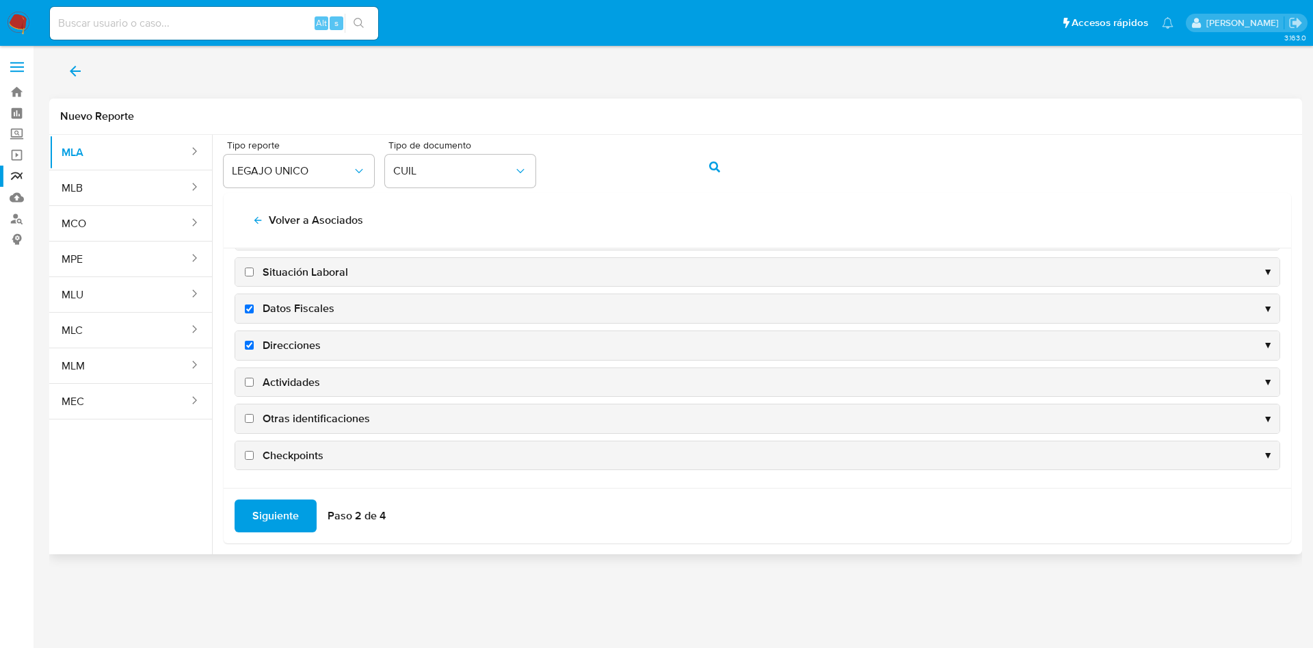
click at [273, 375] on span "Actividades" at bounding box center [291, 382] width 57 height 15
click at [254, 378] on input "Actividades" at bounding box center [249, 382] width 9 height 9
checkbox input "true"
click at [308, 417] on span "Otras identificaciones" at bounding box center [316, 418] width 107 height 15
click at [254, 417] on input "Otras identificaciones" at bounding box center [249, 418] width 9 height 9
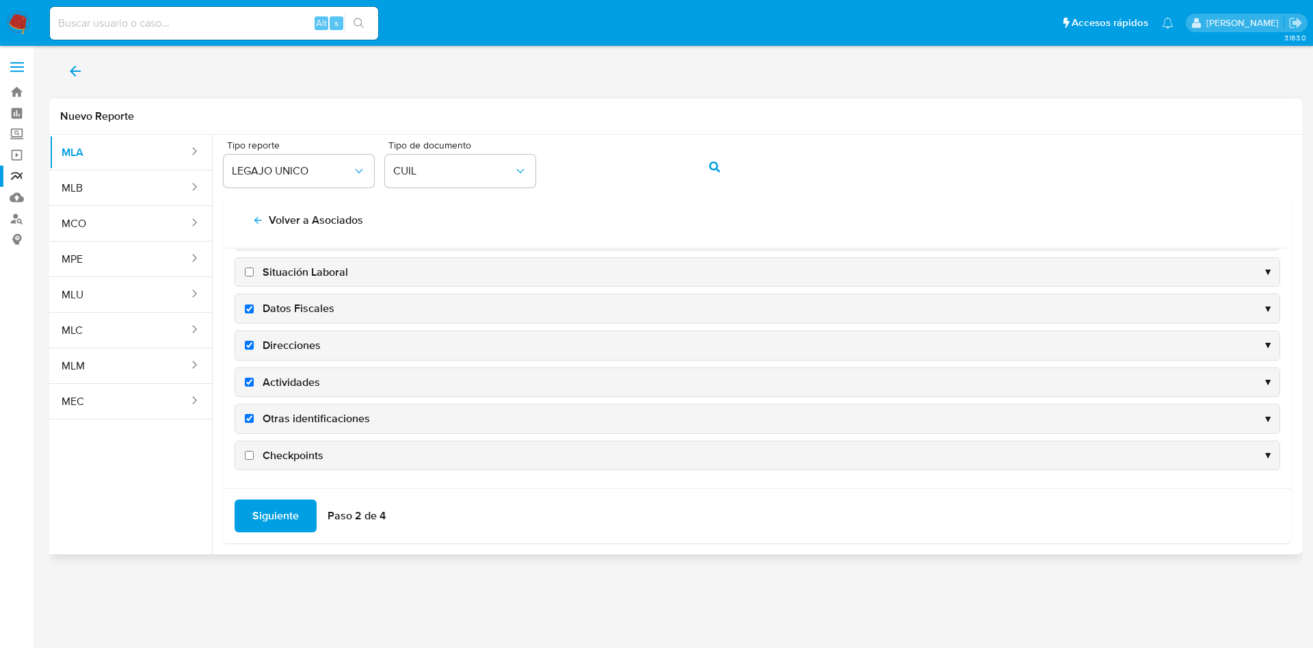
checkbox input "true"
click at [259, 516] on span "Siguiente" at bounding box center [275, 516] width 47 height 30
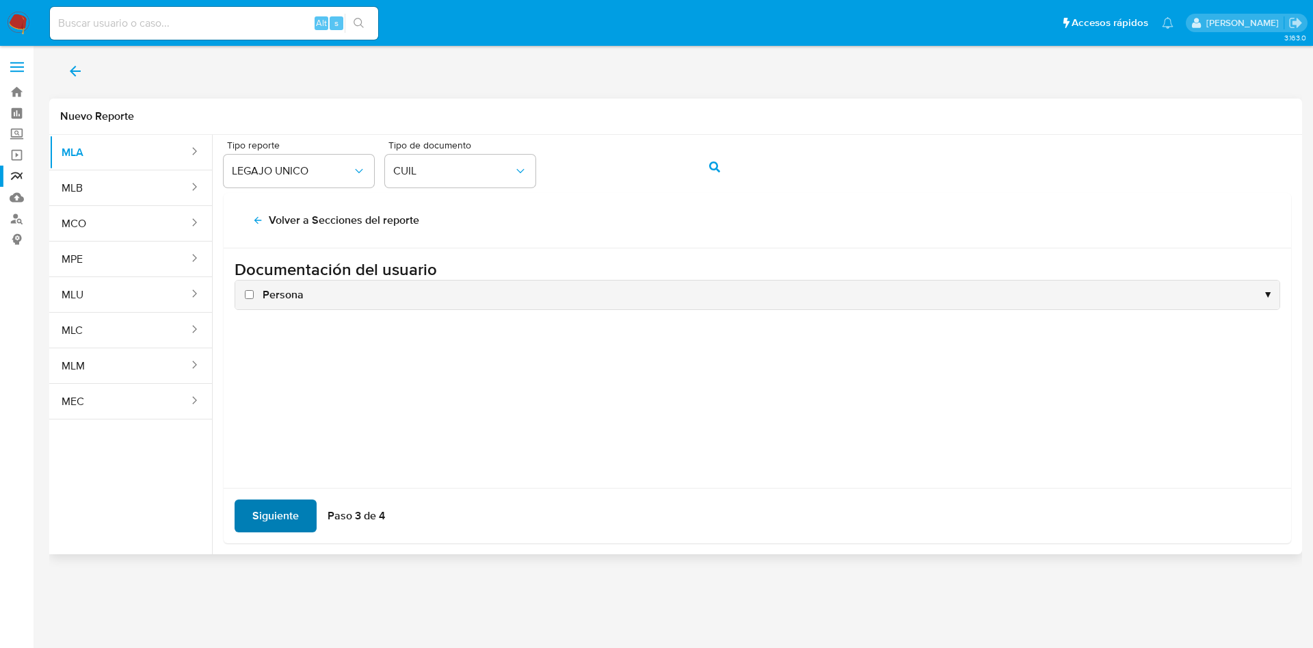
scroll to position [0, 0]
click at [280, 298] on span "Persona" at bounding box center [283, 294] width 41 height 15
click at [254, 298] on input "Persona" at bounding box center [249, 294] width 9 height 9
checkbox input "true"
click at [280, 510] on span "Siguiente" at bounding box center [275, 516] width 47 height 30
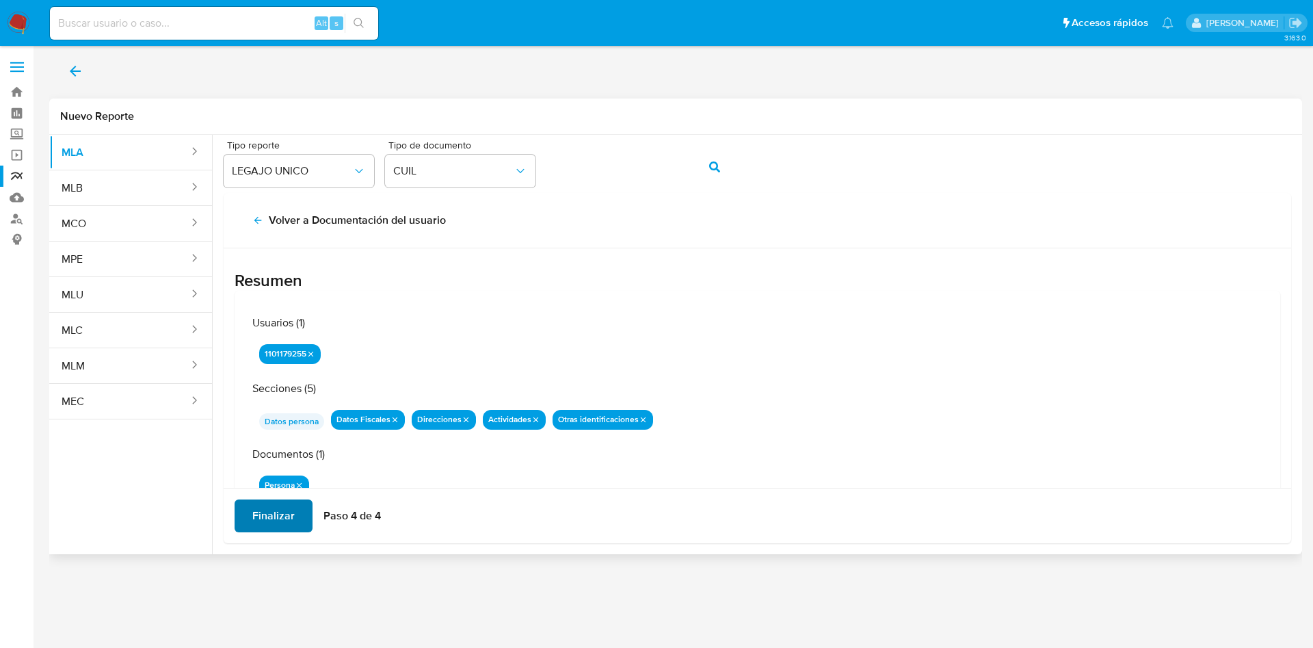
click at [280, 510] on span "Finalizar" at bounding box center [273, 516] width 42 height 30
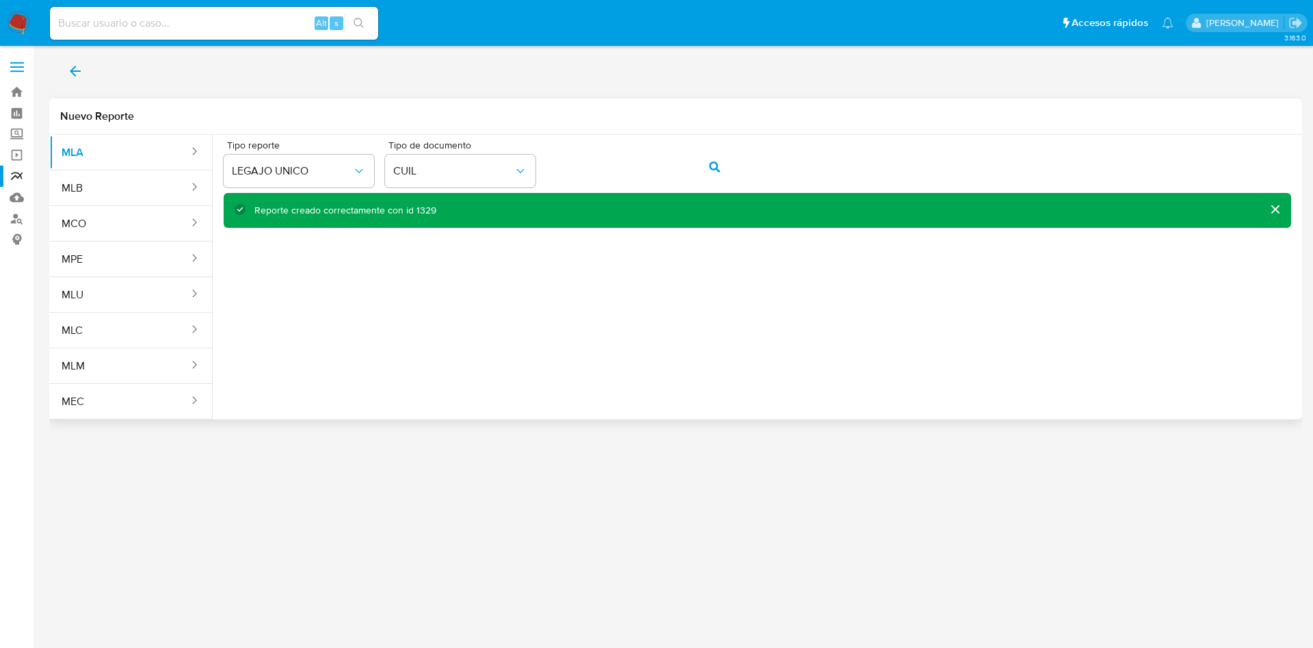
click at [79, 66] on icon "back" at bounding box center [75, 71] width 16 height 16
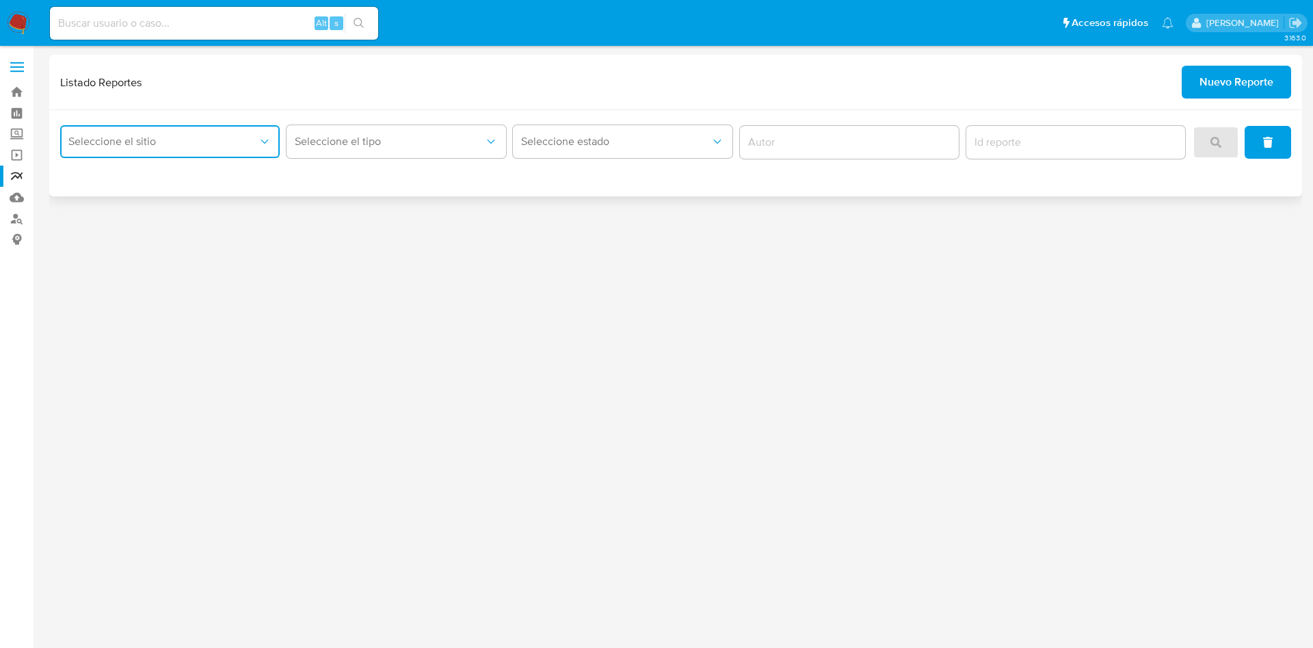
click at [250, 141] on span "Seleccione el sitio" at bounding box center [162, 142] width 189 height 14
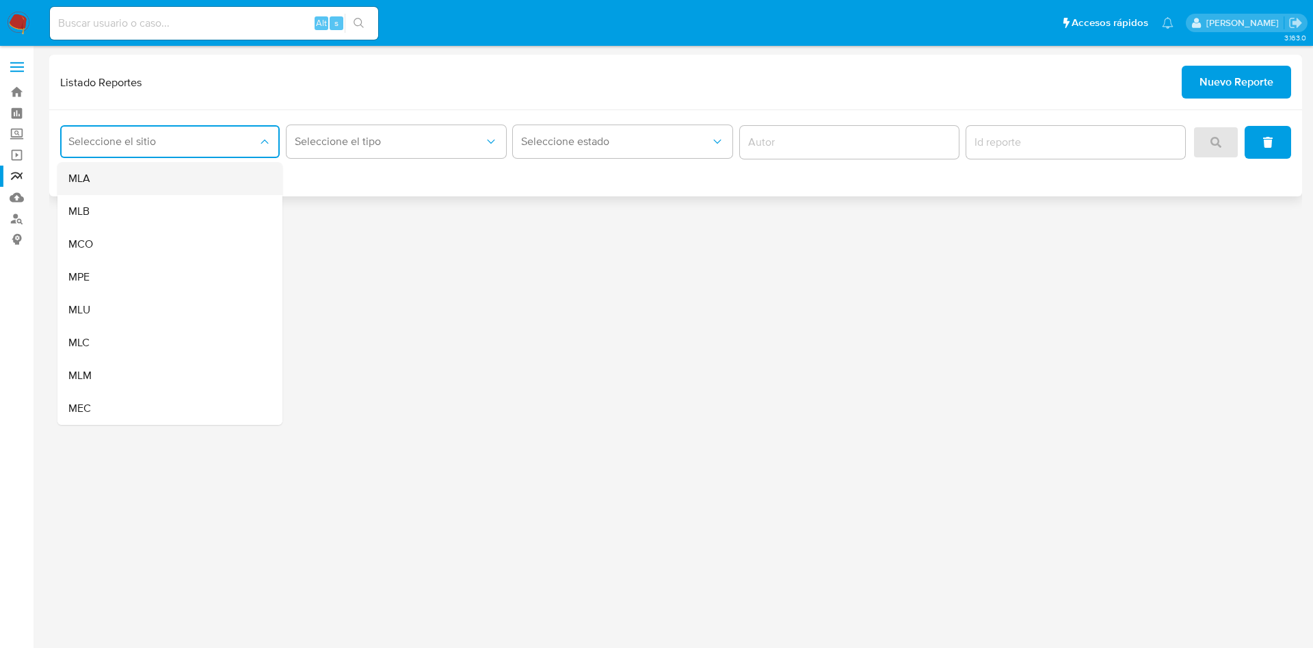
click at [226, 175] on div "MLA" at bounding box center [165, 178] width 195 height 33
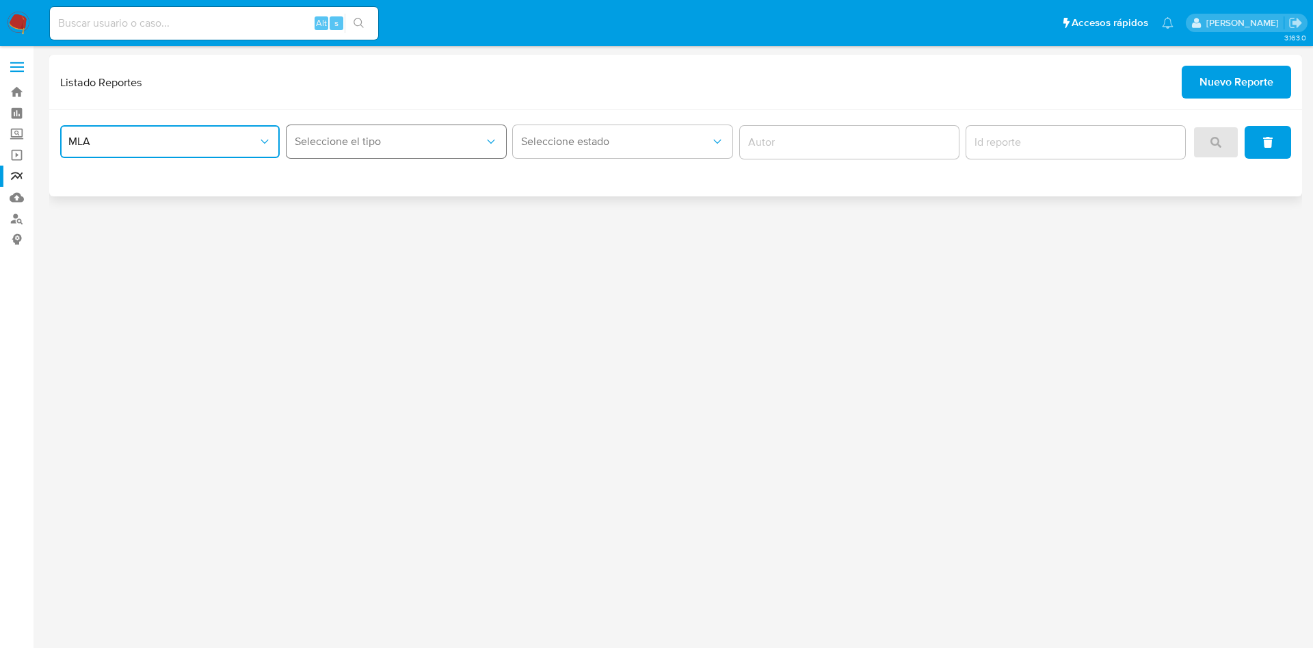
click at [356, 145] on span "Seleccione el tipo" at bounding box center [389, 142] width 189 height 14
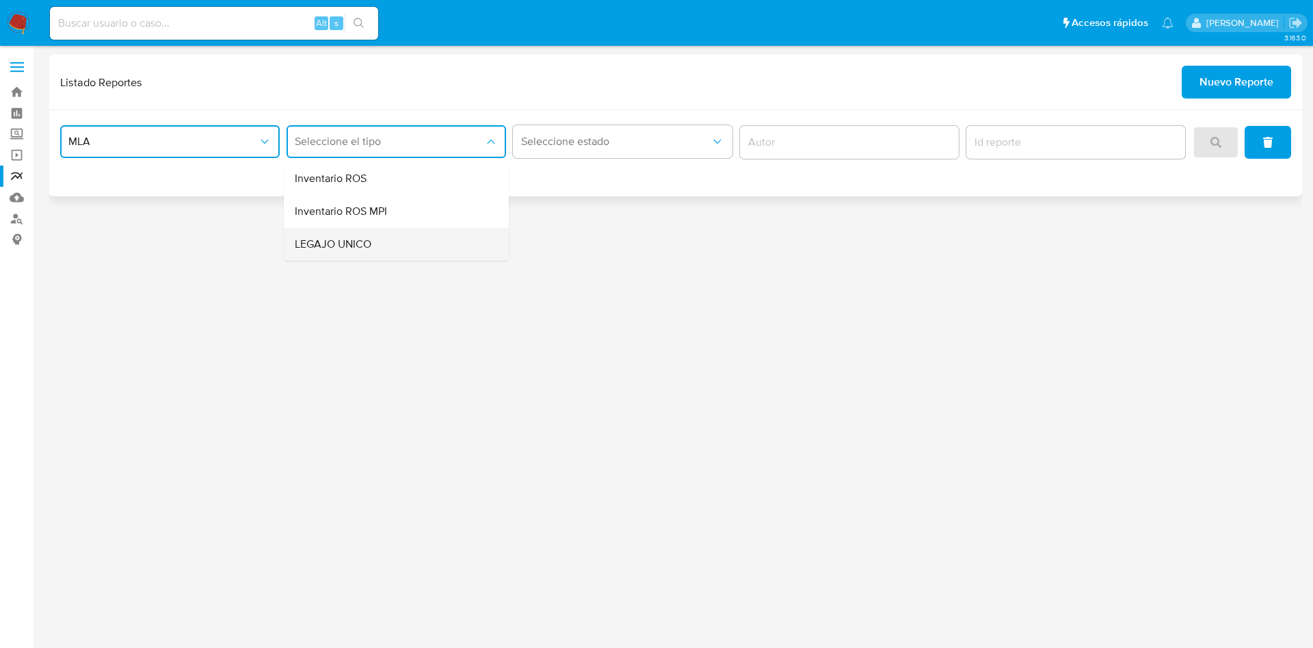
click at [359, 233] on div "LEGAJO UNICO" at bounding box center [392, 244] width 195 height 33
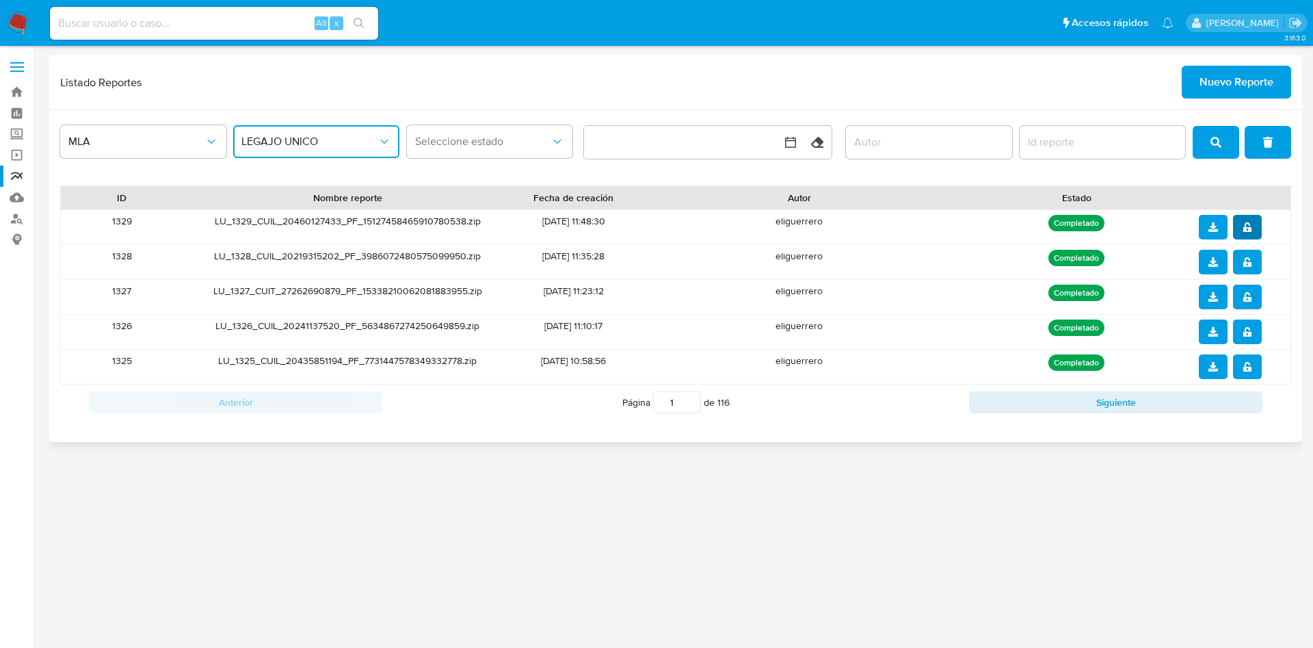
click at [1248, 237] on span "notify_security" at bounding box center [1248, 227] width 10 height 22
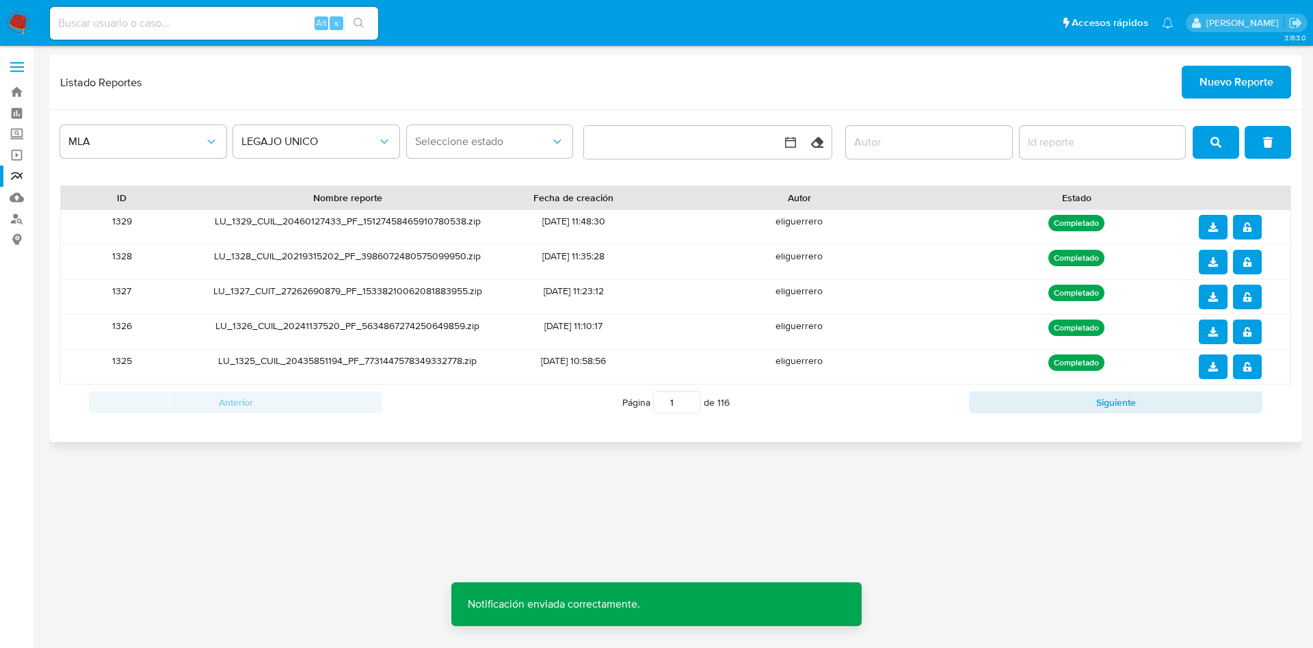
click at [1203, 222] on button "download" at bounding box center [1213, 227] width 29 height 25
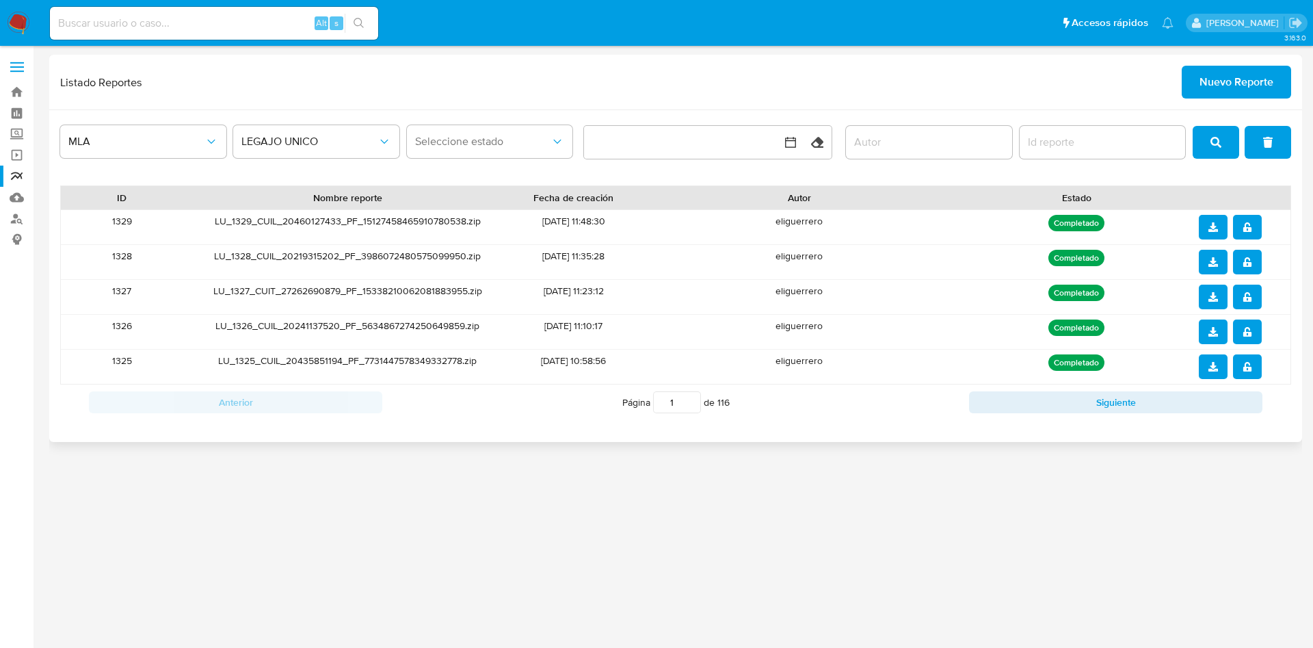
click at [1216, 79] on span "Nuevo Reporte" at bounding box center [1237, 82] width 74 height 30
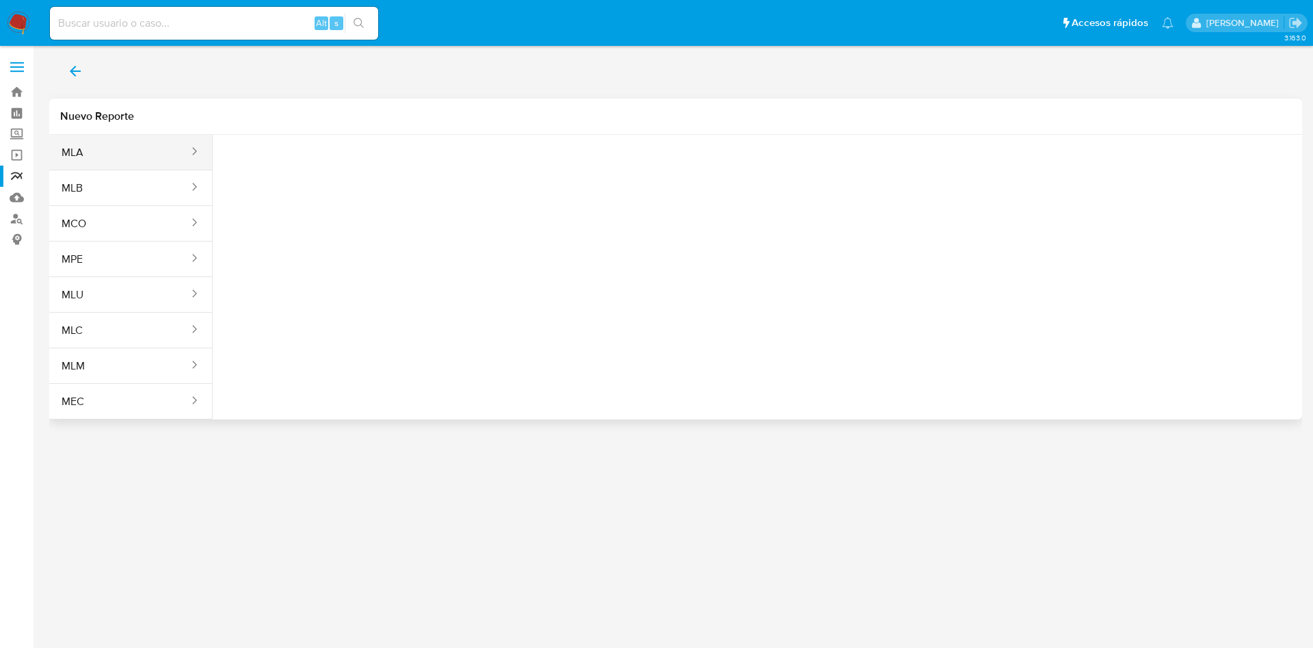
click at [161, 146] on button "MLA" at bounding box center [119, 152] width 141 height 33
click at [315, 162] on button "Seleccione una opcion" at bounding box center [299, 171] width 150 height 33
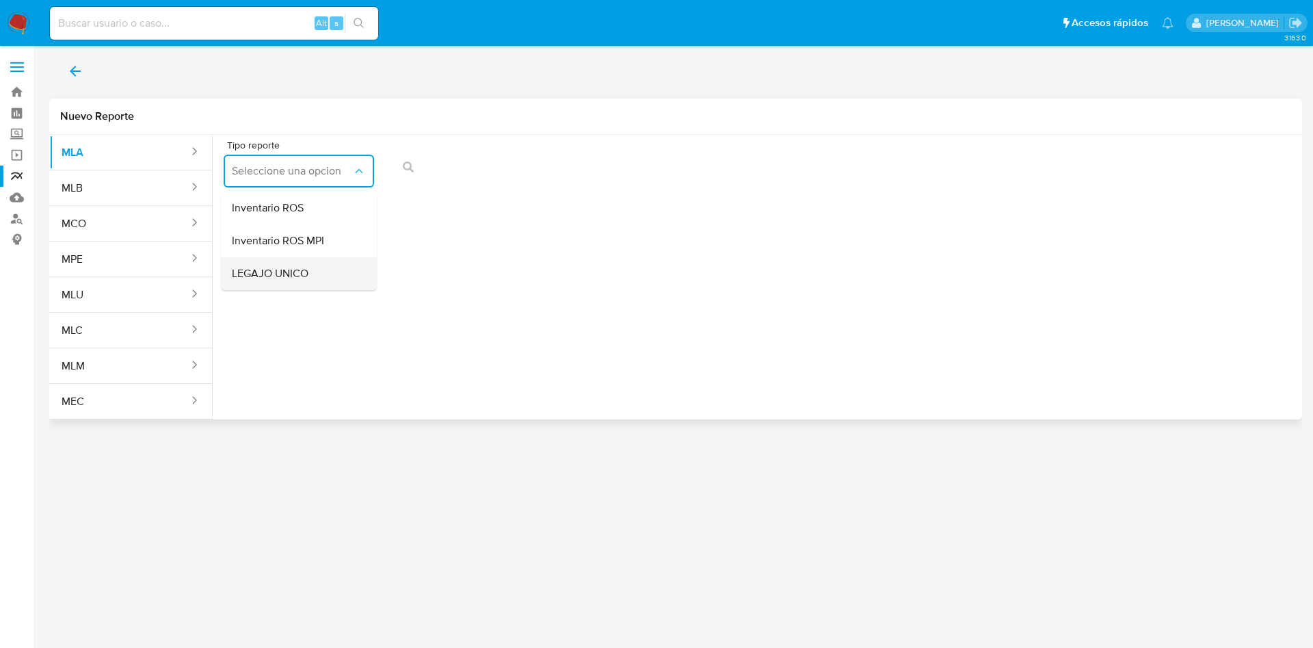
click at [326, 275] on div "LEGAJO UNICO" at bounding box center [295, 273] width 126 height 33
click at [488, 183] on button "CDI" at bounding box center [460, 171] width 150 height 33
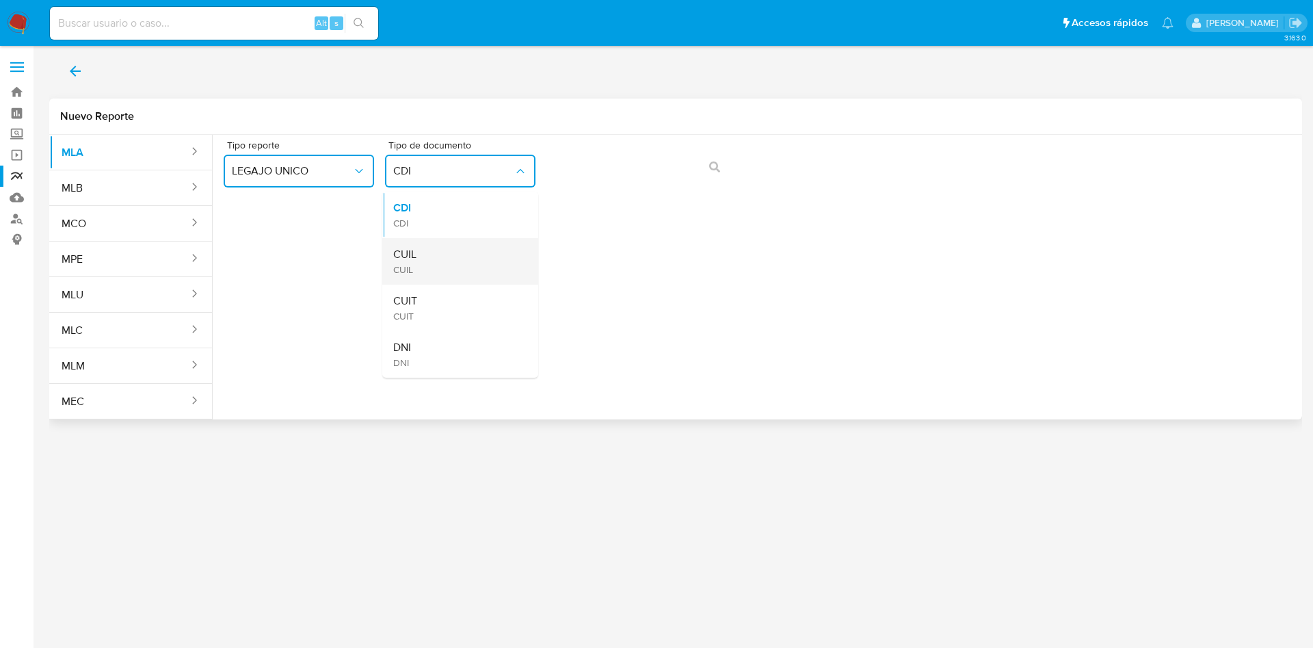
click at [492, 262] on div "CUIL CUIL" at bounding box center [456, 261] width 126 height 47
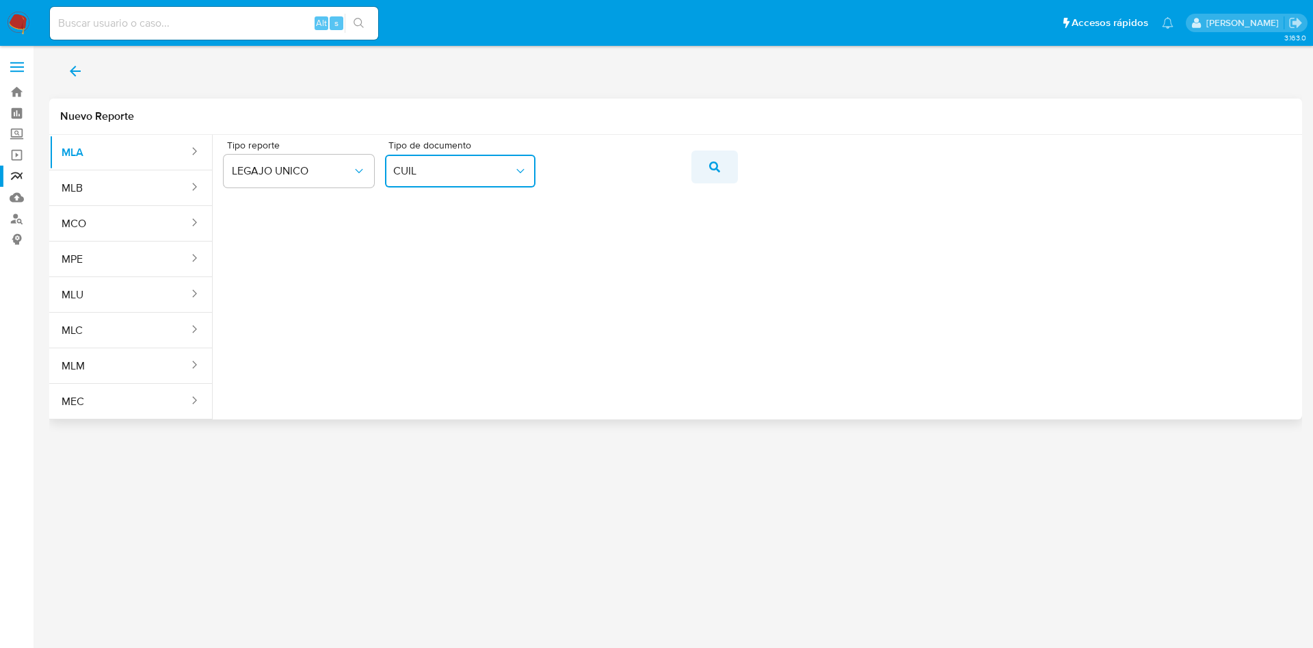
click at [705, 167] on button "action-search" at bounding box center [715, 166] width 47 height 33
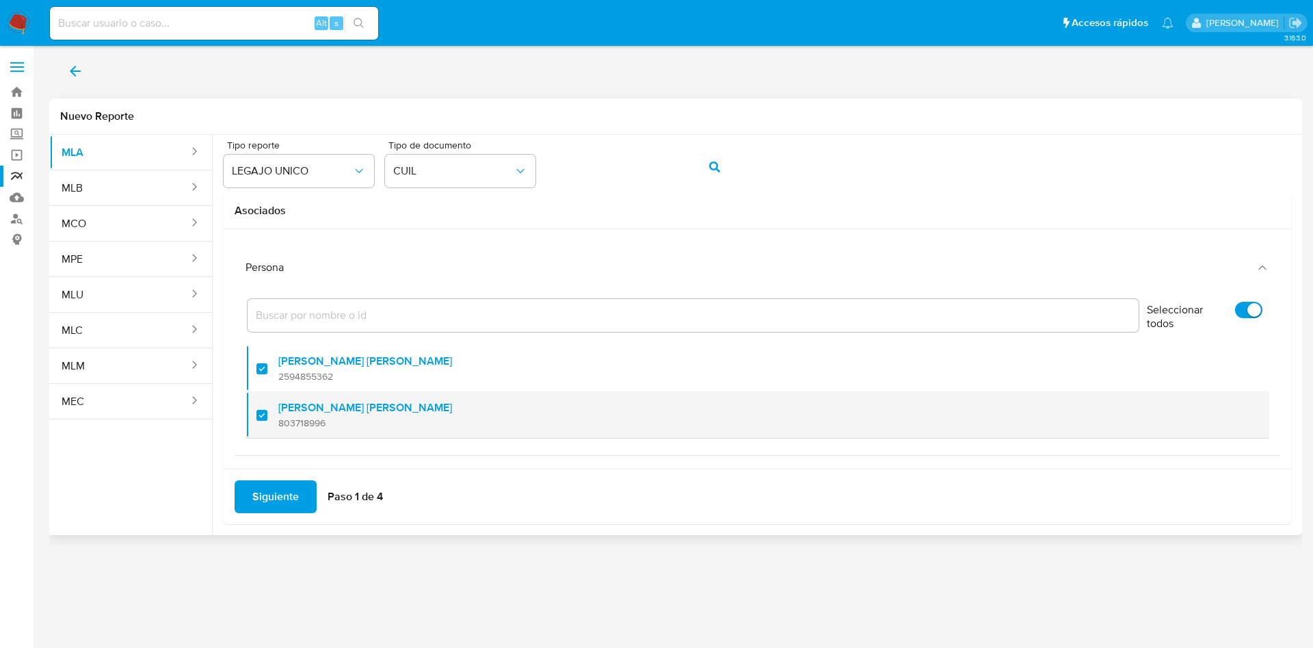
click at [261, 412] on div at bounding box center [268, 415] width 22 height 32
checkbox input "false"
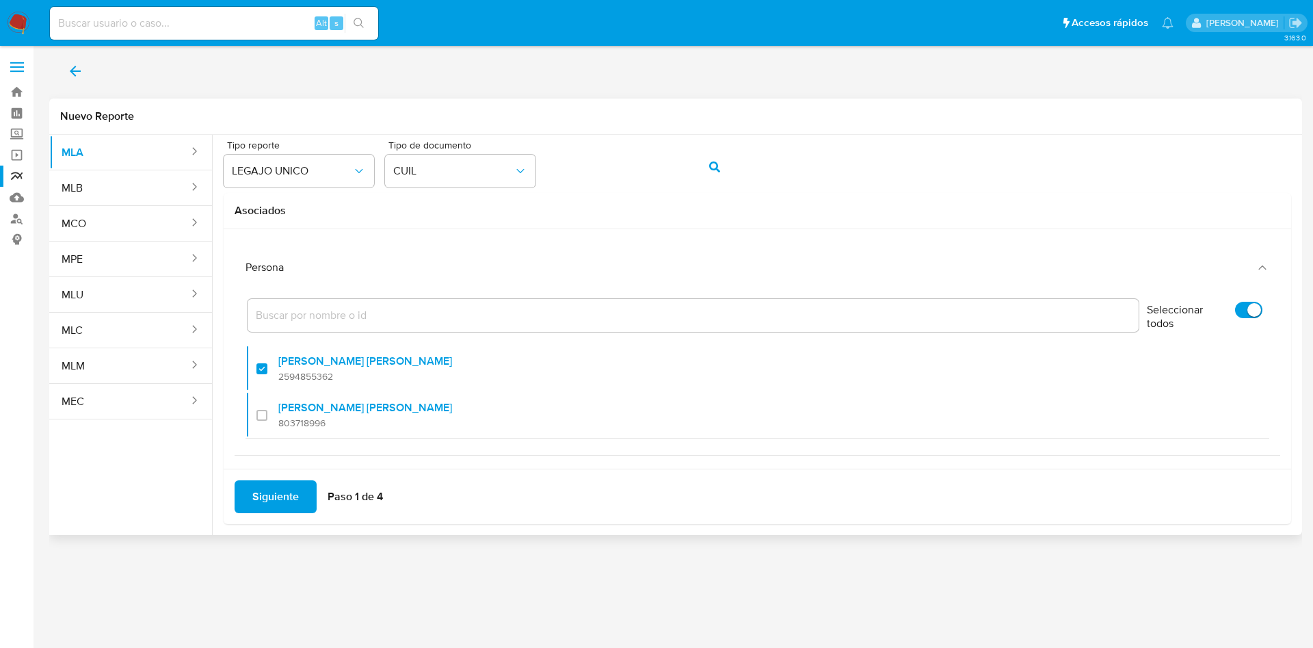
click at [286, 502] on span "Siguiente" at bounding box center [275, 497] width 47 height 30
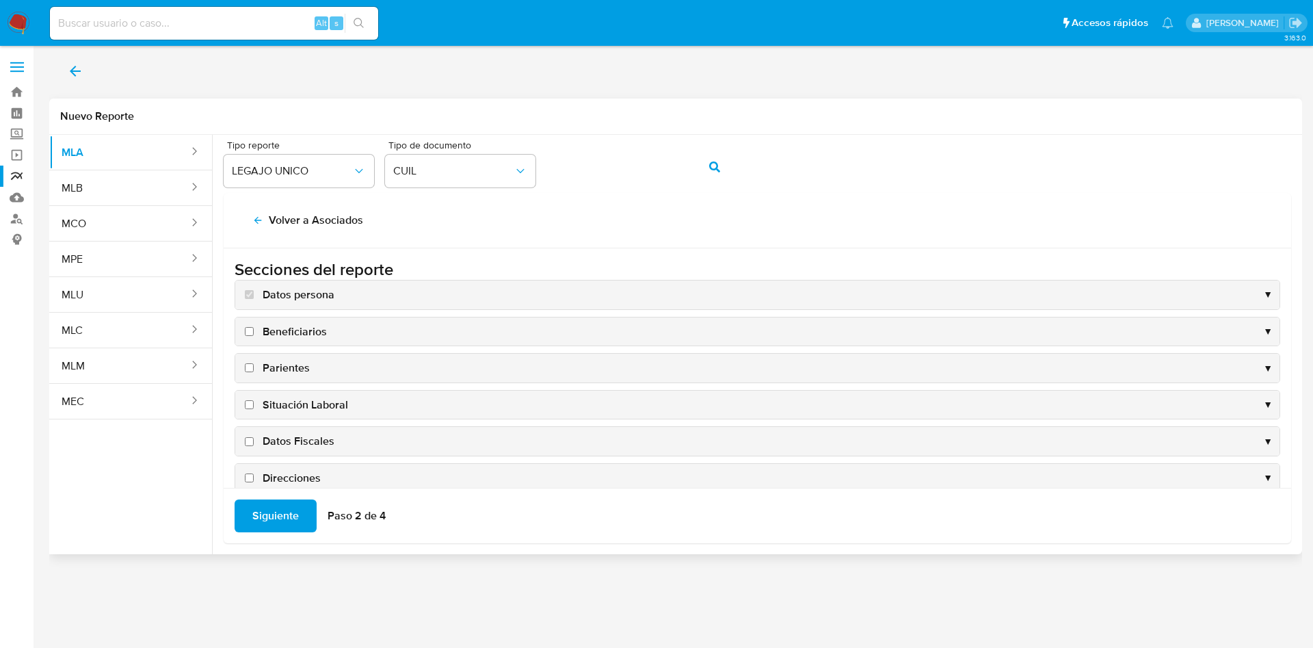
scroll to position [133, 0]
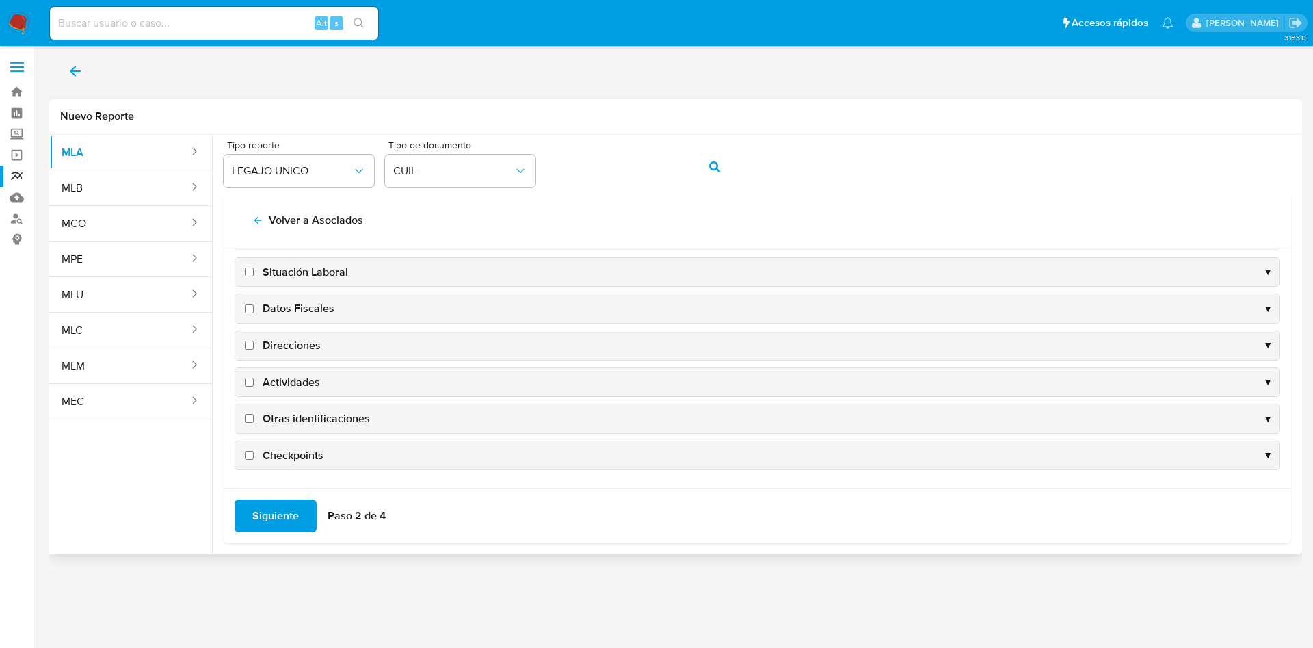
click at [270, 350] on span "Direcciones" at bounding box center [292, 345] width 58 height 15
click at [254, 350] on input "Direcciones" at bounding box center [249, 345] width 9 height 9
checkbox input "true"
drag, startPoint x: 279, startPoint y: 377, endPoint x: 285, endPoint y: 407, distance: 30.7
click at [285, 407] on div "Datos persona ▼ Beneficiarios ▼ Parientes ▼ Situación Laboral ▼ Datos Fiscales …" at bounding box center [758, 308] width 1046 height 323
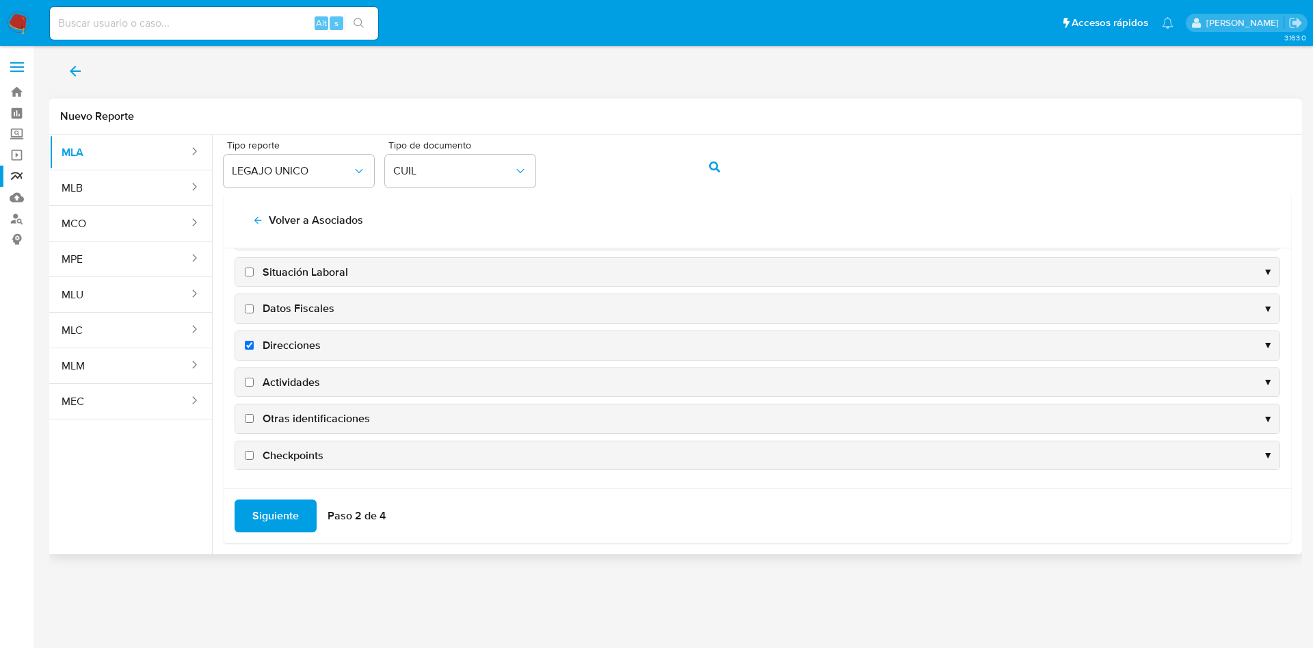
click at [285, 407] on div "Otras identificaciones ▼" at bounding box center [757, 418] width 1044 height 29
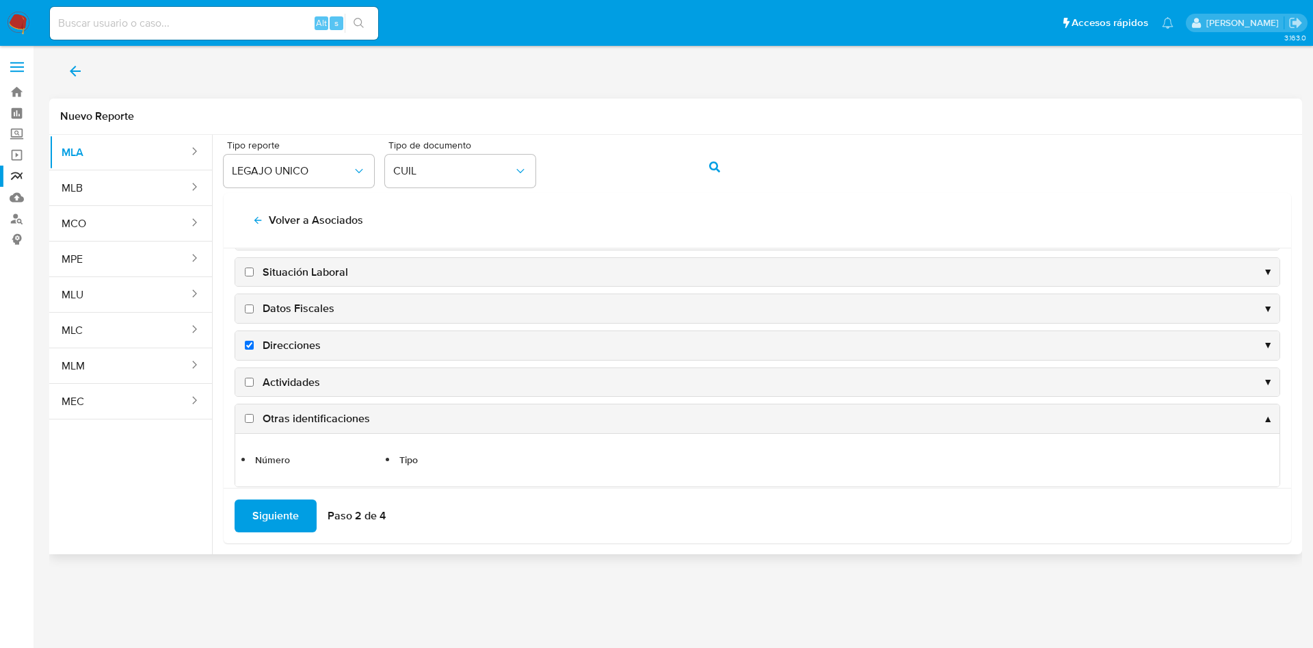
click at [281, 378] on span "Actividades" at bounding box center [291, 382] width 57 height 15
click at [254, 378] on input "Actividades" at bounding box center [249, 382] width 9 height 9
checkbox input "true"
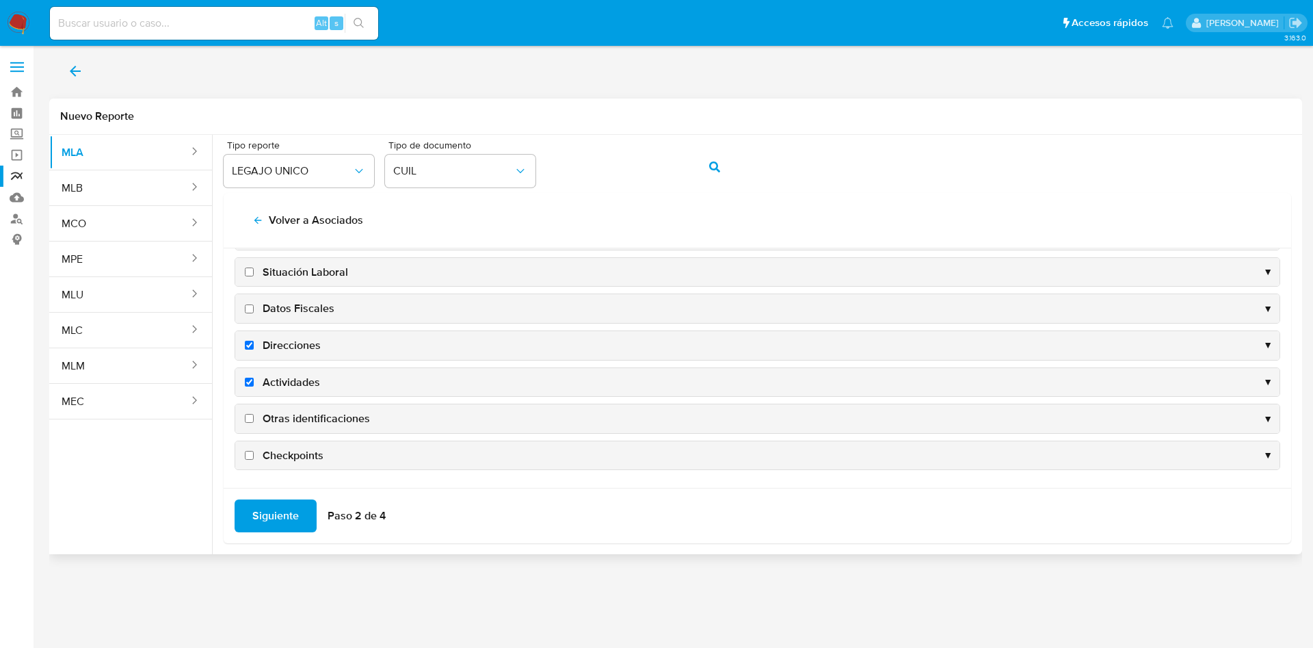
click at [283, 412] on span "Otras identificaciones" at bounding box center [316, 418] width 107 height 15
click at [254, 414] on input "Otras identificaciones" at bounding box center [249, 418] width 9 height 9
checkbox input "true"
click at [301, 298] on div "Datos Fiscales ▼" at bounding box center [757, 308] width 1044 height 29
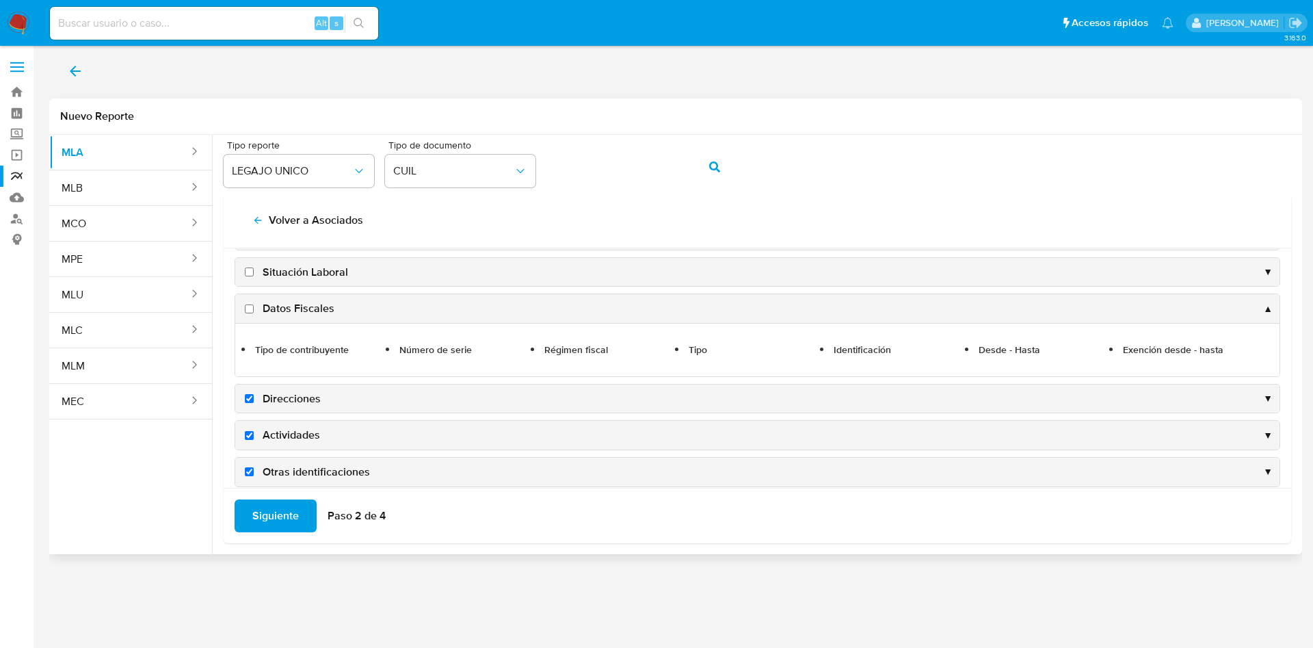
click at [294, 308] on span "Datos Fiscales" at bounding box center [299, 308] width 72 height 15
click at [254, 308] on input "Datos Fiscales" at bounding box center [249, 308] width 9 height 9
checkbox input "true"
click at [272, 523] on span "Siguiente" at bounding box center [275, 516] width 47 height 30
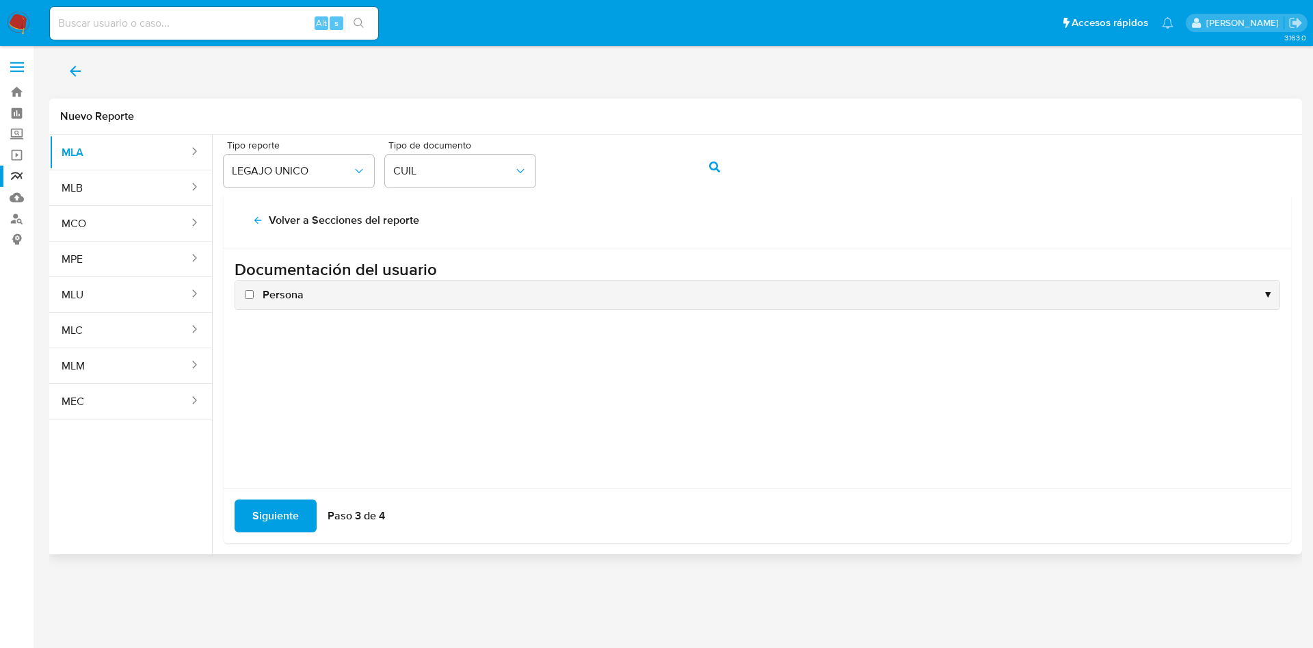
scroll to position [0, 0]
click at [278, 291] on span "Persona" at bounding box center [283, 294] width 41 height 15
click at [254, 291] on input "Persona" at bounding box center [249, 294] width 9 height 9
checkbox input "true"
click at [272, 516] on span "Siguiente" at bounding box center [275, 516] width 47 height 30
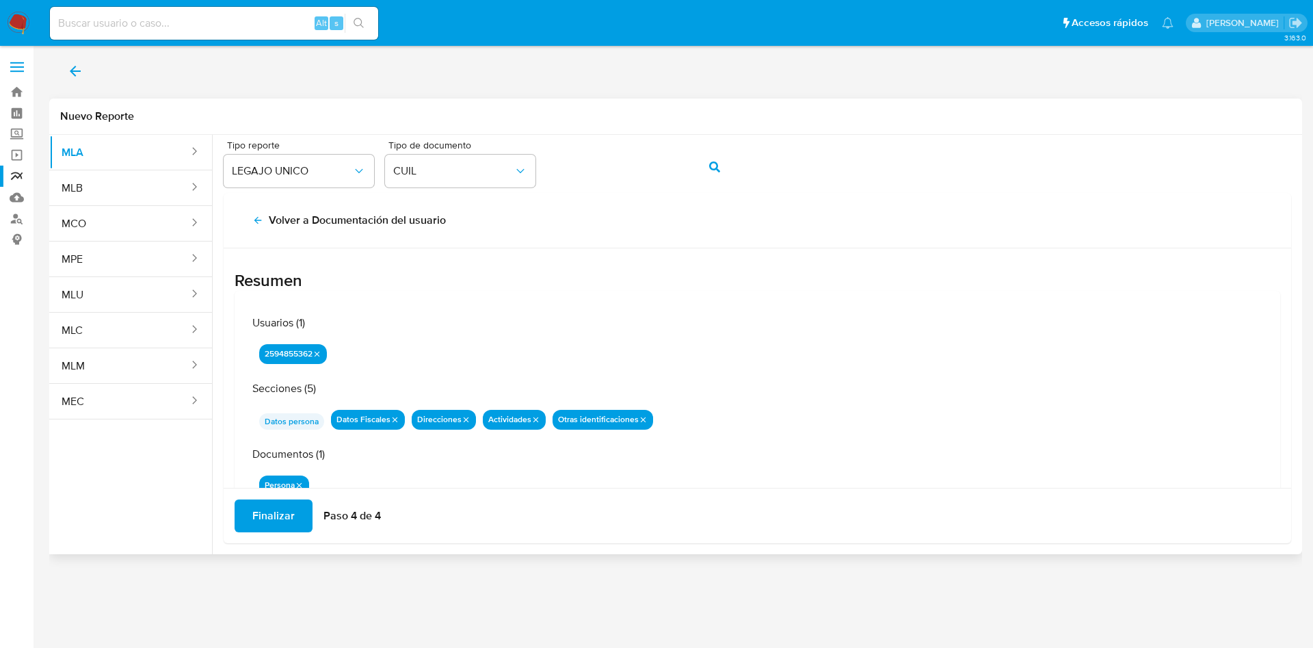
click at [272, 516] on span "Finalizar" at bounding box center [273, 516] width 42 height 30
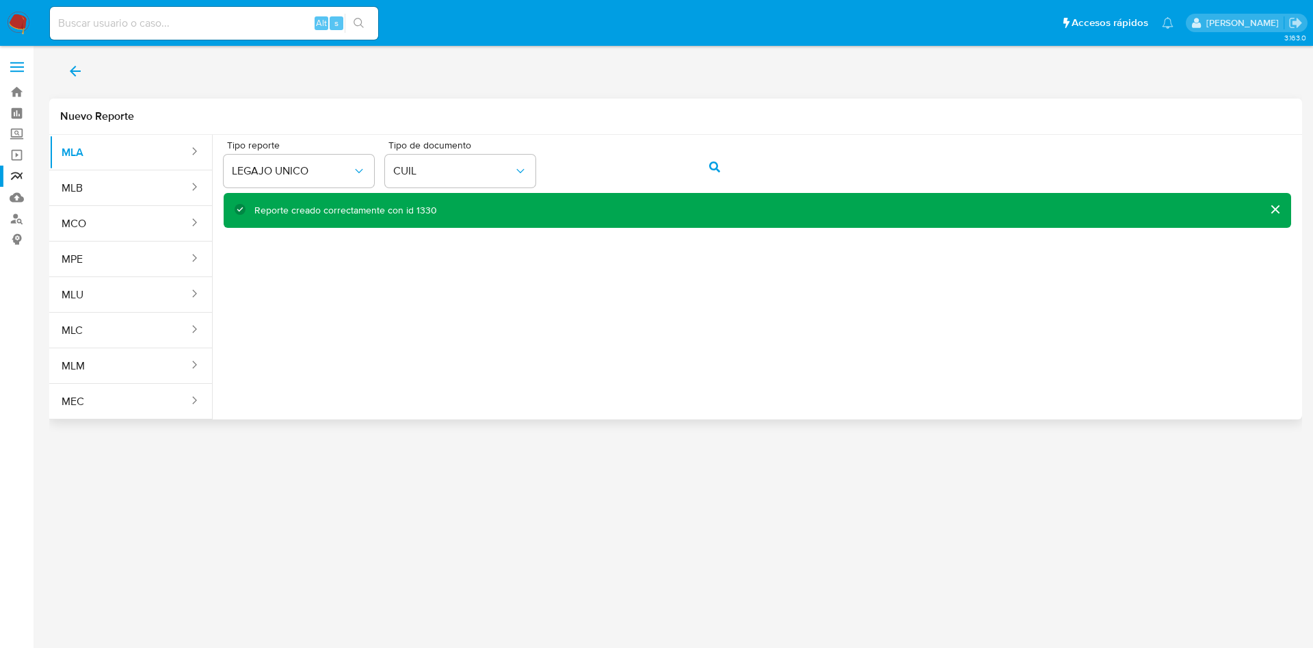
click at [77, 74] on icon "back" at bounding box center [75, 71] width 16 height 16
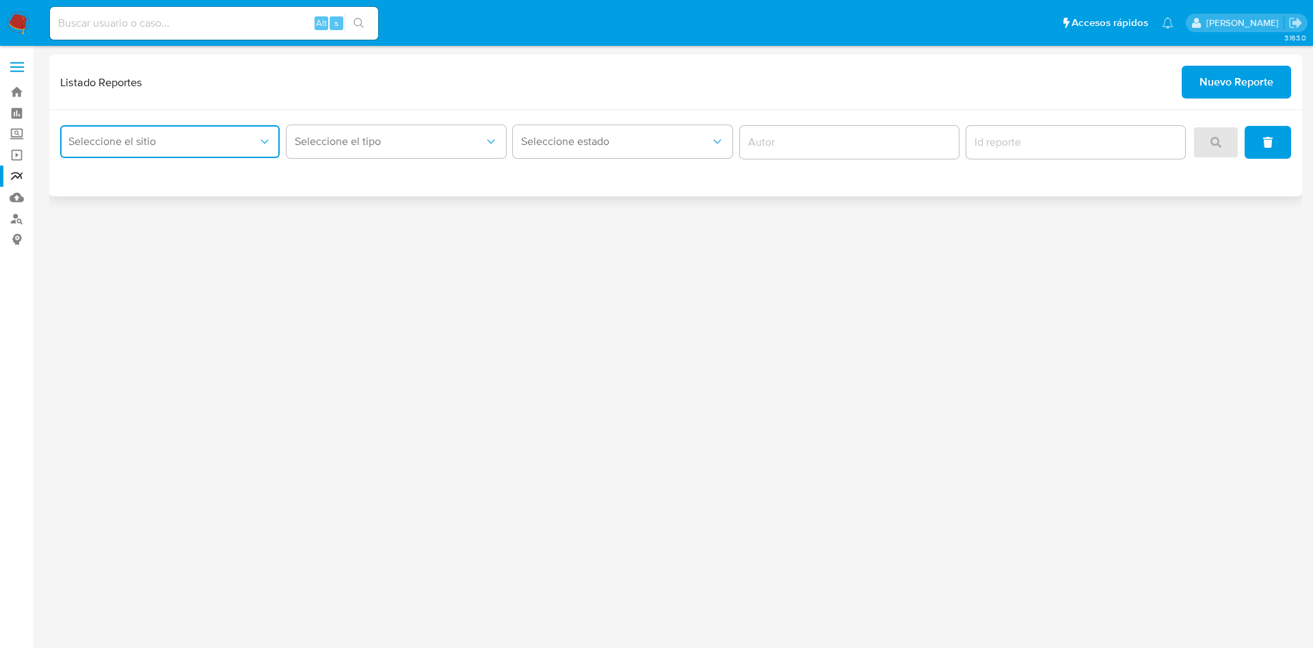
click at [161, 150] on button "Seleccione el sitio" at bounding box center [170, 141] width 220 height 33
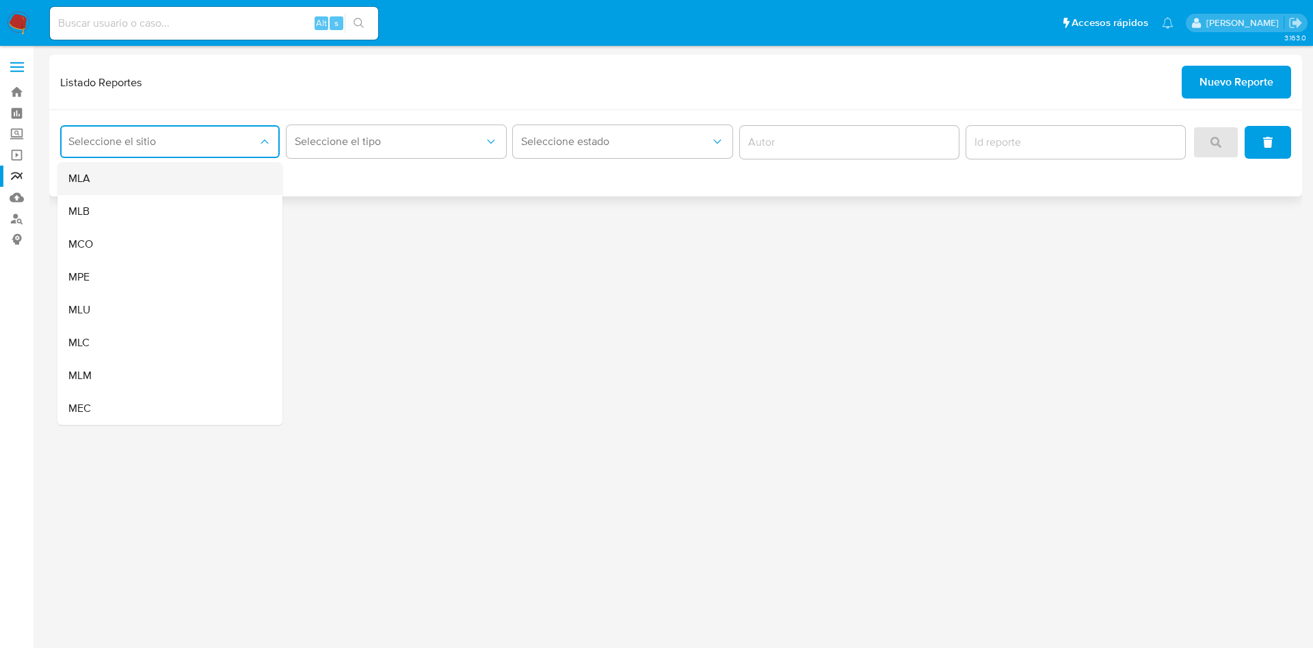
click at [168, 183] on div "MLA" at bounding box center [165, 178] width 195 height 33
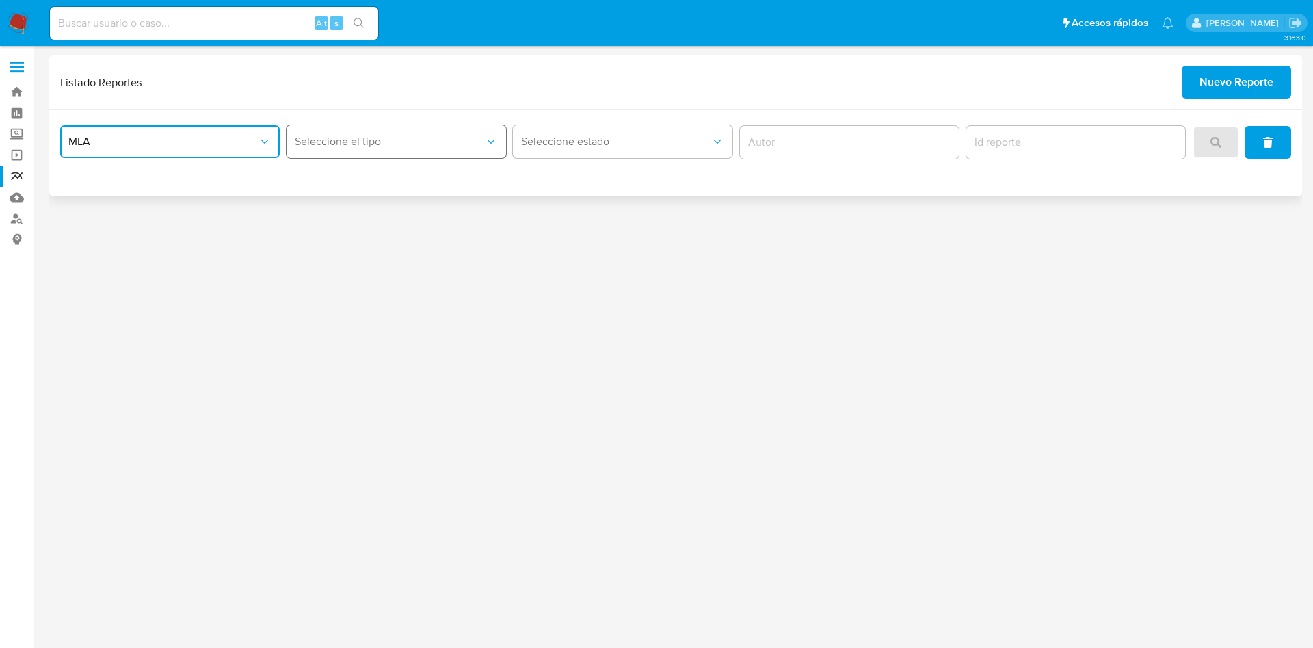
click at [370, 142] on span "Seleccione el tipo" at bounding box center [389, 142] width 189 height 14
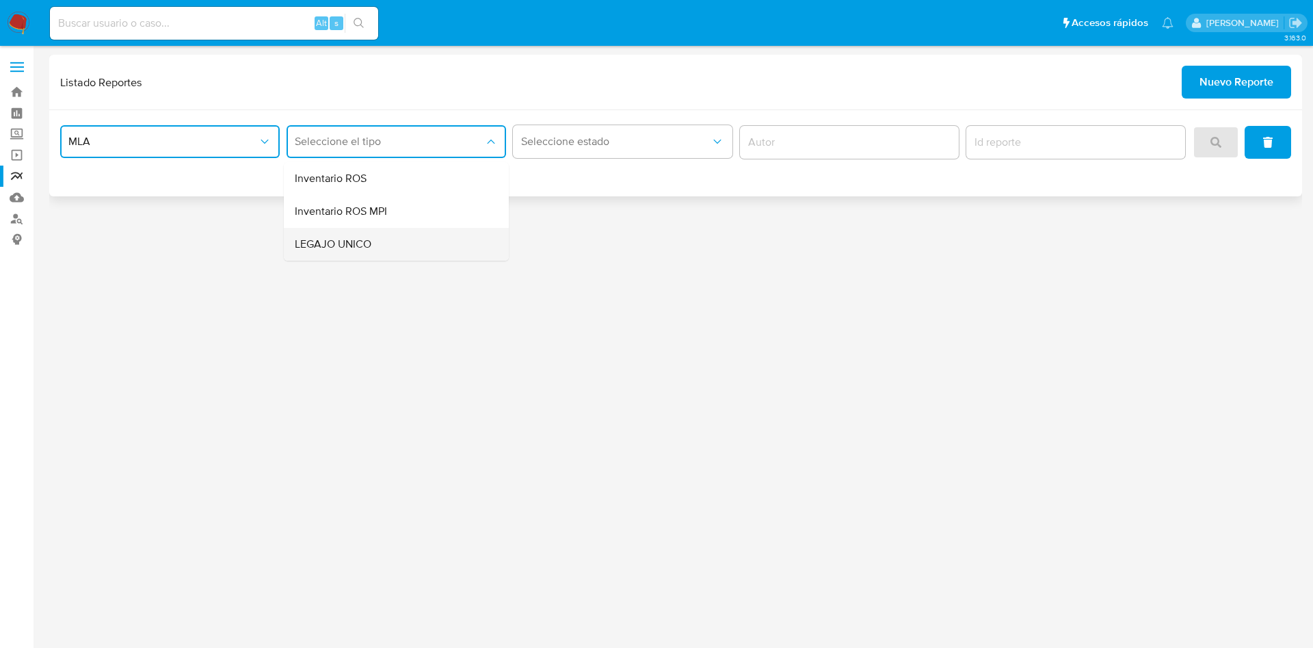
click at [410, 257] on div "LEGAJO UNICO" at bounding box center [392, 244] width 195 height 33
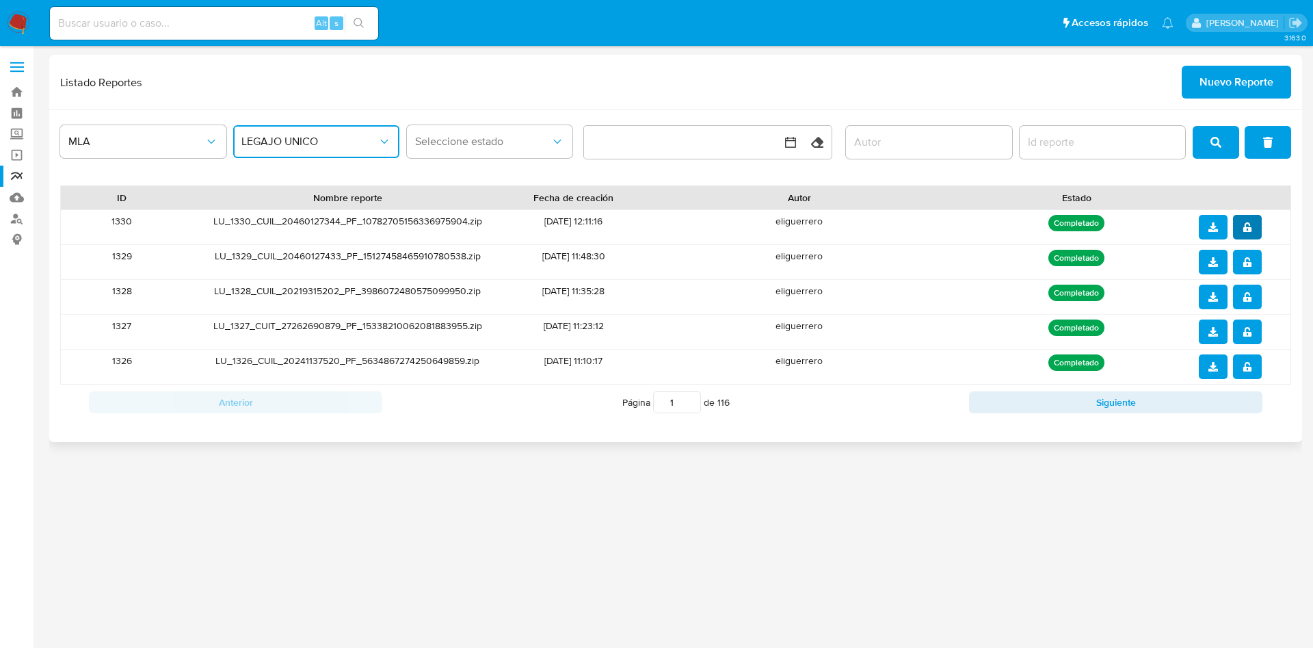
click at [1250, 217] on span "notify_security" at bounding box center [1248, 227] width 10 height 22
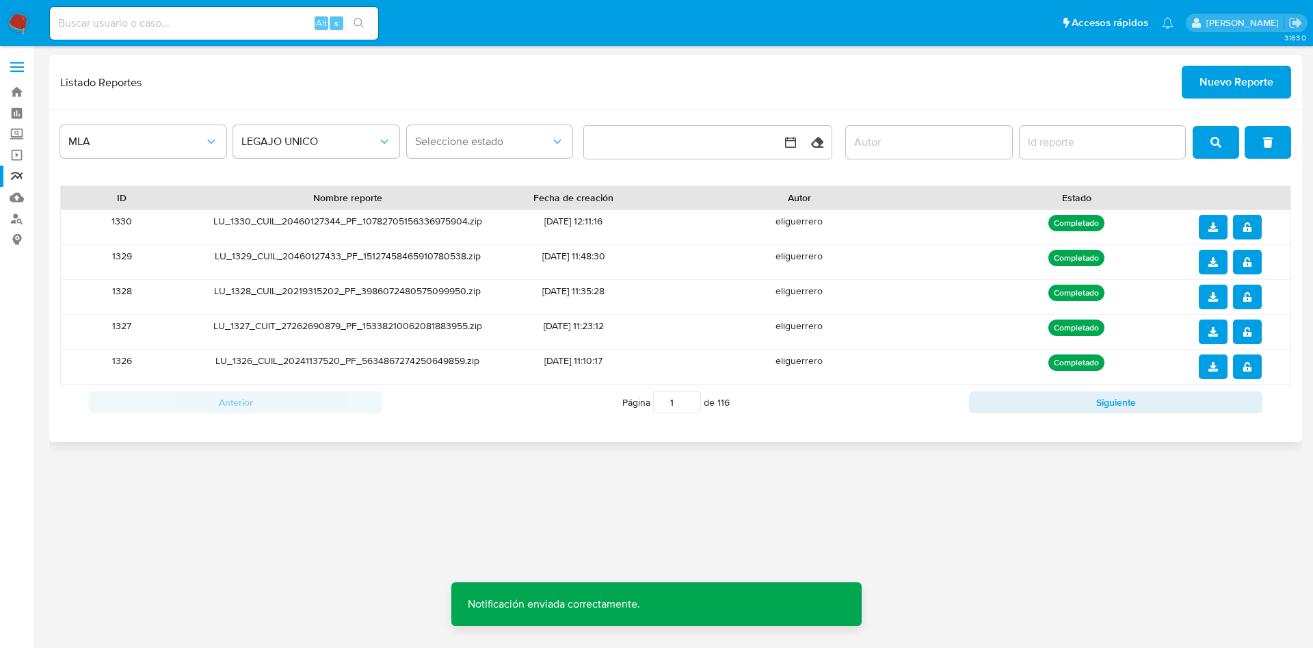
click at [1212, 222] on icon "download" at bounding box center [1214, 227] width 10 height 10
